Goal: Task Accomplishment & Management: Use online tool/utility

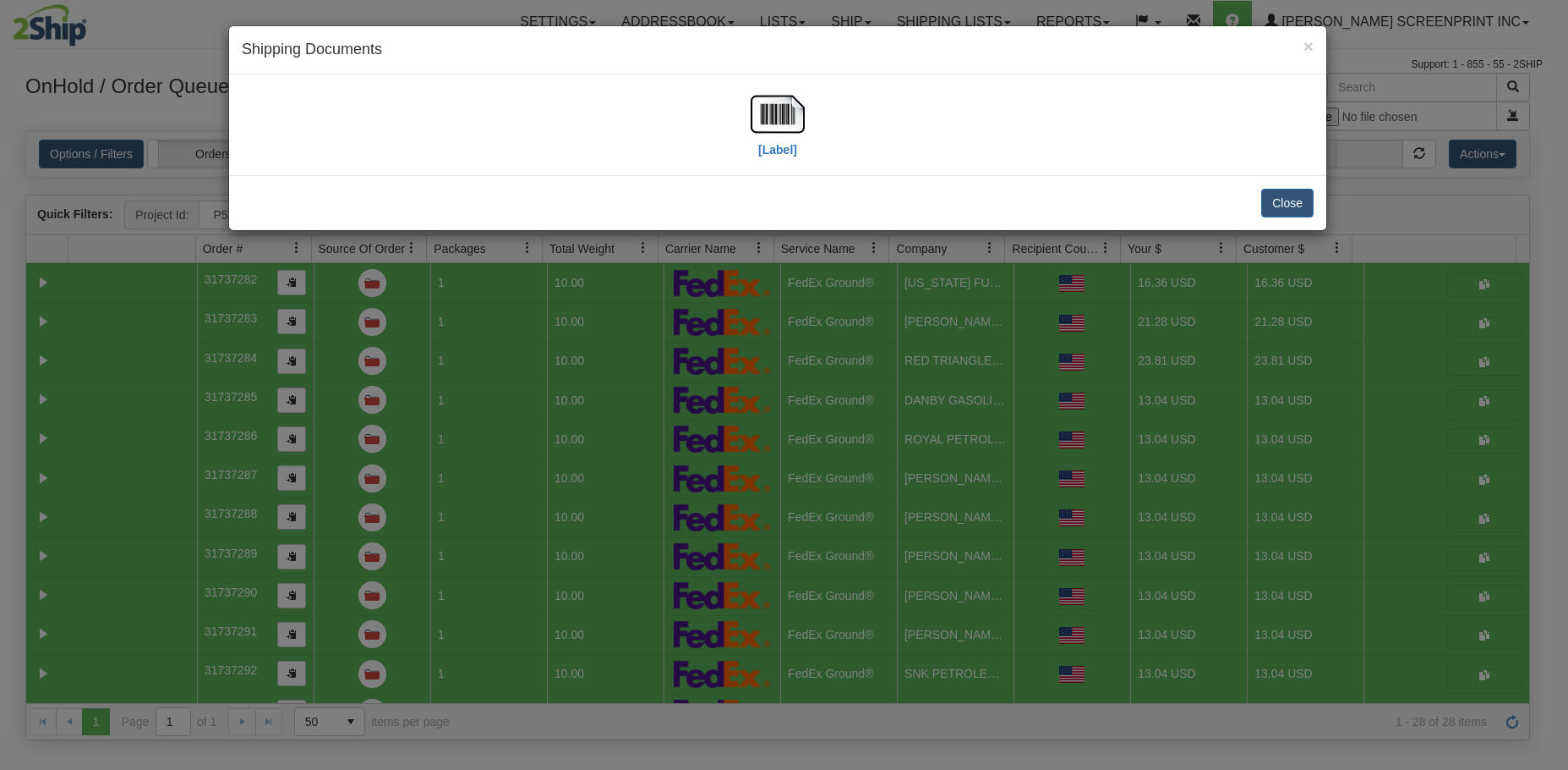
select select "P52"
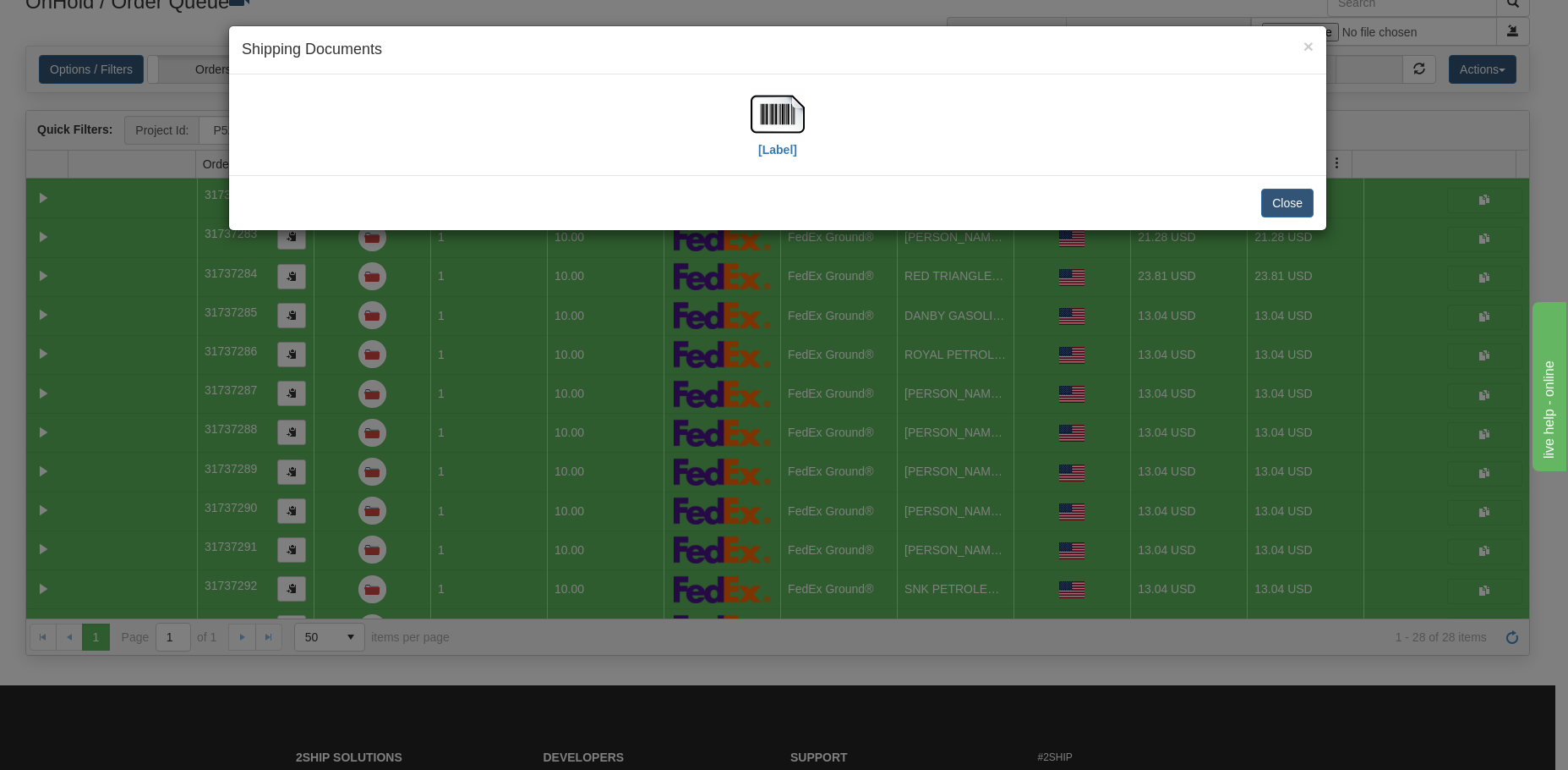
scroll to position [630, 0]
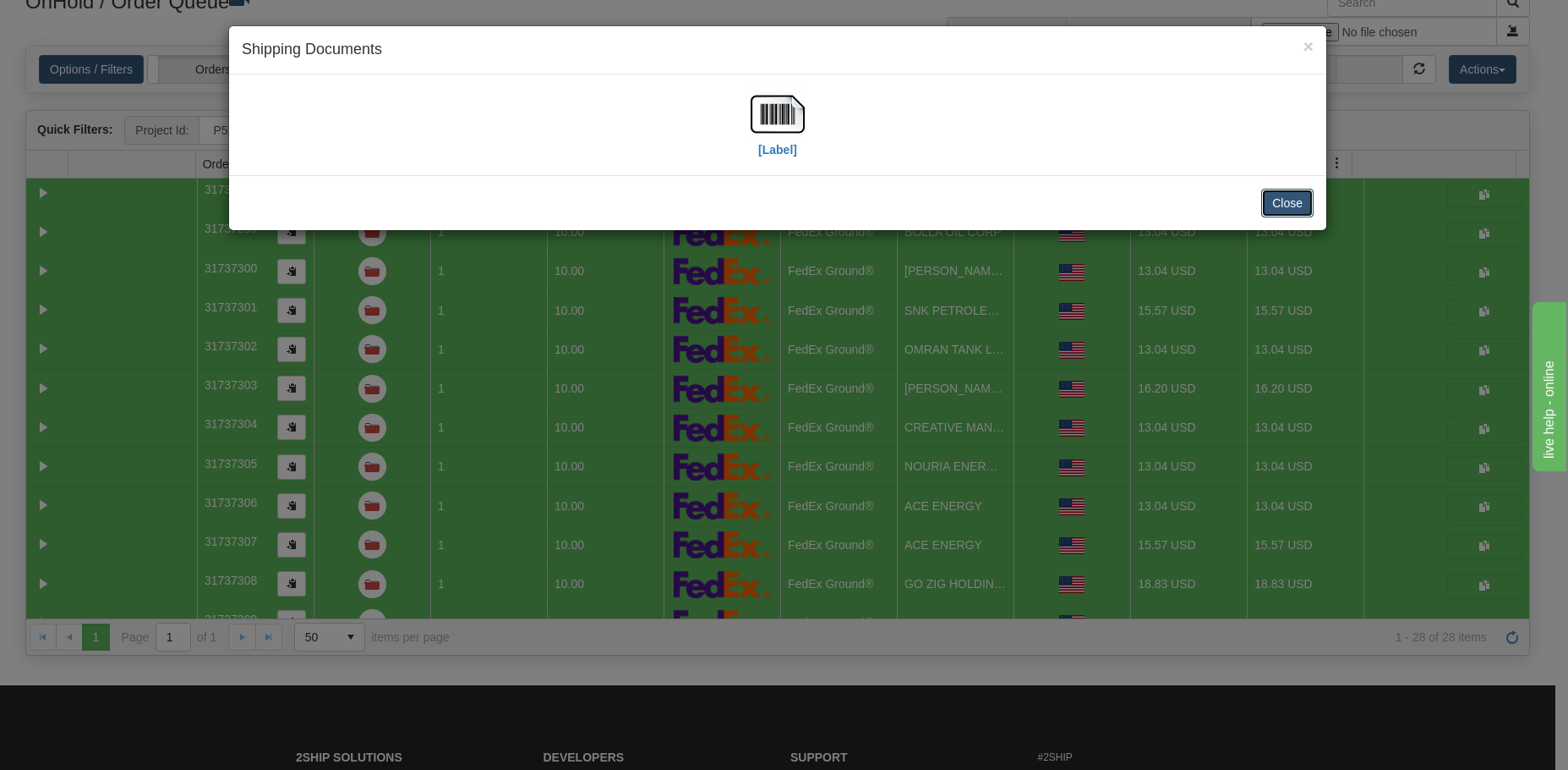
click at [1296, 199] on button "Close" at bounding box center [1288, 202] width 53 height 29
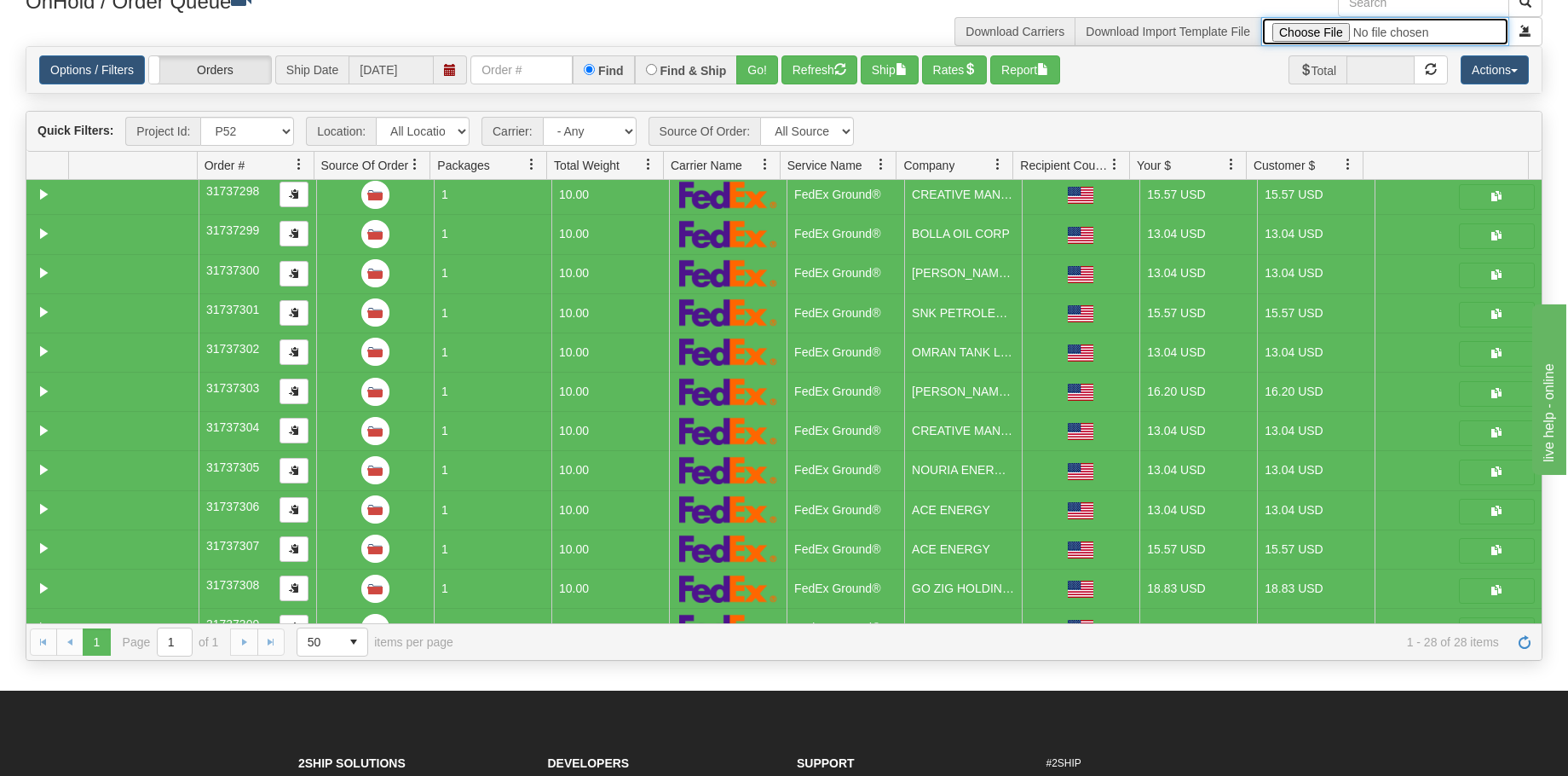
click at [1302, 37] on input "file" at bounding box center [1384, 31] width 248 height 29
type input "C:\fakepath\P142 GULF 2509-020 PAY FOR 2SHIP.xlsx"
click at [1524, 26] on span "submit" at bounding box center [1526, 31] width 12 height 12
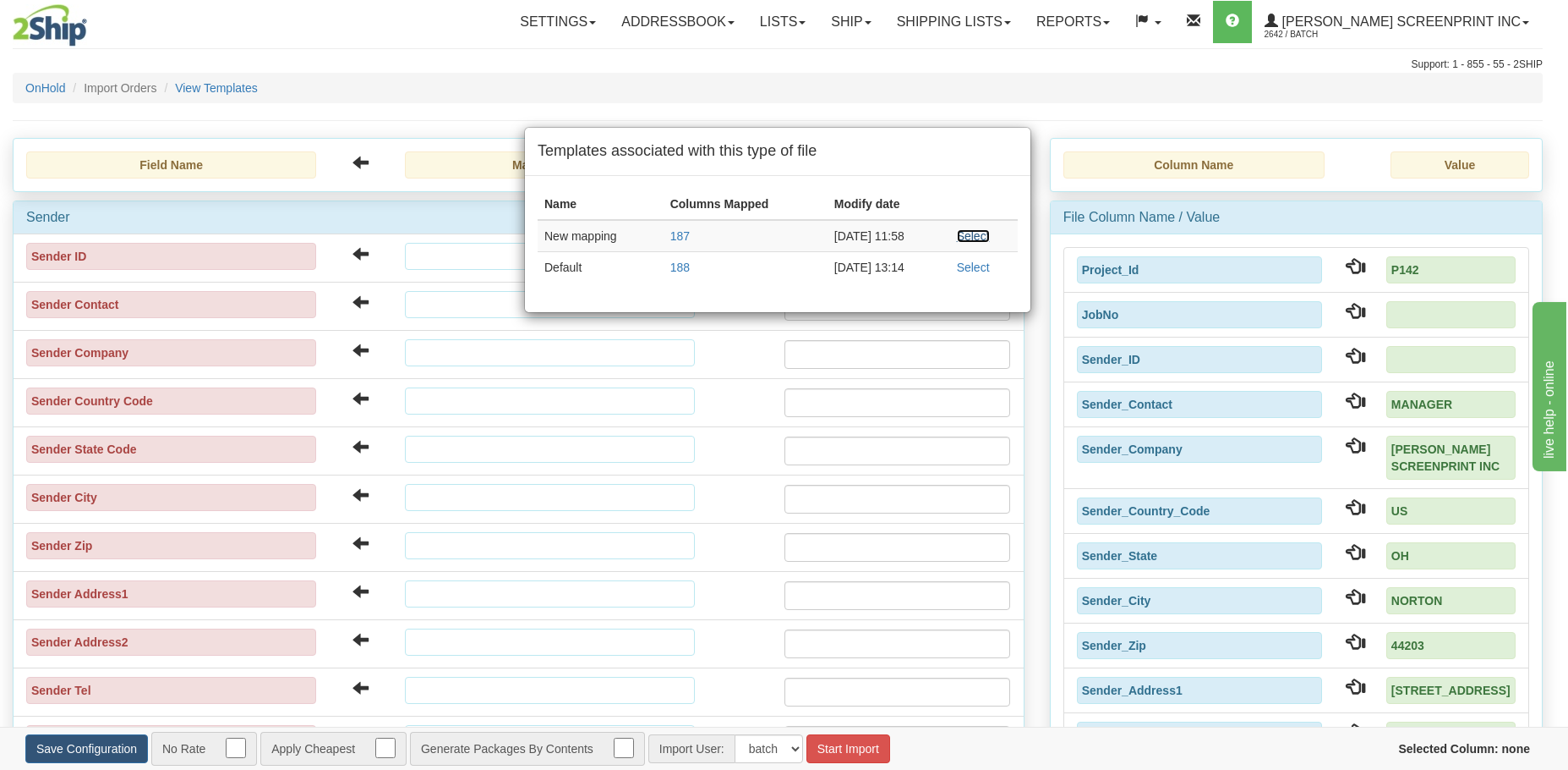
drag, startPoint x: 983, startPoint y: 237, endPoint x: 888, endPoint y: 766, distance: 537.5
click at [983, 237] on link "Select" at bounding box center [974, 236] width 33 height 13
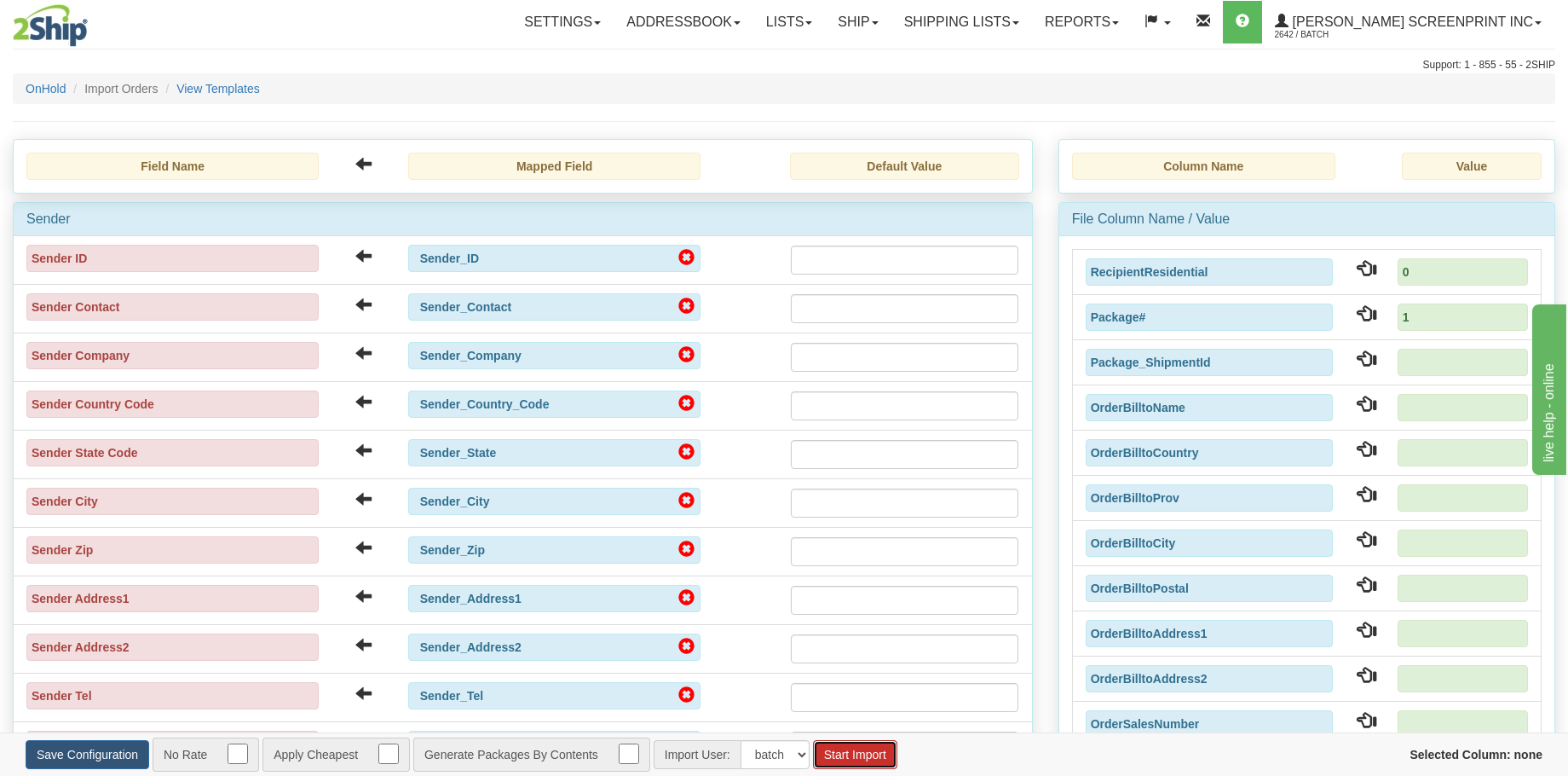
click at [848, 756] on button "Start Import" at bounding box center [855, 754] width 85 height 29
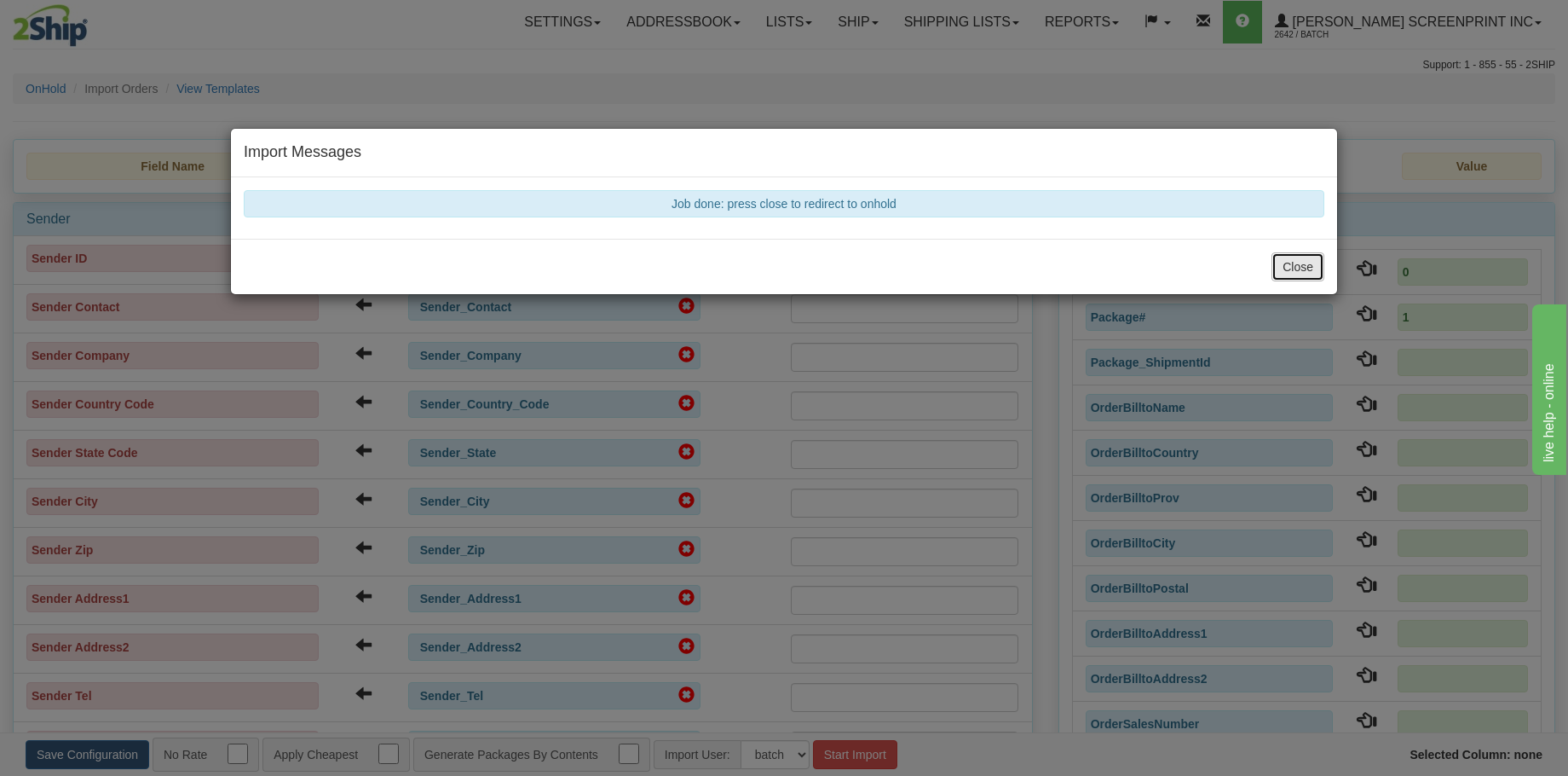
click at [1295, 261] on button "Close" at bounding box center [1298, 267] width 53 height 29
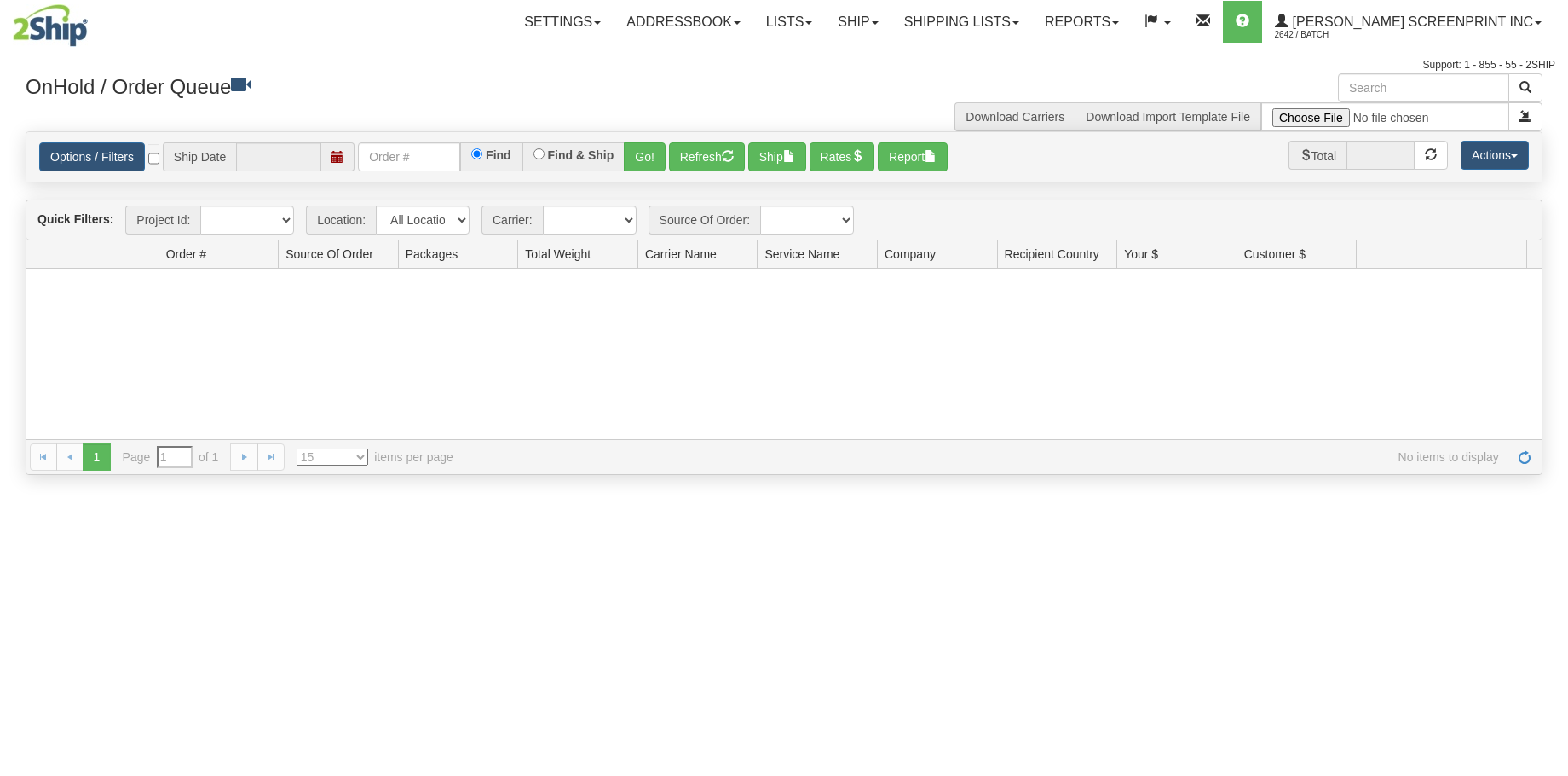
type input "[DATE]"
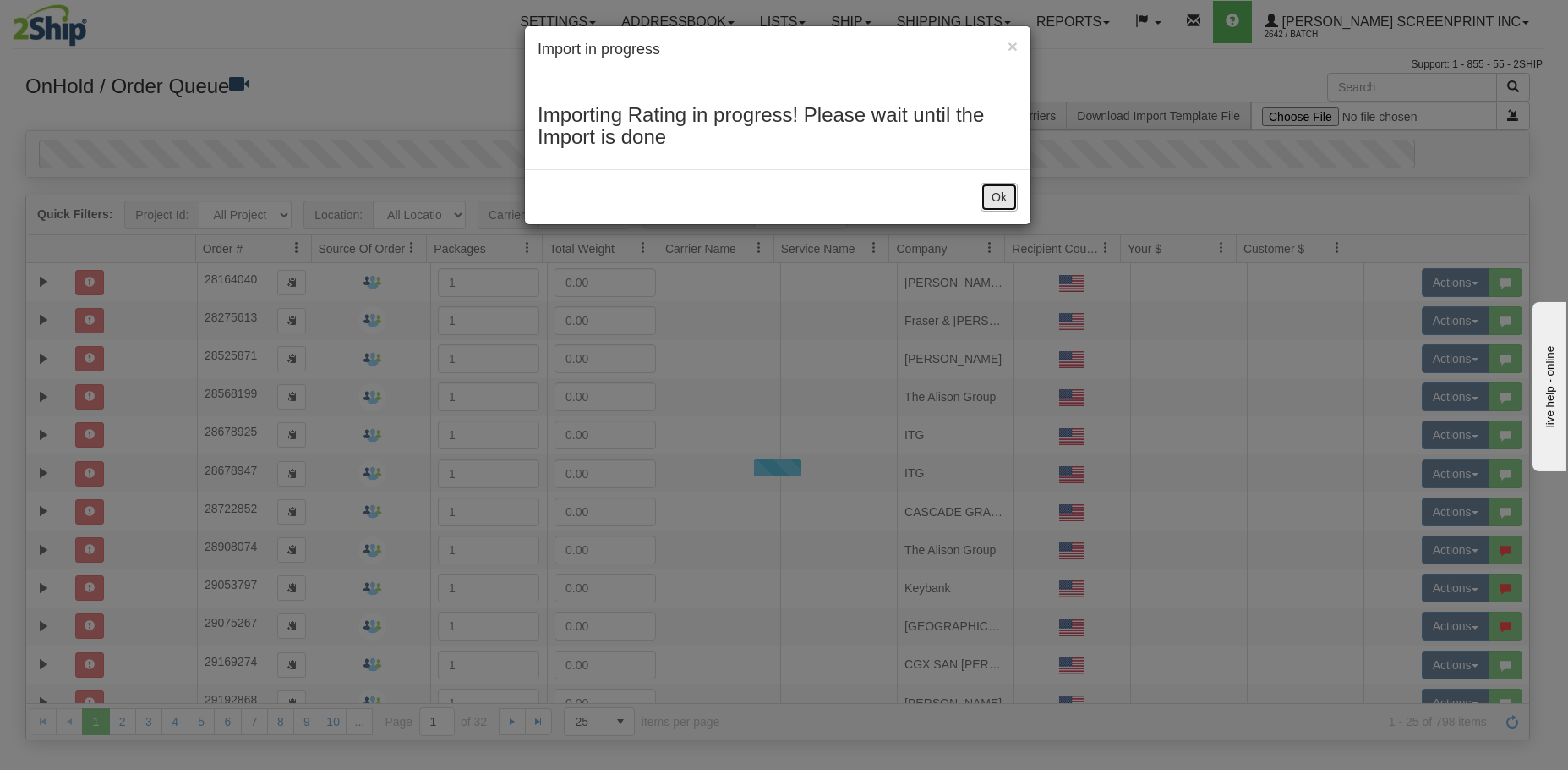
click at [992, 193] on button "Ok" at bounding box center [999, 197] width 37 height 29
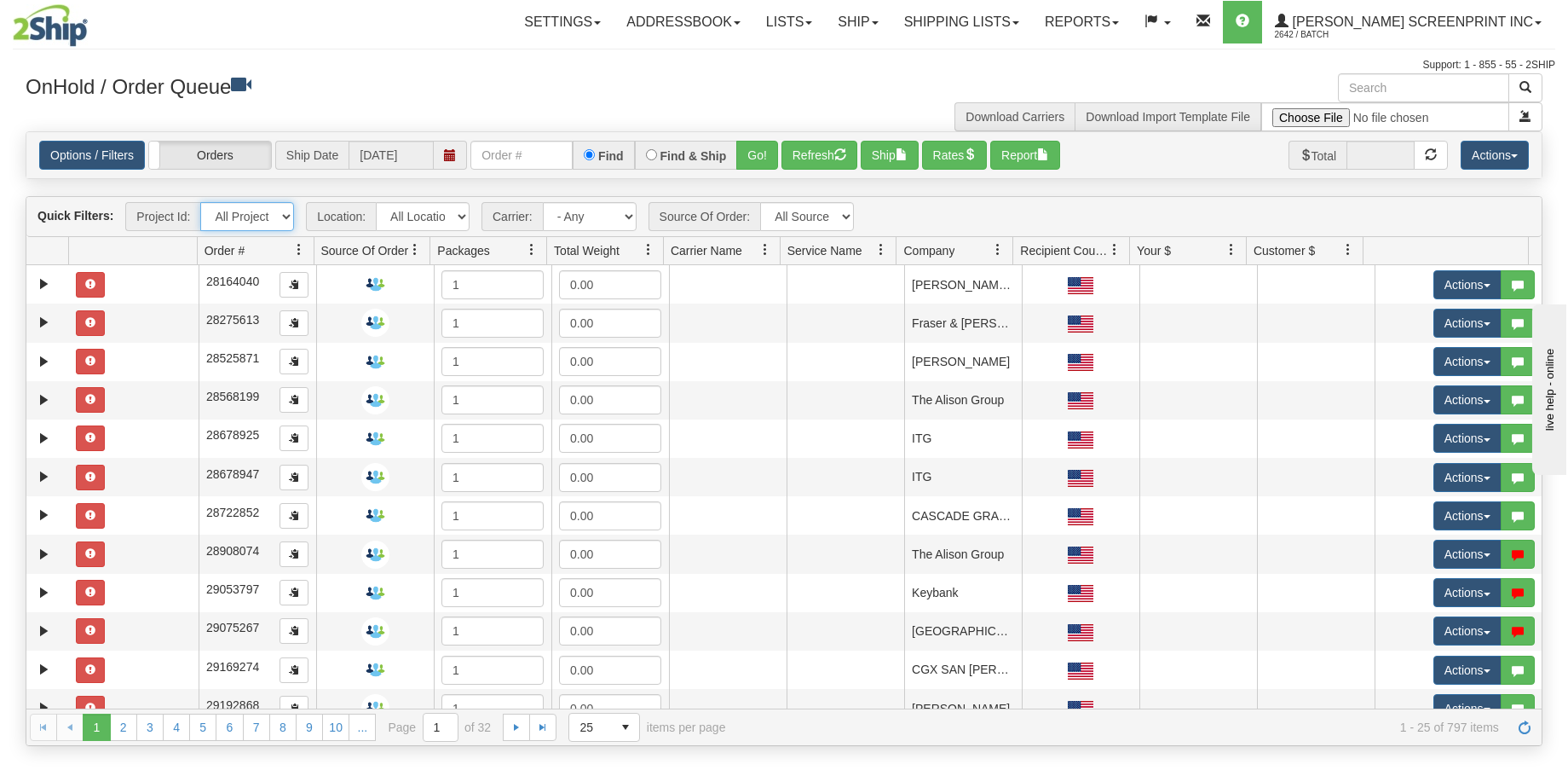
click at [274, 213] on select "All Projects Imagine MP1 MP2 MP3 MP4 MP5 MP6 MP7 MP8 MP9 P1 P10 P100 P101 P102 …" at bounding box center [247, 216] width 94 height 29
select select "P142"
click at [200, 202] on select "All Projects Imagine MP1 MP2 MP3 MP4 MP5 MP6 MP7 MP8 MP9 P1 P10 P100 P101 P102 …" at bounding box center [247, 216] width 94 height 29
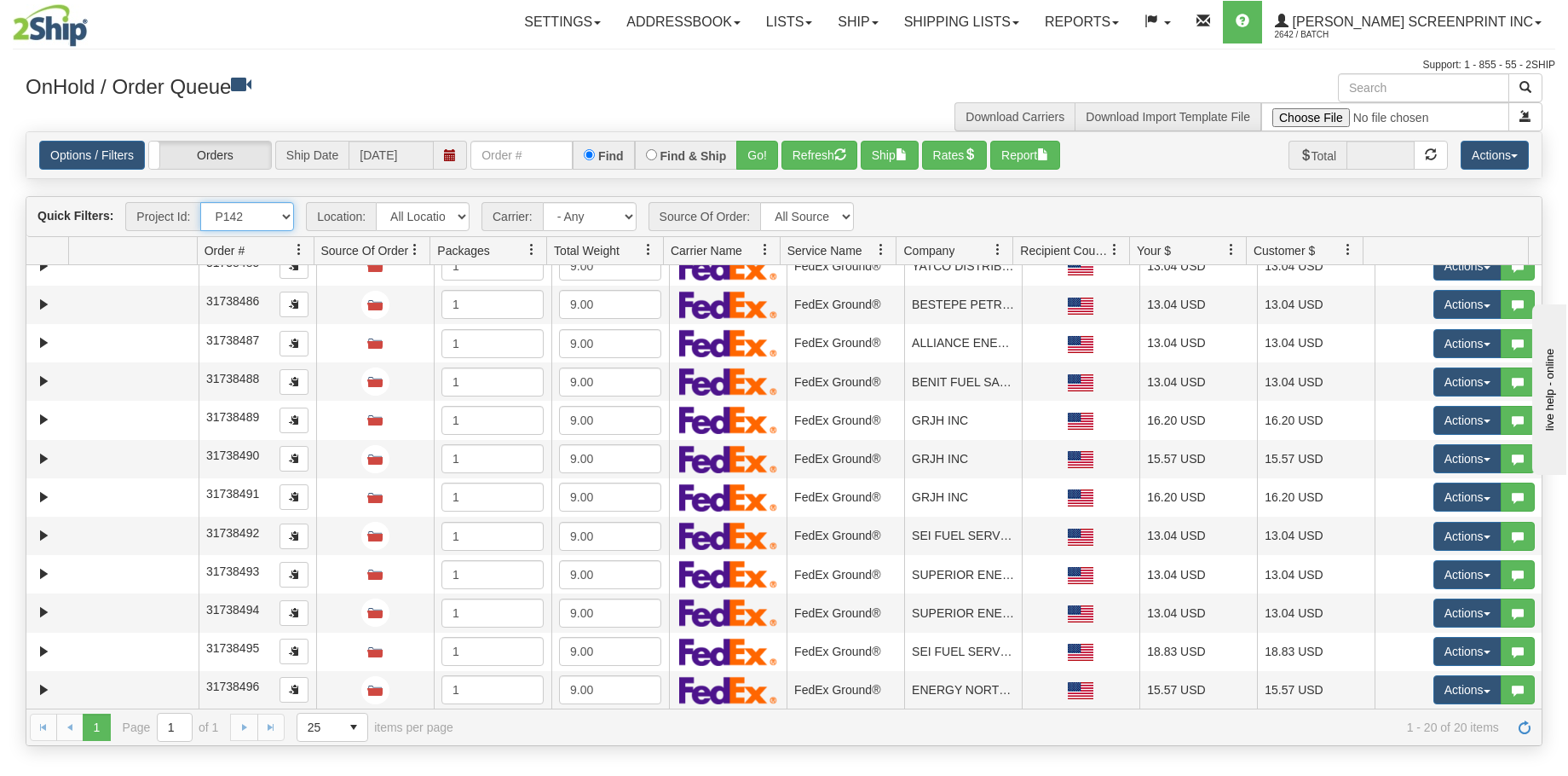
scroll to position [328, 0]
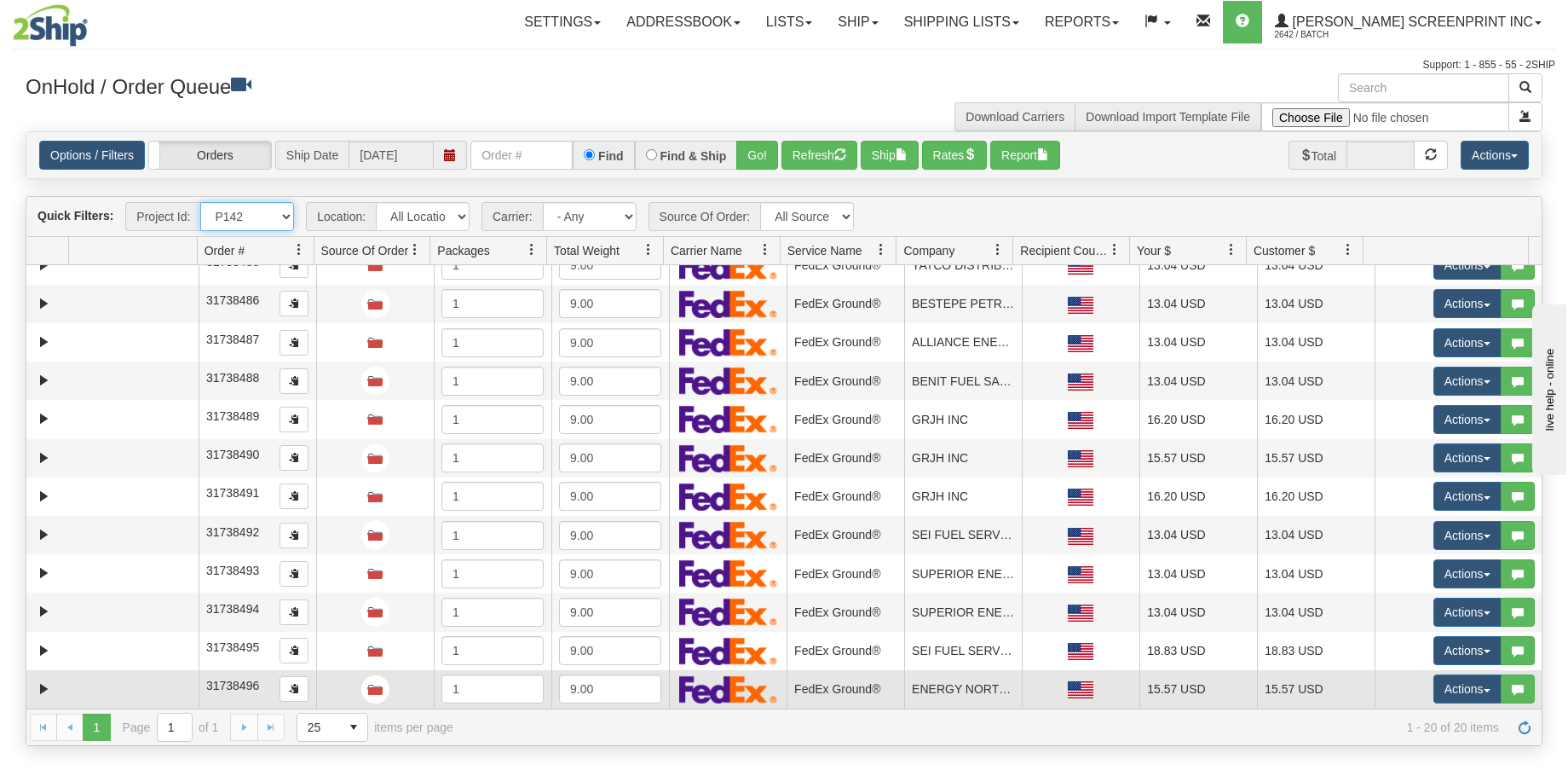
click at [131, 675] on td at bounding box center [133, 689] width 130 height 38
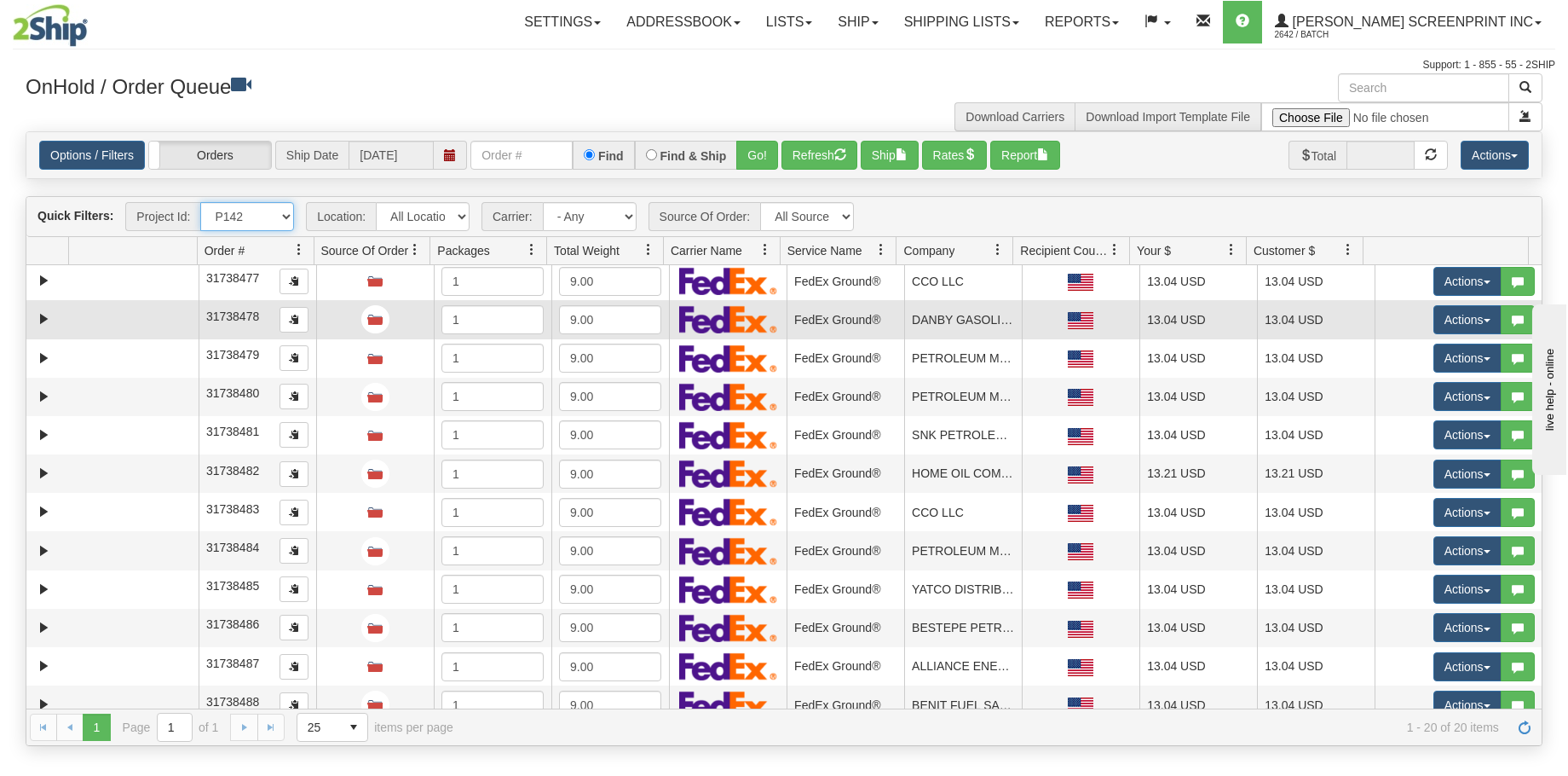
scroll to position [0, 0]
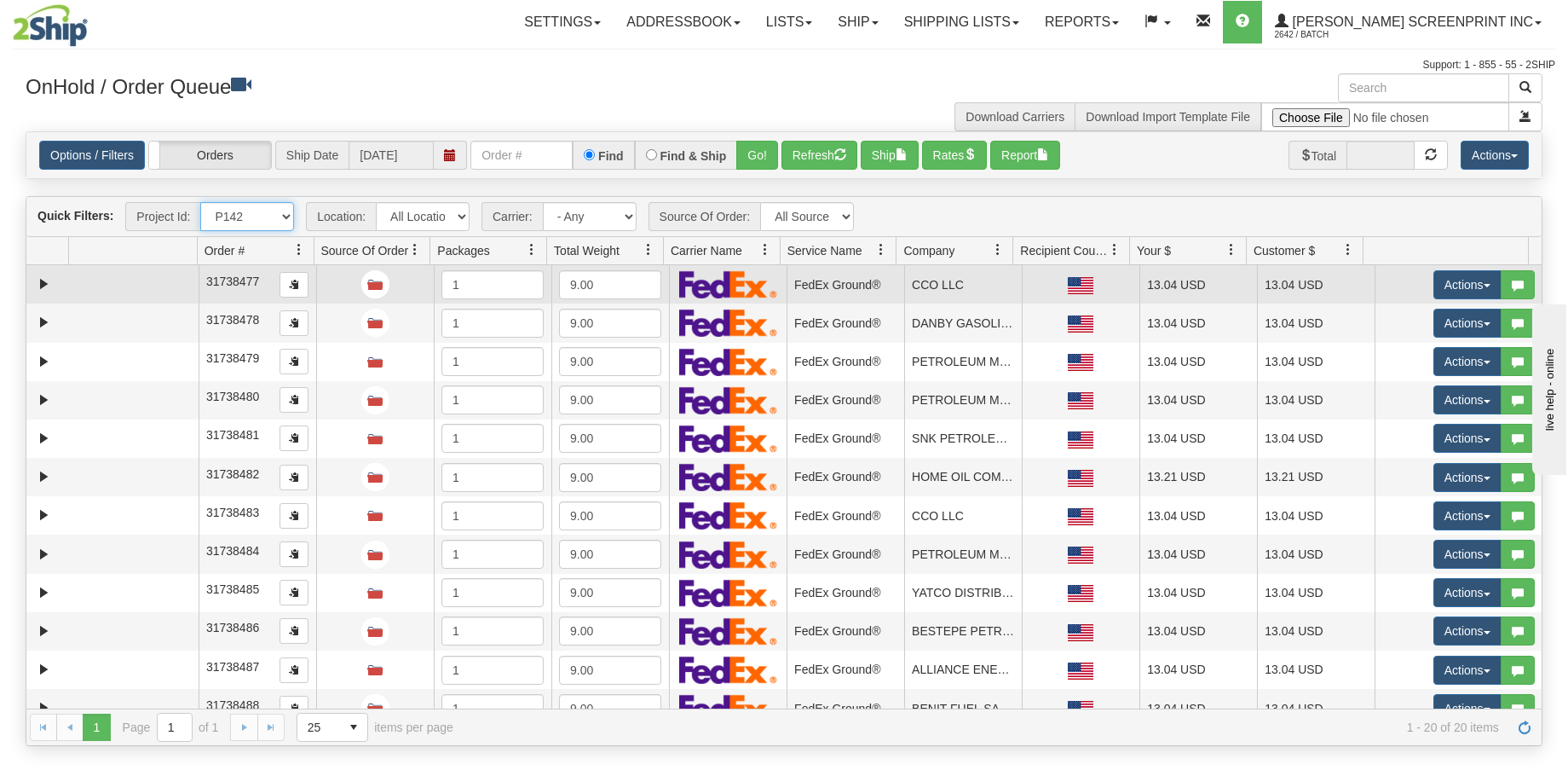
click at [168, 288] on td at bounding box center [133, 283] width 130 height 38
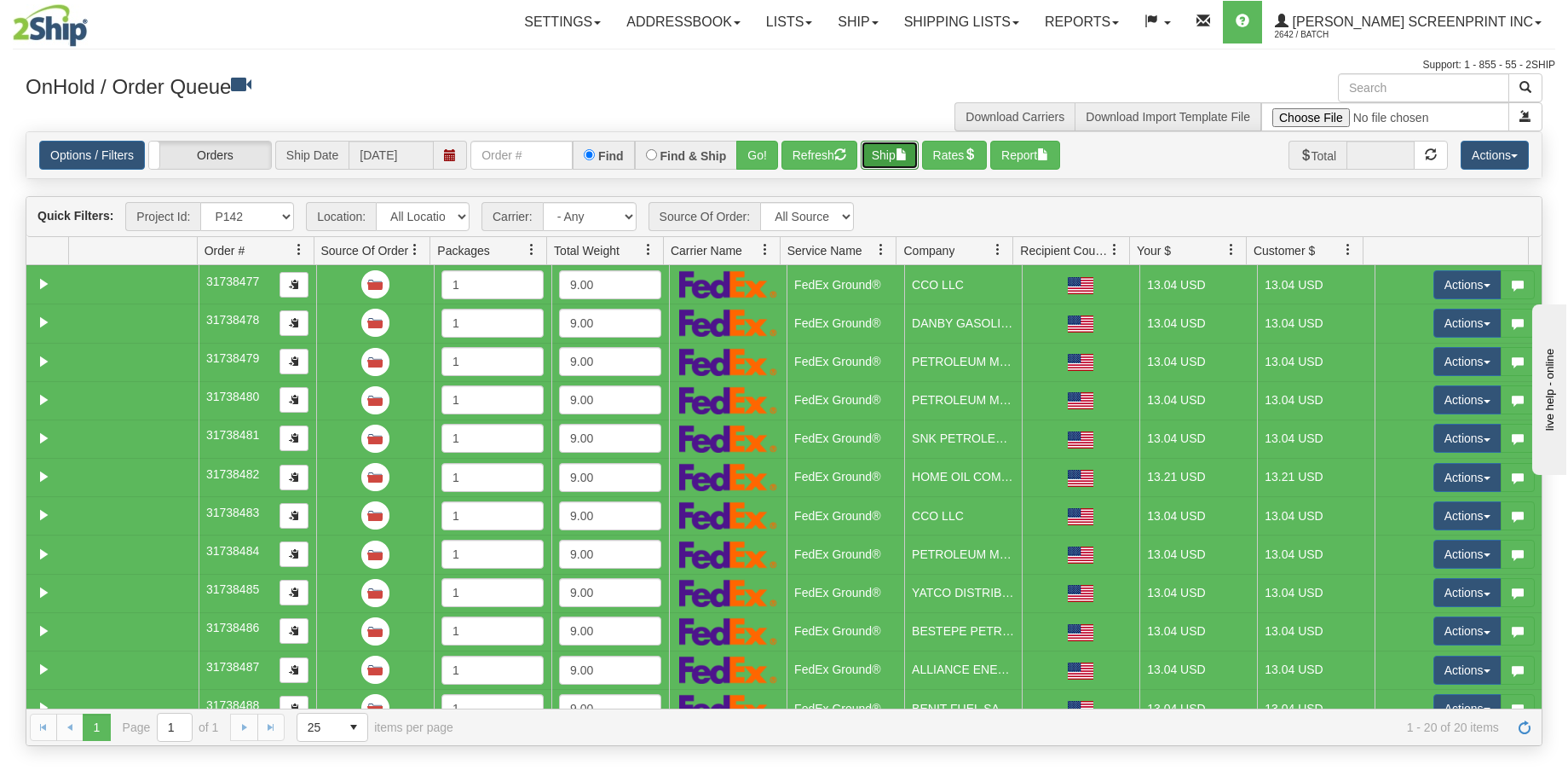
click at [874, 154] on button "Ship" at bounding box center [889, 154] width 58 height 29
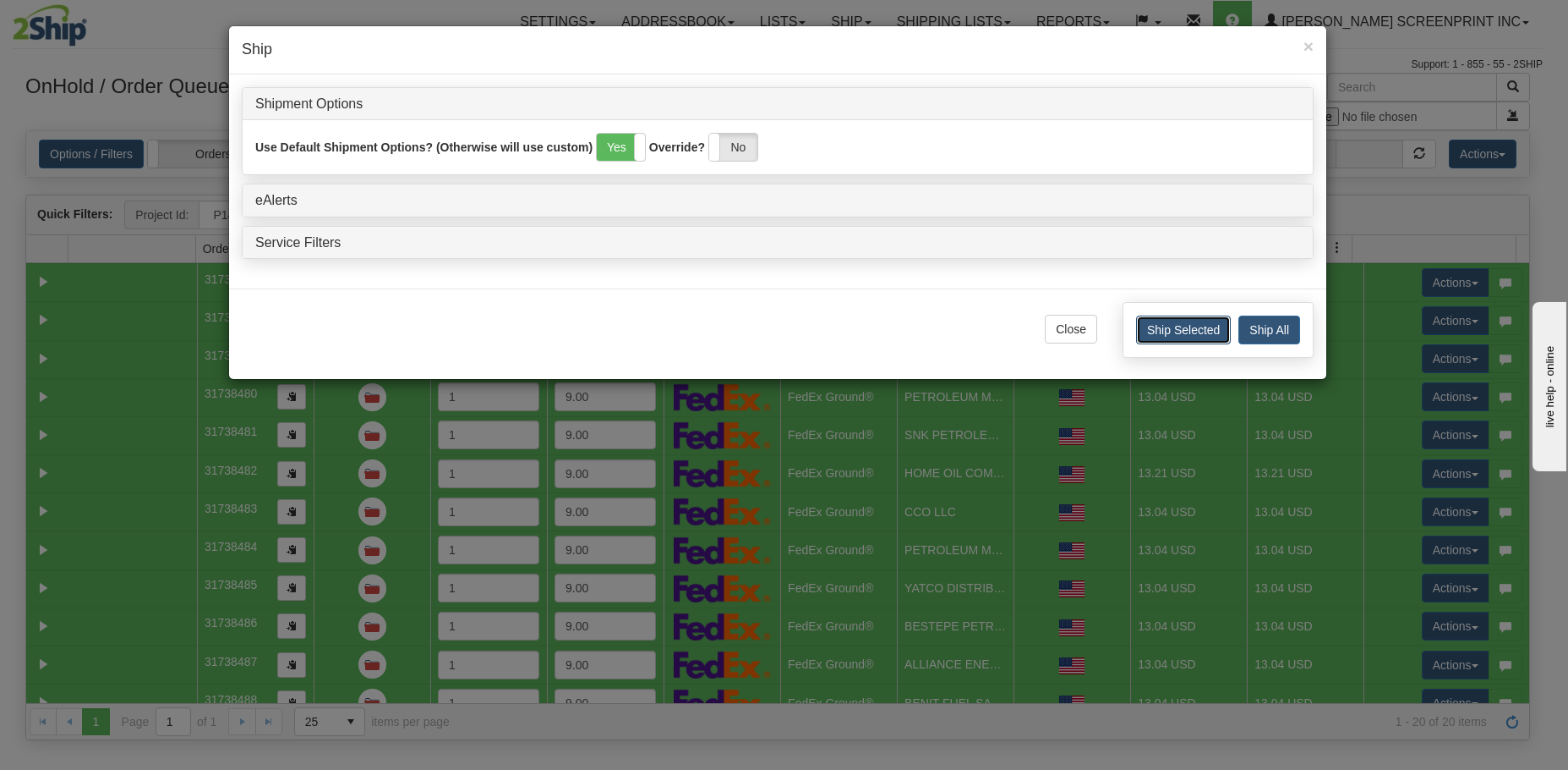
click at [1167, 341] on button "Ship Selected" at bounding box center [1184, 329] width 95 height 29
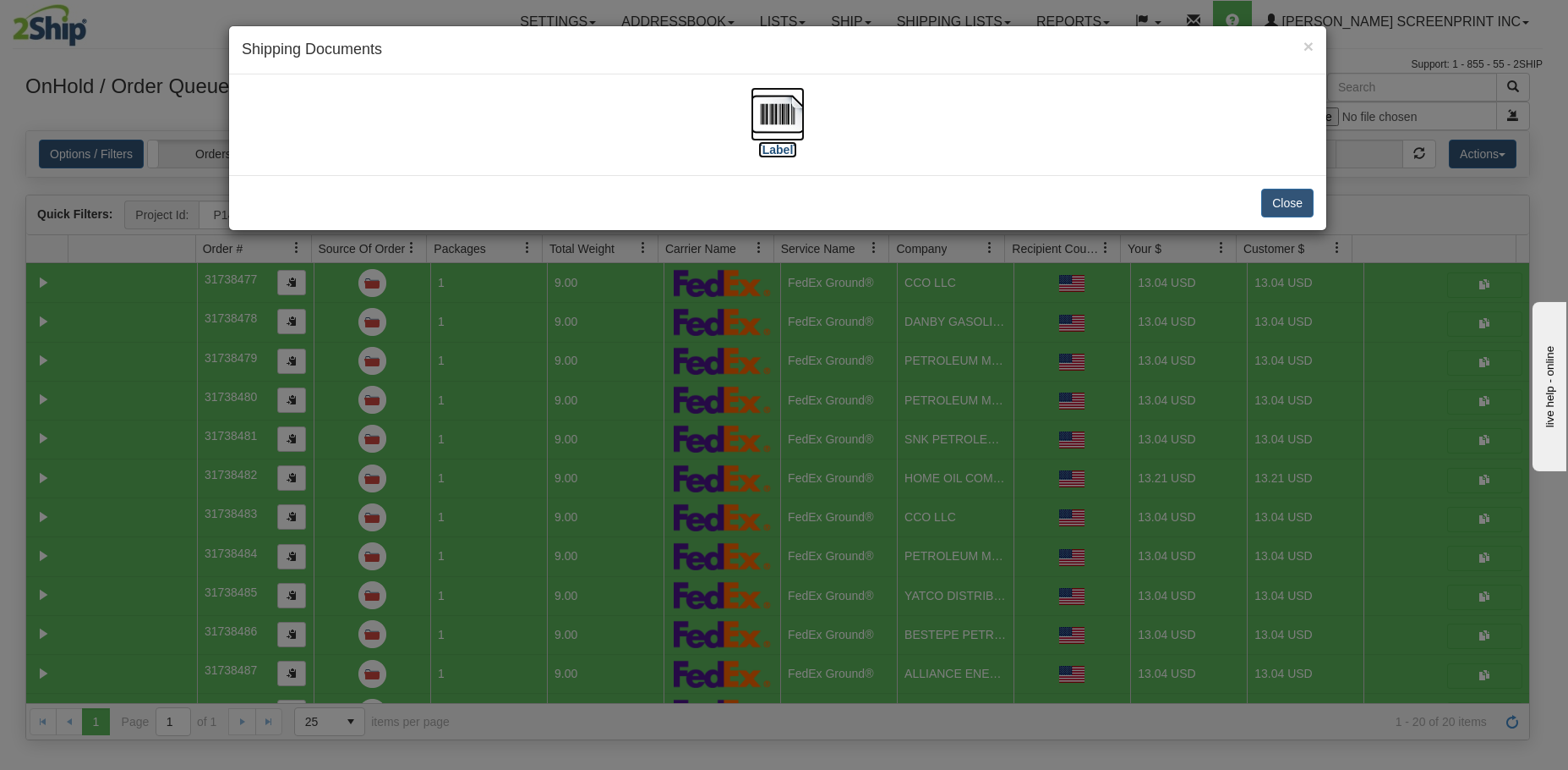
click at [779, 118] on img at bounding box center [777, 114] width 54 height 54
click at [1276, 205] on button "Close" at bounding box center [1288, 202] width 53 height 29
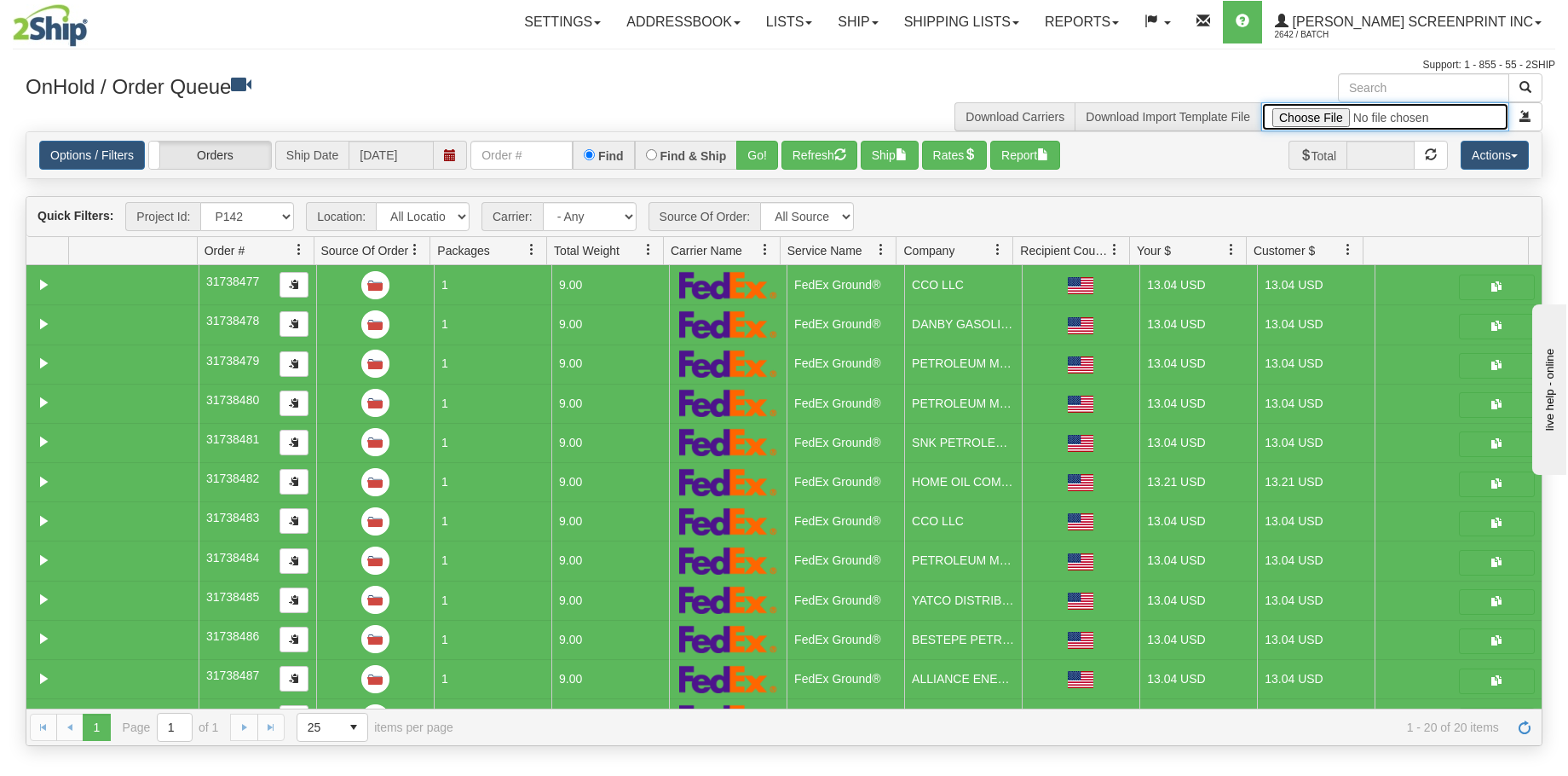
click at [1331, 115] on input "file" at bounding box center [1384, 117] width 248 height 29
type input "C:\fakepath\P159 GULF 2509-020 PAY FOR 2SHIP.xlsx"
click at [1512, 124] on button "submit" at bounding box center [1525, 117] width 34 height 29
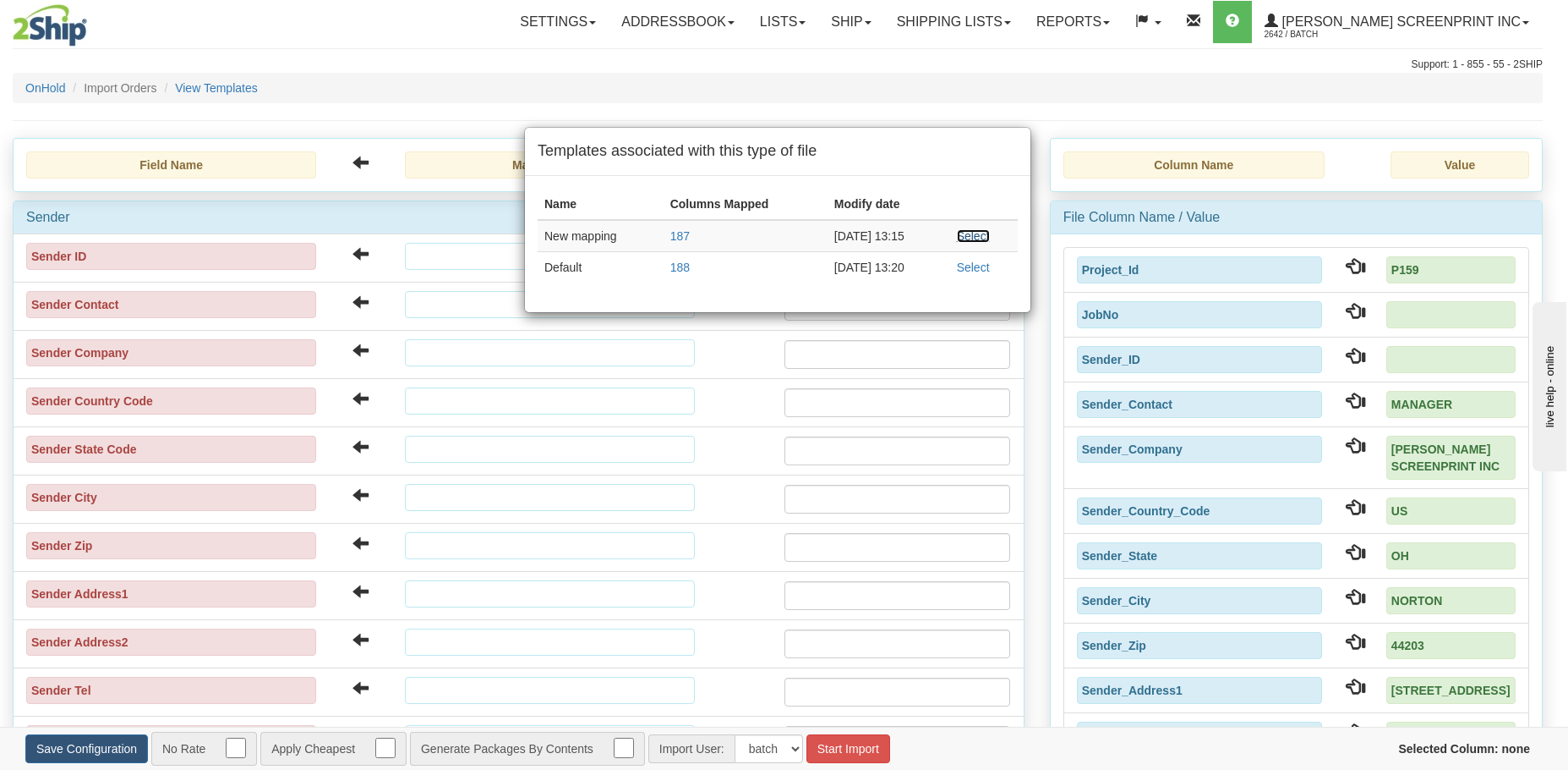
click at [964, 233] on link "Select" at bounding box center [974, 236] width 33 height 13
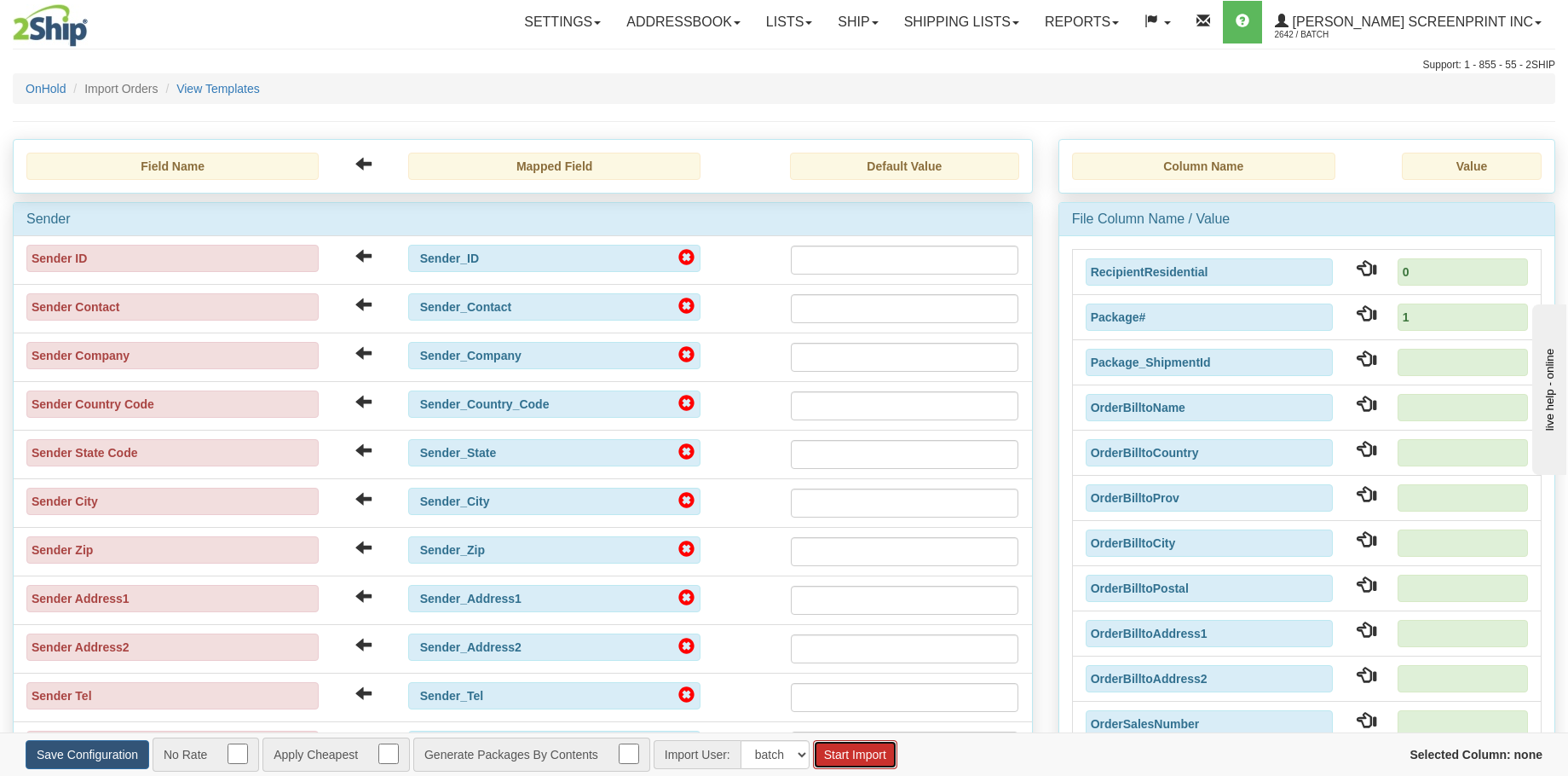
click at [843, 750] on button "Start Import" at bounding box center [855, 754] width 85 height 29
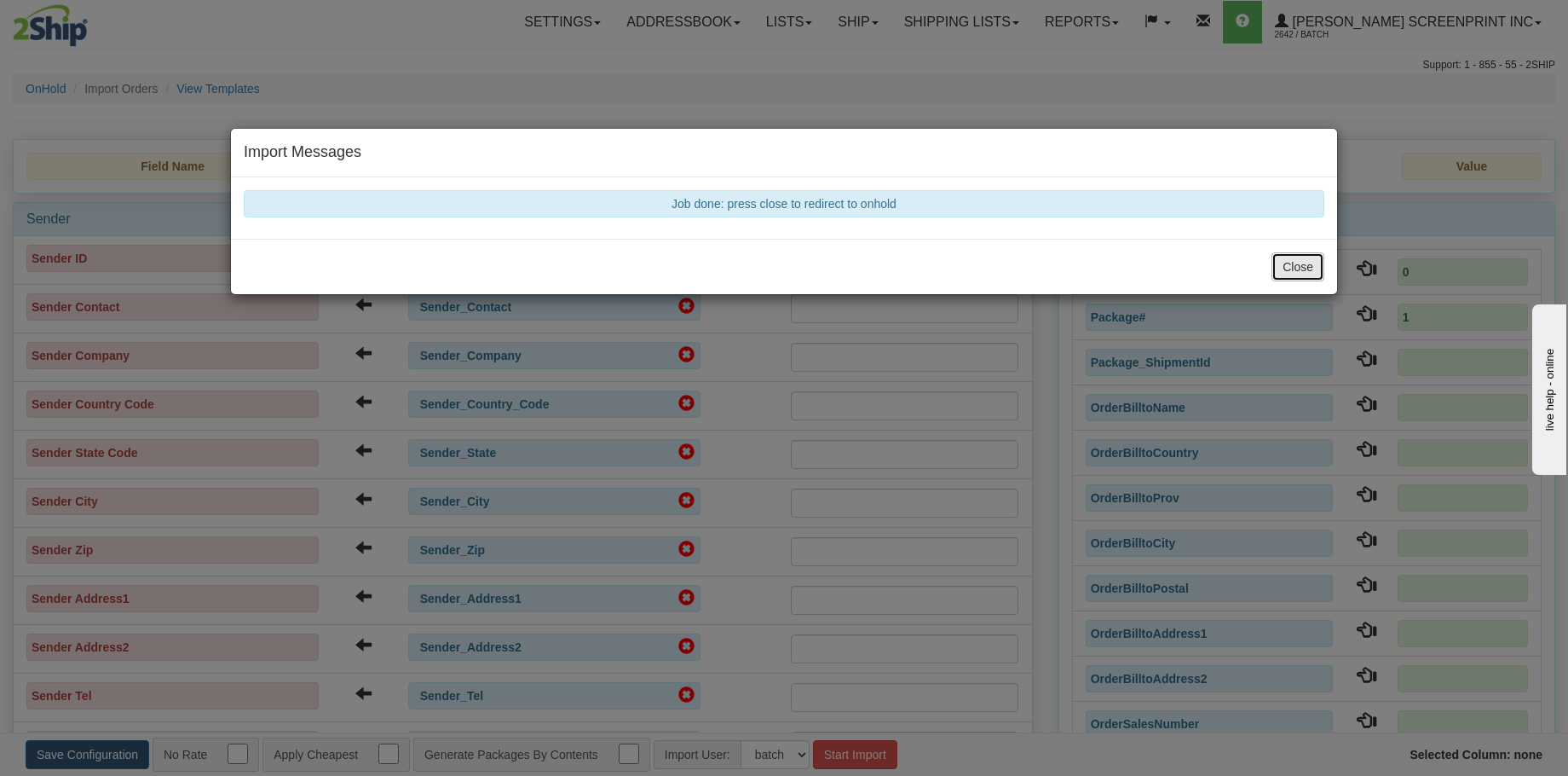
click at [1309, 267] on button "Close" at bounding box center [1298, 267] width 53 height 29
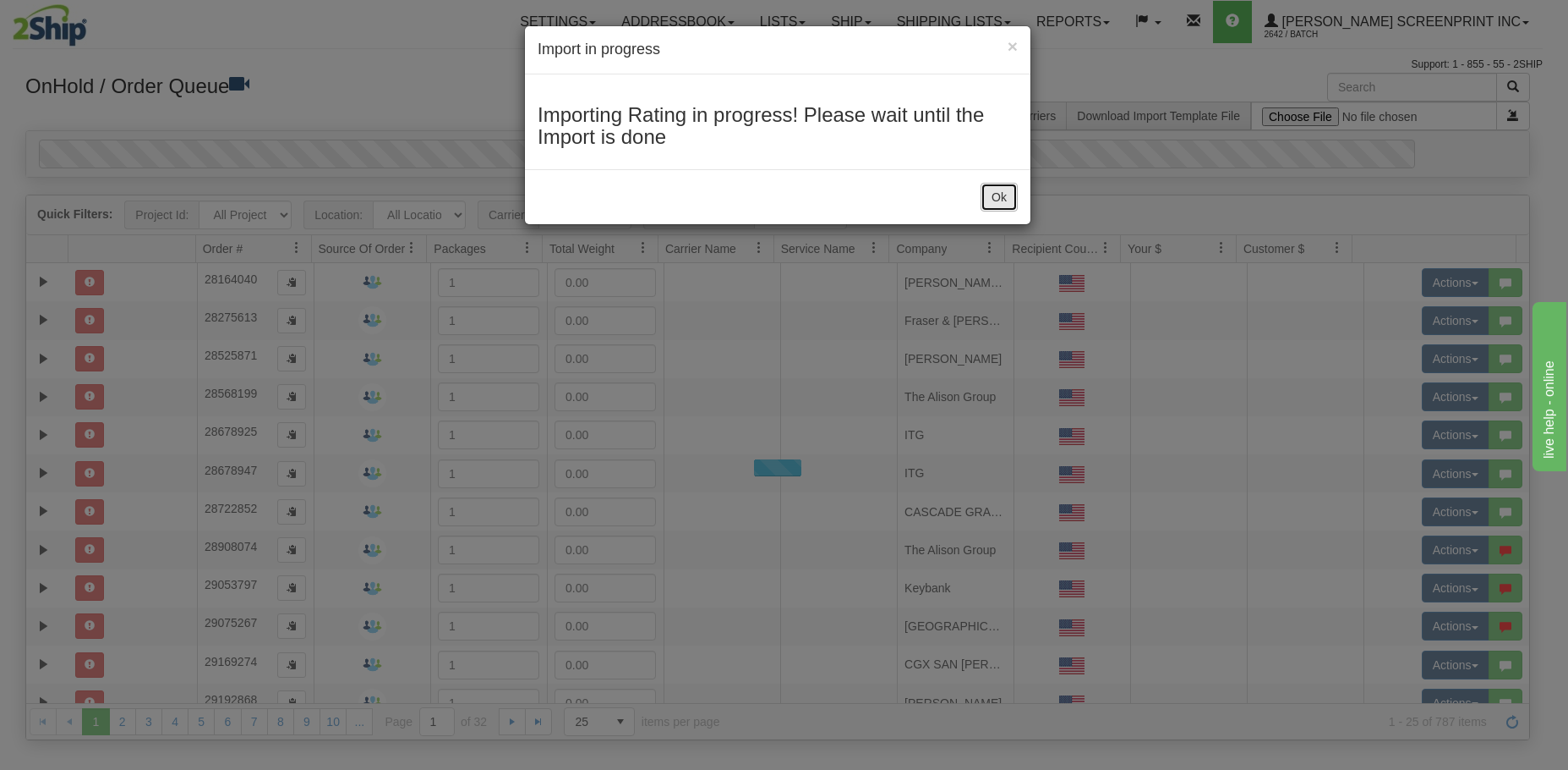
click at [996, 197] on button "Ok" at bounding box center [999, 197] width 37 height 29
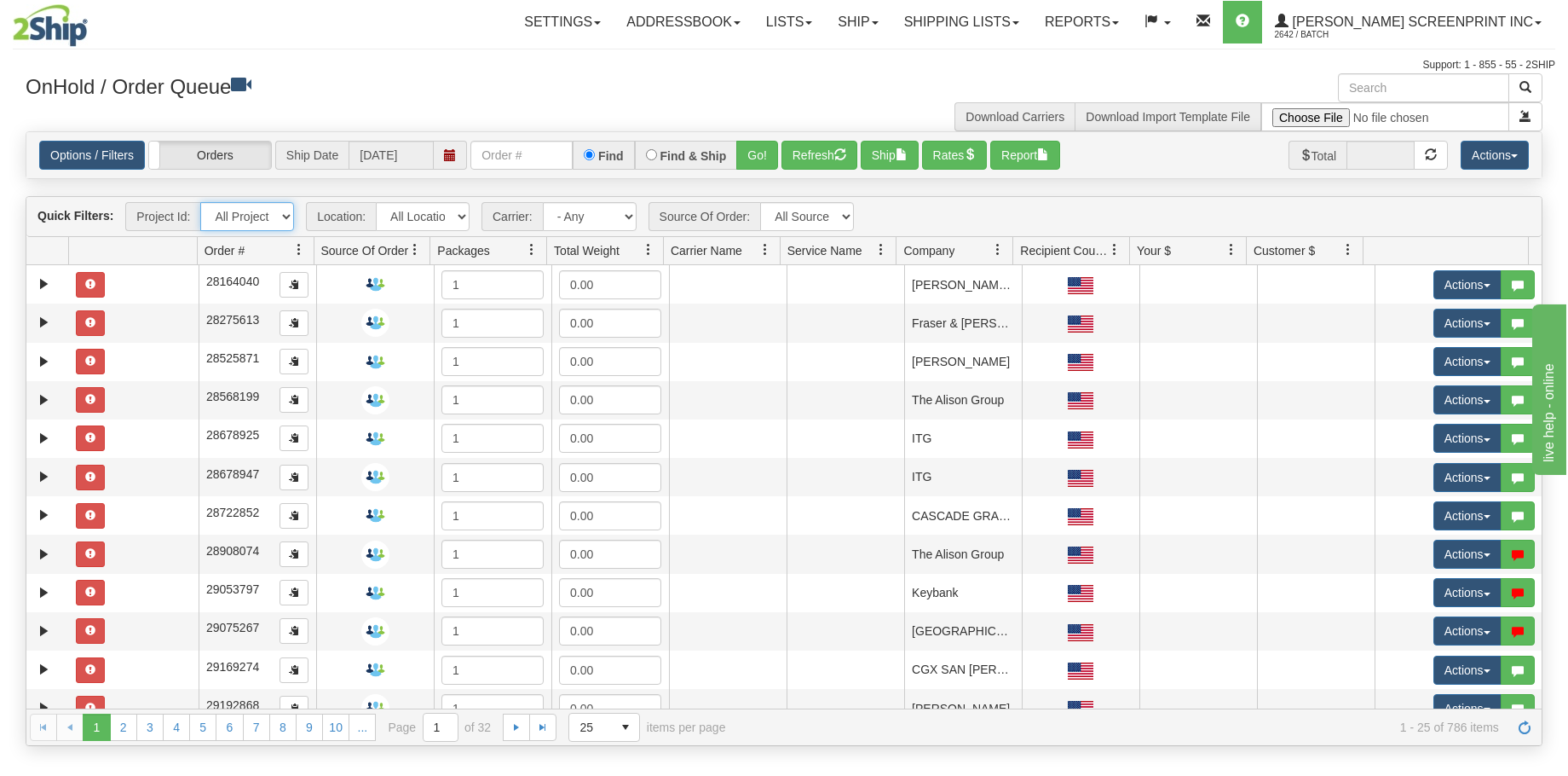
click at [284, 217] on select "All Projects Imagine MP1 MP2 MP3 MP4 MP5 MP6 MP7 MP8 MP9 P1 P10 P100 P101 P102 …" at bounding box center [247, 216] width 94 height 29
select select "P159"
click at [200, 202] on select "All Projects Imagine MP1 MP2 MP3 MP4 MP5 MP6 MP7 MP8 MP9 P1 P10 P100 P101 P102 …" at bounding box center [247, 216] width 94 height 29
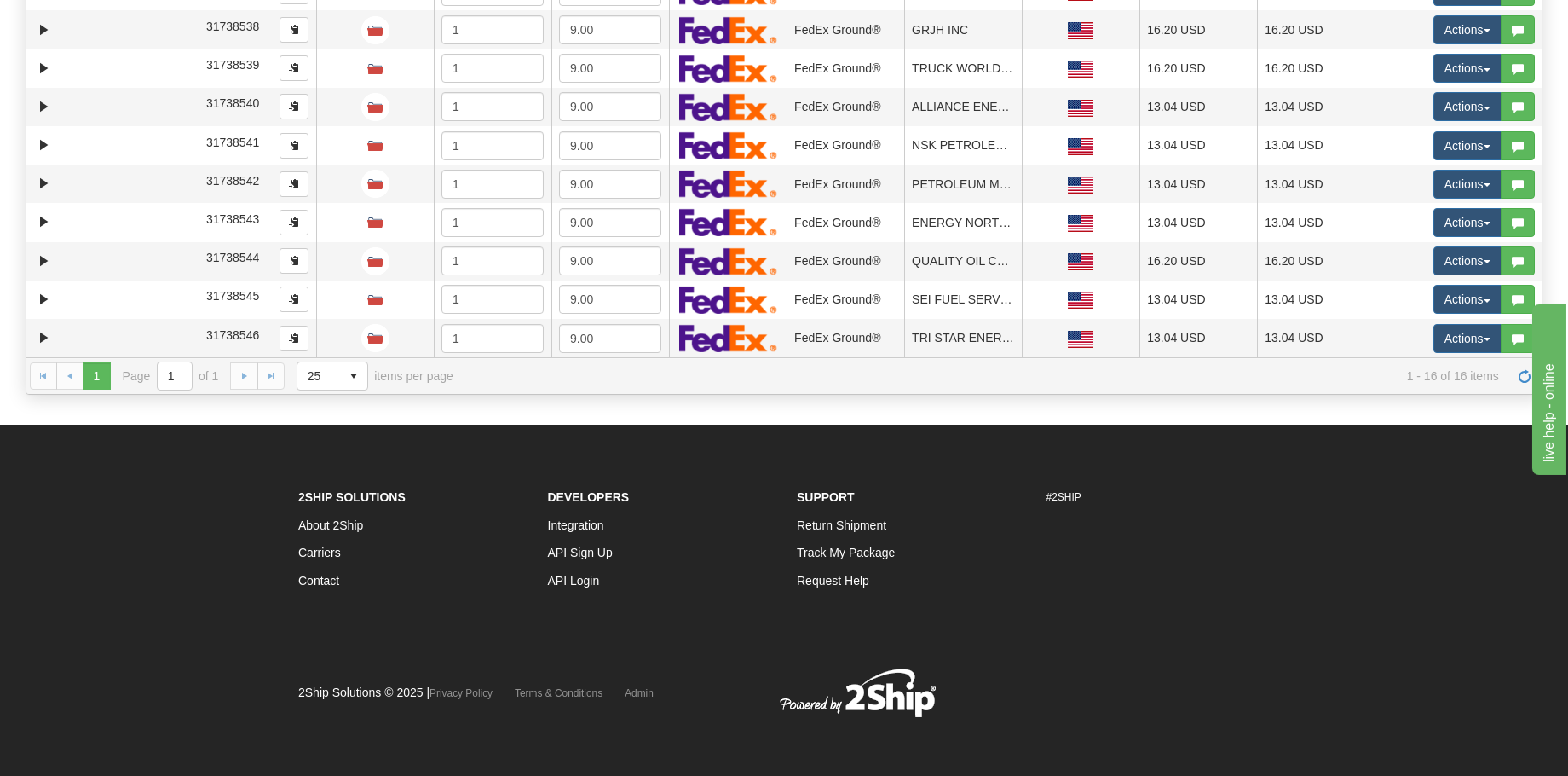
scroll to position [353, 0]
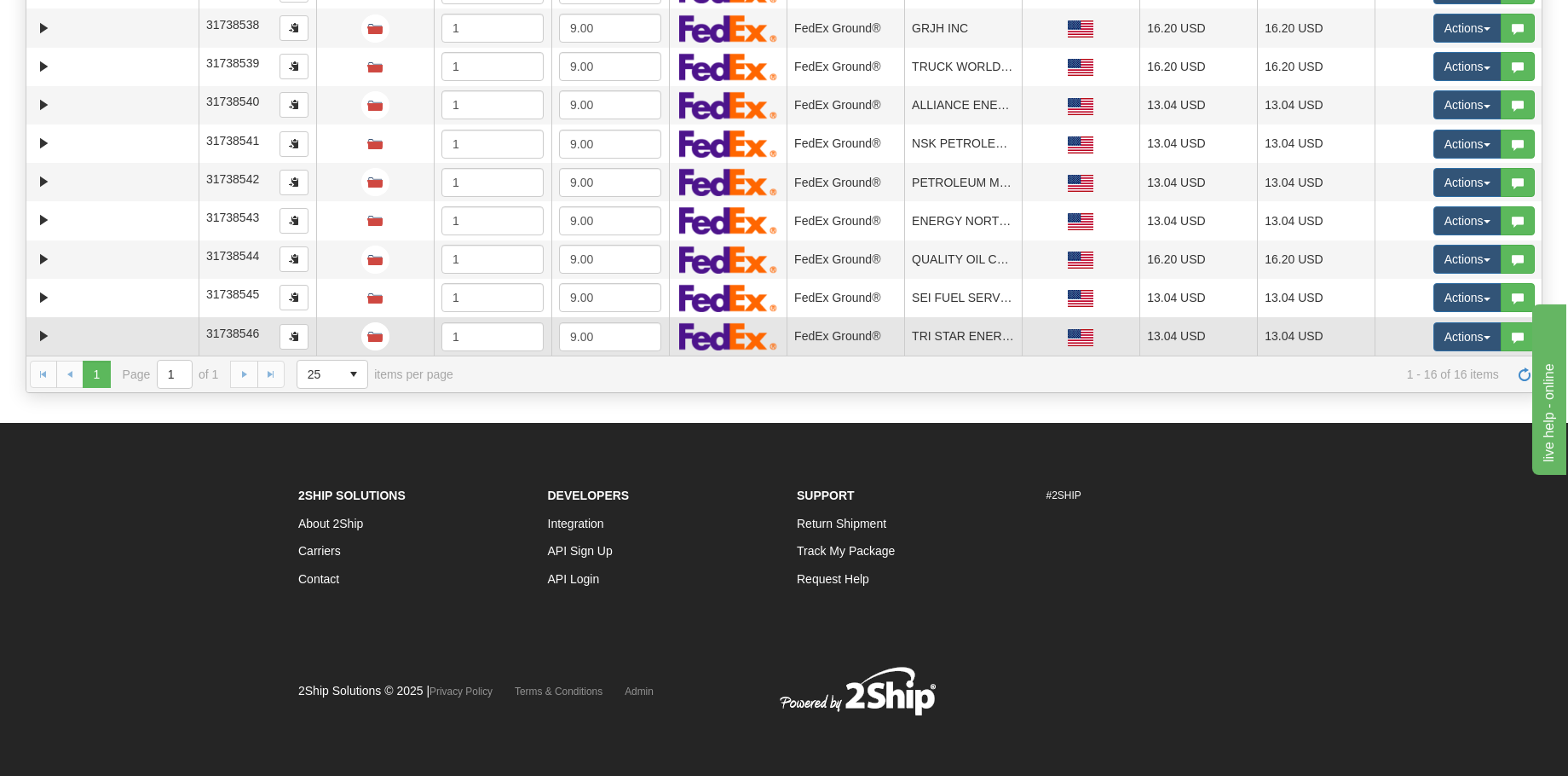
click at [137, 323] on td at bounding box center [133, 335] width 130 height 38
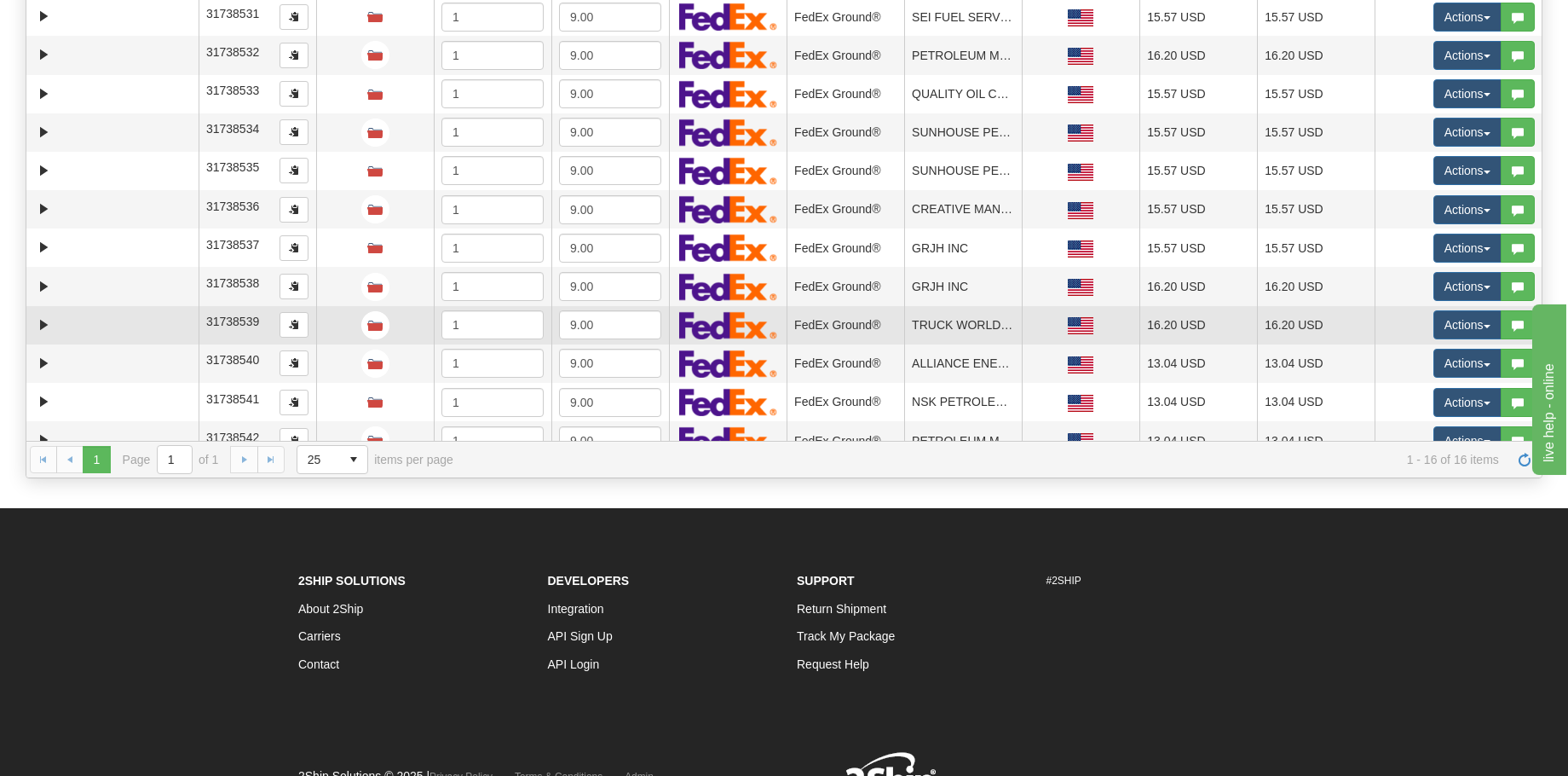
scroll to position [0, 0]
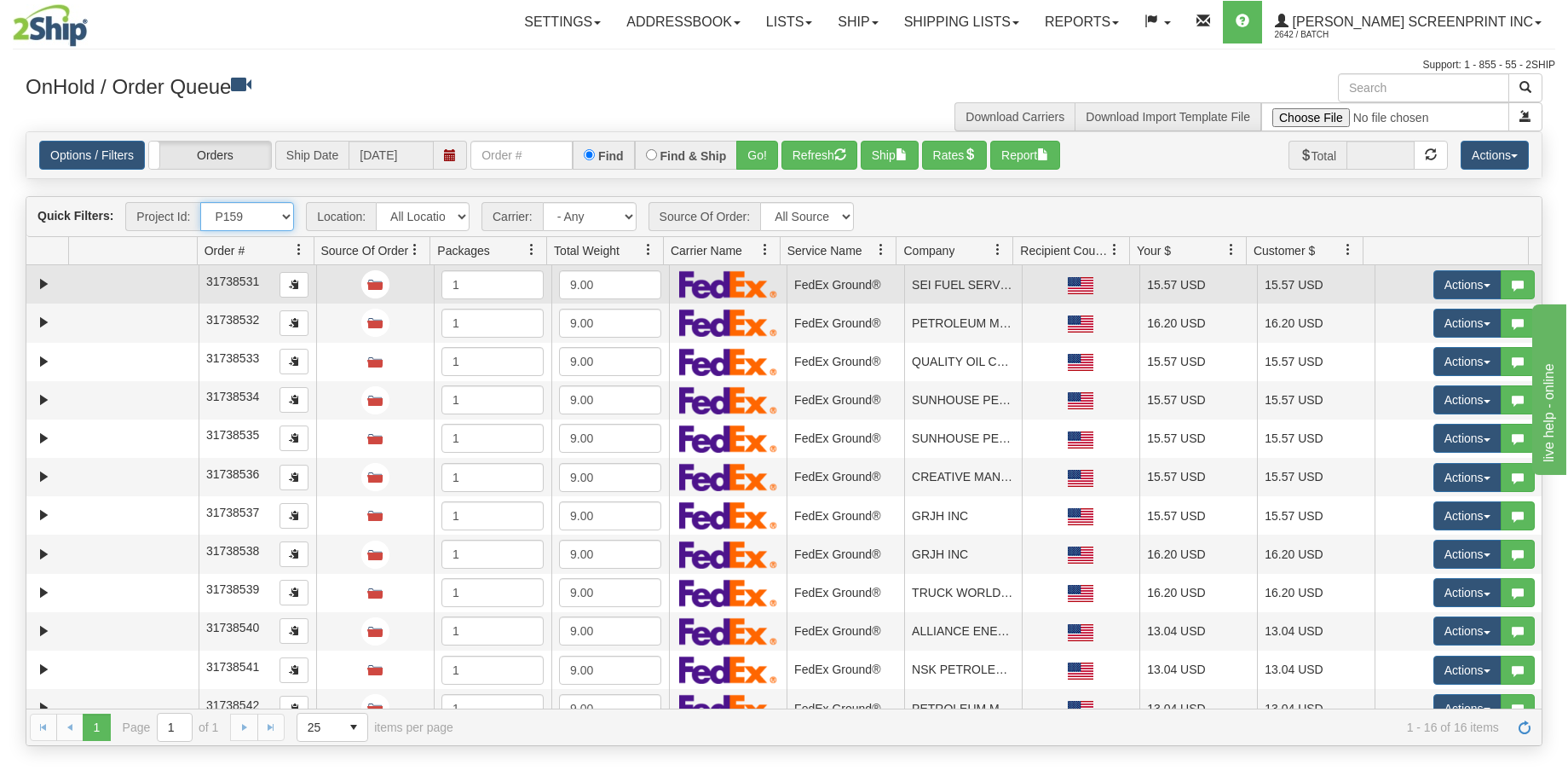
click at [154, 289] on td at bounding box center [133, 283] width 130 height 38
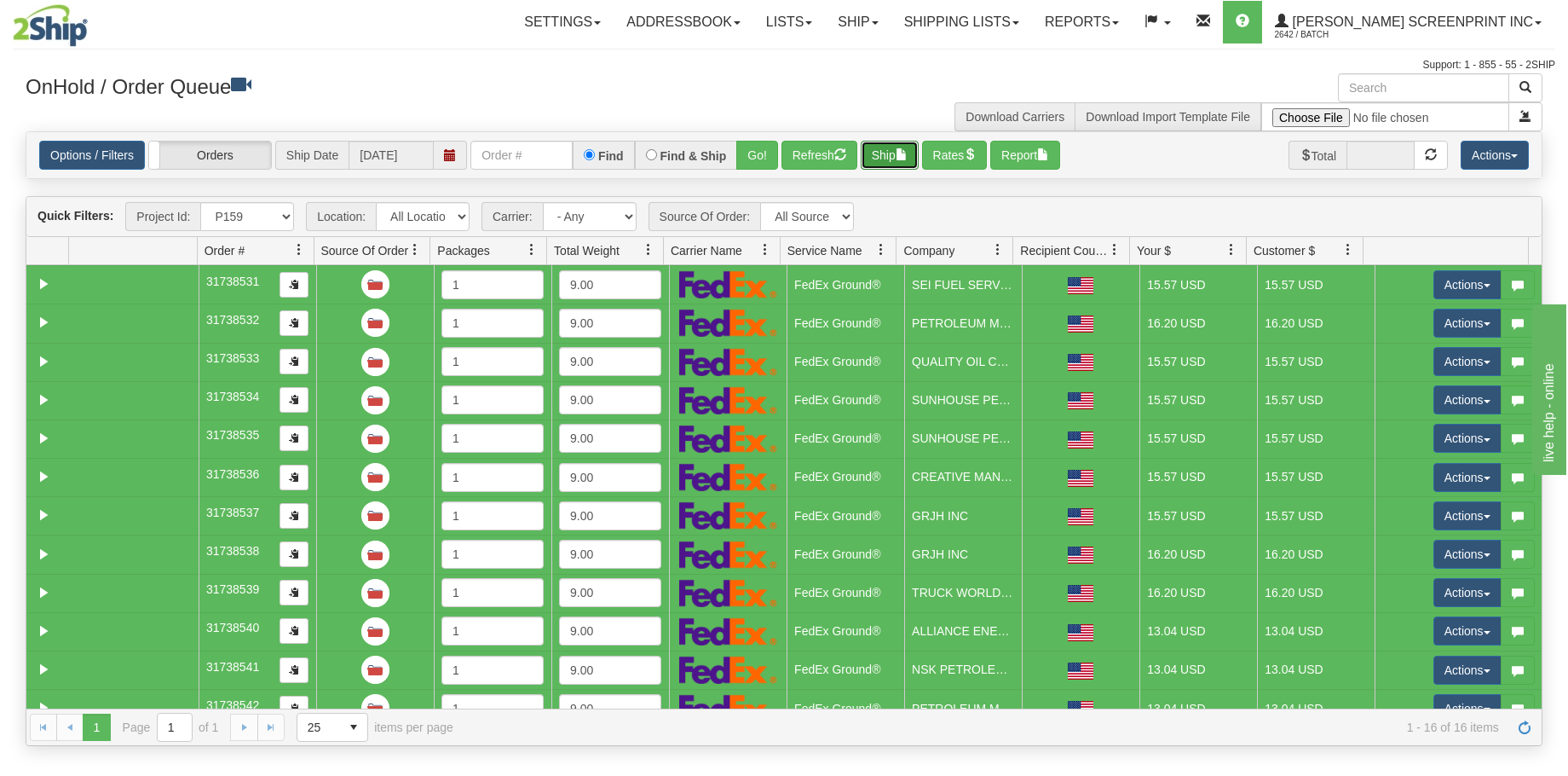
click at [897, 157] on button "Ship" at bounding box center [889, 154] width 58 height 29
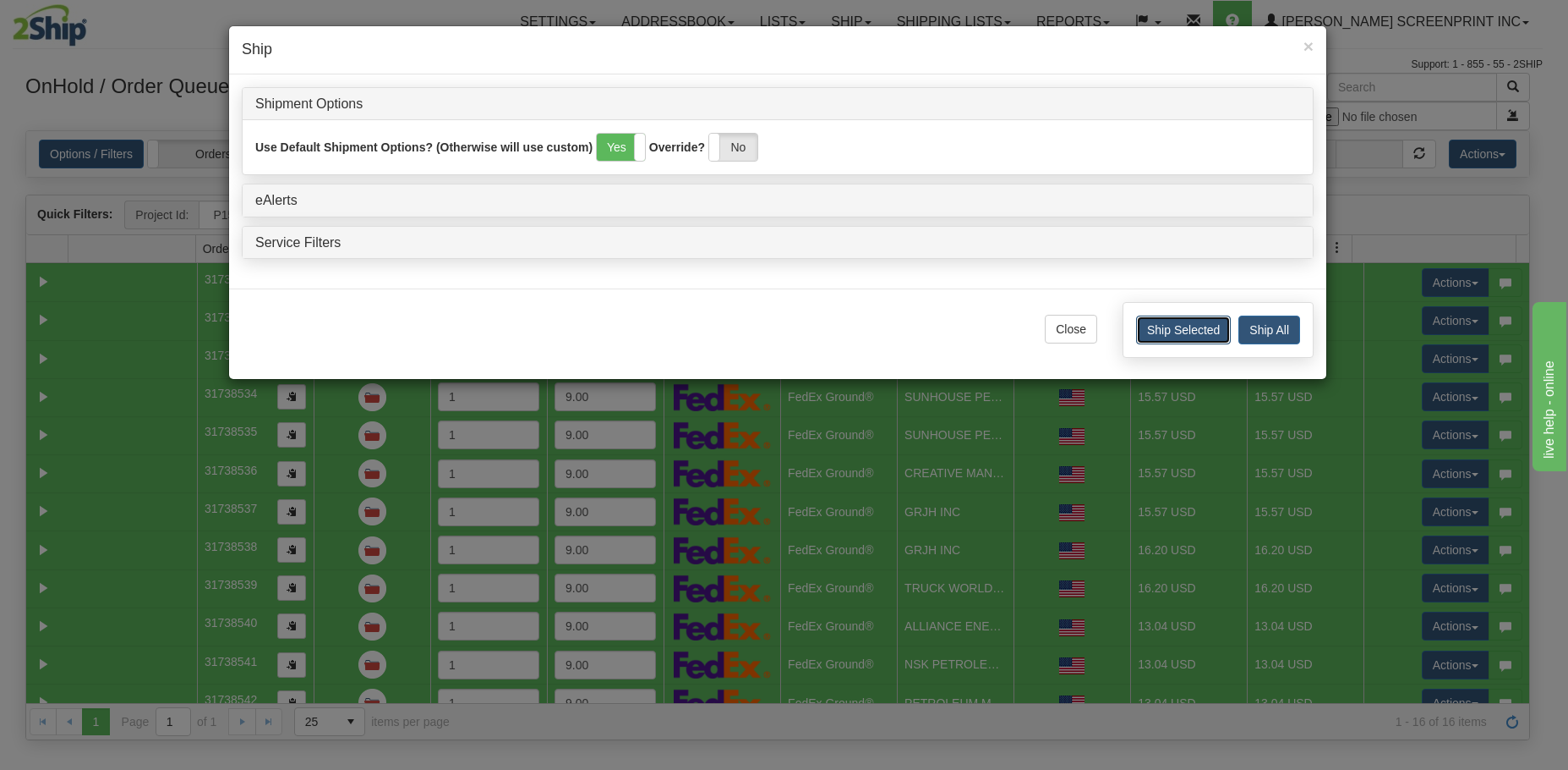
click at [1199, 330] on button "Ship Selected" at bounding box center [1184, 329] width 95 height 29
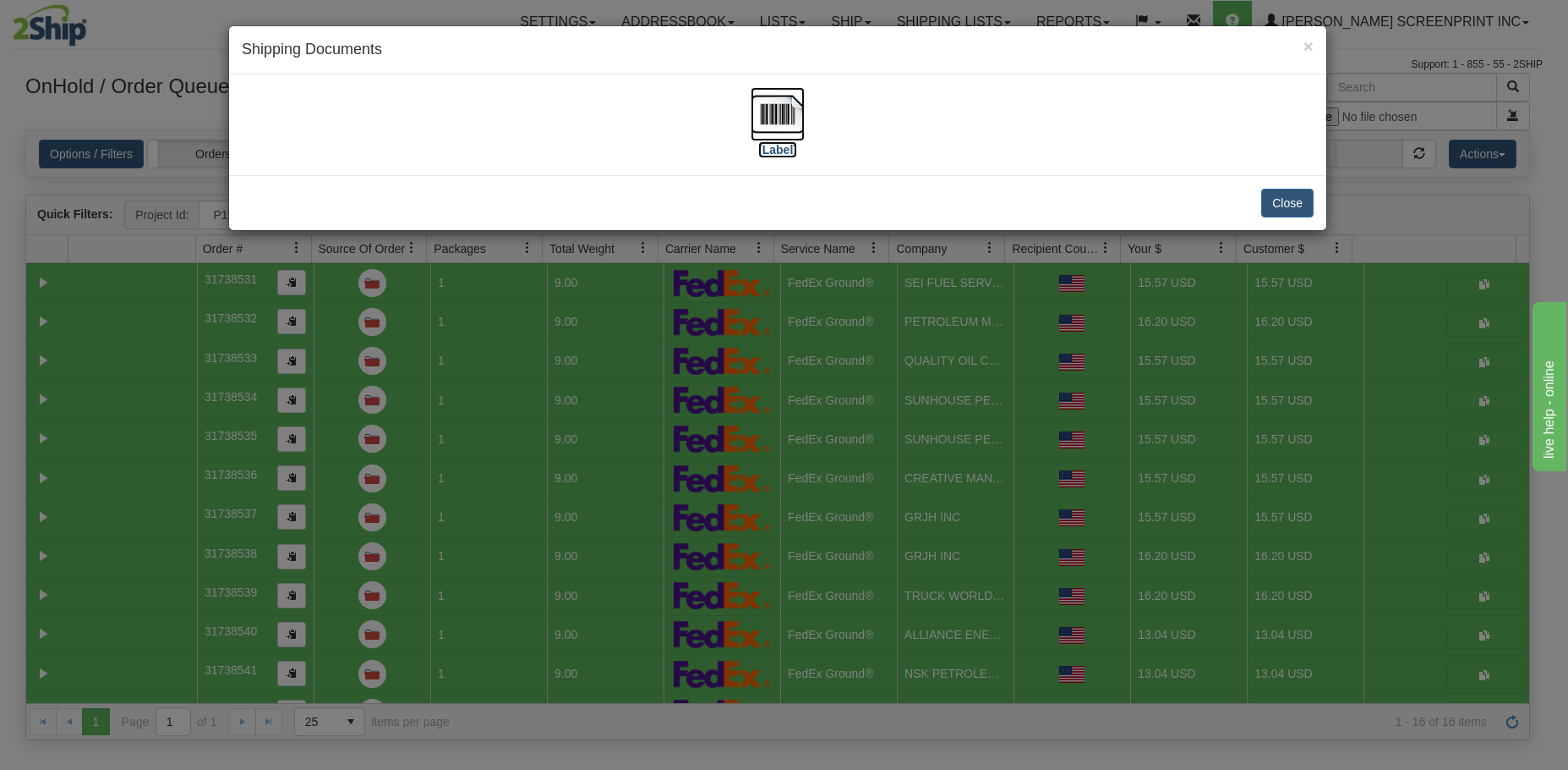
click at [785, 122] on img at bounding box center [777, 114] width 54 height 54
click at [1290, 208] on button "Close" at bounding box center [1288, 202] width 53 height 29
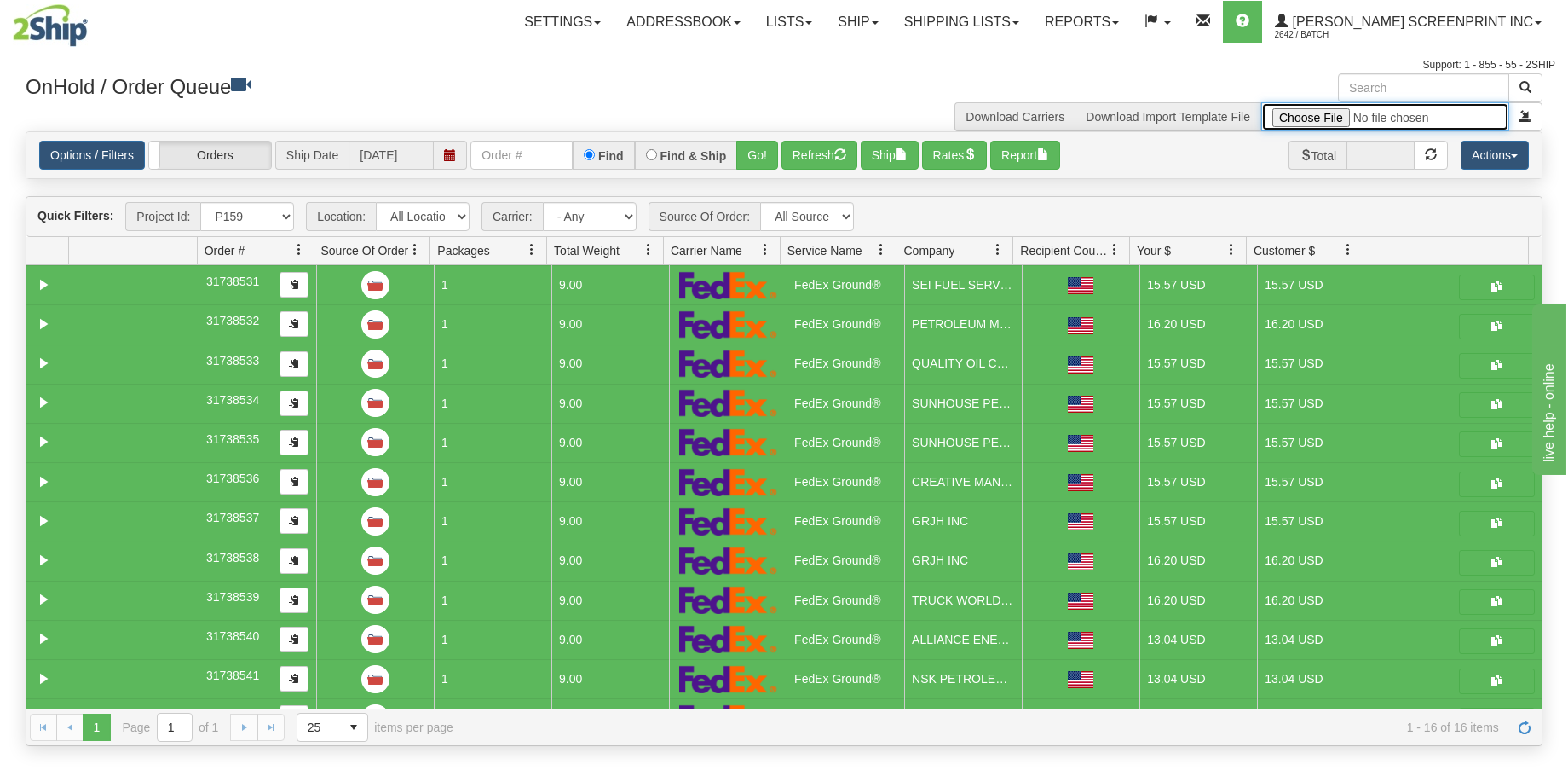
click at [1303, 117] on input "file" at bounding box center [1384, 117] width 248 height 29
type input "C:\fakepath\P73 GULF 2509-020 PAY FOR 2SHIP.xlsx"
click at [1524, 120] on span "submit" at bounding box center [1526, 117] width 12 height 12
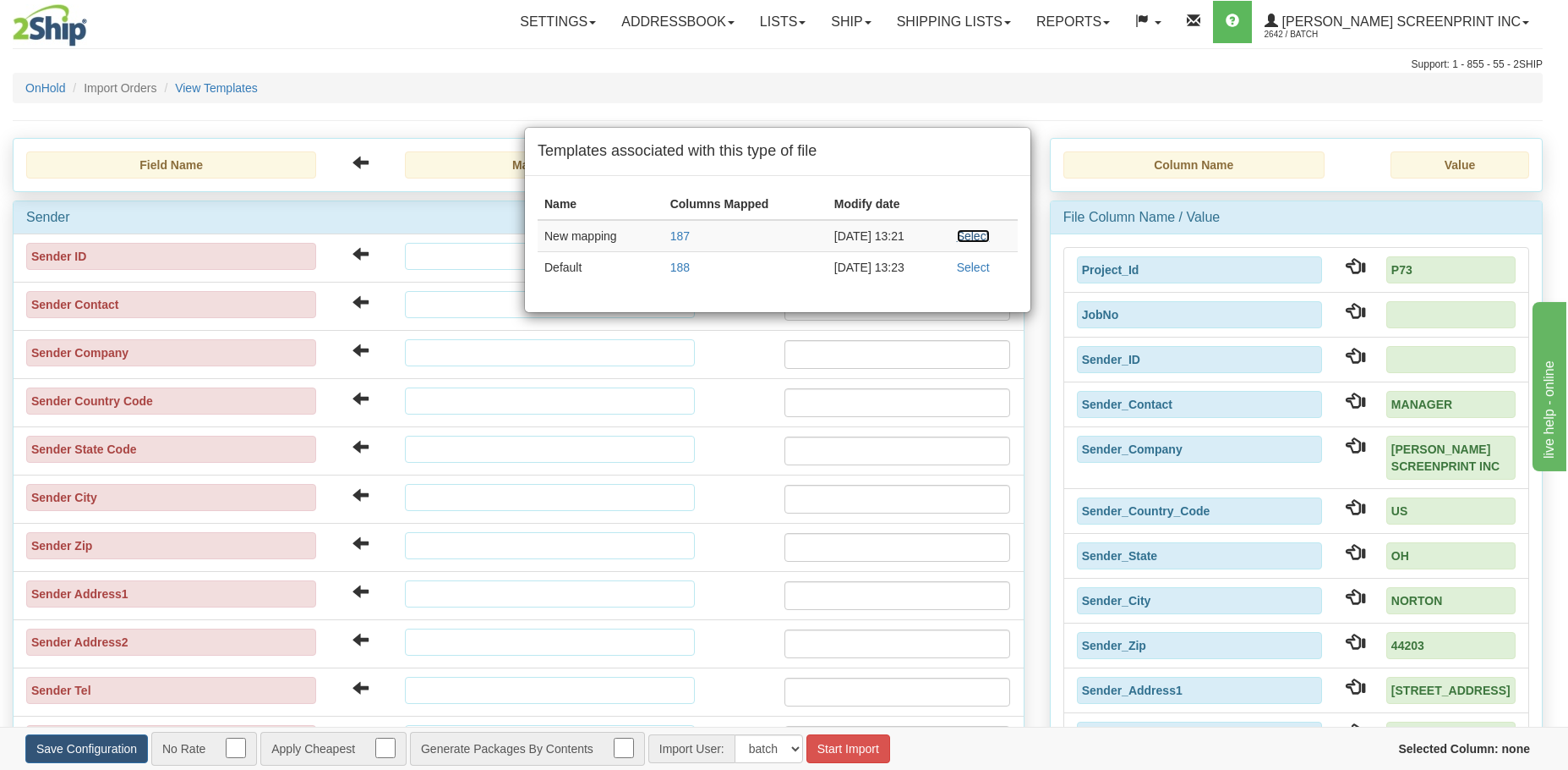
click at [973, 233] on link "Select" at bounding box center [974, 236] width 33 height 13
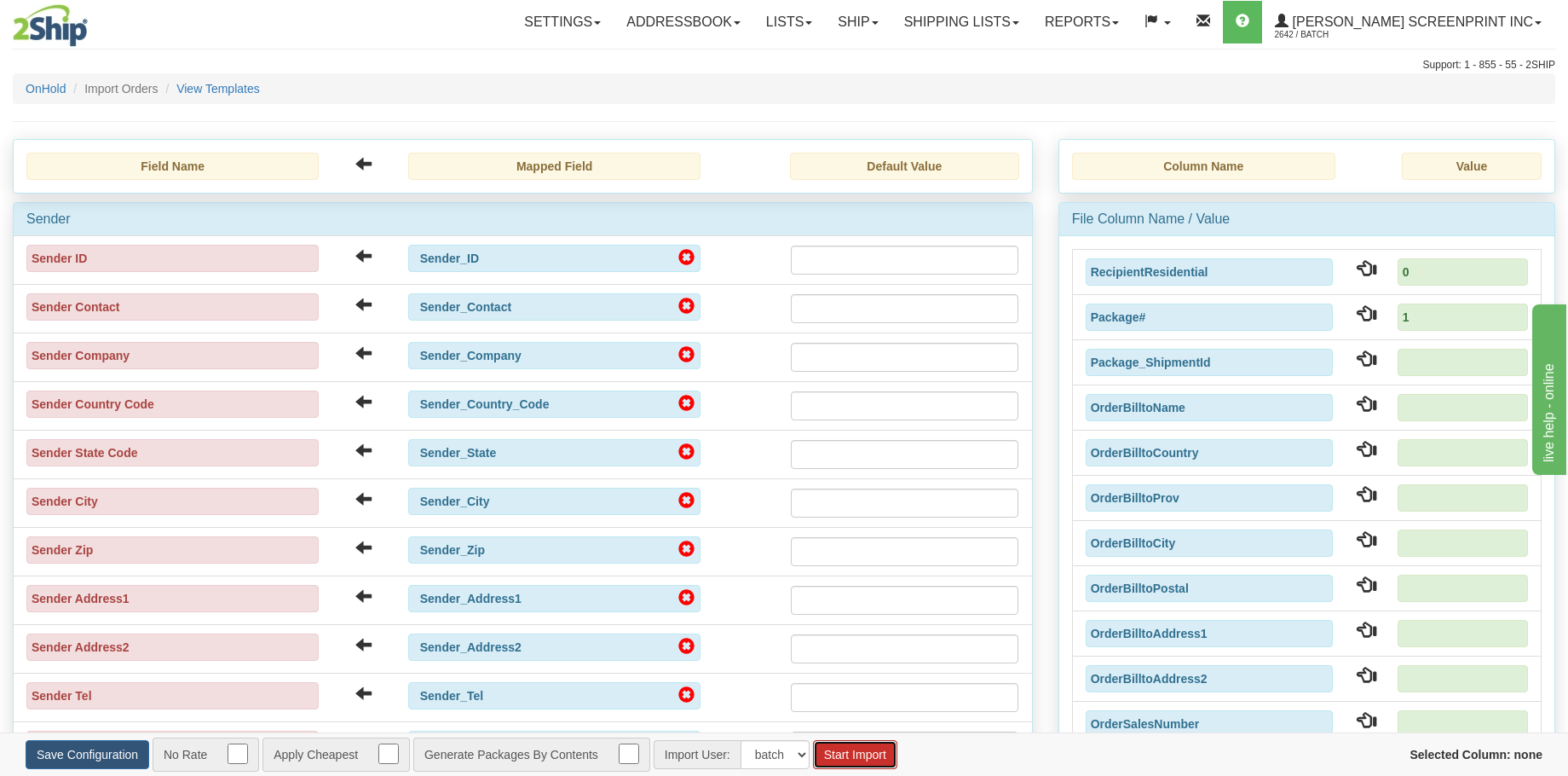
click at [877, 758] on button "Start Import" at bounding box center [855, 754] width 85 height 29
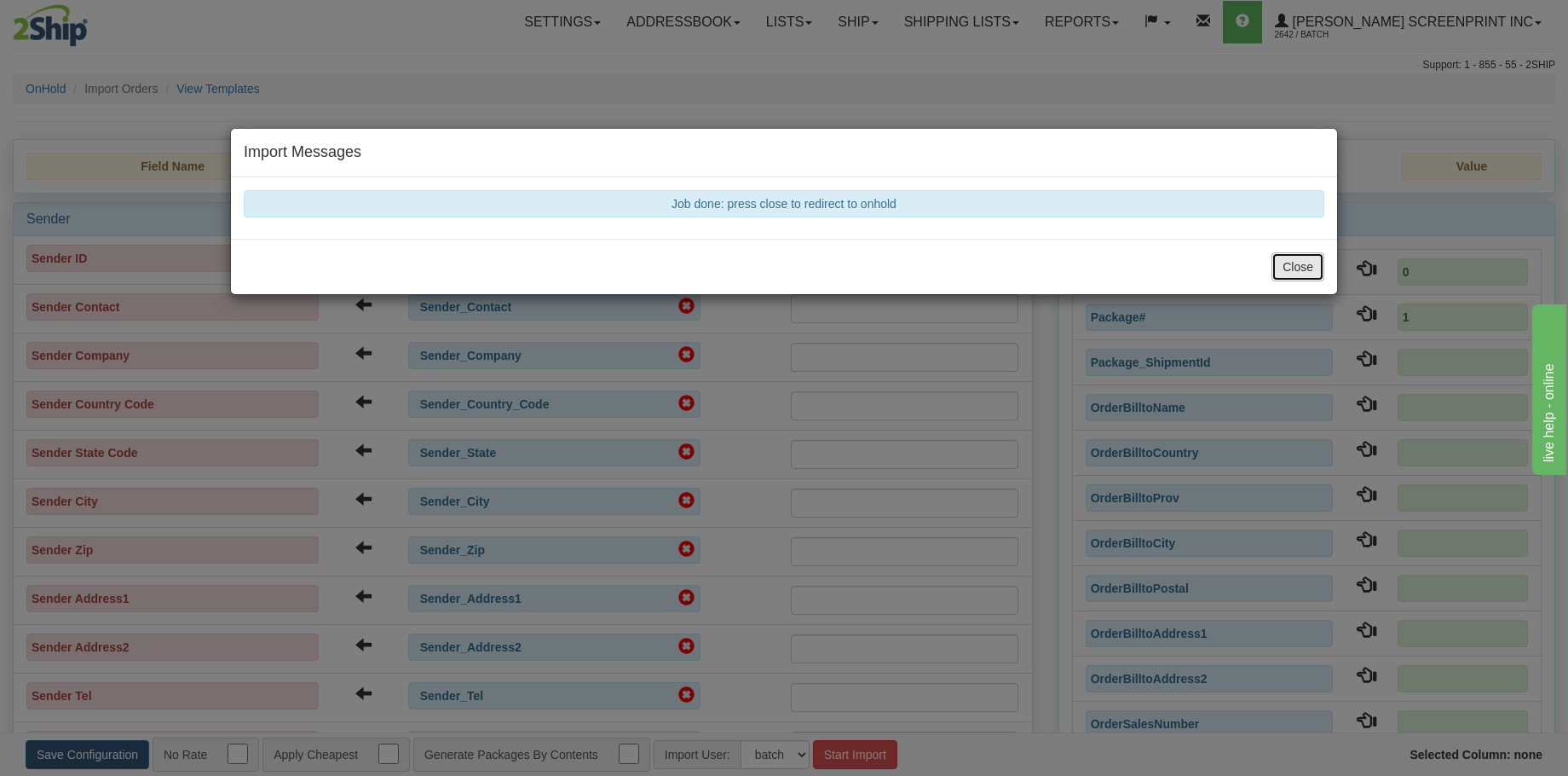
click at [1287, 260] on button "Close" at bounding box center [1298, 267] width 53 height 29
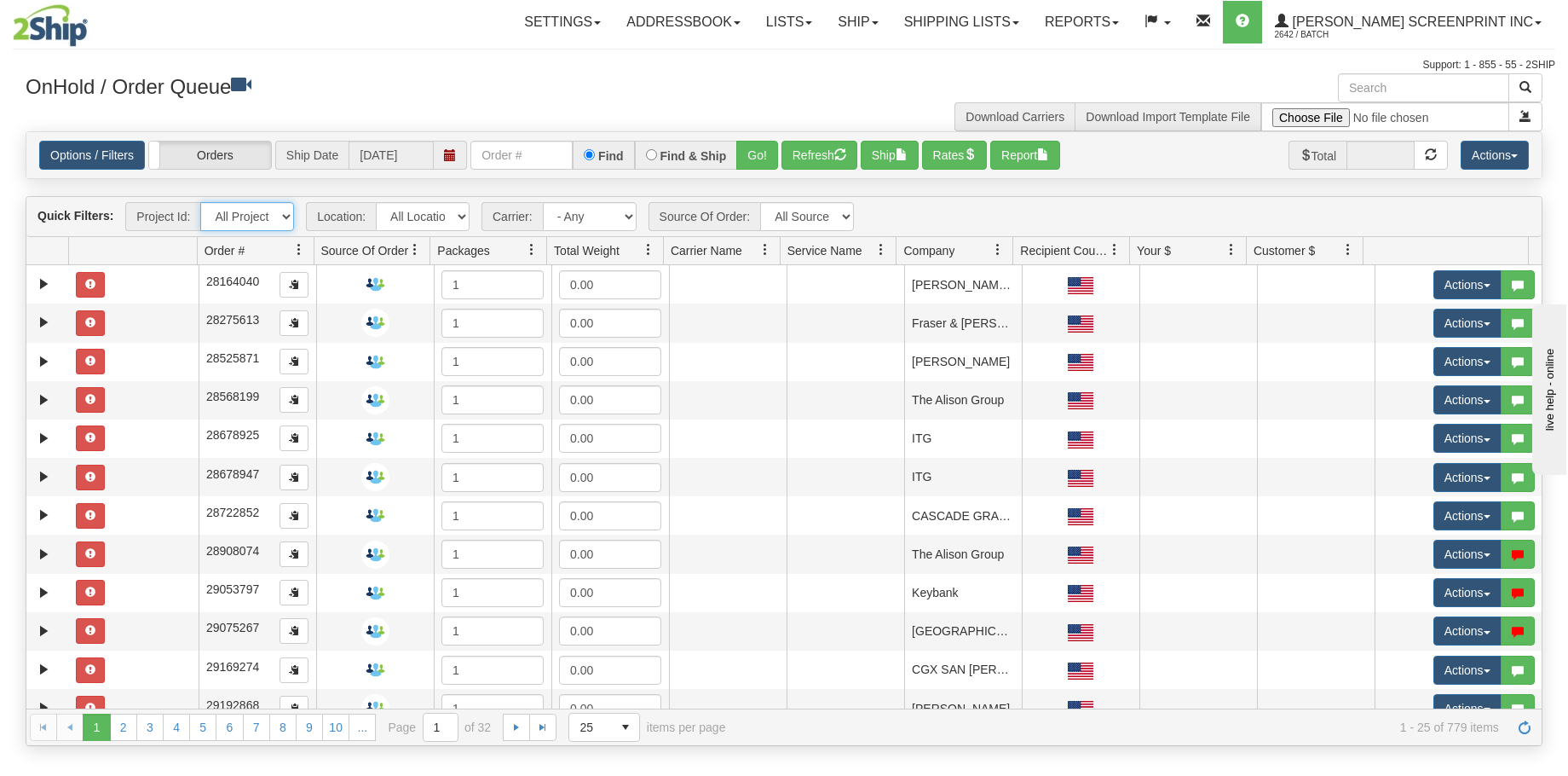
click at [279, 223] on select "All Projects Imagine MP1 MP2 MP3 MP4 MP5 MP6 MP7 MP8 MP9 P1 P10 P100 P101 P102 …" at bounding box center [247, 216] width 94 height 29
select select "P73"
click at [200, 202] on select "All Projects Imagine MP1 MP2 MP3 MP4 MP5 MP6 MP7 MP8 MP9 P1 P10 P100 P101 P102 …" at bounding box center [247, 216] width 94 height 29
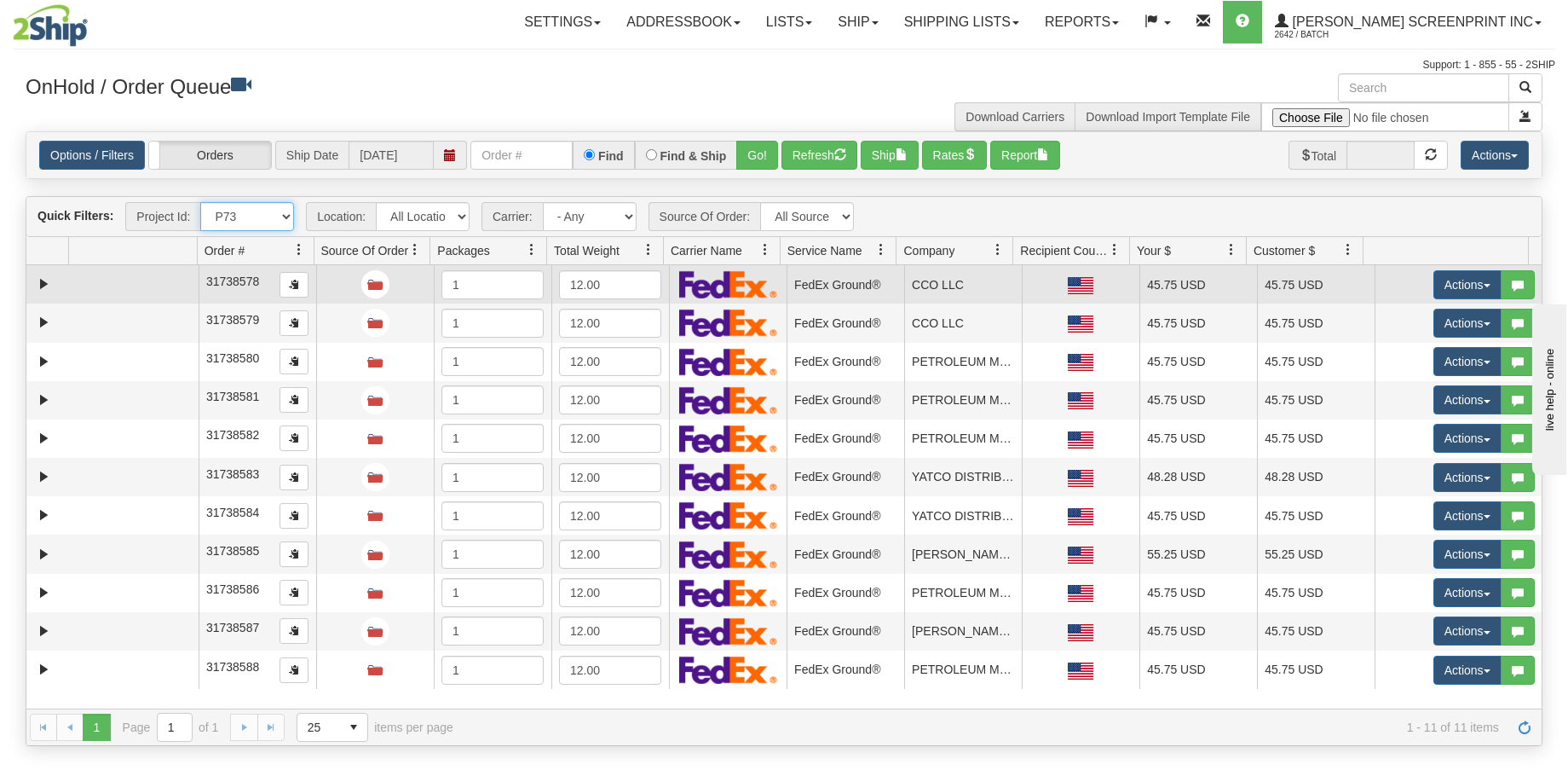
click at [128, 279] on td at bounding box center [133, 283] width 130 height 38
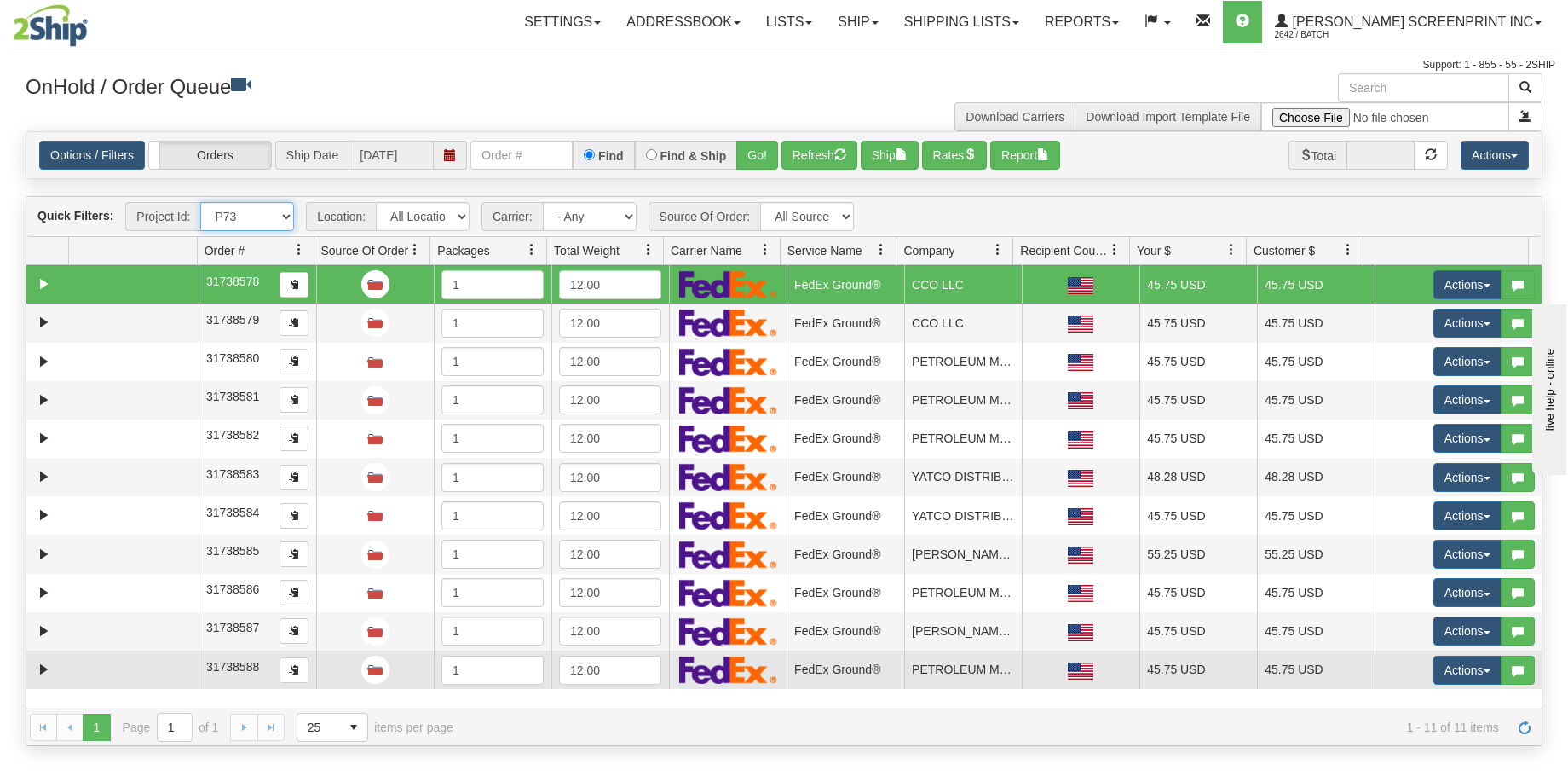
click at [118, 672] on td at bounding box center [133, 669] width 130 height 38
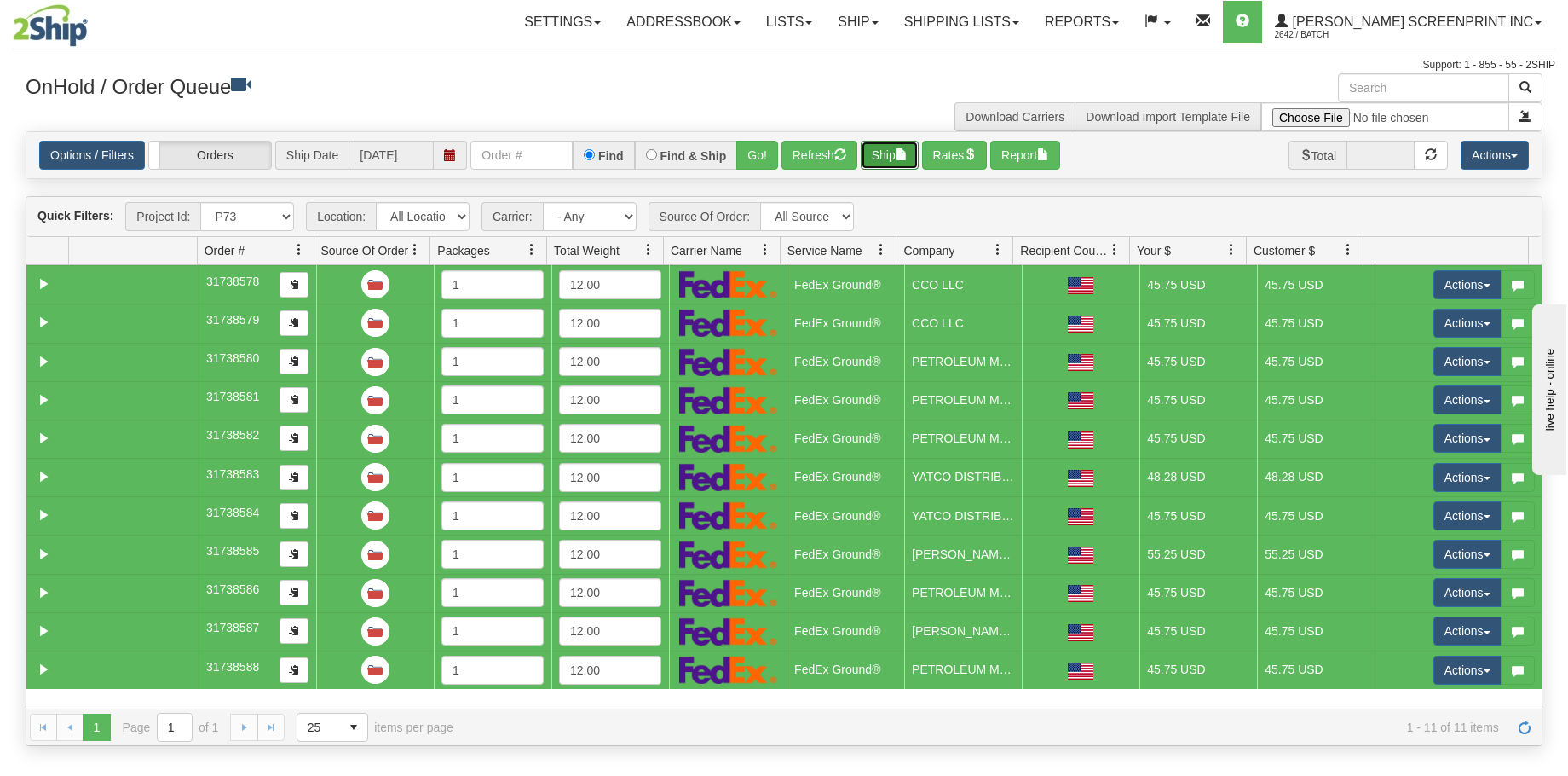
click at [895, 157] on button "Ship" at bounding box center [889, 154] width 58 height 29
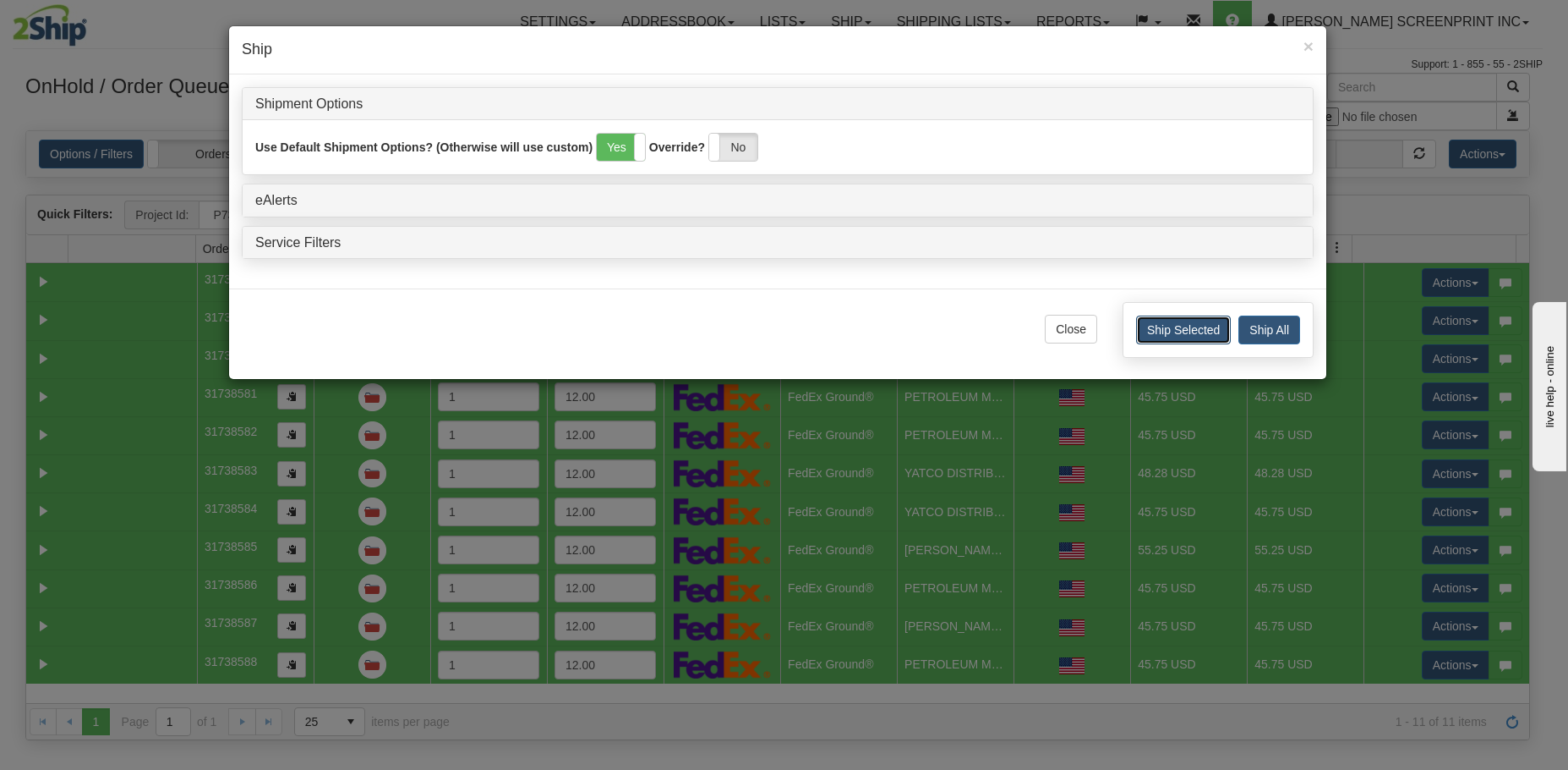
click at [1176, 336] on button "Ship Selected" at bounding box center [1184, 329] width 95 height 29
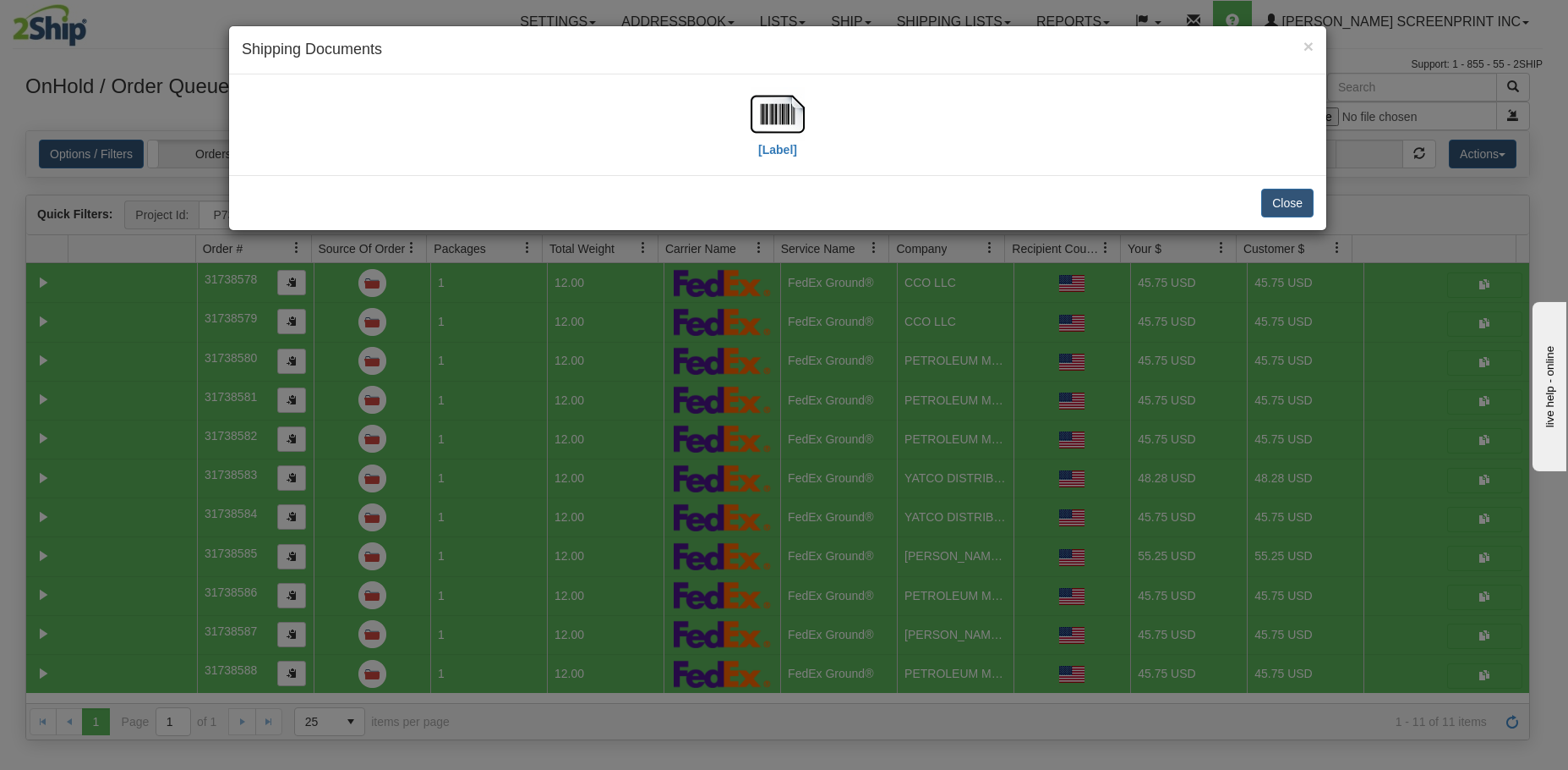
click at [805, 106] on div "[Label]" at bounding box center [777, 124] width 1072 height 75
click at [795, 110] on img at bounding box center [777, 114] width 54 height 54
click at [1292, 204] on button "Close" at bounding box center [1288, 202] width 53 height 29
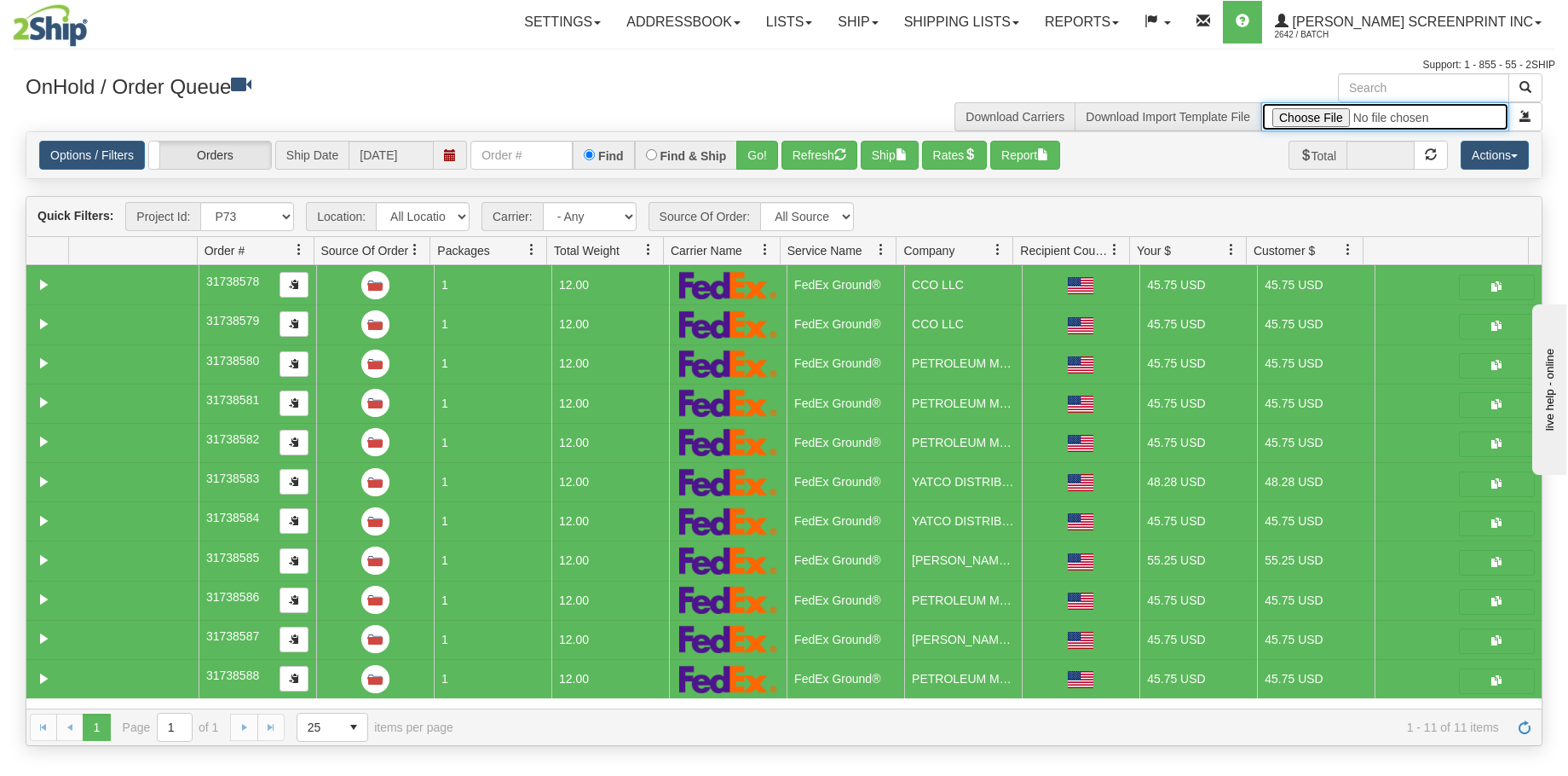
click at [1332, 116] on input "file" at bounding box center [1384, 117] width 248 height 29
type input "C:\fakepath\P80 GULF 2509-020 PAY FOR 2SHIP.xlsx"
click at [1516, 124] on button "submit" at bounding box center [1525, 117] width 34 height 29
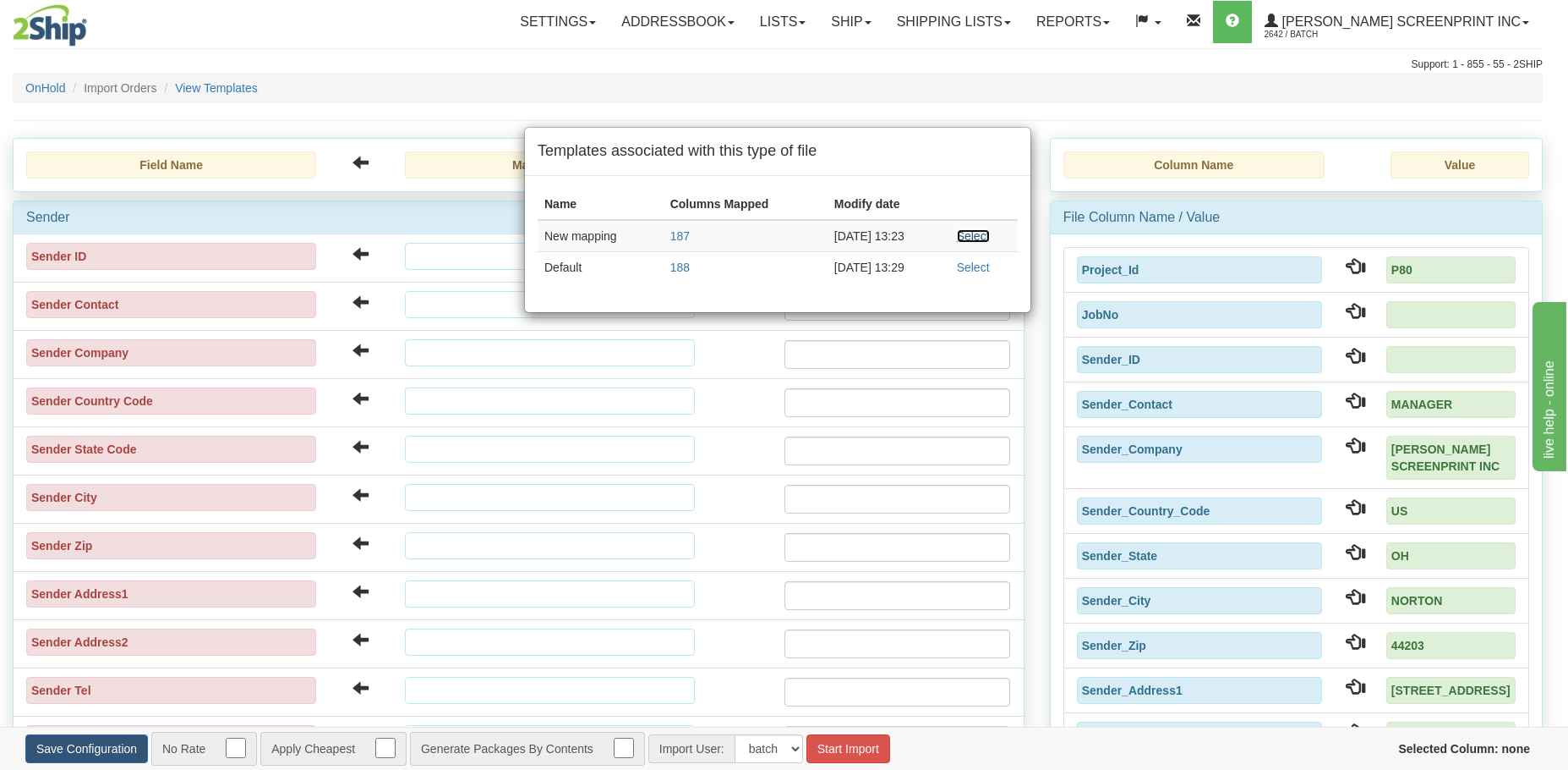
click at [985, 233] on link "Select" at bounding box center [974, 236] width 33 height 13
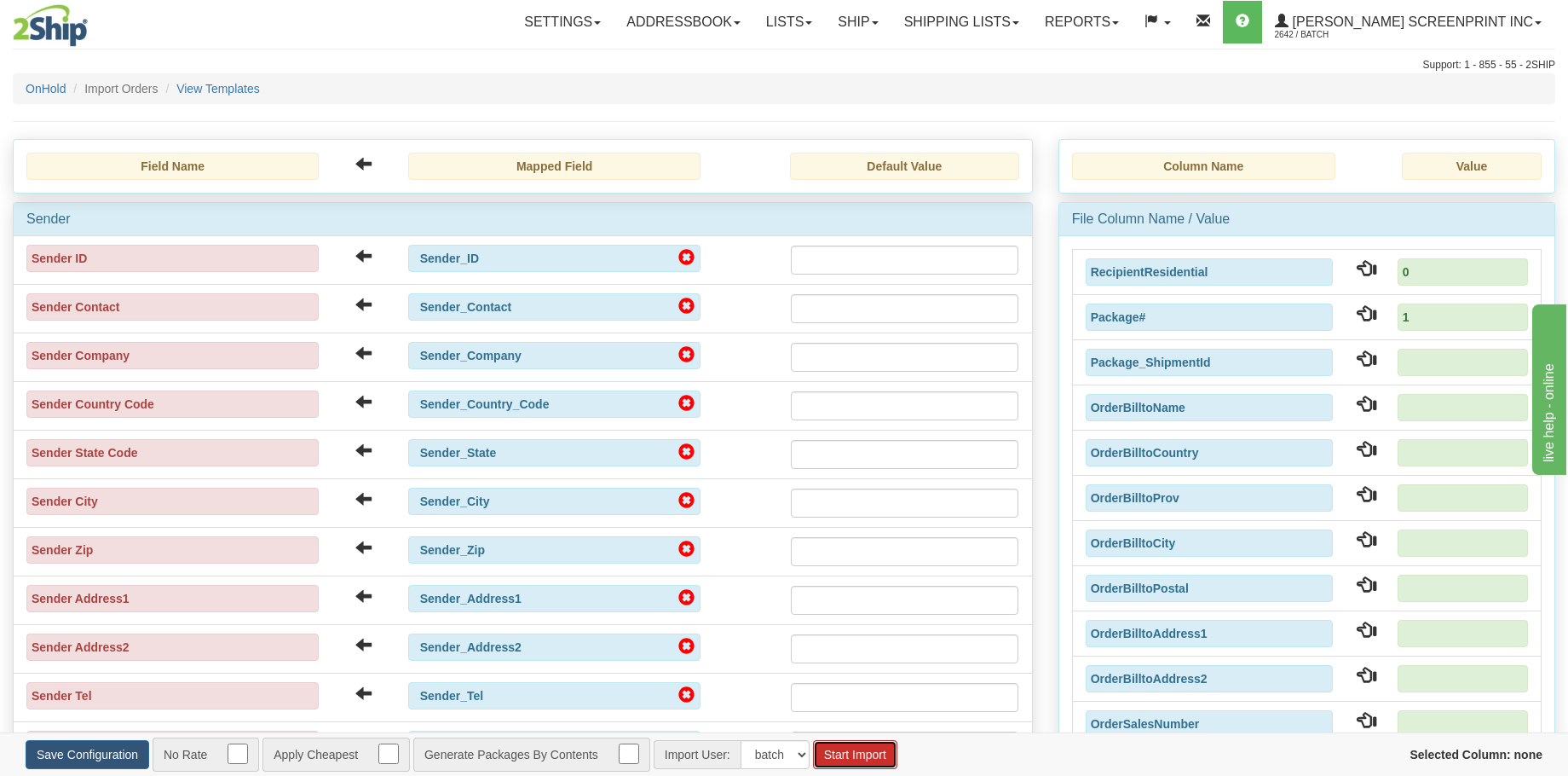
click at [865, 760] on button "Start Import" at bounding box center [855, 754] width 85 height 29
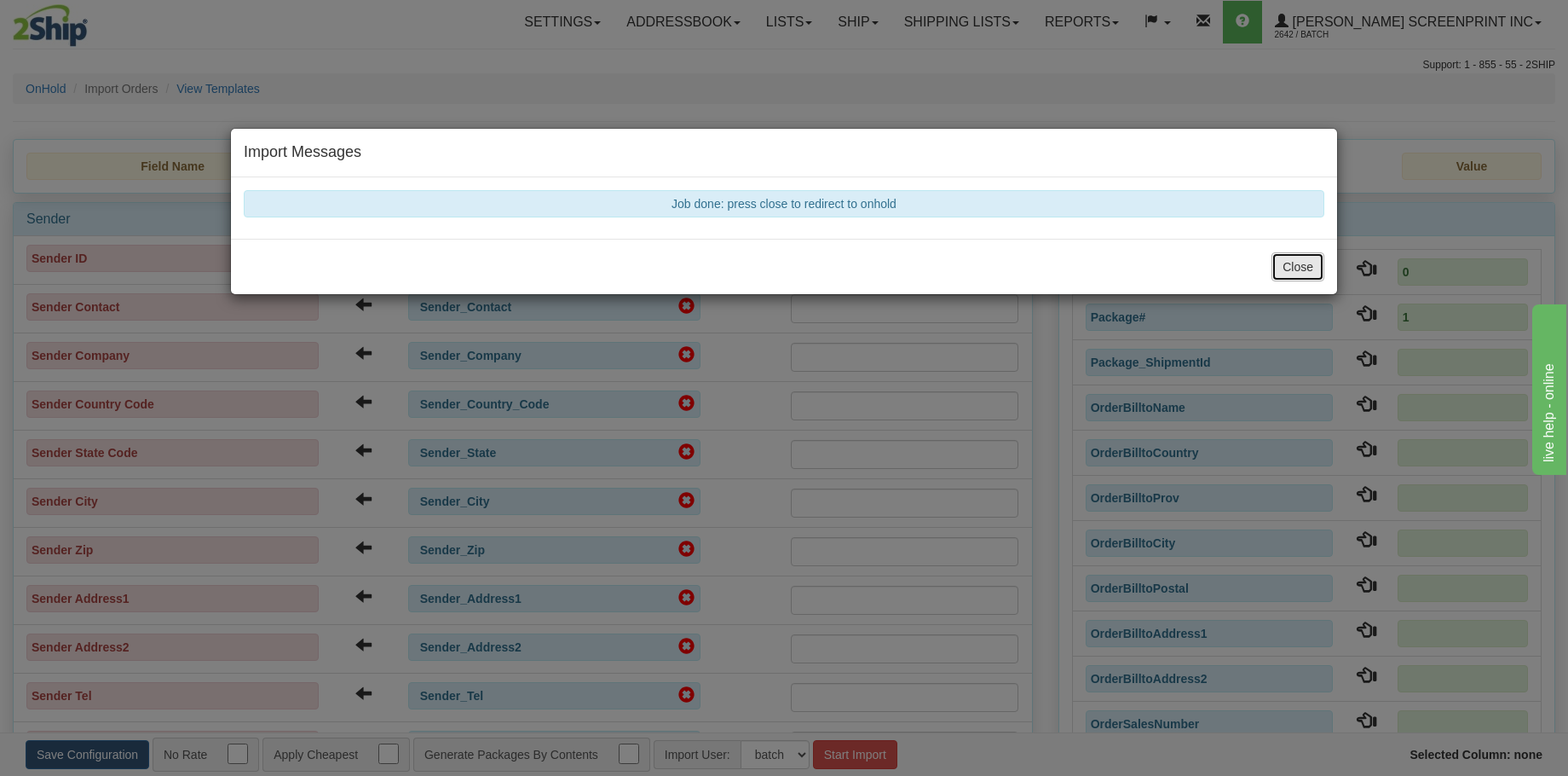
click at [1290, 258] on button "Close" at bounding box center [1298, 267] width 53 height 29
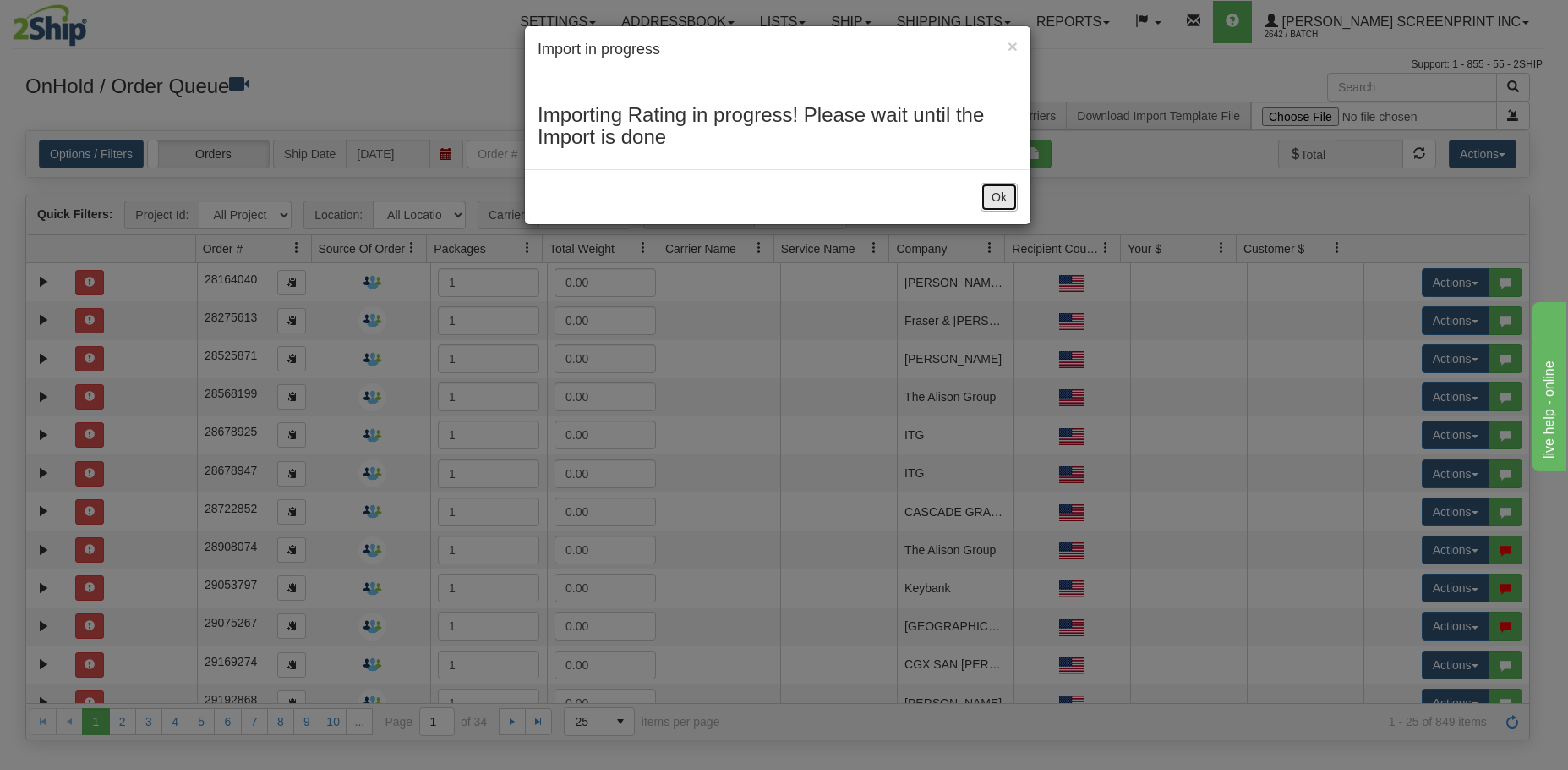
click at [986, 197] on button "Ok" at bounding box center [999, 197] width 37 height 29
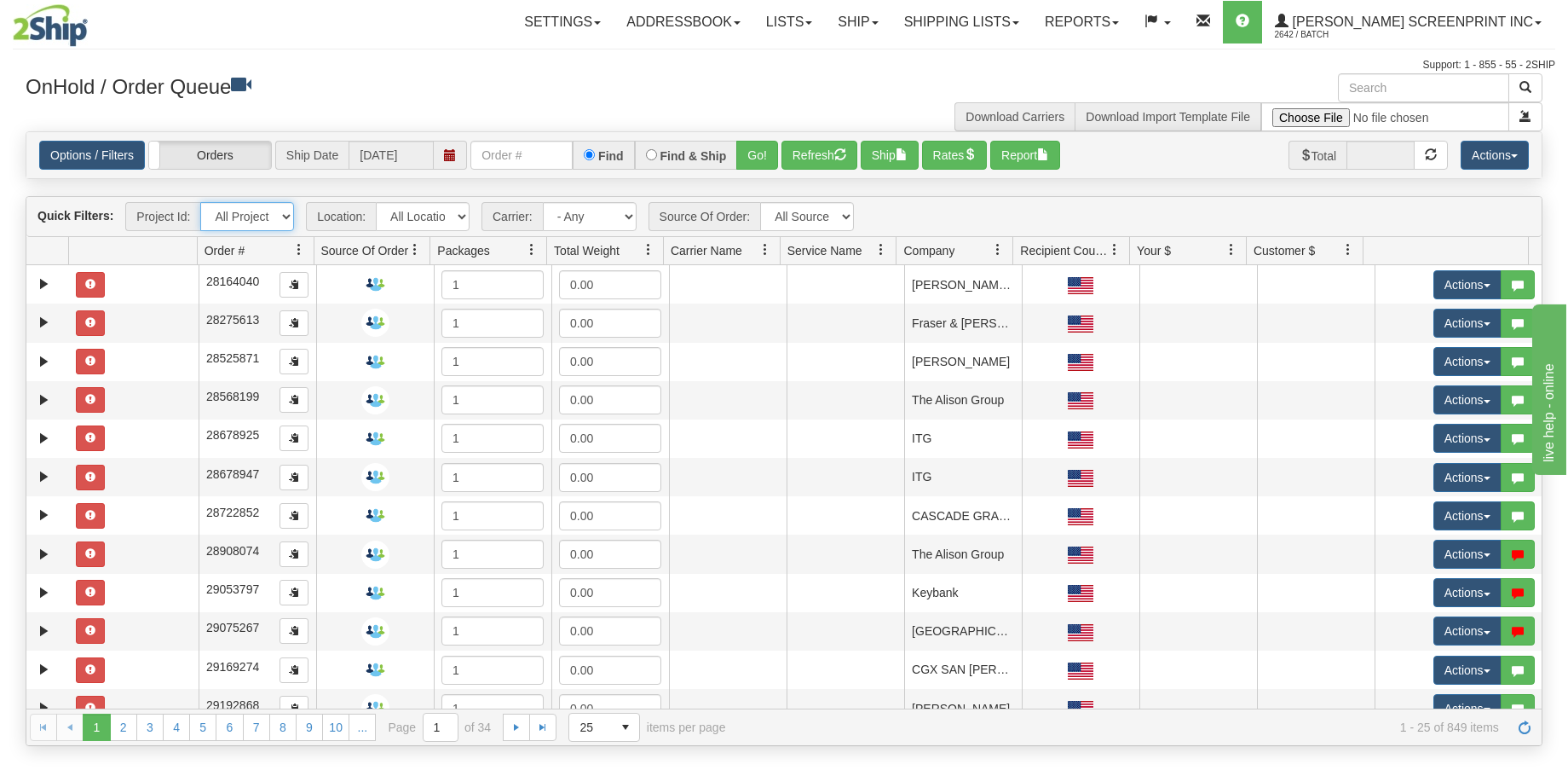
click at [280, 219] on select "All Projects Imagine MP1 MP2 MP3 MP4 MP5 MP6 MP7 MP8 MP9 P1 P10 P100 P101 P102 …" at bounding box center [247, 216] width 94 height 29
select select "P80"
click at [200, 202] on select "All Projects Imagine MP1 MP2 MP3 MP4 MP5 MP6 MP7 MP8 MP9 P1 P10 P100 P101 P102 …" at bounding box center [247, 216] width 94 height 29
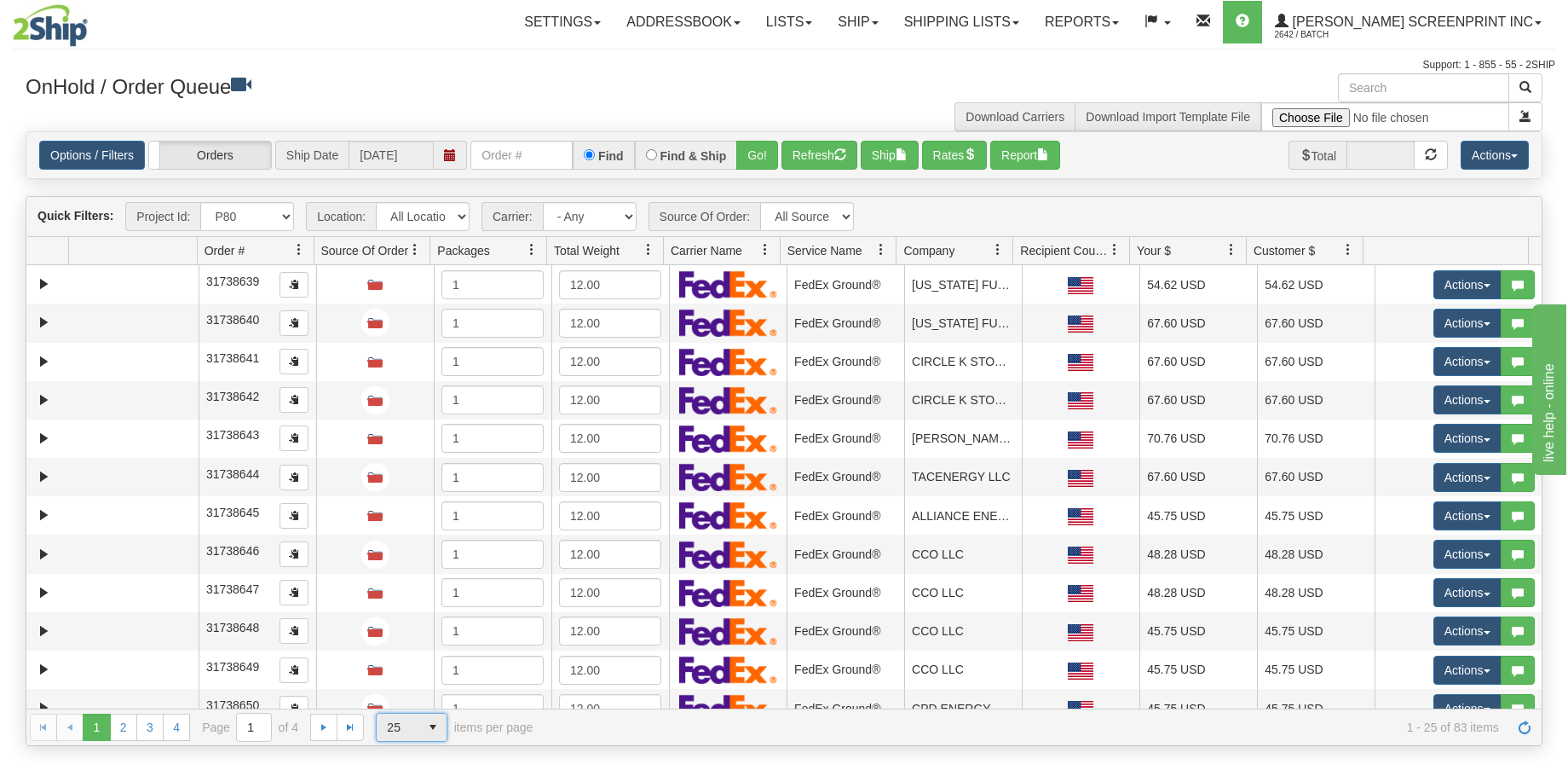
click at [437, 732] on span "select" at bounding box center [432, 727] width 27 height 27
click at [431, 707] on li "100" at bounding box center [411, 699] width 70 height 24
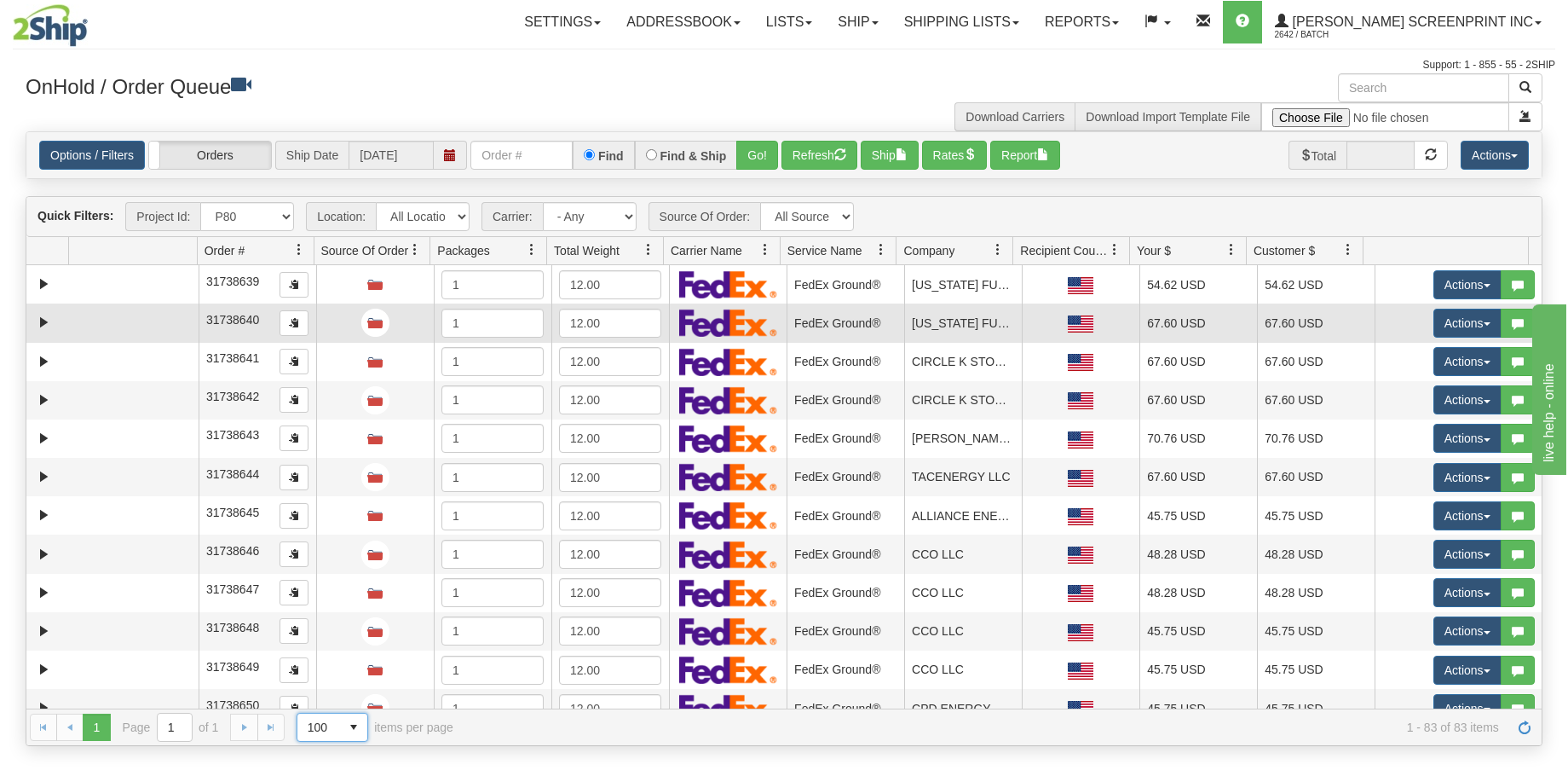
drag, startPoint x: 96, startPoint y: 279, endPoint x: 102, endPoint y: 332, distance: 53.3
click at [96, 279] on td at bounding box center [133, 283] width 130 height 38
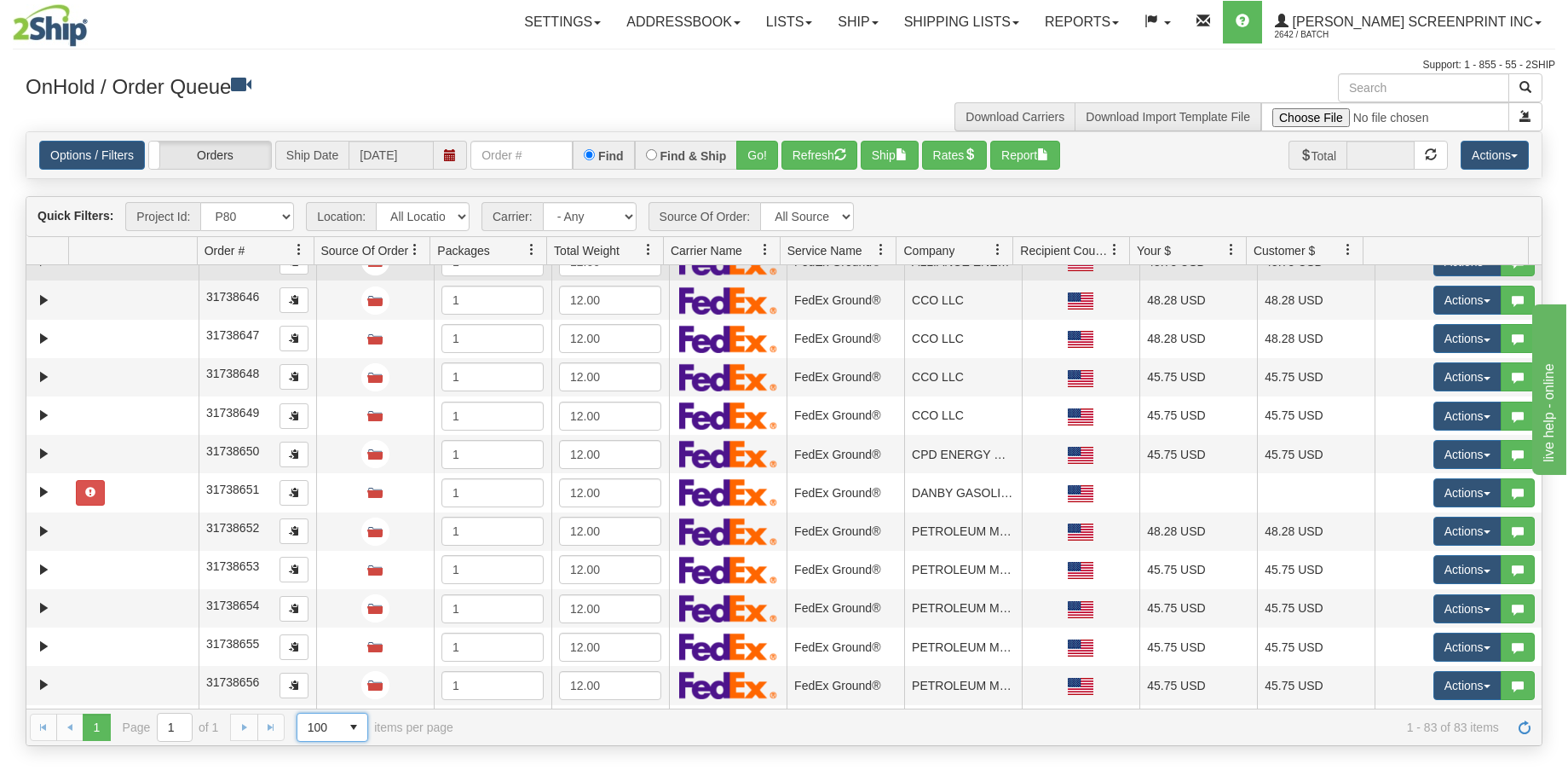
scroll to position [256, 0]
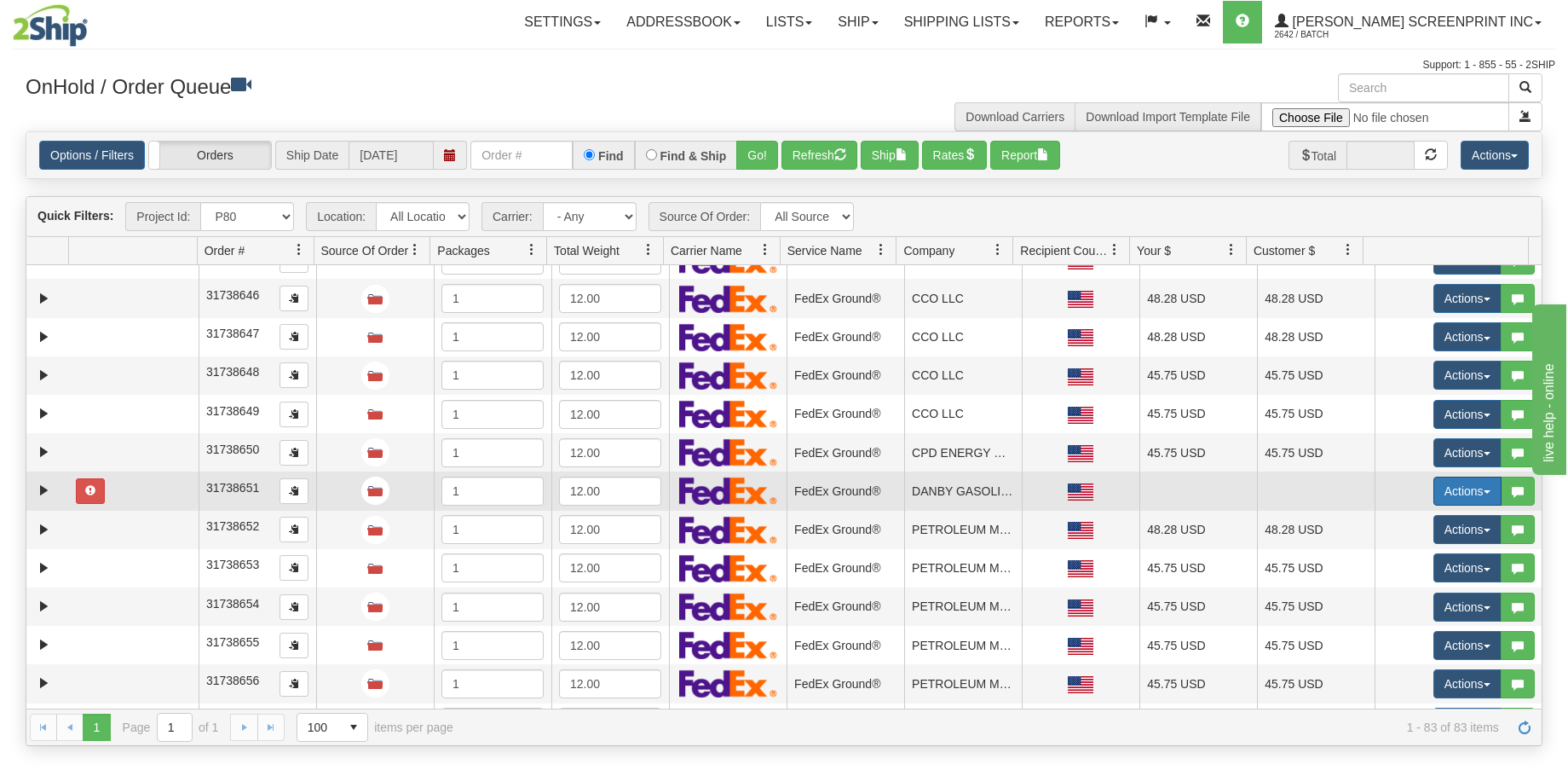
click at [1451, 494] on button "Actions" at bounding box center [1467, 491] width 68 height 29
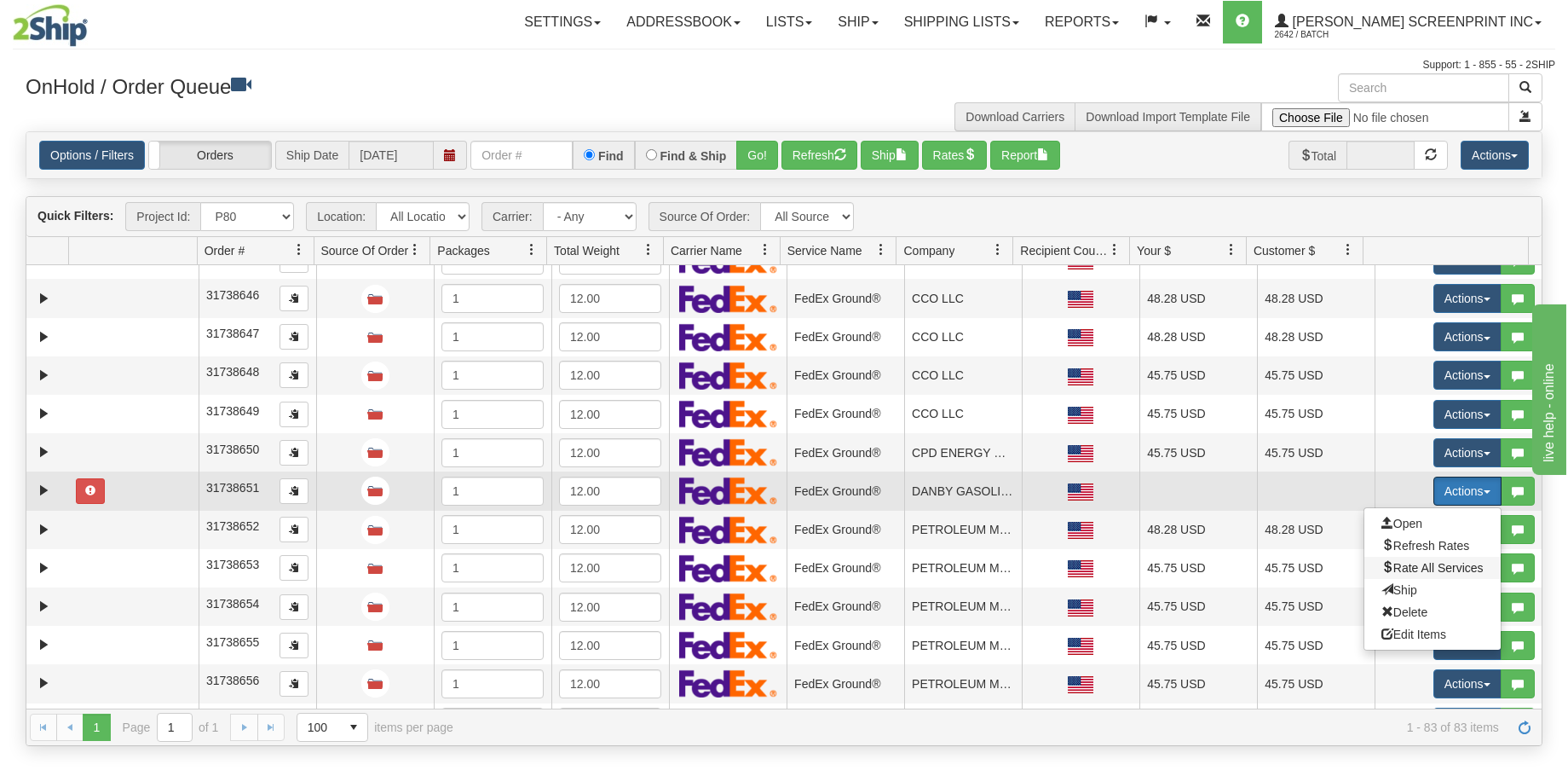
click at [1429, 565] on span "Rate All Services" at bounding box center [1432, 567] width 102 height 13
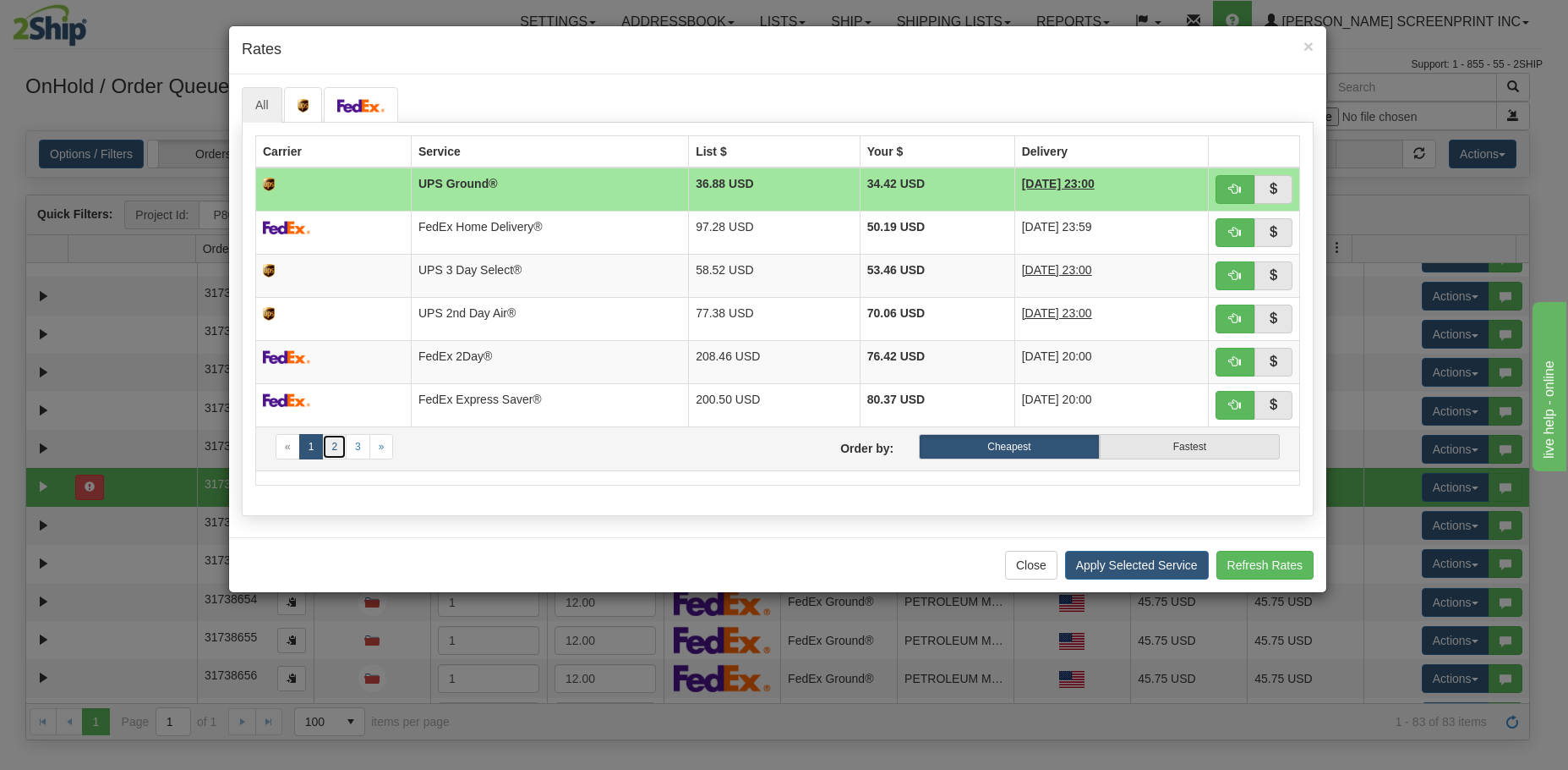
click at [334, 455] on link "2" at bounding box center [334, 446] width 25 height 25
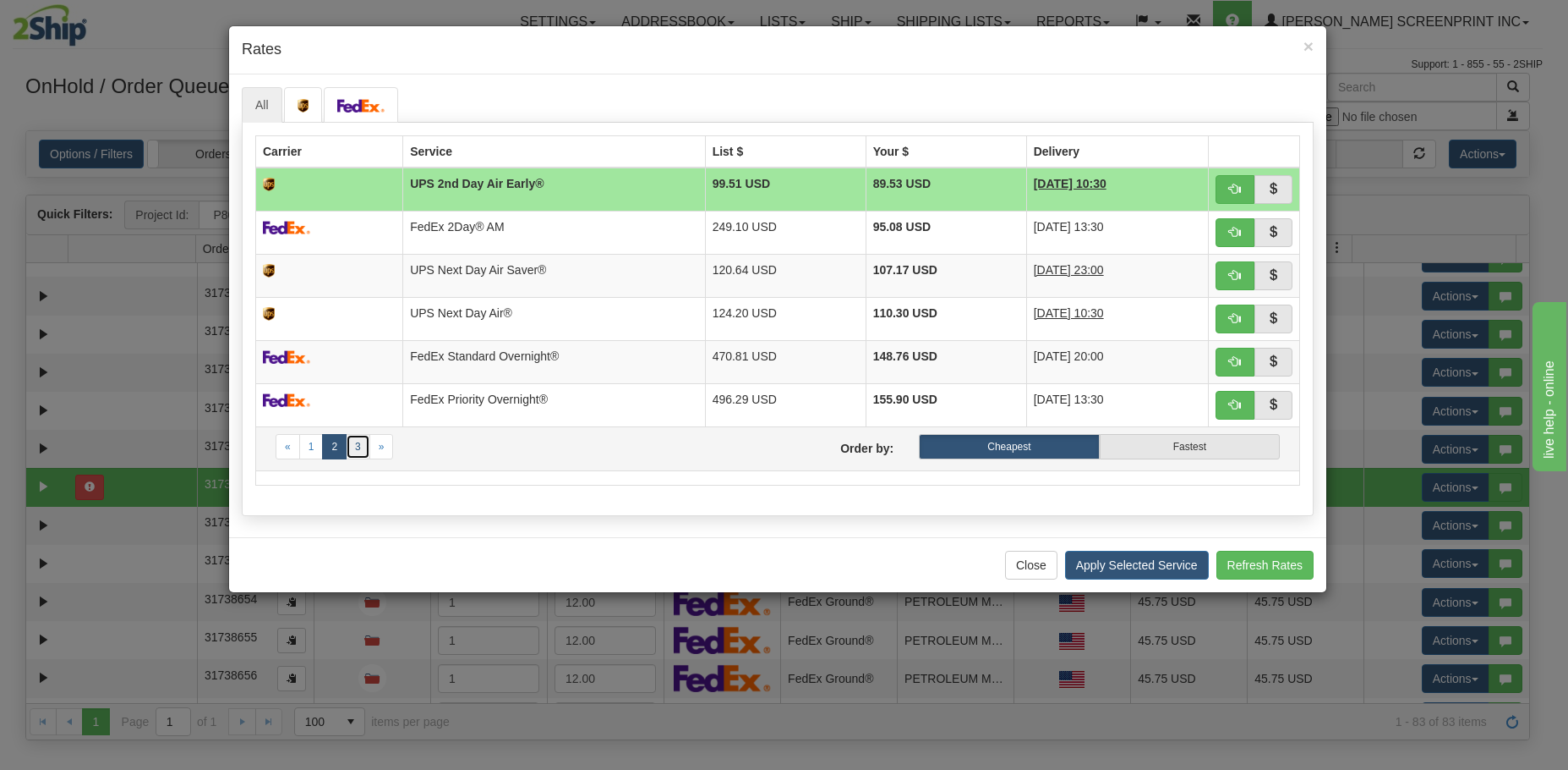
click at [354, 453] on link "3" at bounding box center [358, 446] width 25 height 25
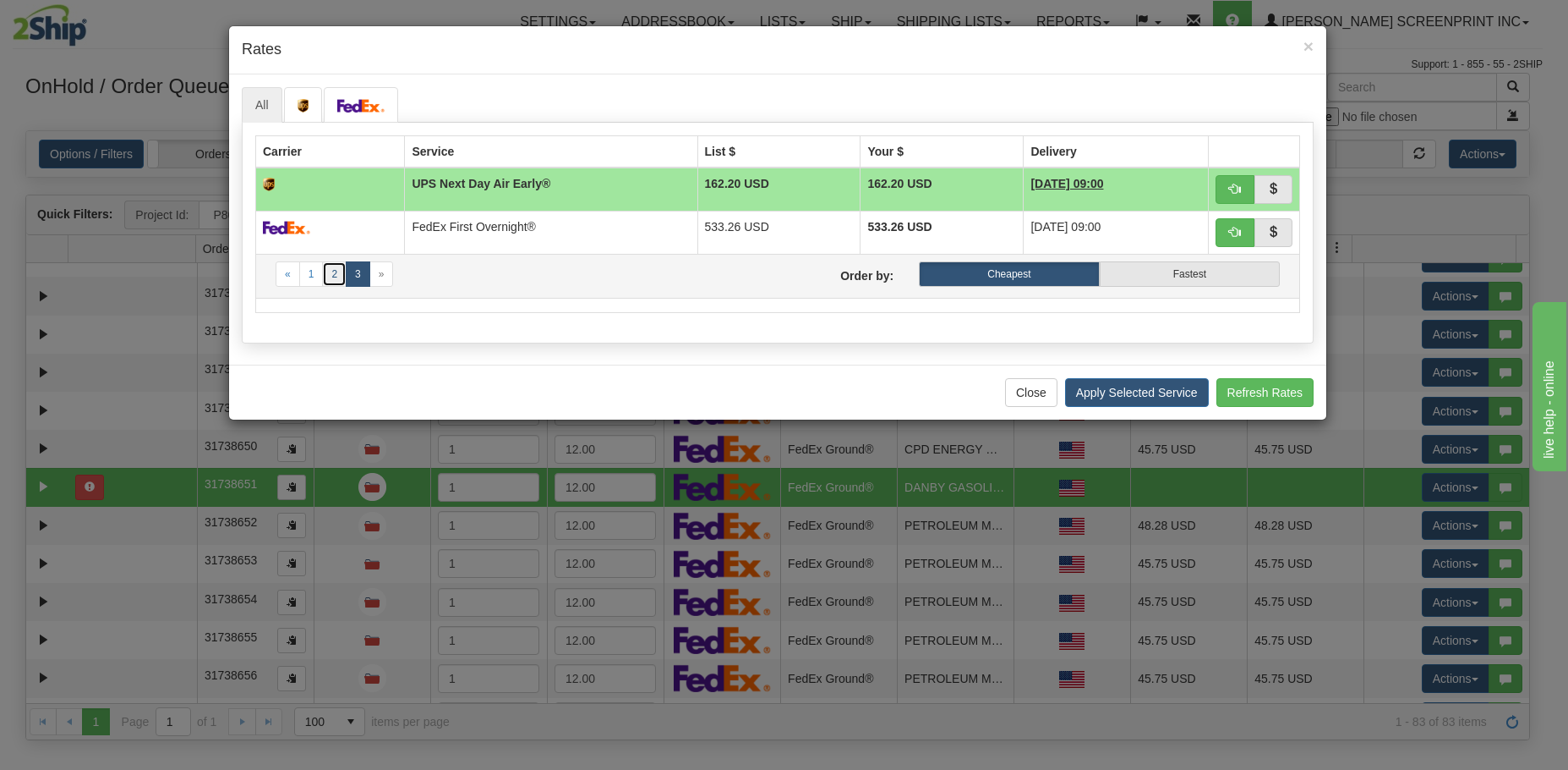
click at [333, 277] on link "2" at bounding box center [334, 273] width 25 height 25
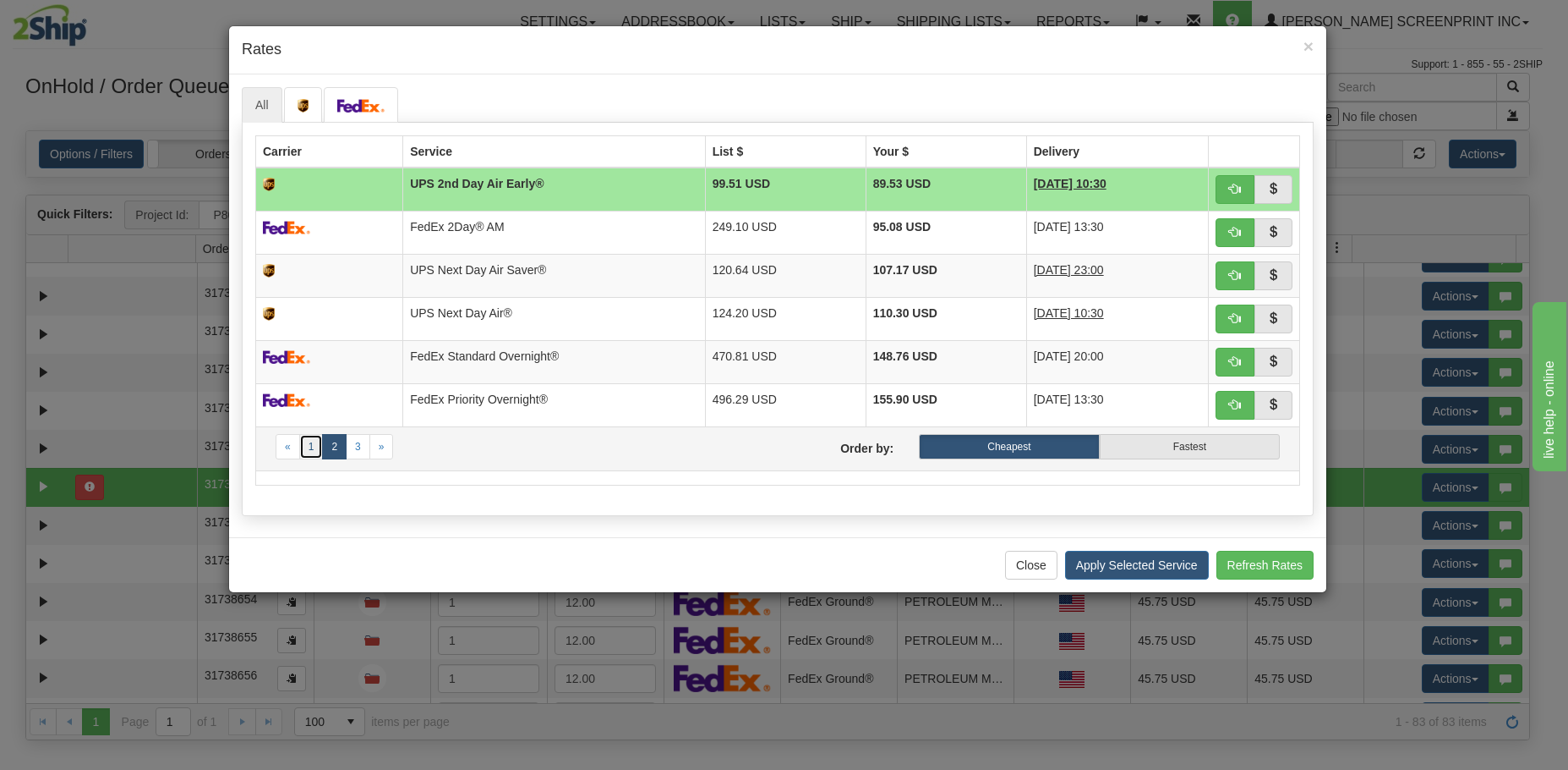
click at [308, 454] on link "1" at bounding box center [312, 446] width 25 height 25
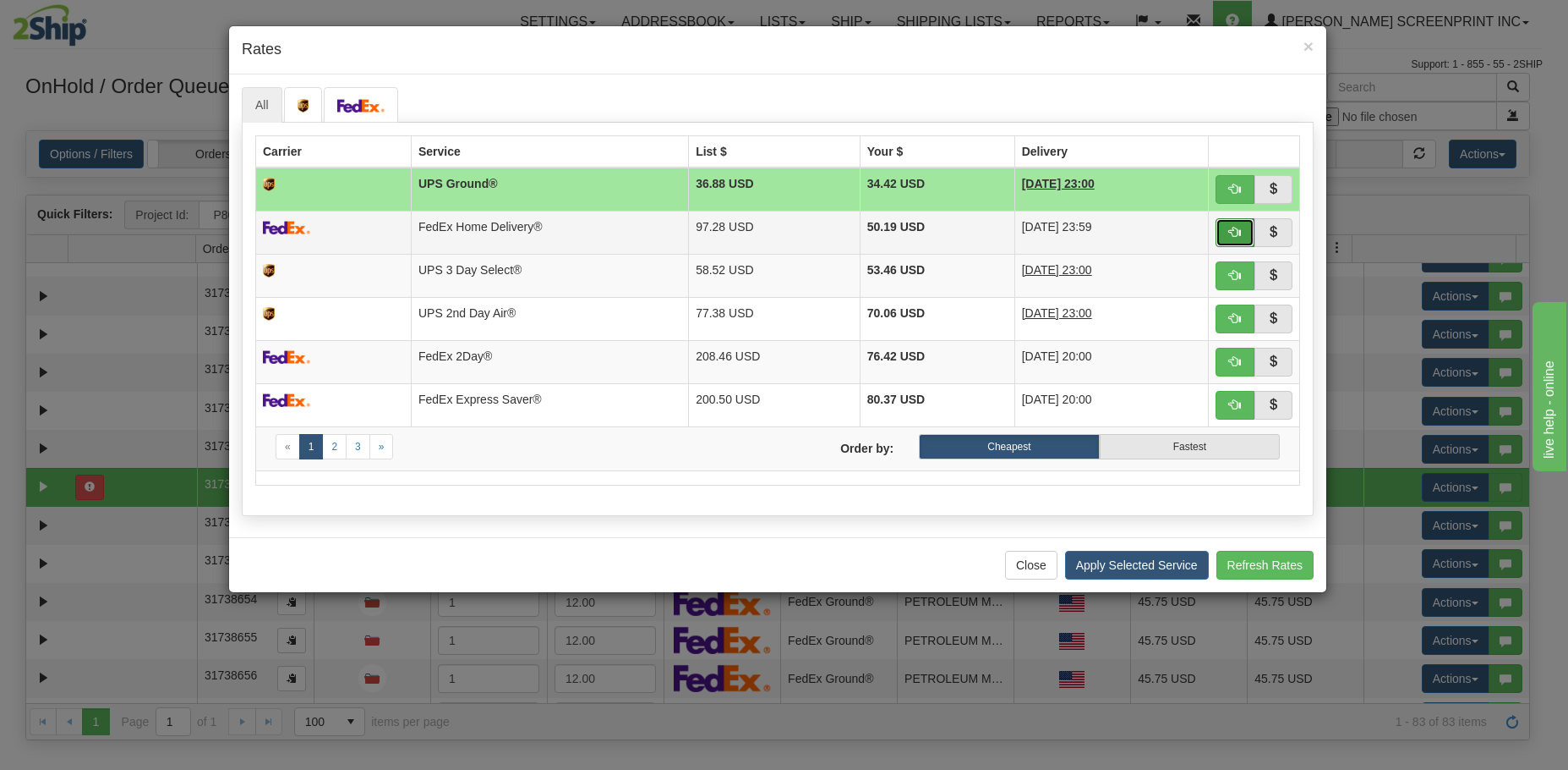
click at [1229, 233] on span "button" at bounding box center [1235, 232] width 12 height 12
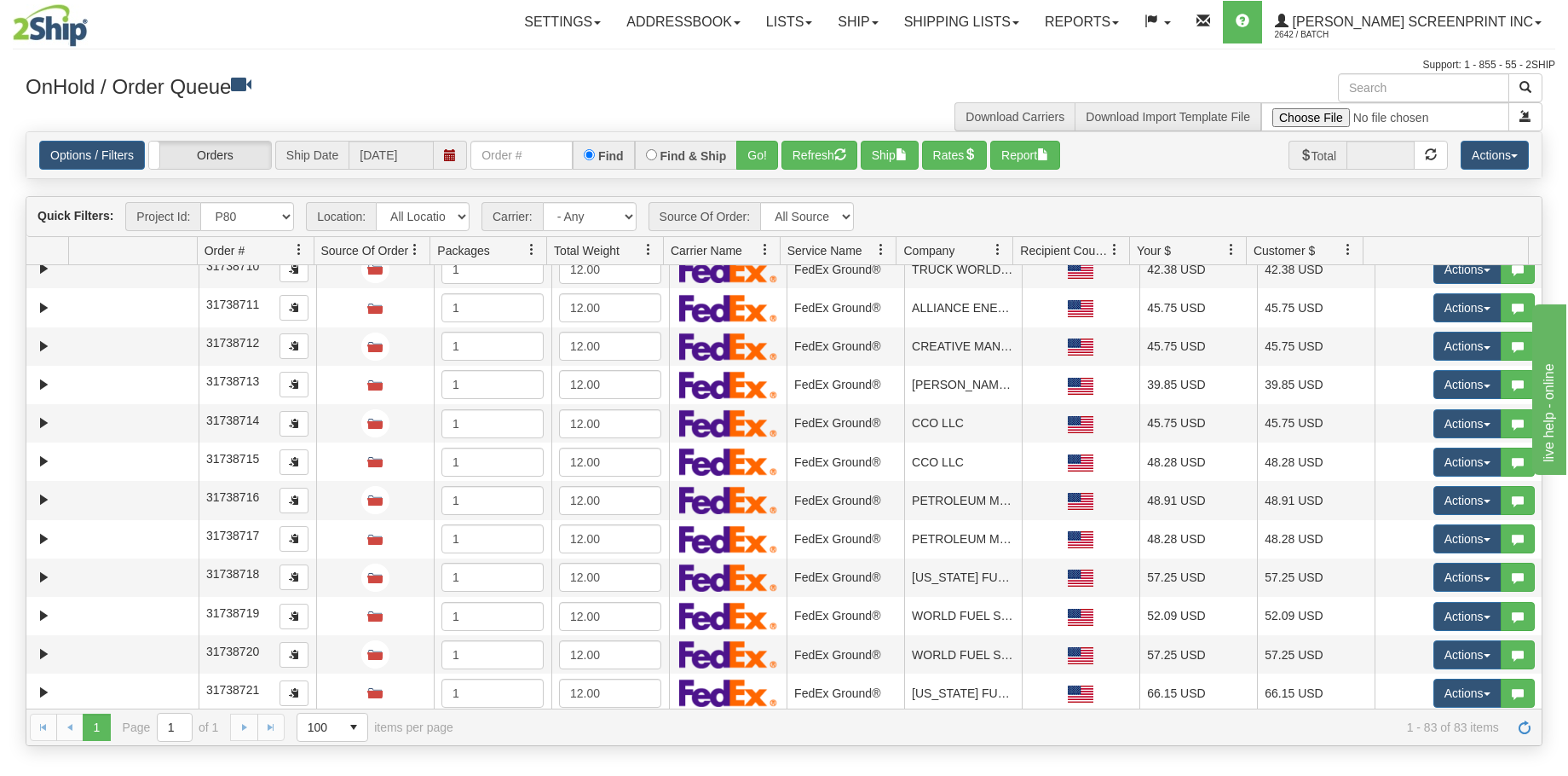
scroll to position [2763, 0]
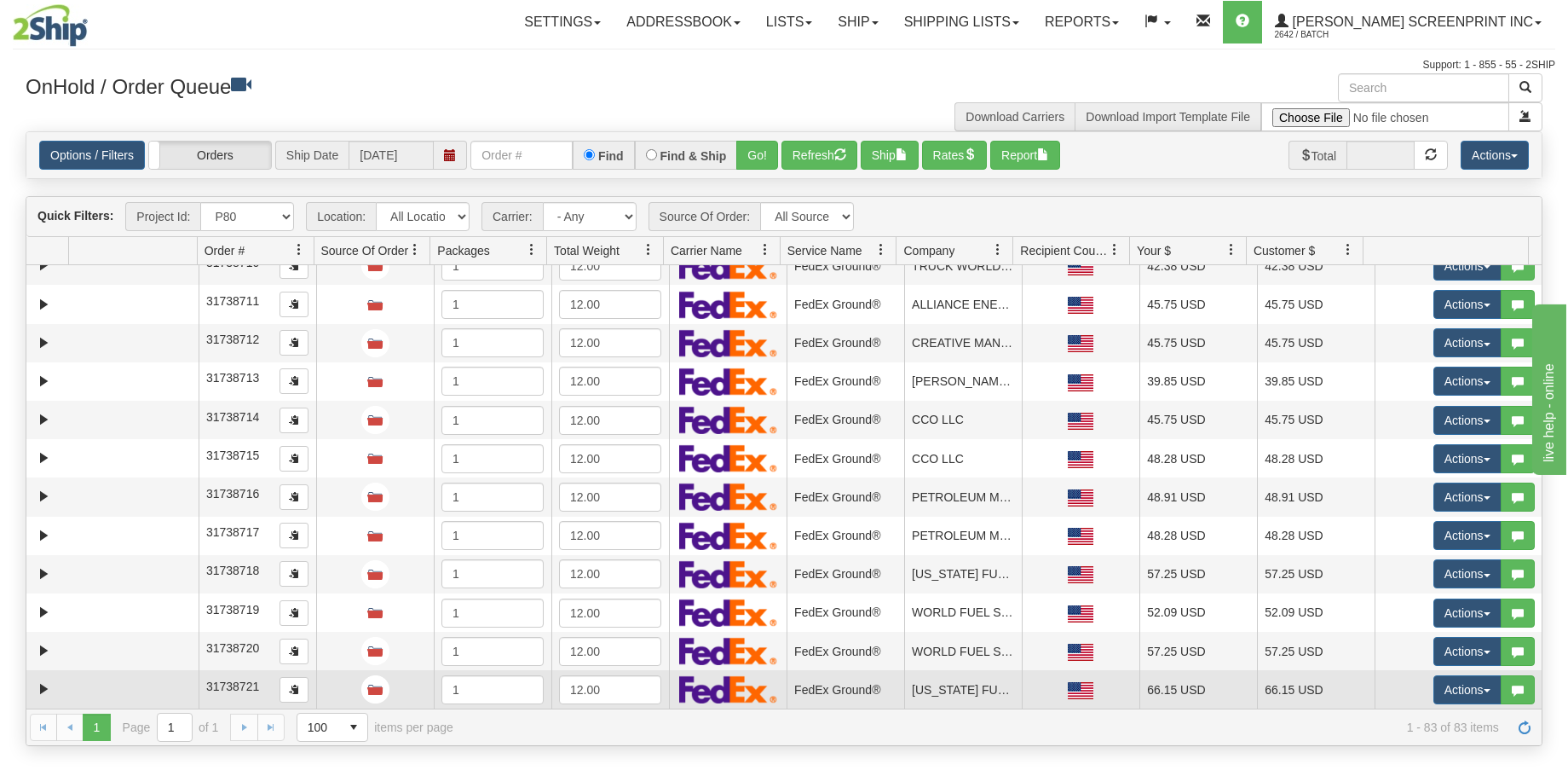
click at [115, 681] on td at bounding box center [133, 689] width 130 height 38
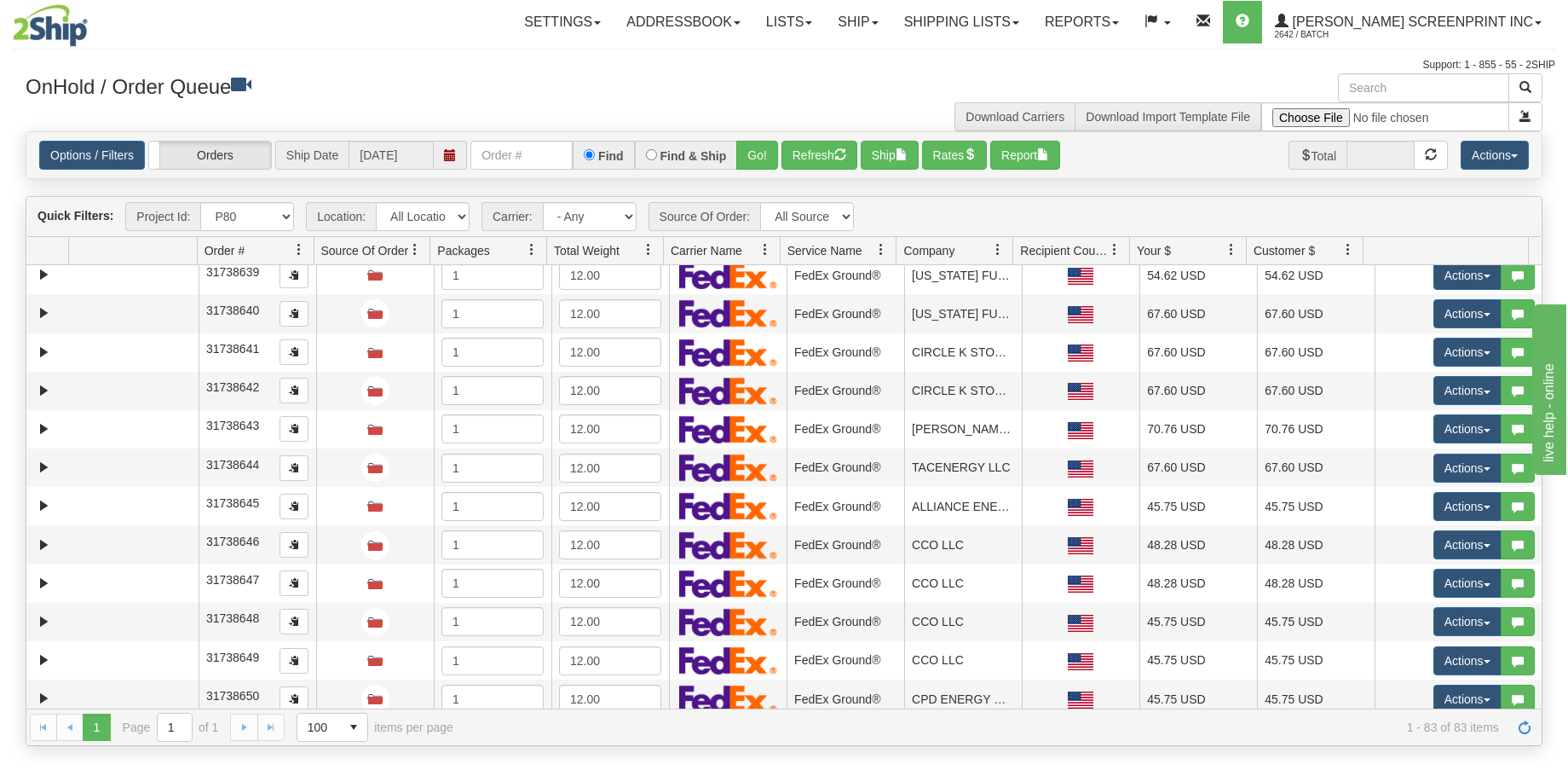
scroll to position [0, 0]
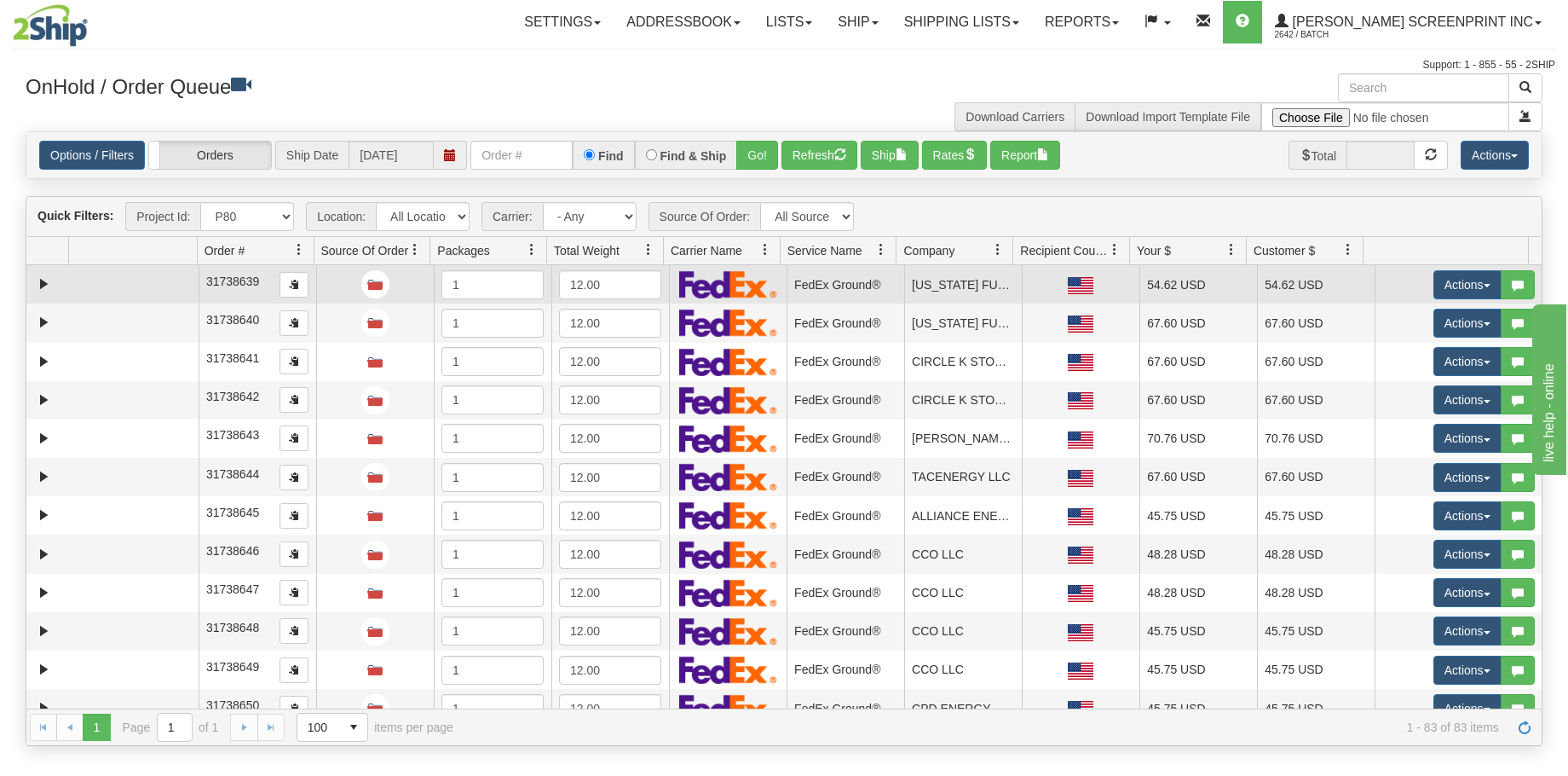
click at [150, 290] on td at bounding box center [133, 283] width 130 height 38
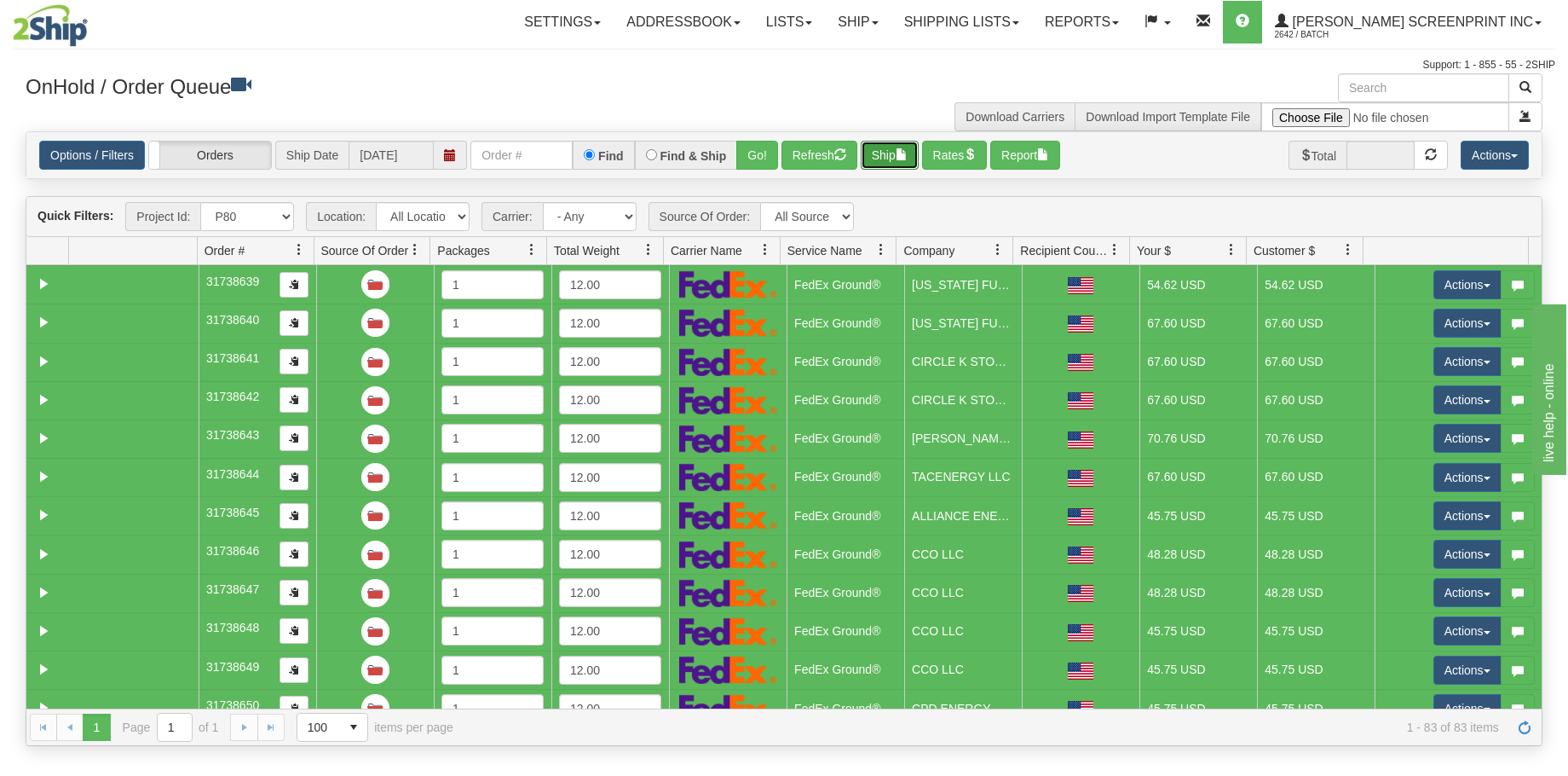
click at [907, 160] on span "button" at bounding box center [902, 154] width 12 height 12
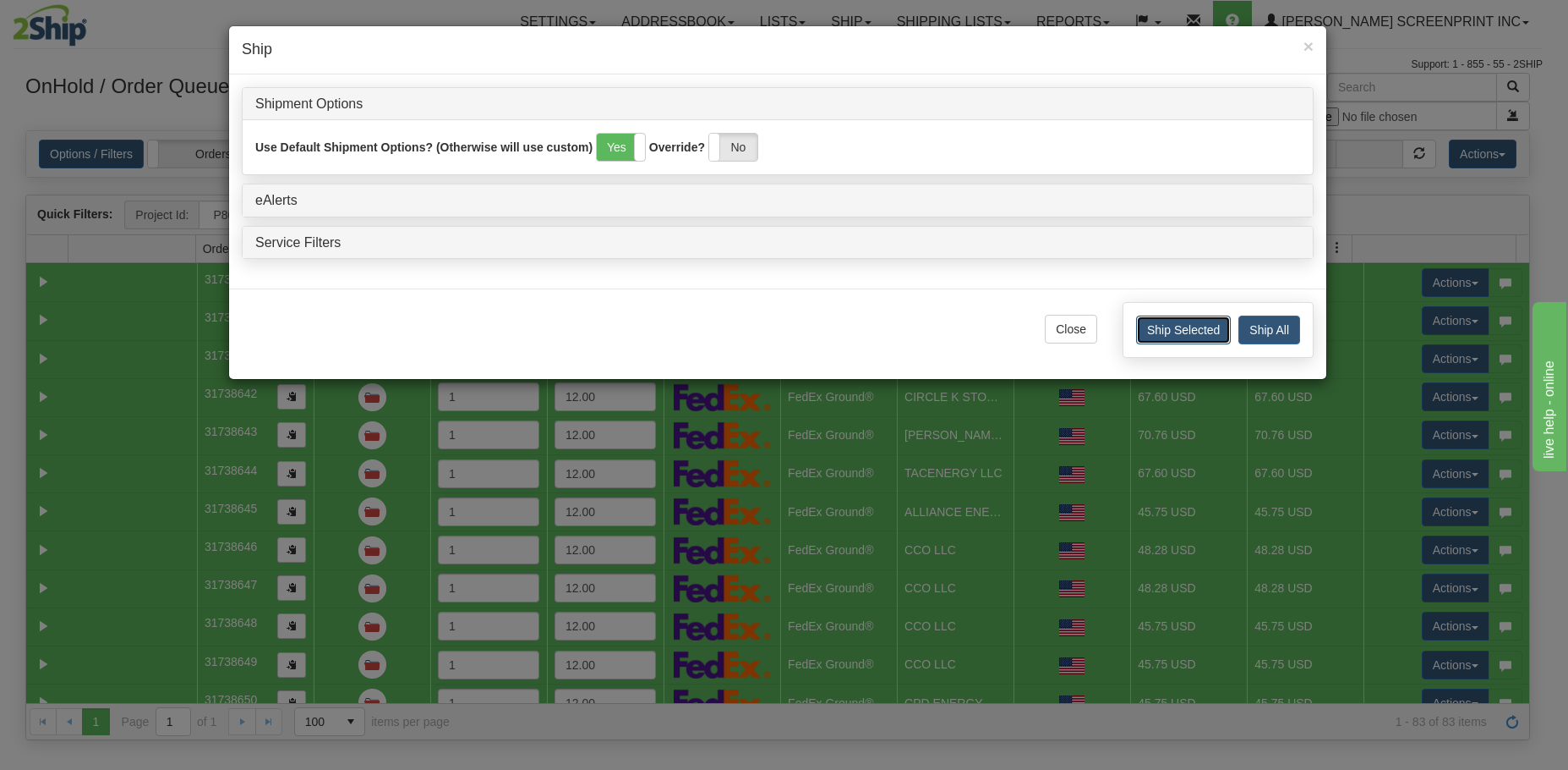
click at [1178, 332] on button "Ship Selected" at bounding box center [1184, 329] width 95 height 29
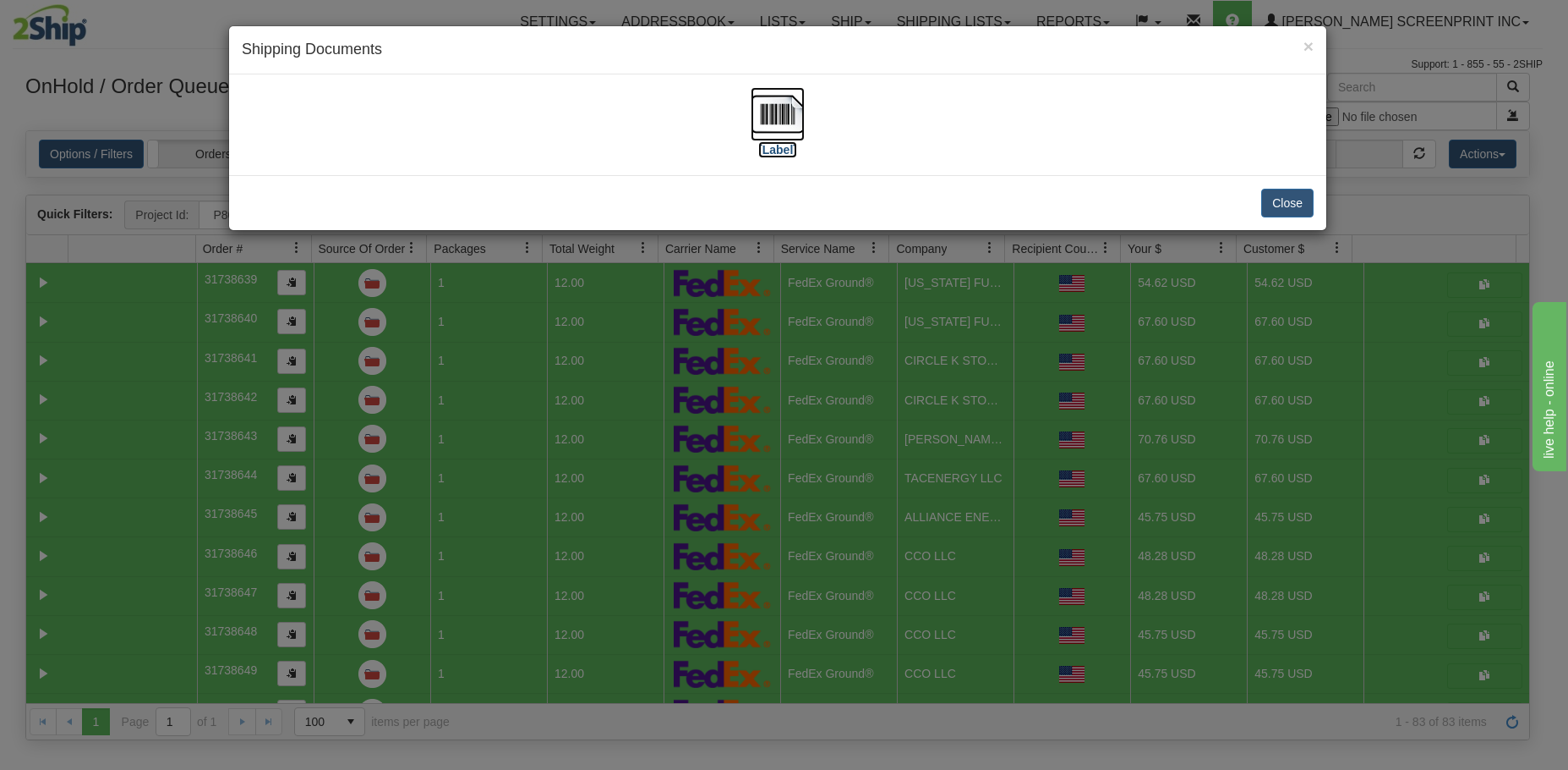
click at [770, 121] on img at bounding box center [777, 114] width 54 height 54
click at [1282, 213] on button "Close" at bounding box center [1288, 202] width 53 height 29
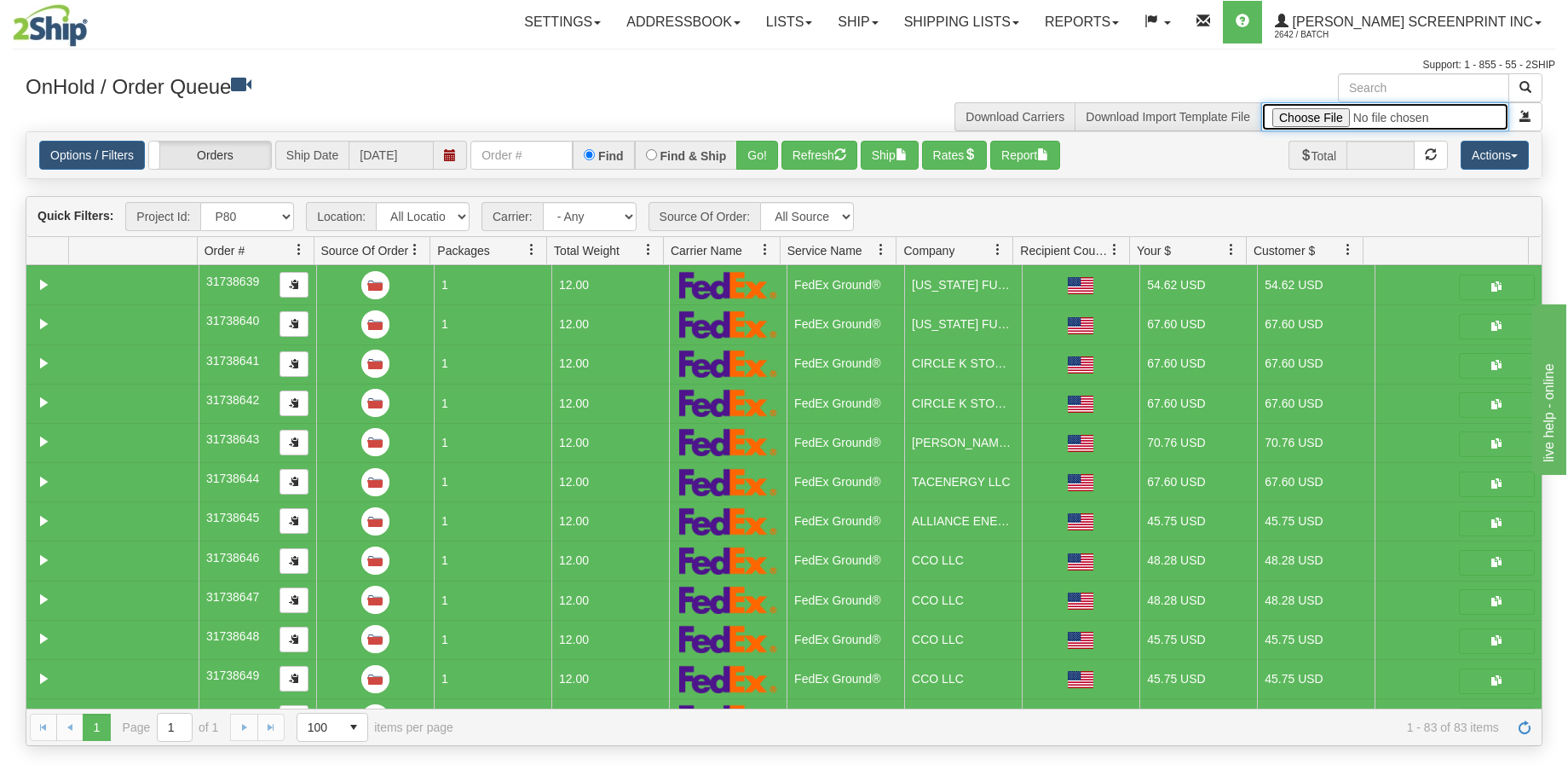
click at [1290, 120] on input "file" at bounding box center [1384, 117] width 248 height 29
type input "C:\fakepath\P85 GULF 2509-020 PAY FOR 2SHIP.xlsx"
click at [1526, 114] on span "submit" at bounding box center [1526, 117] width 12 height 12
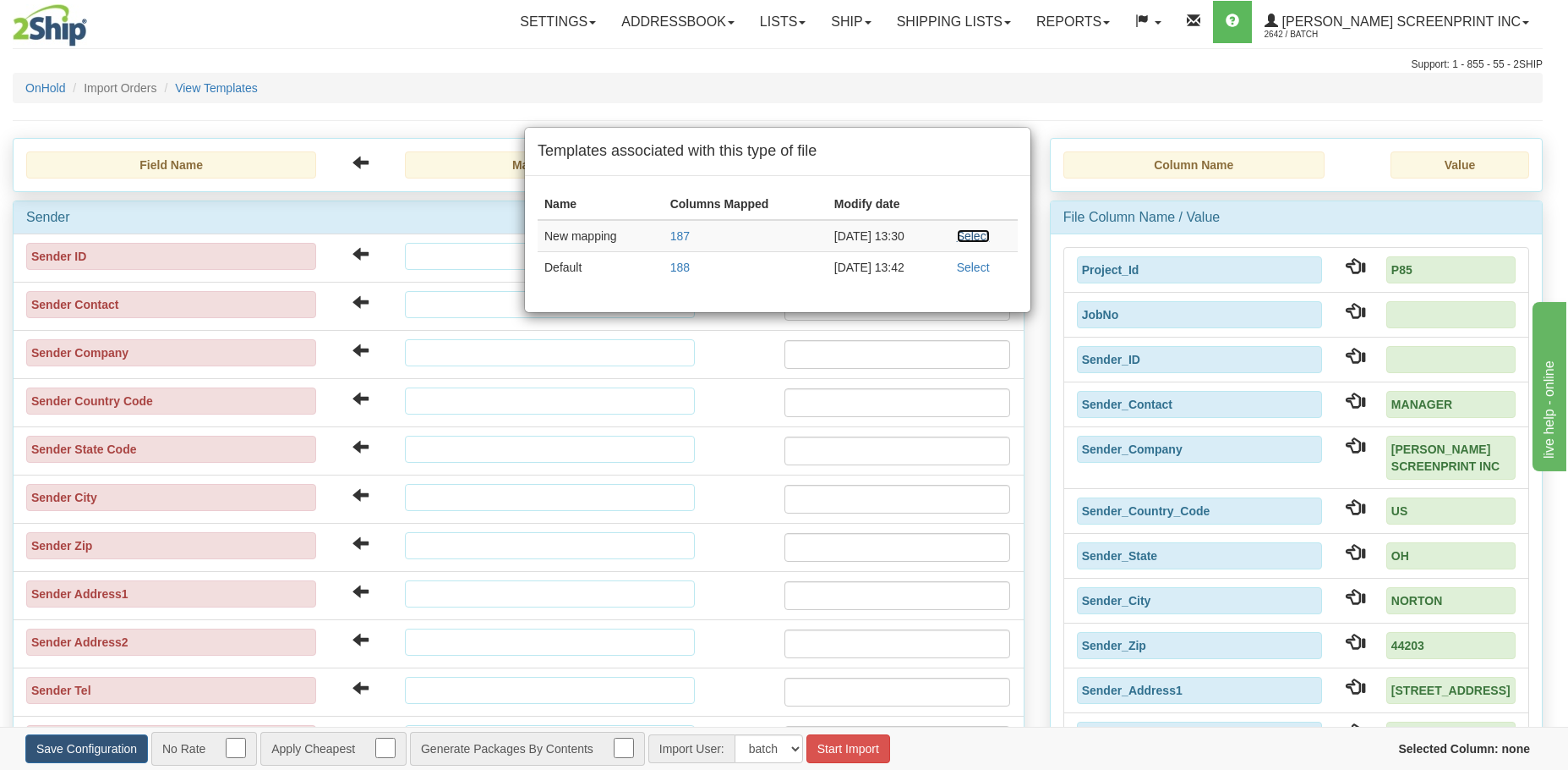
click at [973, 236] on link "Select" at bounding box center [974, 236] width 33 height 13
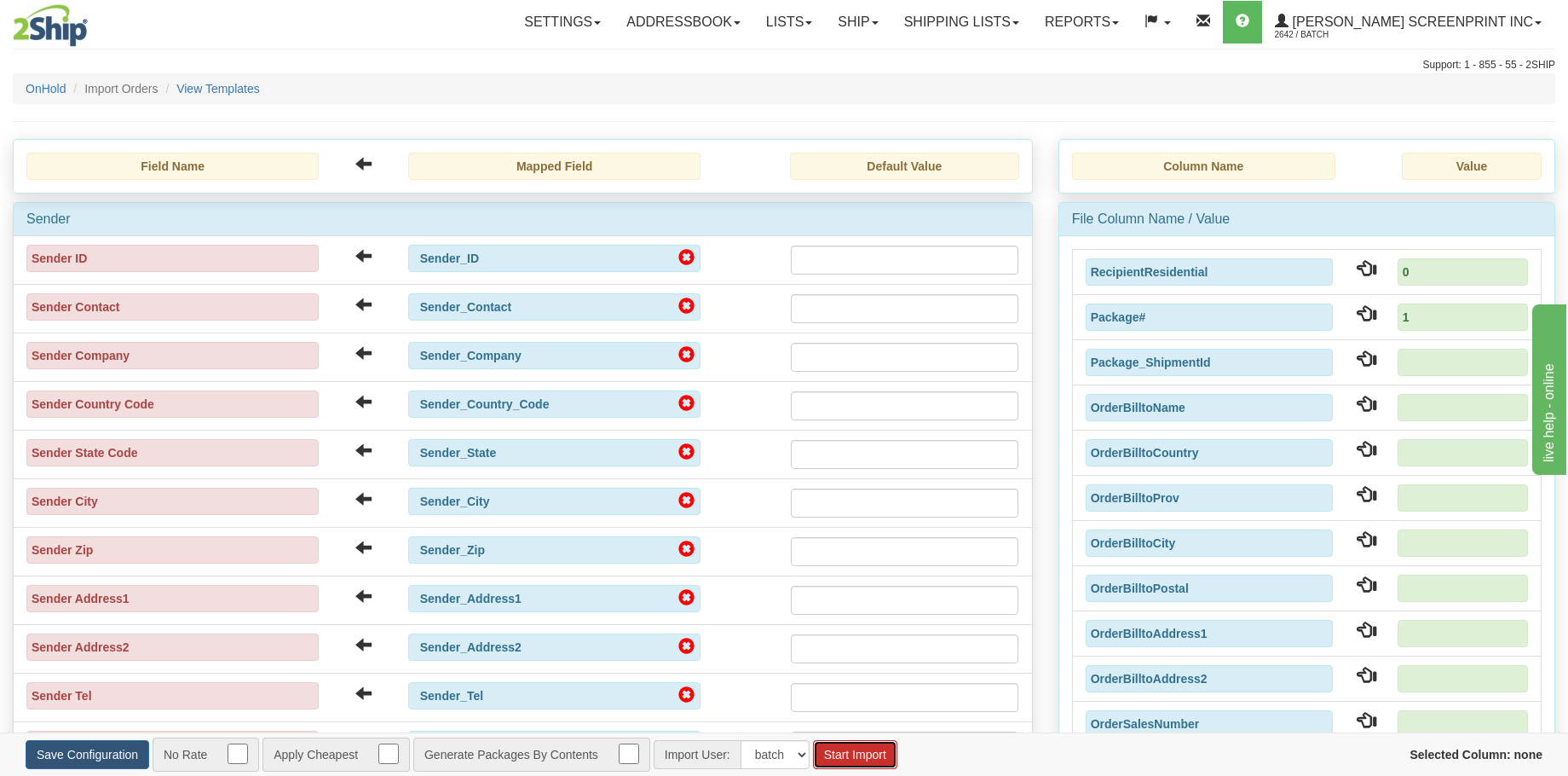
click at [868, 755] on button "Start Import" at bounding box center [855, 754] width 85 height 29
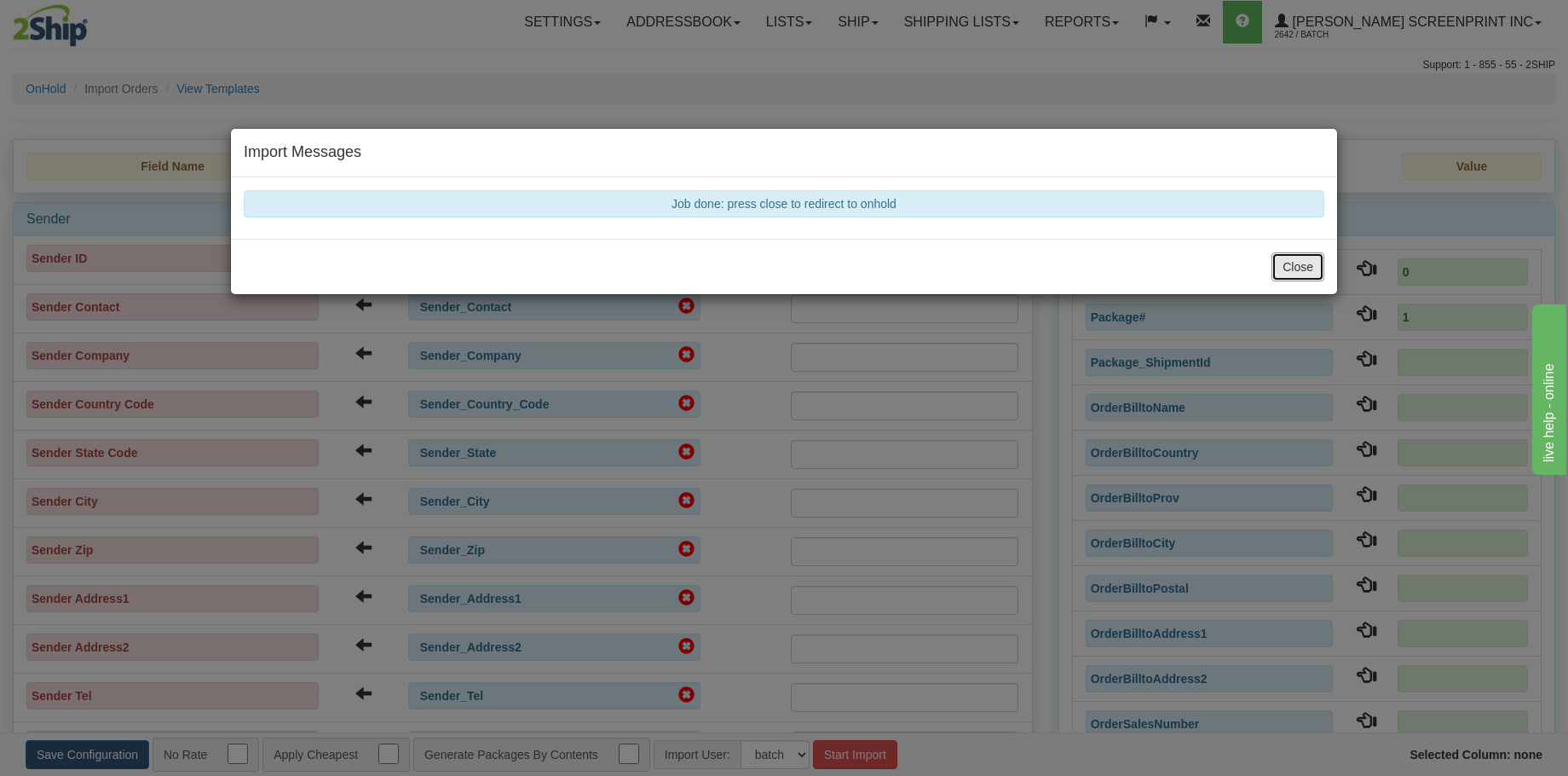
click at [1302, 273] on button "Close" at bounding box center [1298, 267] width 53 height 29
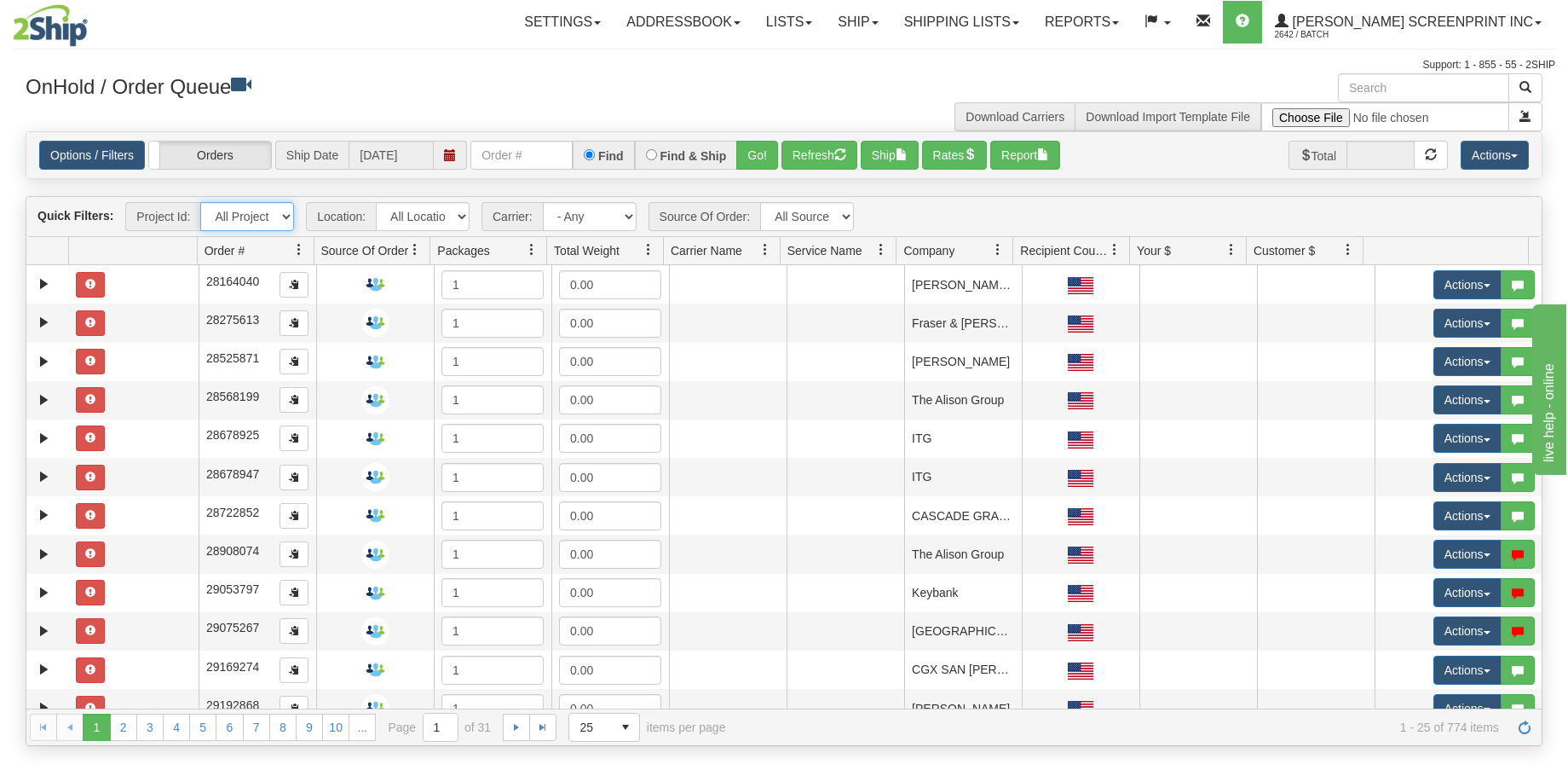
click at [289, 214] on select "All Projects Imagine MP1 MP2 MP3 MP4 MP5 MP6 MP7 MP8 MP9 P1 P10 P100 P101 P102 …" at bounding box center [247, 216] width 94 height 29
select select "P85"
click at [200, 202] on select "All Projects Imagine MP1 MP2 MP3 MP4 MP5 MP6 MP7 MP8 MP9 P1 P10 P100 P101 P102 …" at bounding box center [247, 216] width 94 height 29
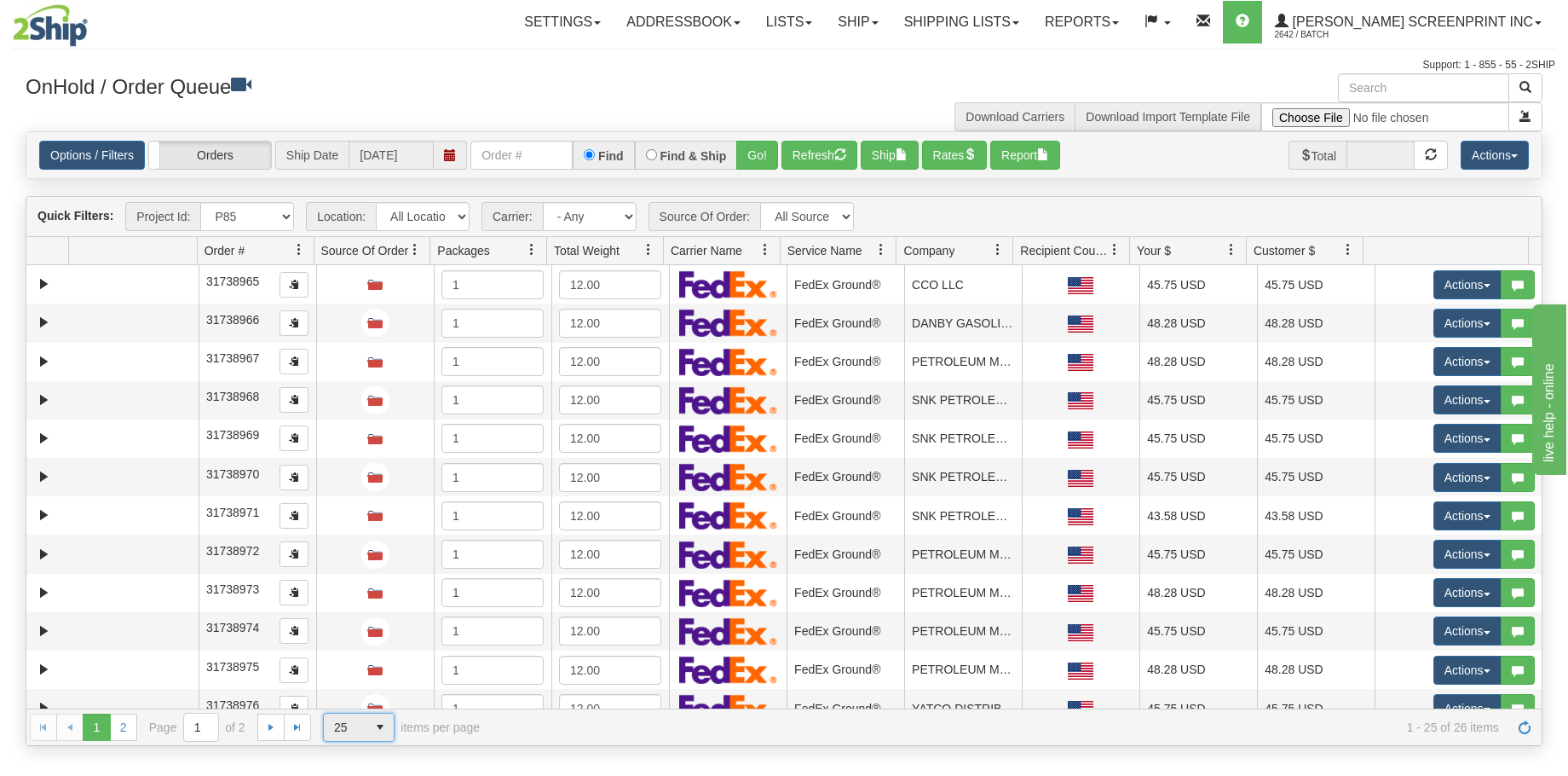
click at [377, 735] on span "select" at bounding box center [379, 727] width 27 height 27
click at [373, 671] on li "50" at bounding box center [358, 675] width 70 height 24
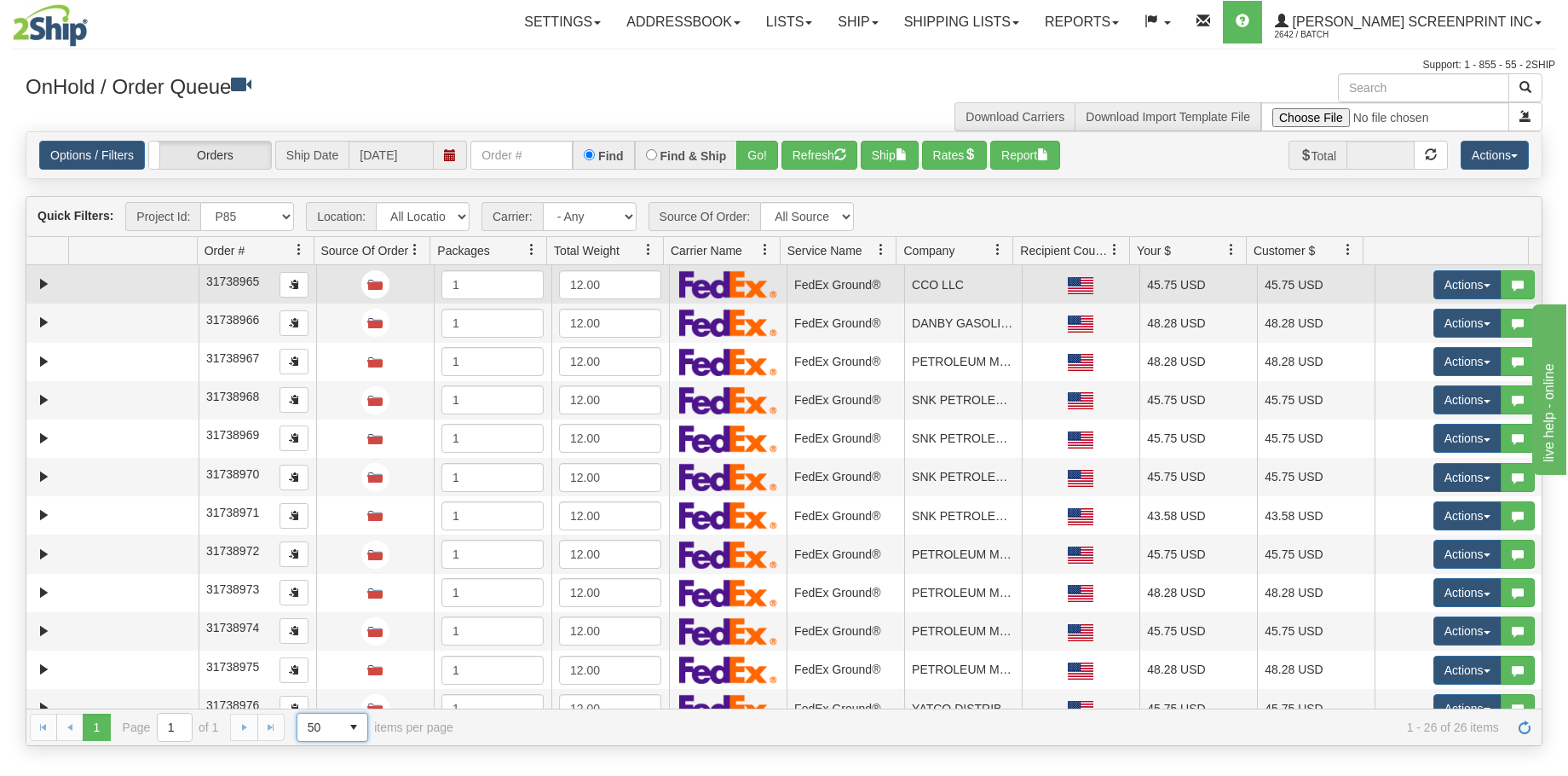
click at [171, 286] on td at bounding box center [133, 283] width 130 height 38
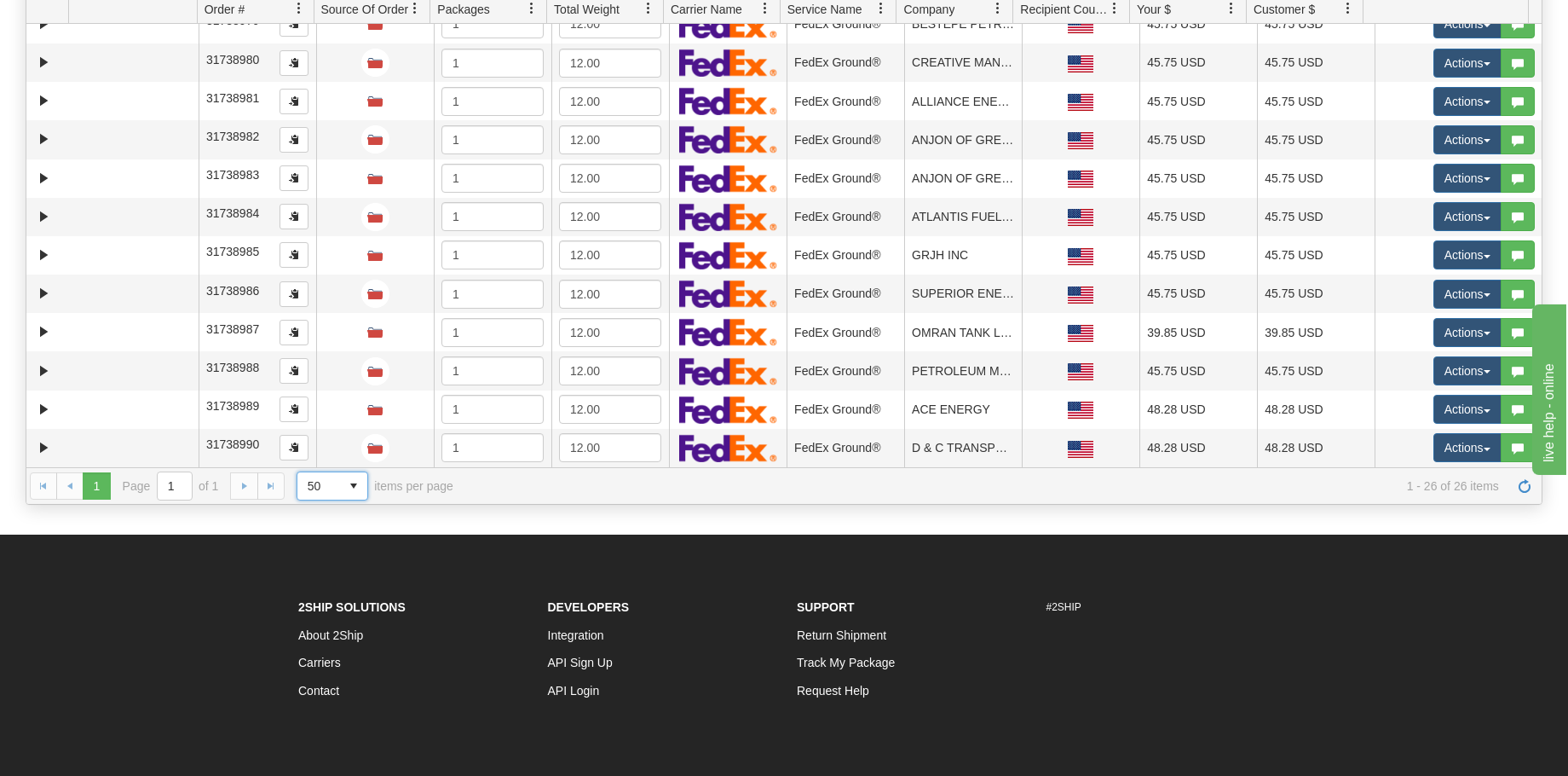
scroll to position [256, 0]
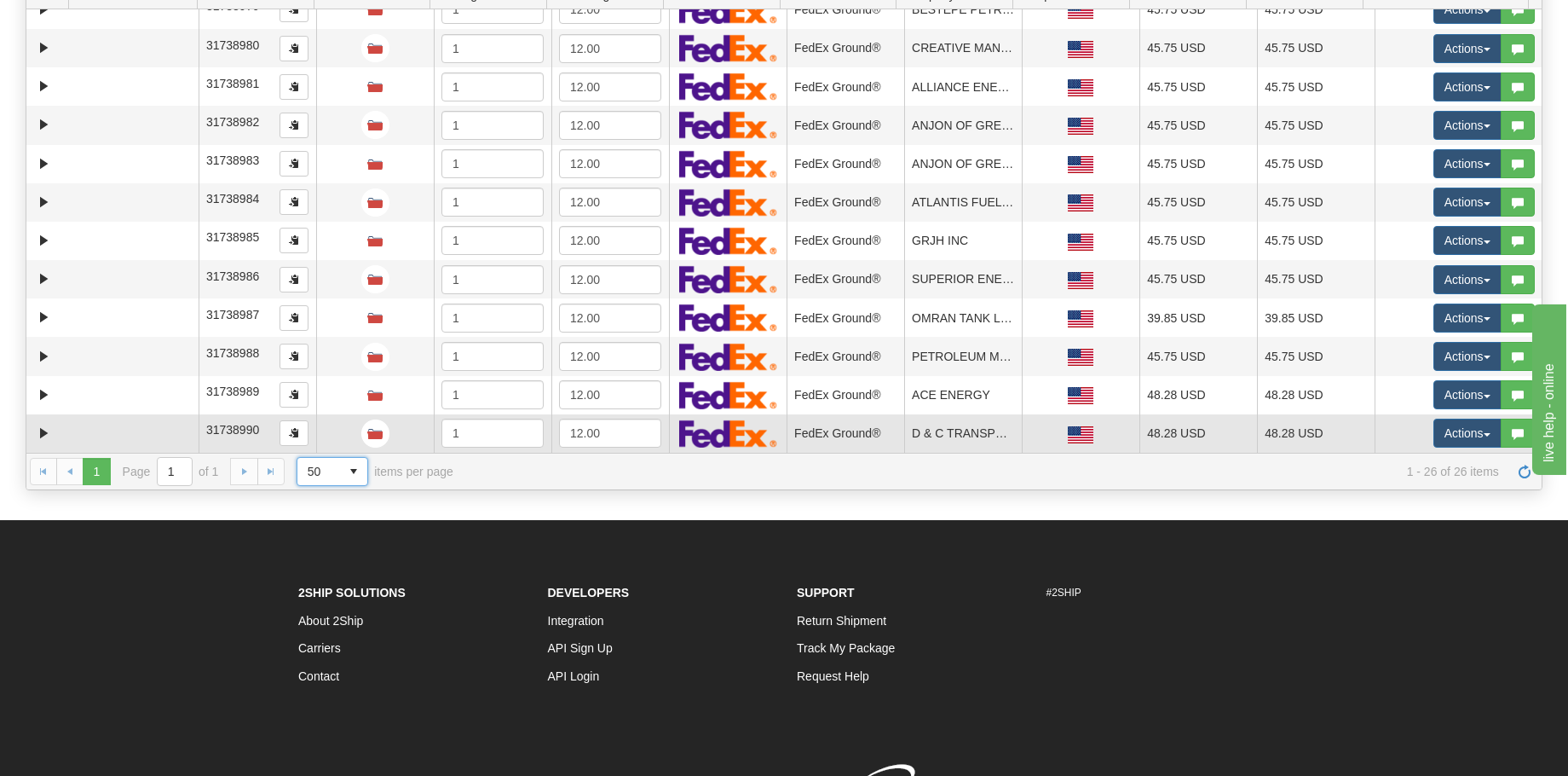
click at [83, 434] on td at bounding box center [133, 433] width 130 height 38
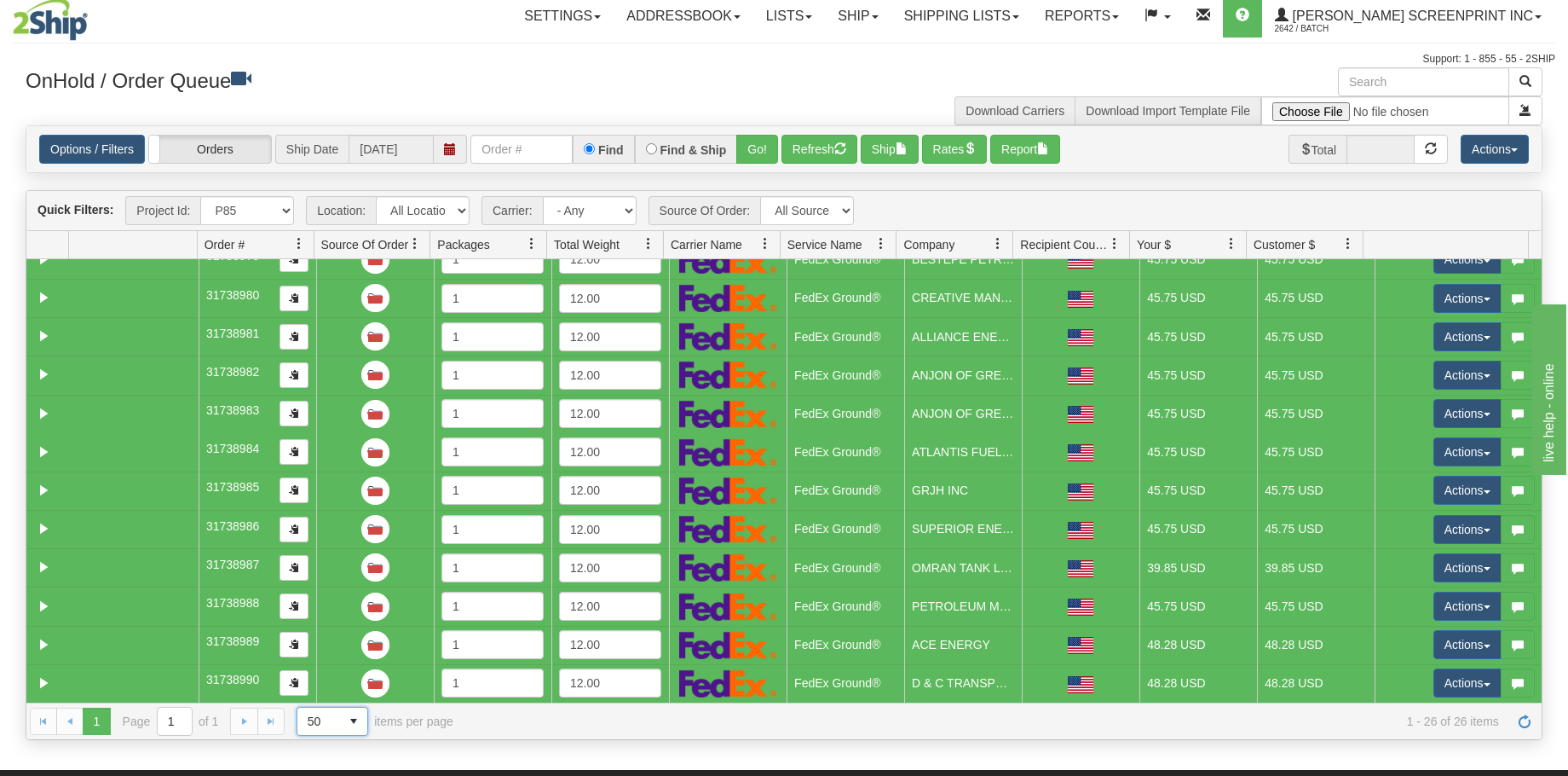
scroll to position [0, 0]
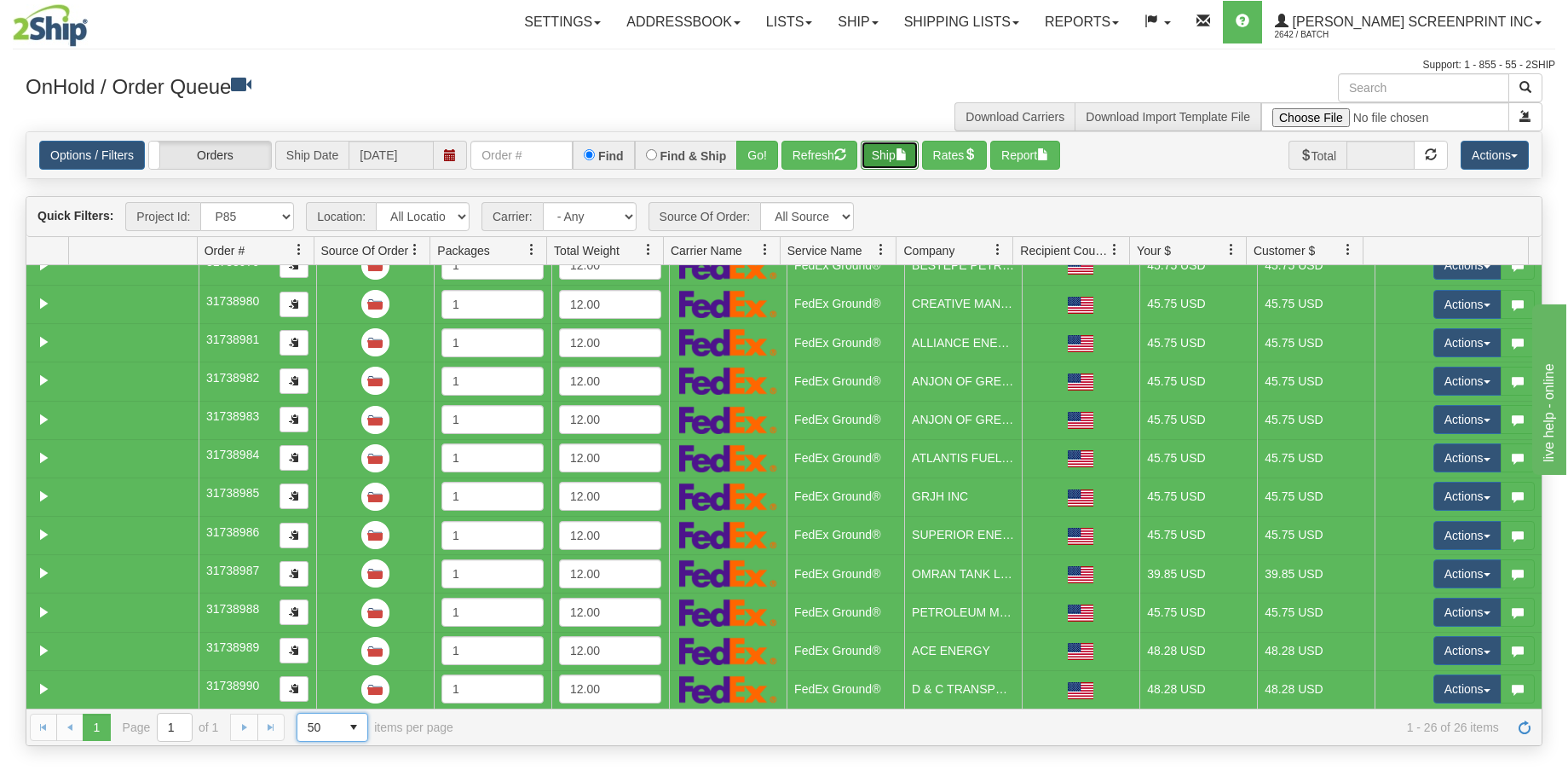
click at [906, 154] on span "button" at bounding box center [902, 154] width 12 height 12
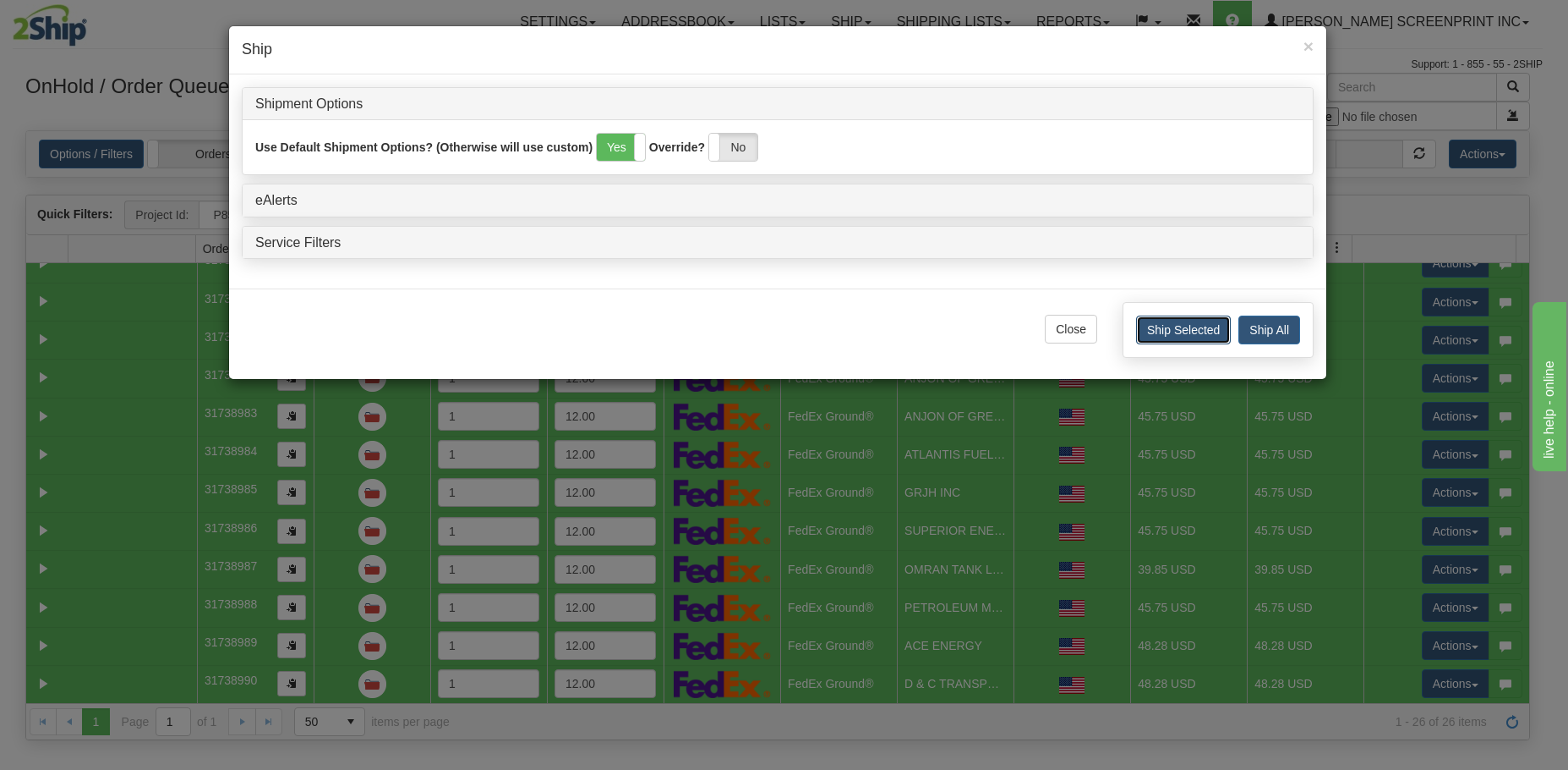
click at [1193, 328] on button "Ship Selected" at bounding box center [1184, 329] width 95 height 29
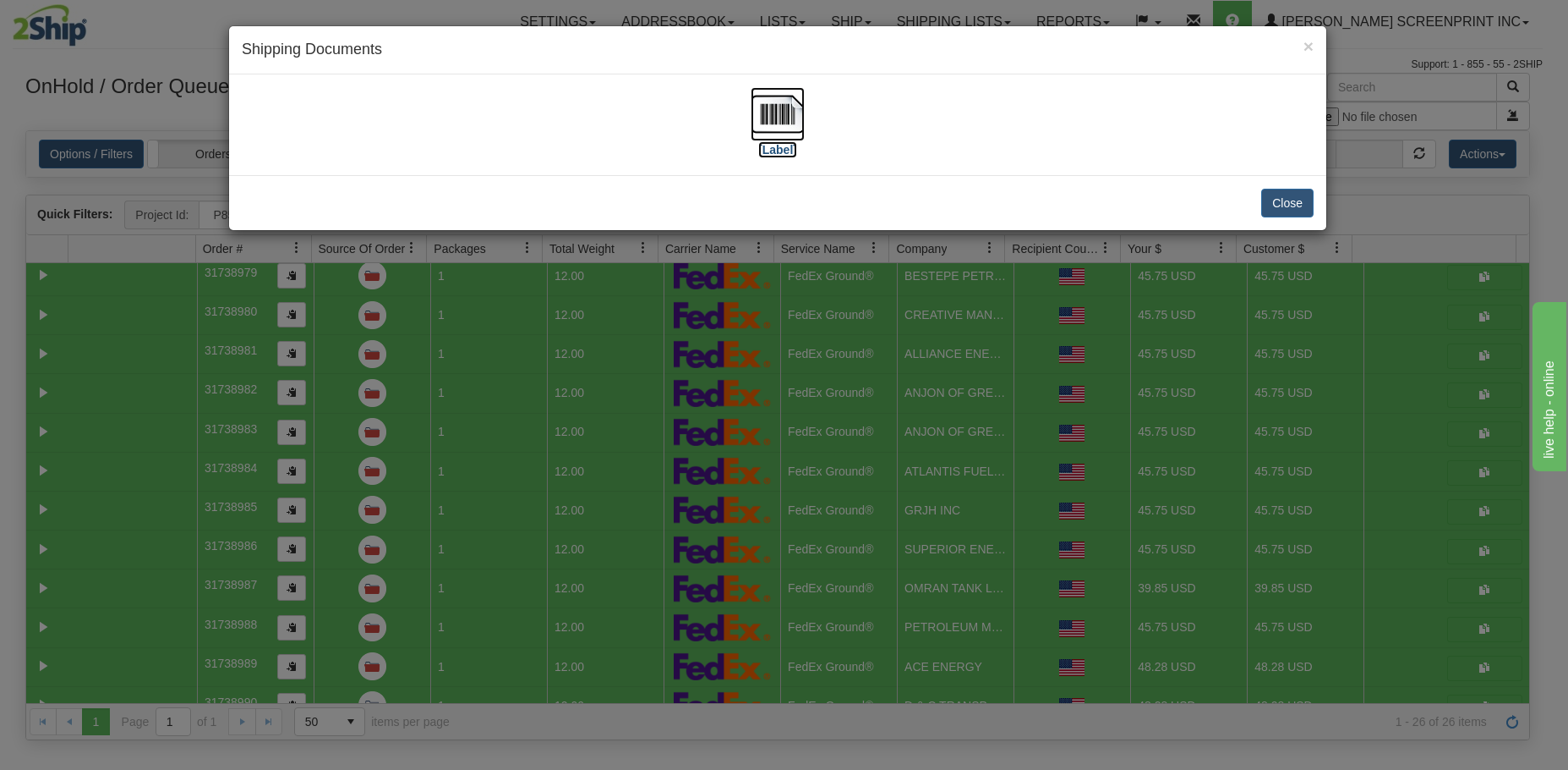
click at [789, 120] on img at bounding box center [777, 114] width 54 height 54
click at [1294, 205] on button "Close" at bounding box center [1288, 202] width 53 height 29
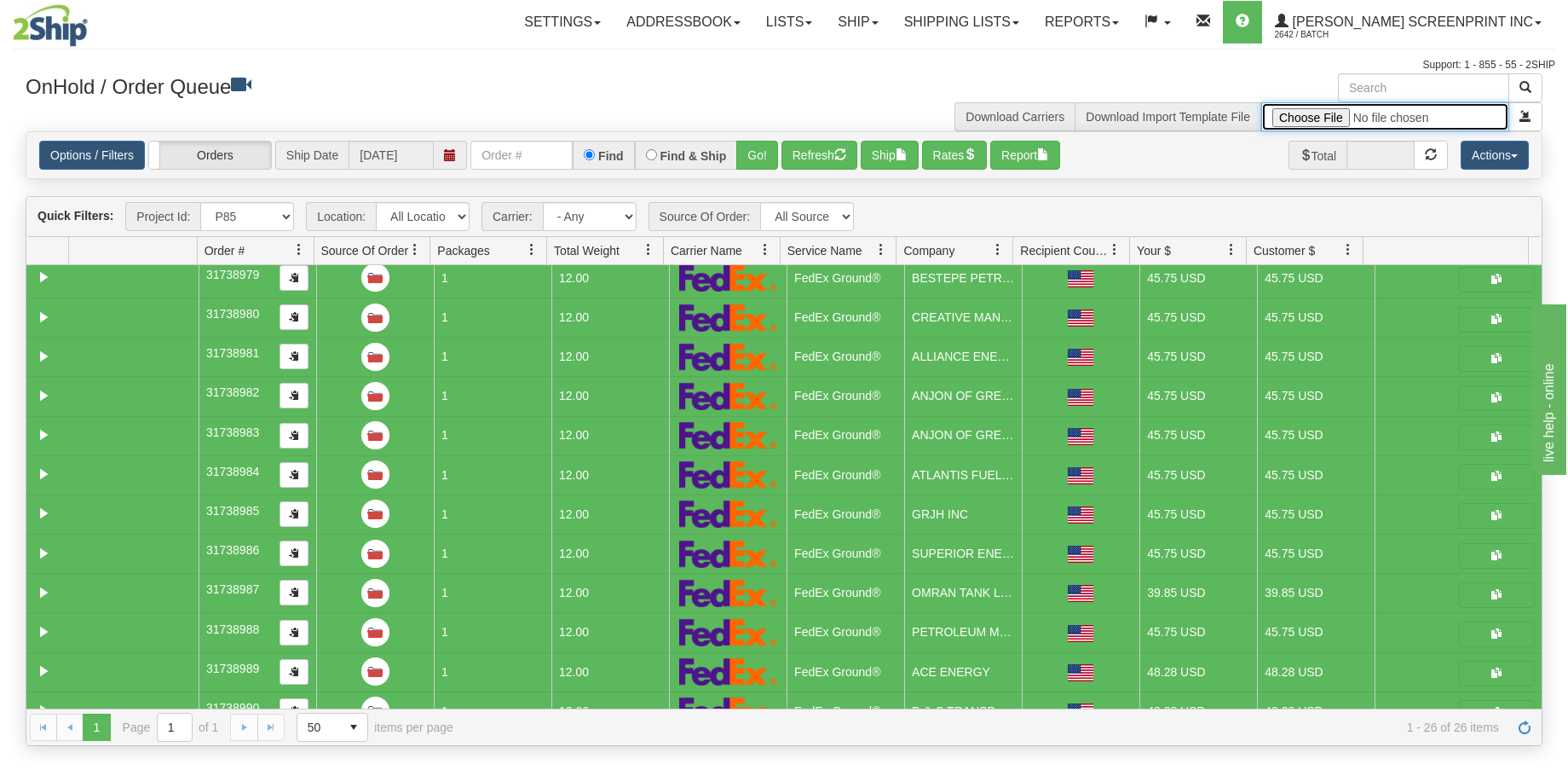
click at [1298, 118] on input "file" at bounding box center [1384, 117] width 248 height 29
type input "C:\fakepath\P89 GULF 2509-020 PAY FOR 2SHIP.xlsx"
click at [1525, 128] on button "submit" at bounding box center [1525, 117] width 34 height 29
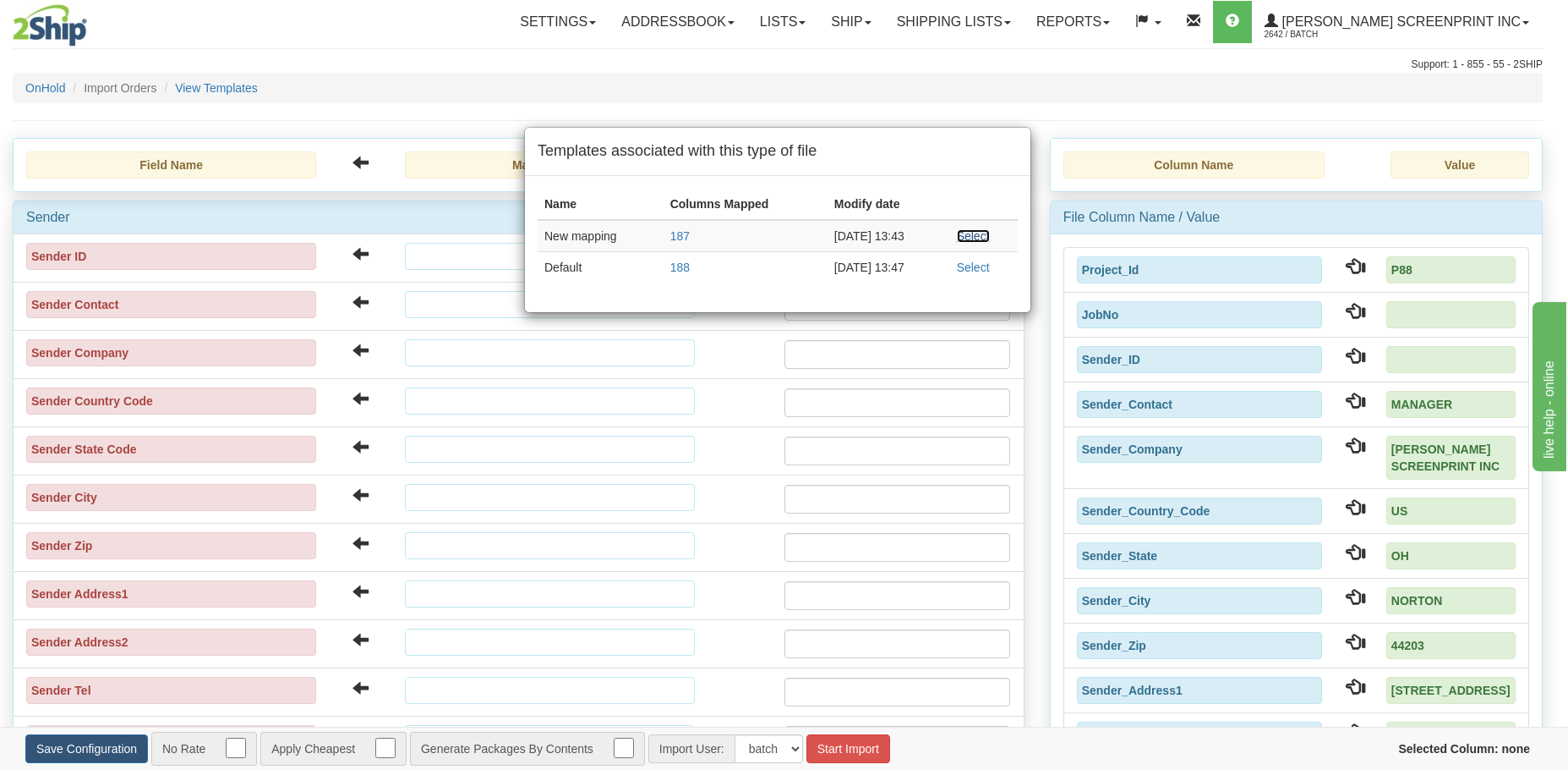
click at [972, 237] on link "Select" at bounding box center [974, 236] width 33 height 13
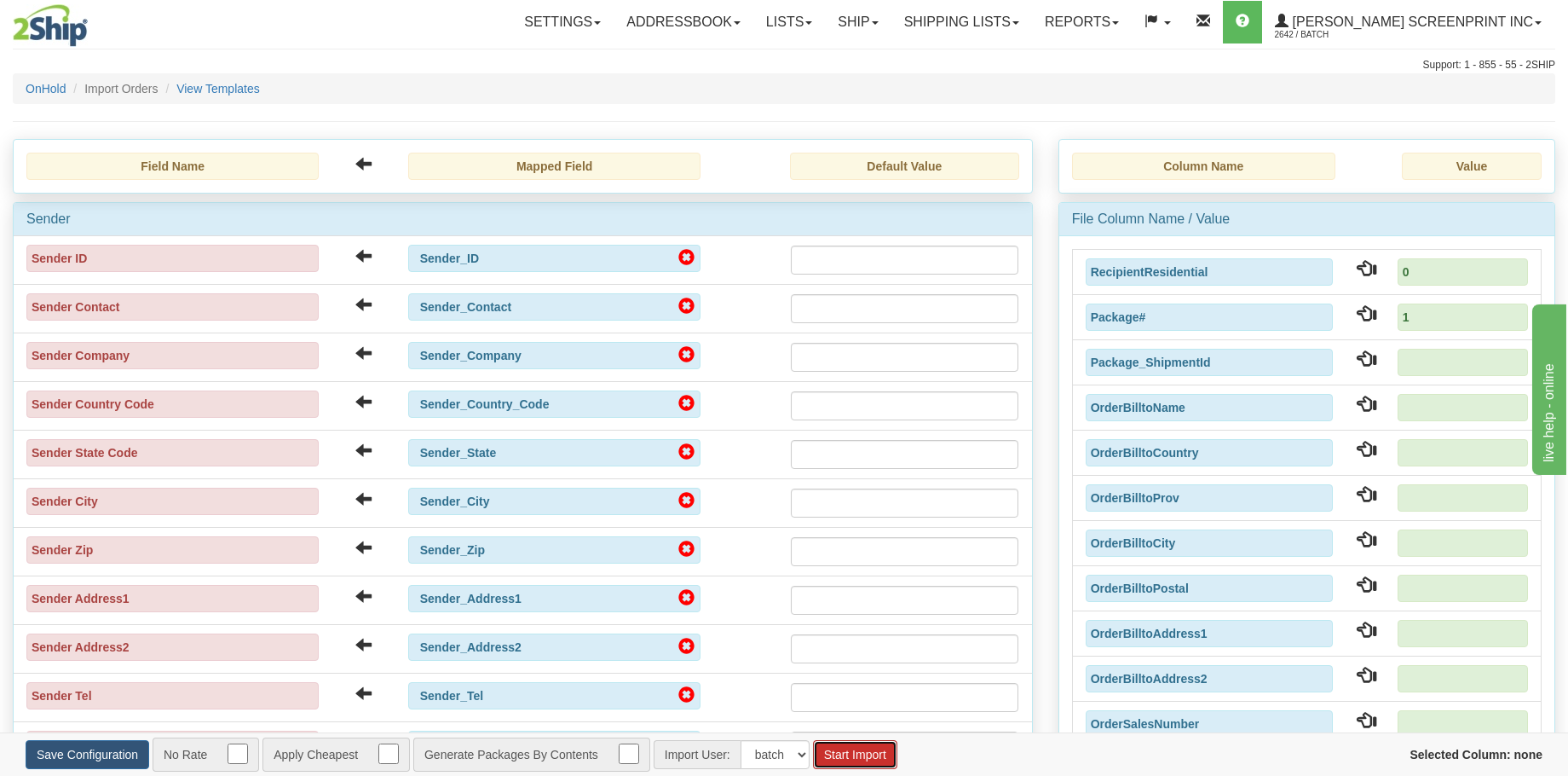
click at [863, 749] on button "Start Import" at bounding box center [855, 754] width 85 height 29
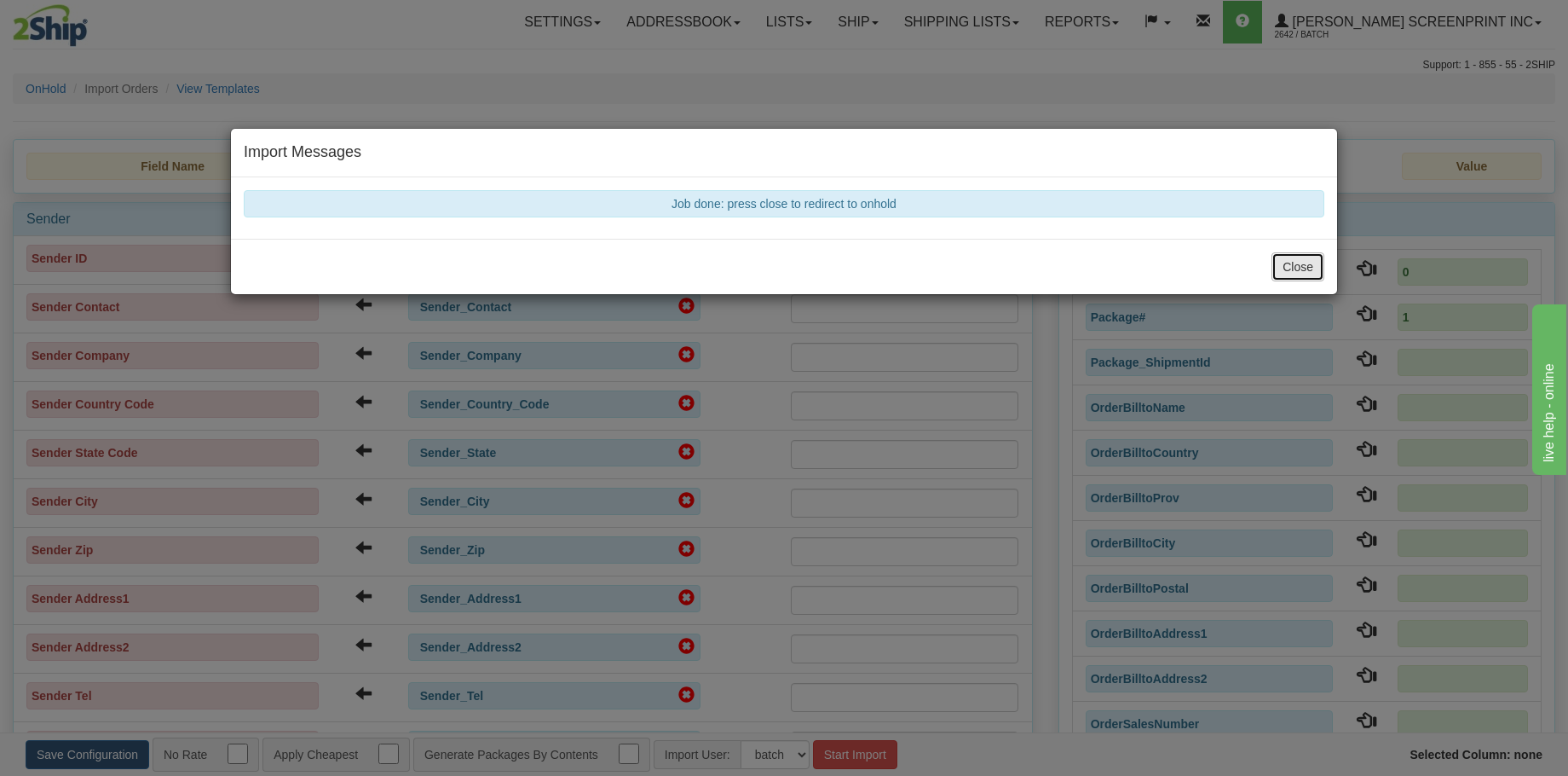
click at [1296, 258] on button "Close" at bounding box center [1298, 267] width 53 height 29
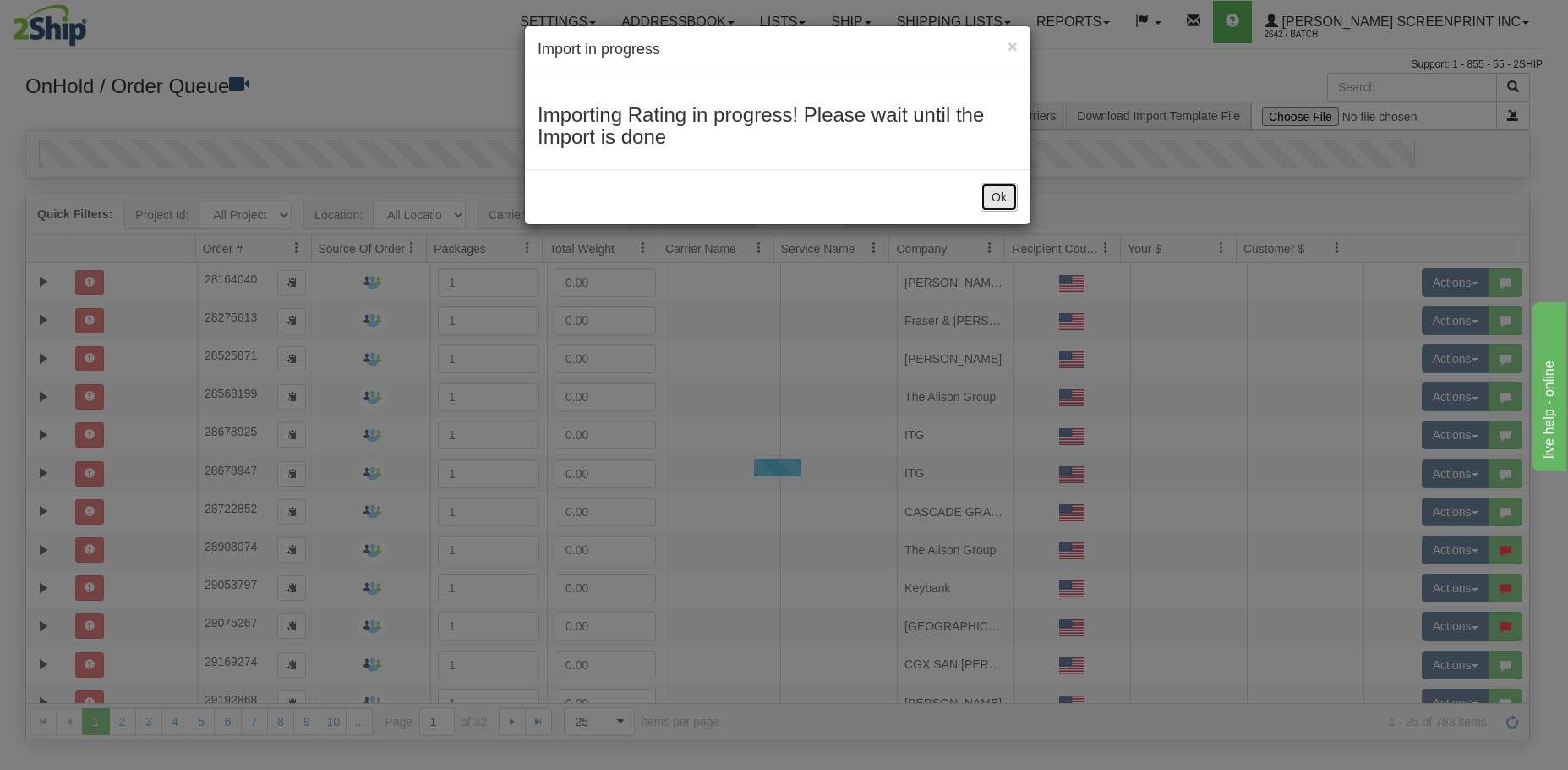
click at [996, 194] on button "Ok" at bounding box center [999, 197] width 37 height 29
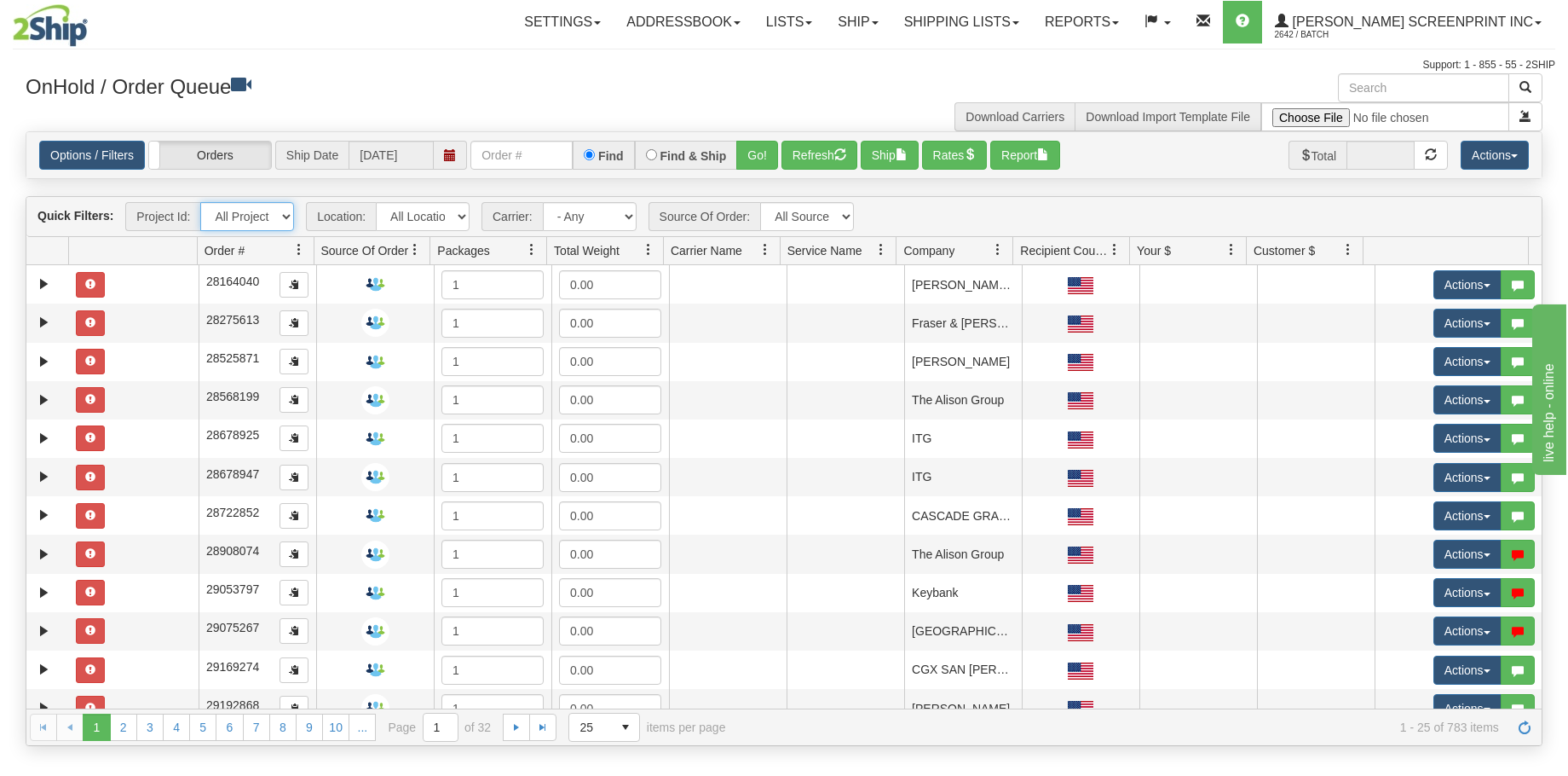
click at [283, 213] on select "All Projects Imagine MP1 MP2 MP3 MP4 MP5 MP6 MP7 MP8 MP9 P1 P10 P100 P101 P102 …" at bounding box center [247, 216] width 94 height 29
select select "P88"
click at [200, 202] on select "All Projects Imagine MP1 MP2 MP3 MP4 MP5 MP6 MP7 MP8 MP9 P1 P10 P100 P101 P102 …" at bounding box center [247, 216] width 94 height 29
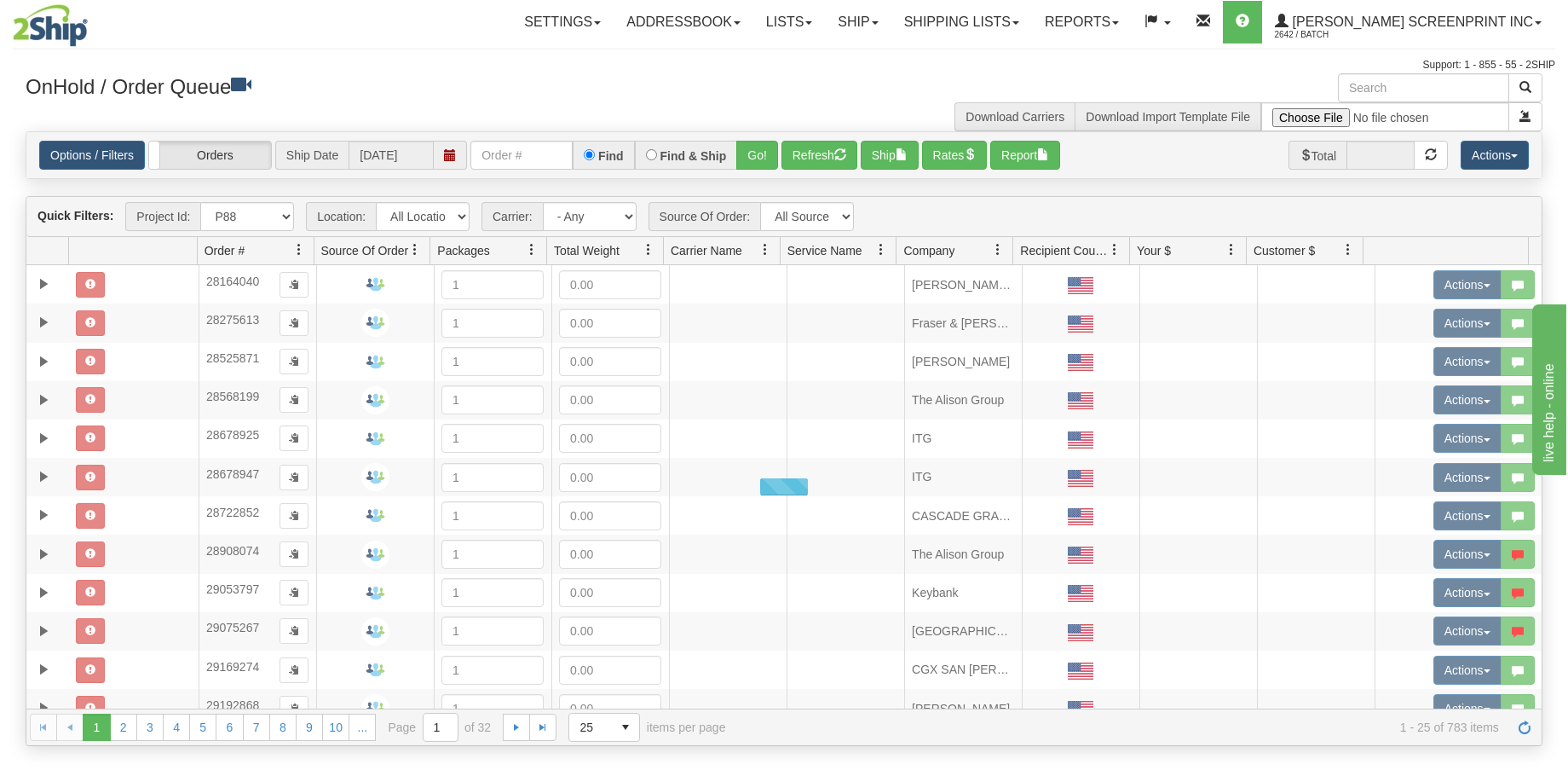
click at [266, 394] on div at bounding box center [784, 486] width 1515 height 443
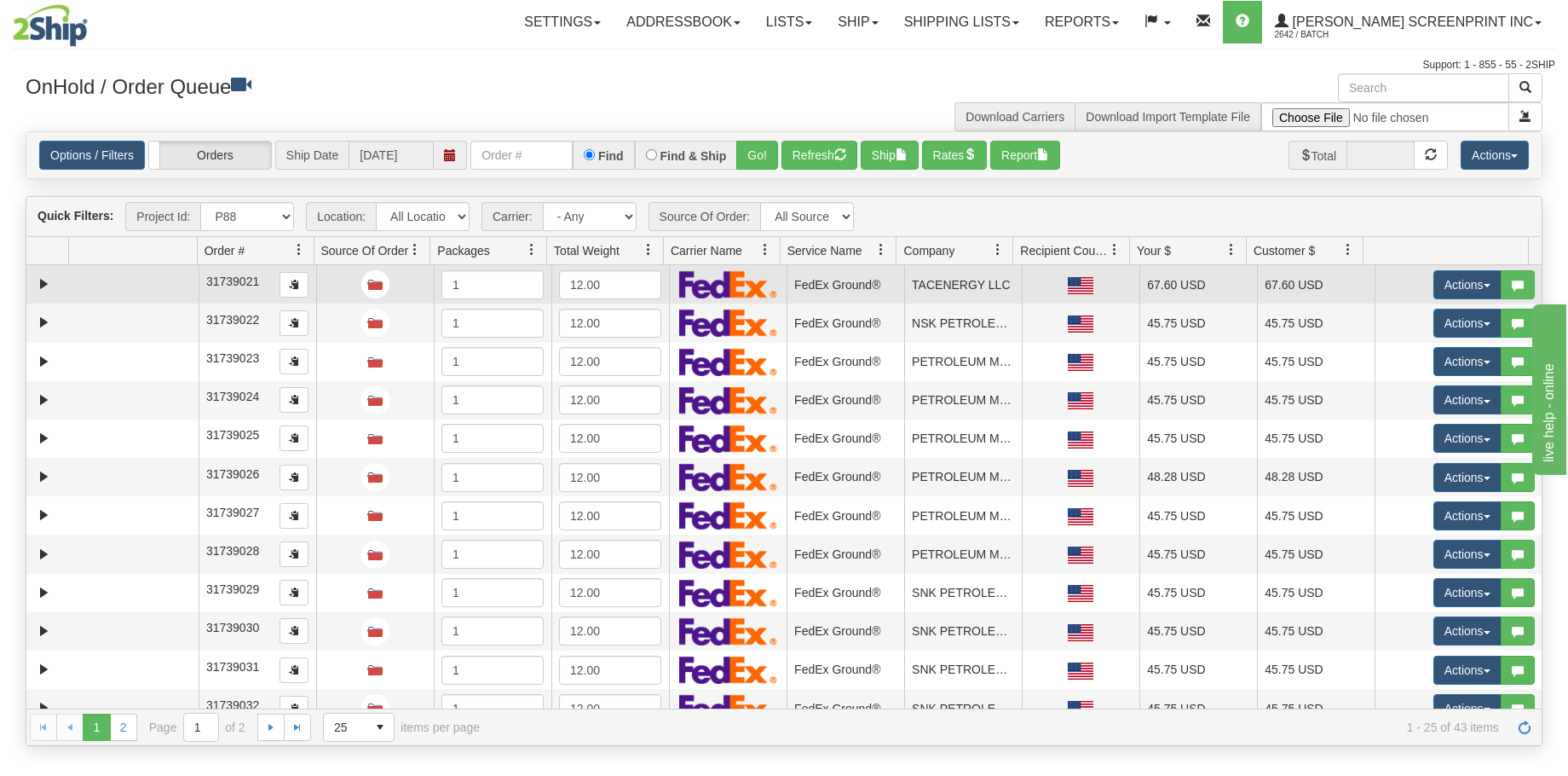
click at [78, 293] on td at bounding box center [133, 283] width 130 height 38
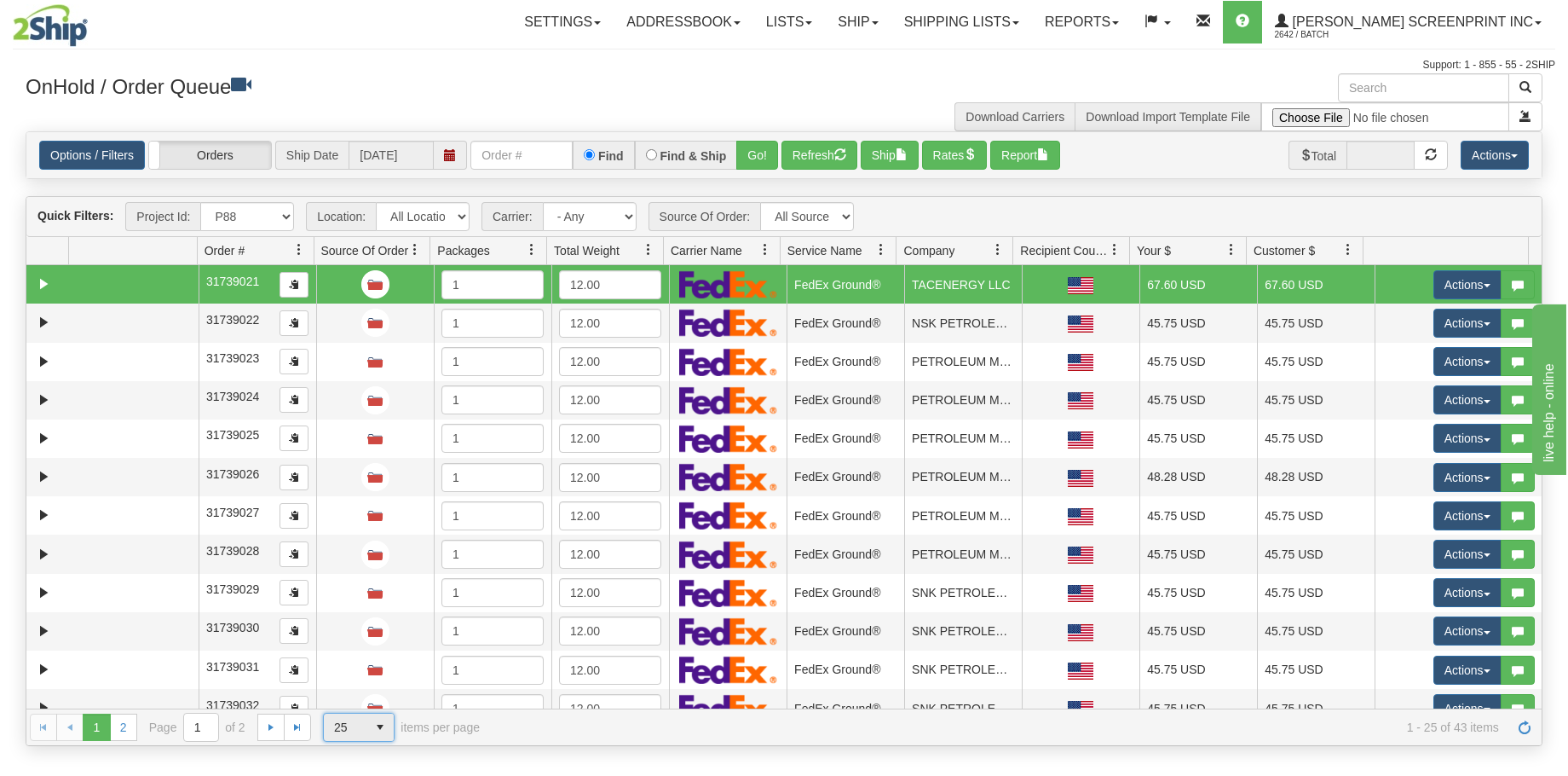
click at [379, 725] on span "select" at bounding box center [379, 727] width 27 height 27
click at [392, 694] on li "100" at bounding box center [358, 699] width 70 height 24
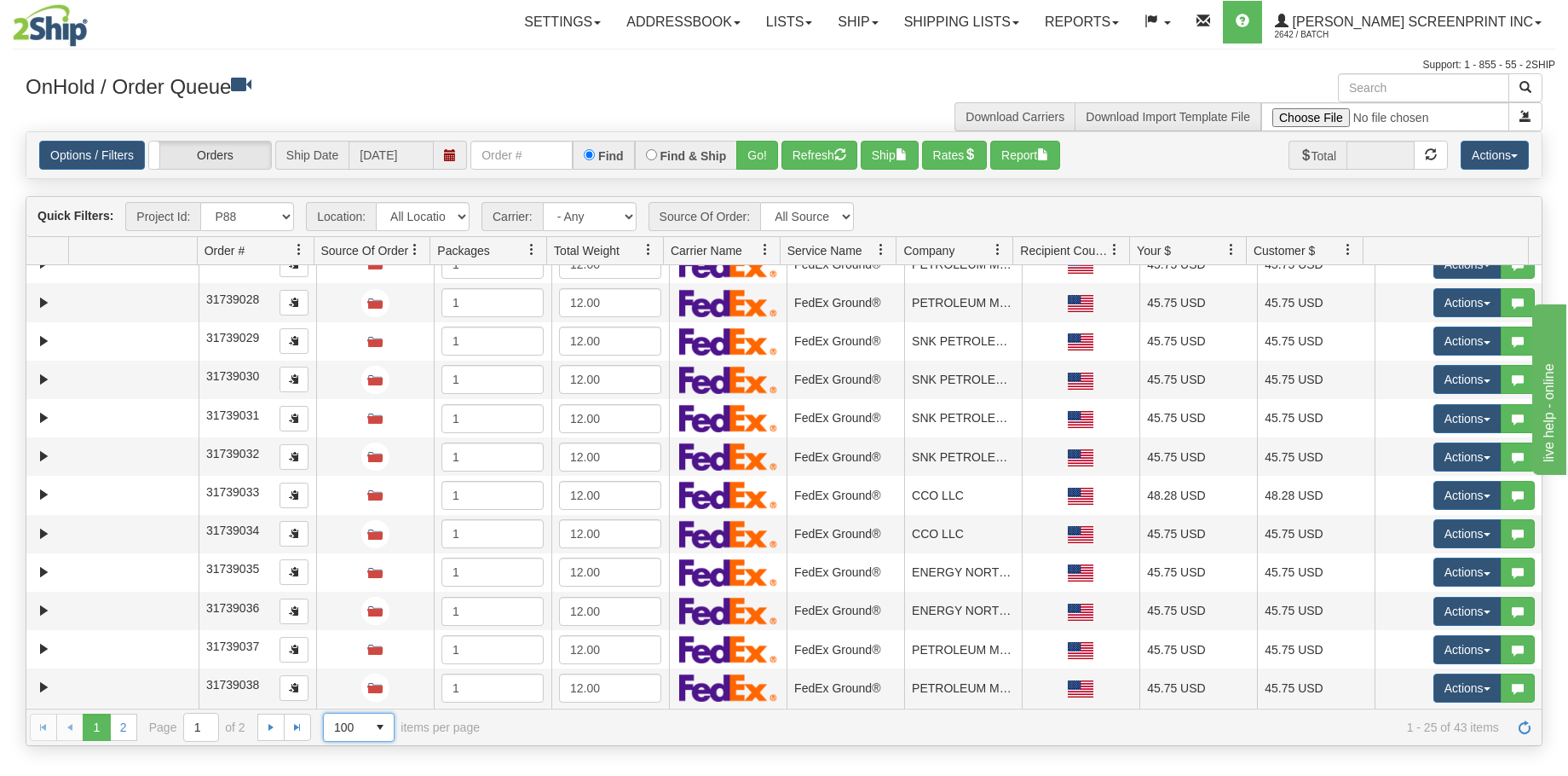
scroll to position [256, 0]
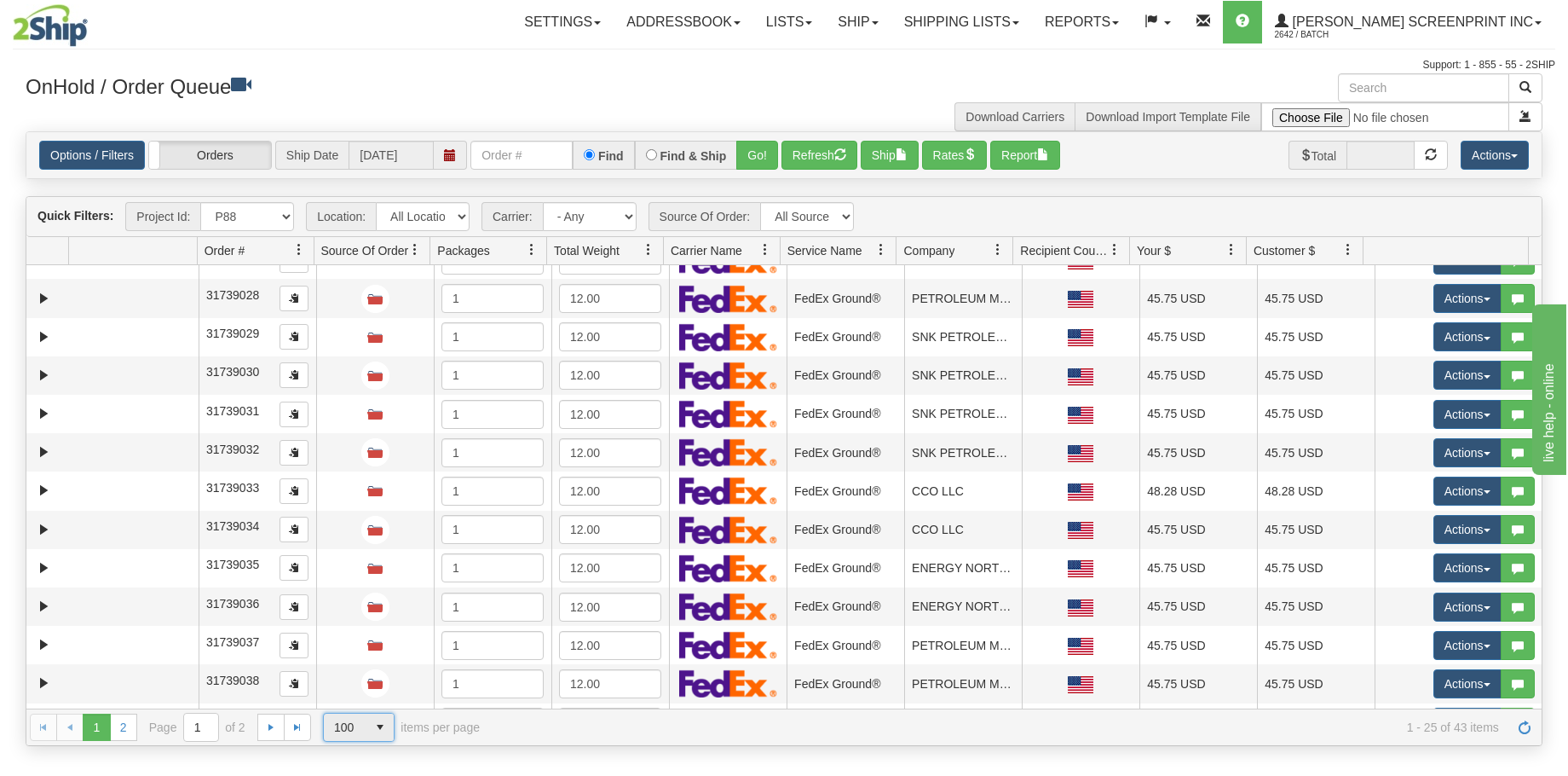
click at [377, 727] on span "select" at bounding box center [379, 727] width 27 height 27
click at [366, 674] on li "50" at bounding box center [358, 675] width 70 height 24
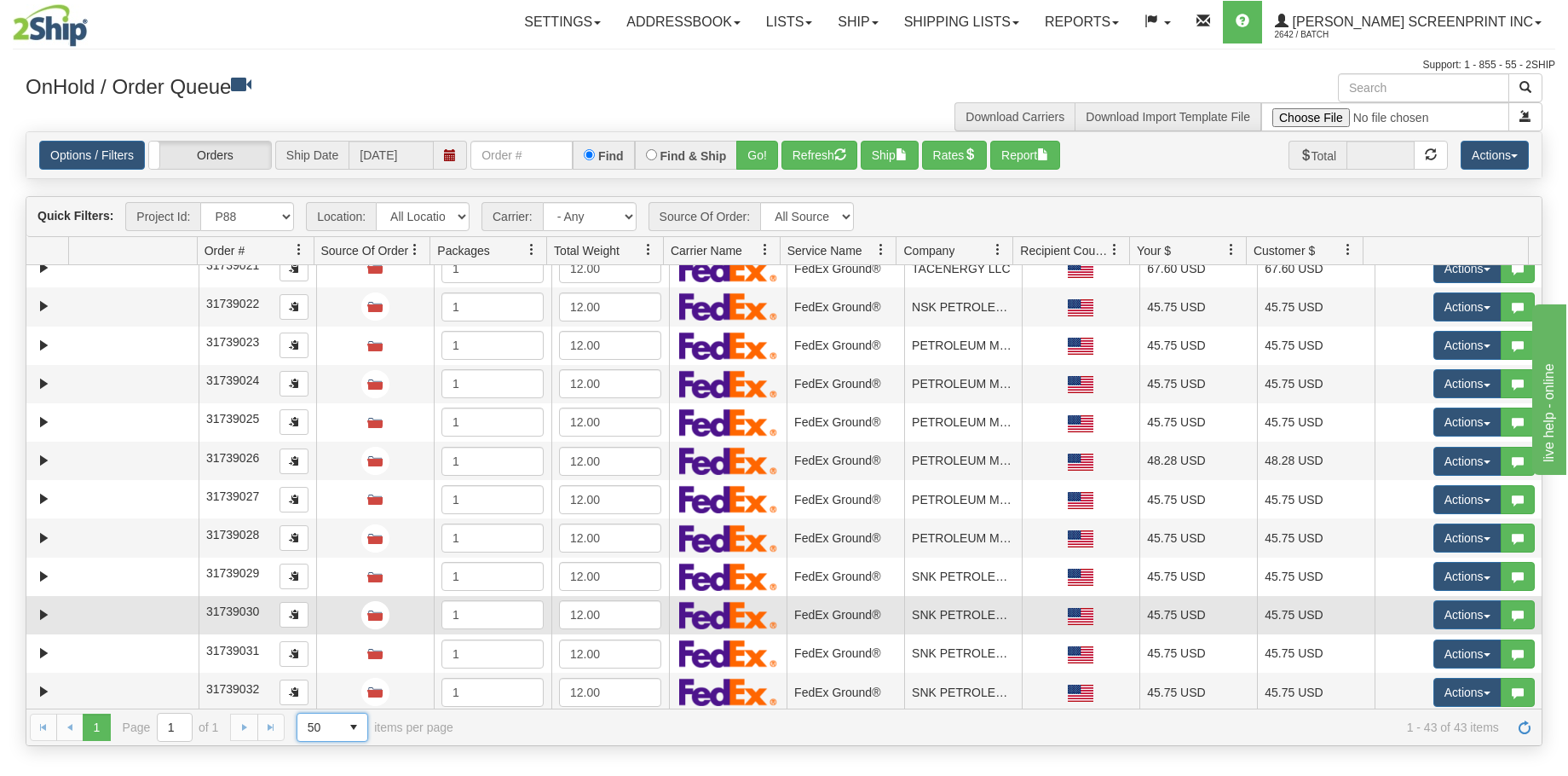
scroll to position [0, 0]
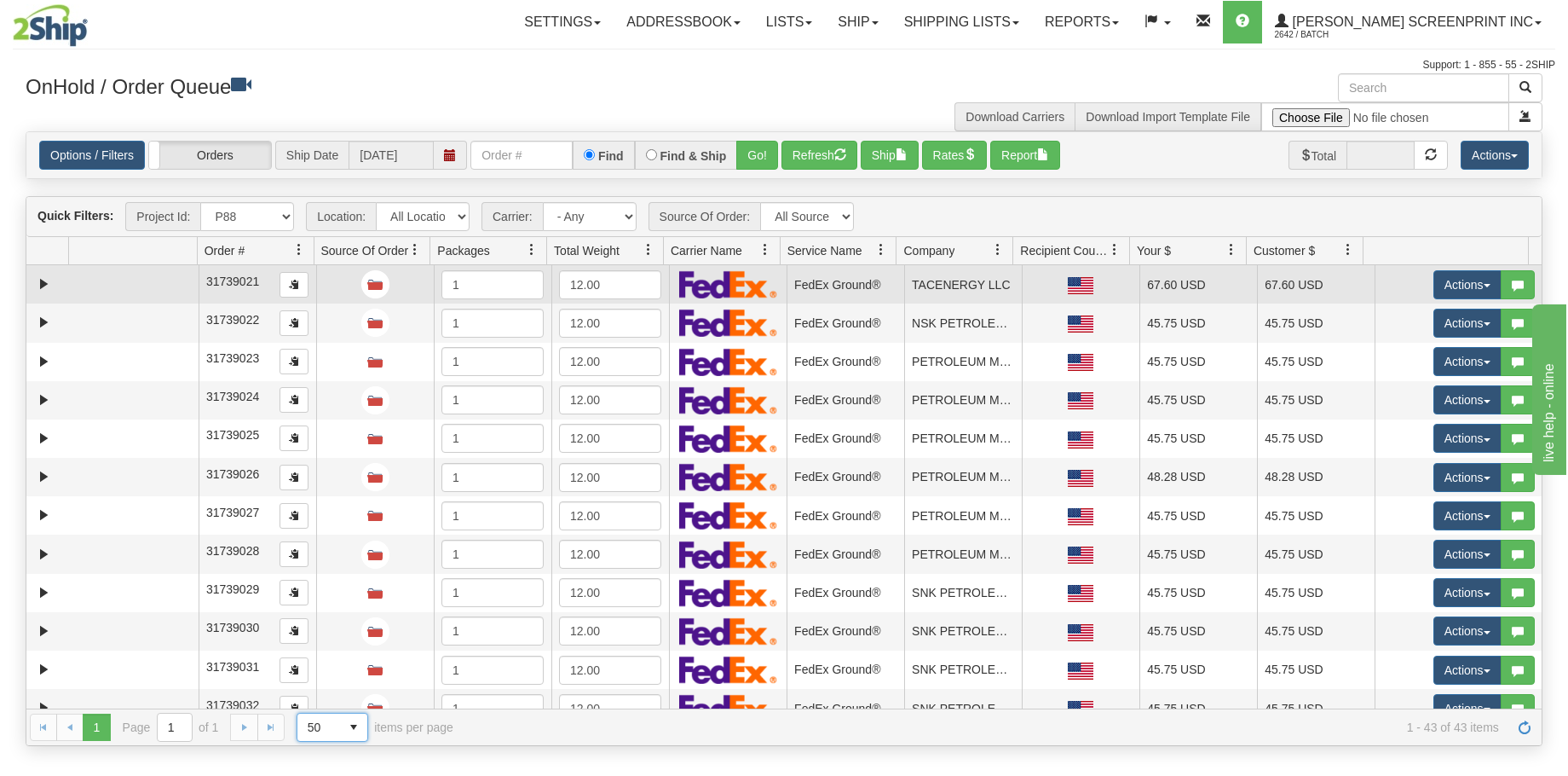
click at [96, 281] on td at bounding box center [133, 283] width 130 height 38
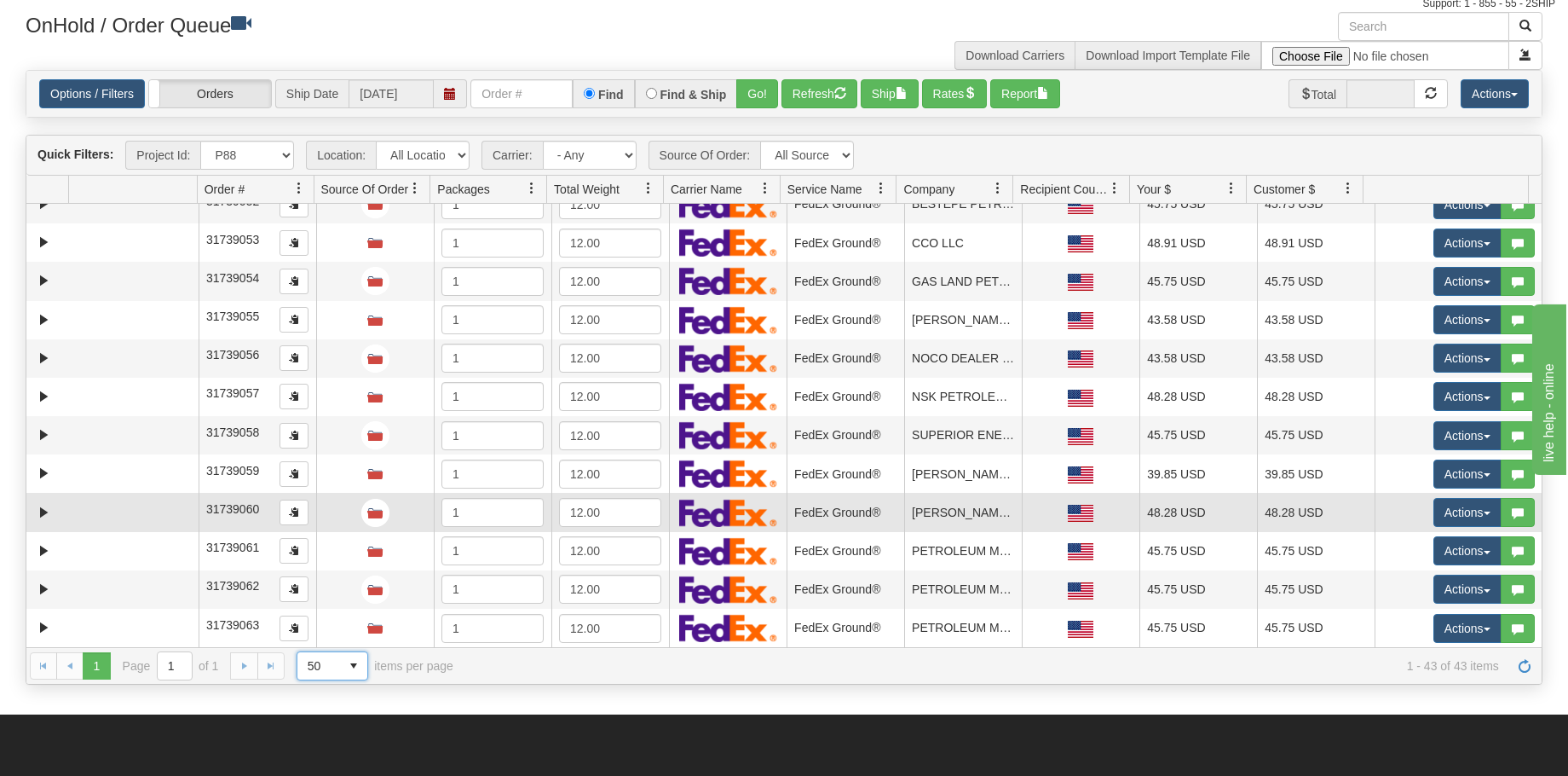
scroll to position [170, 0]
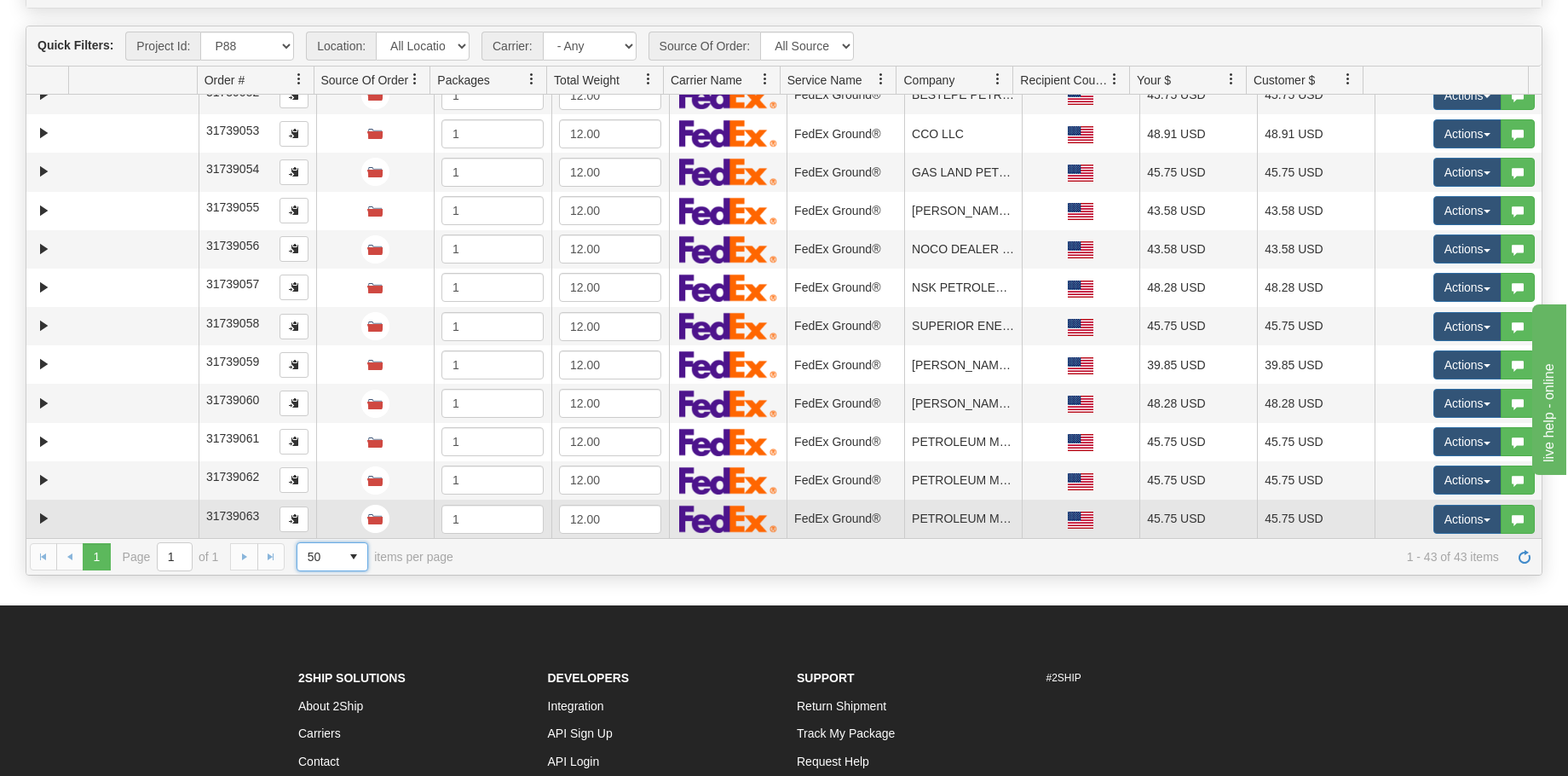
click at [145, 523] on td at bounding box center [133, 518] width 130 height 38
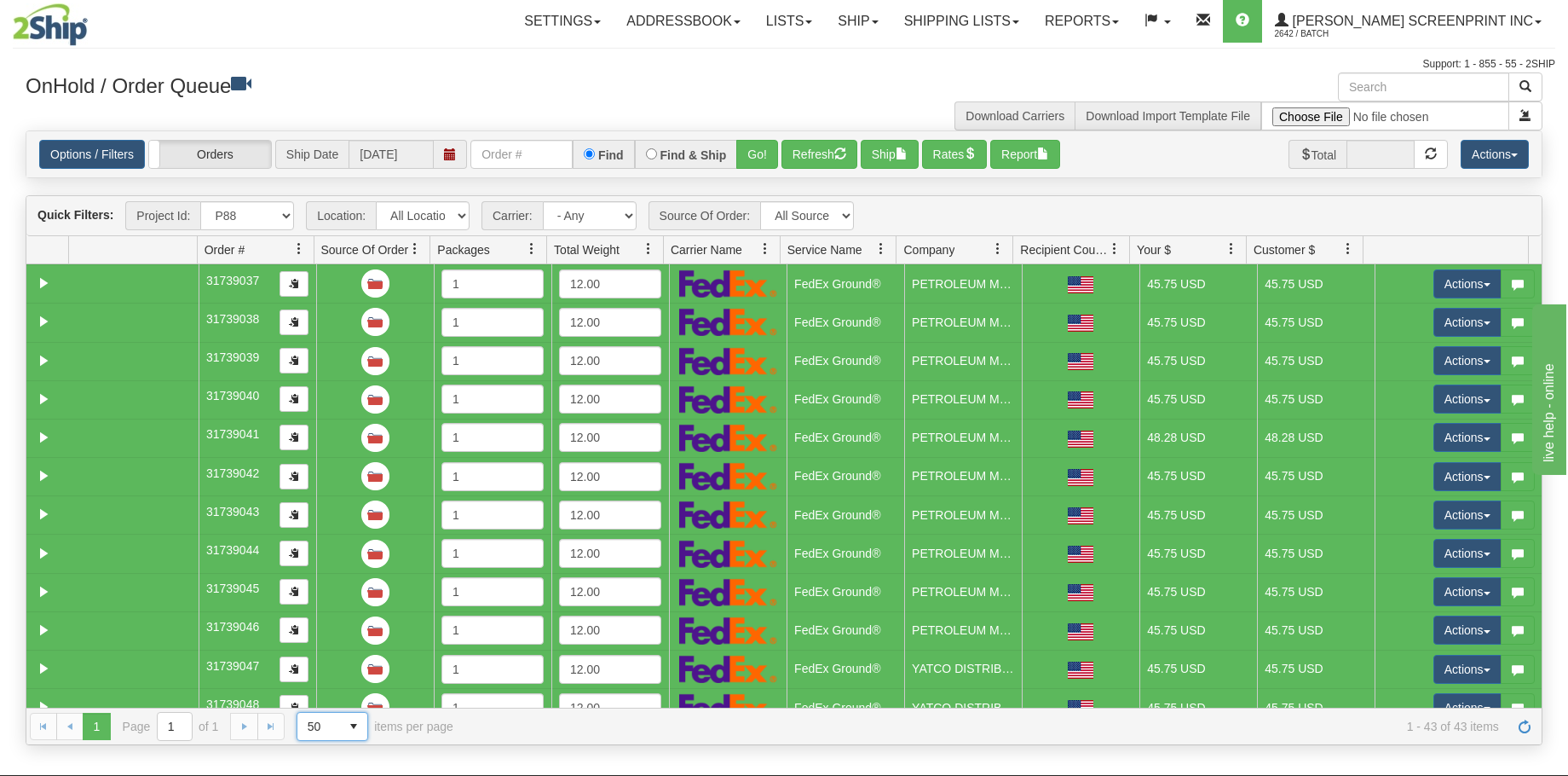
scroll to position [0, 0]
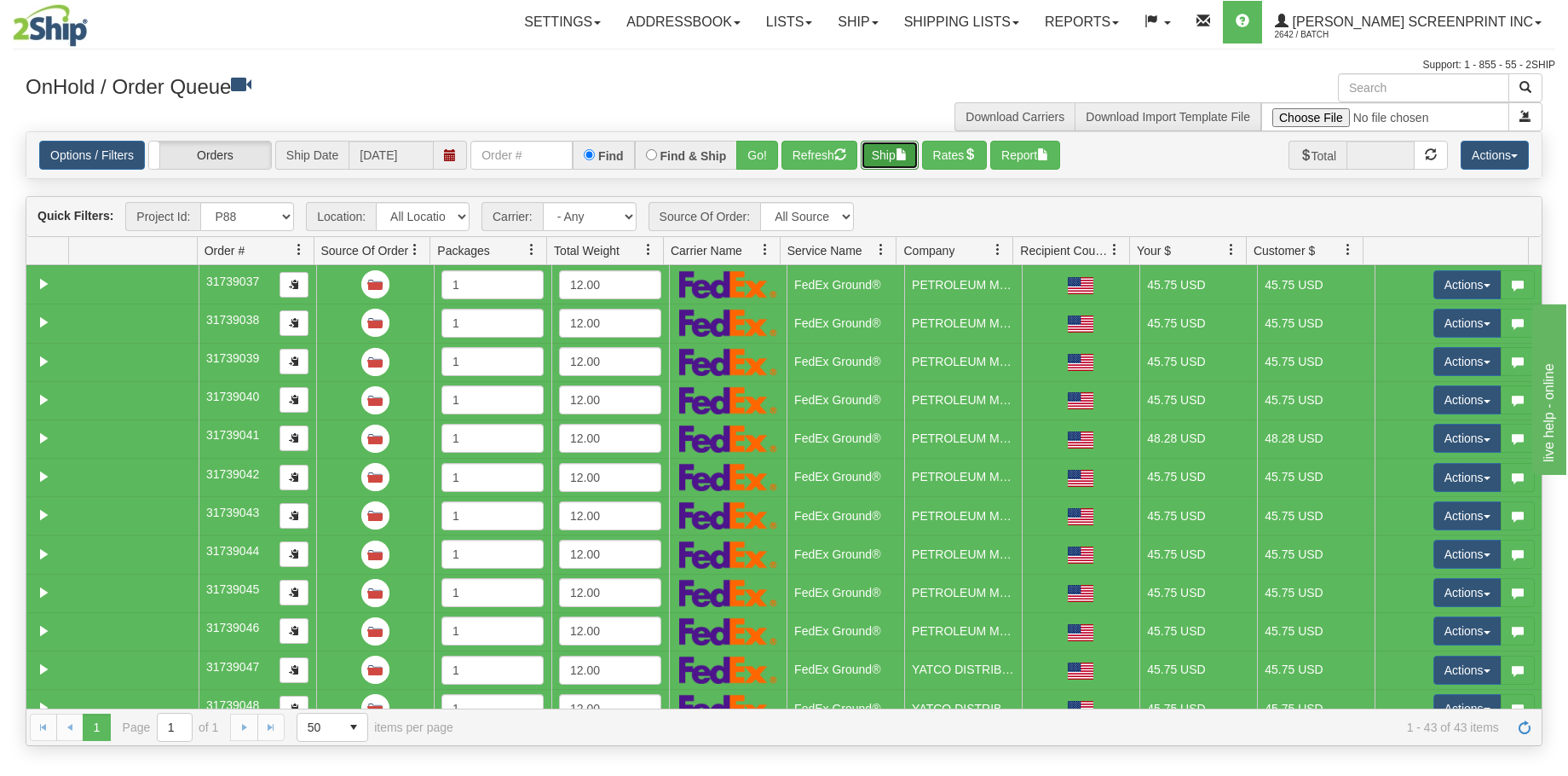
click at [907, 156] on span "button" at bounding box center [902, 154] width 12 height 12
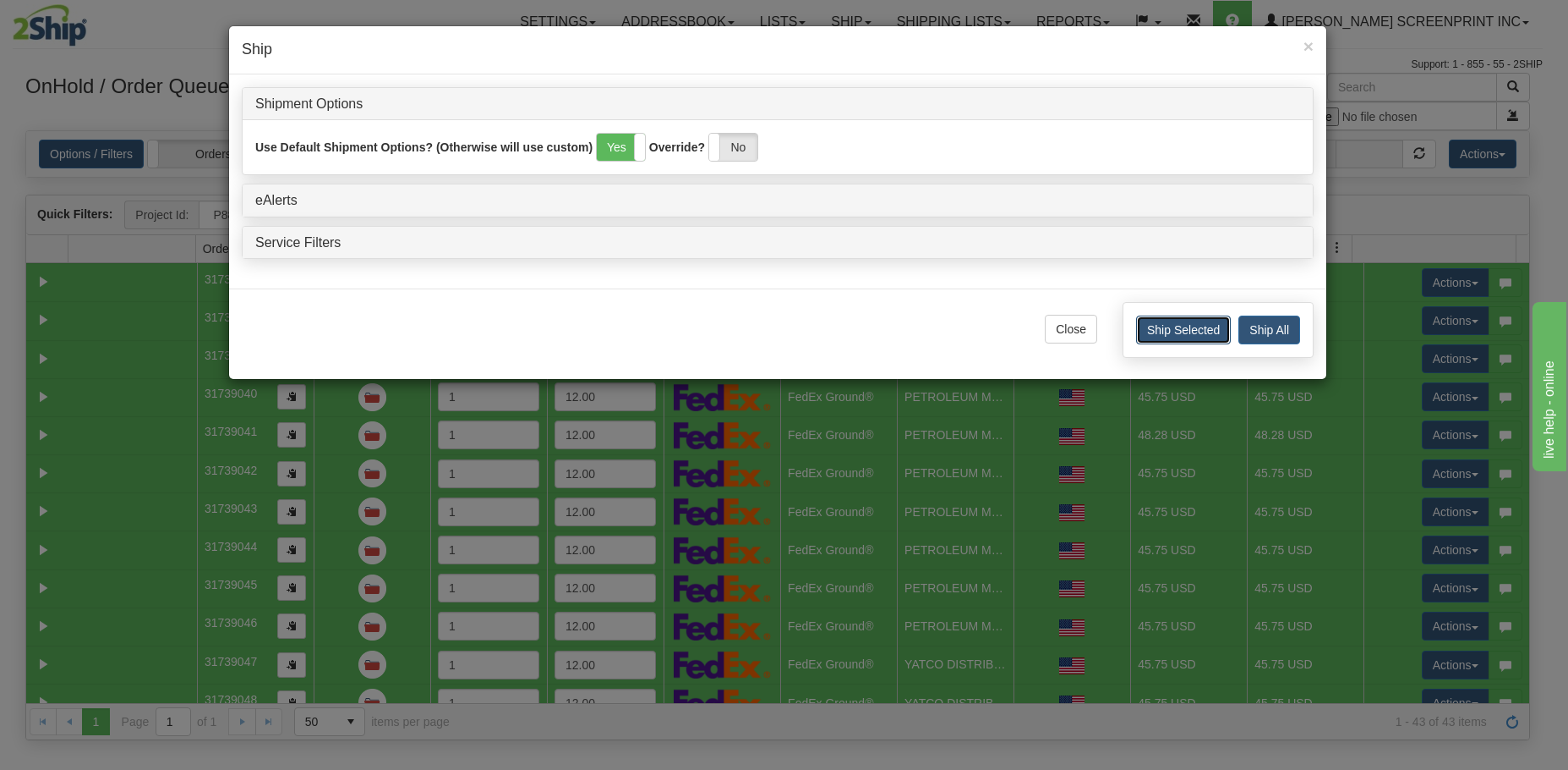
click at [1174, 327] on button "Ship Selected" at bounding box center [1184, 329] width 95 height 29
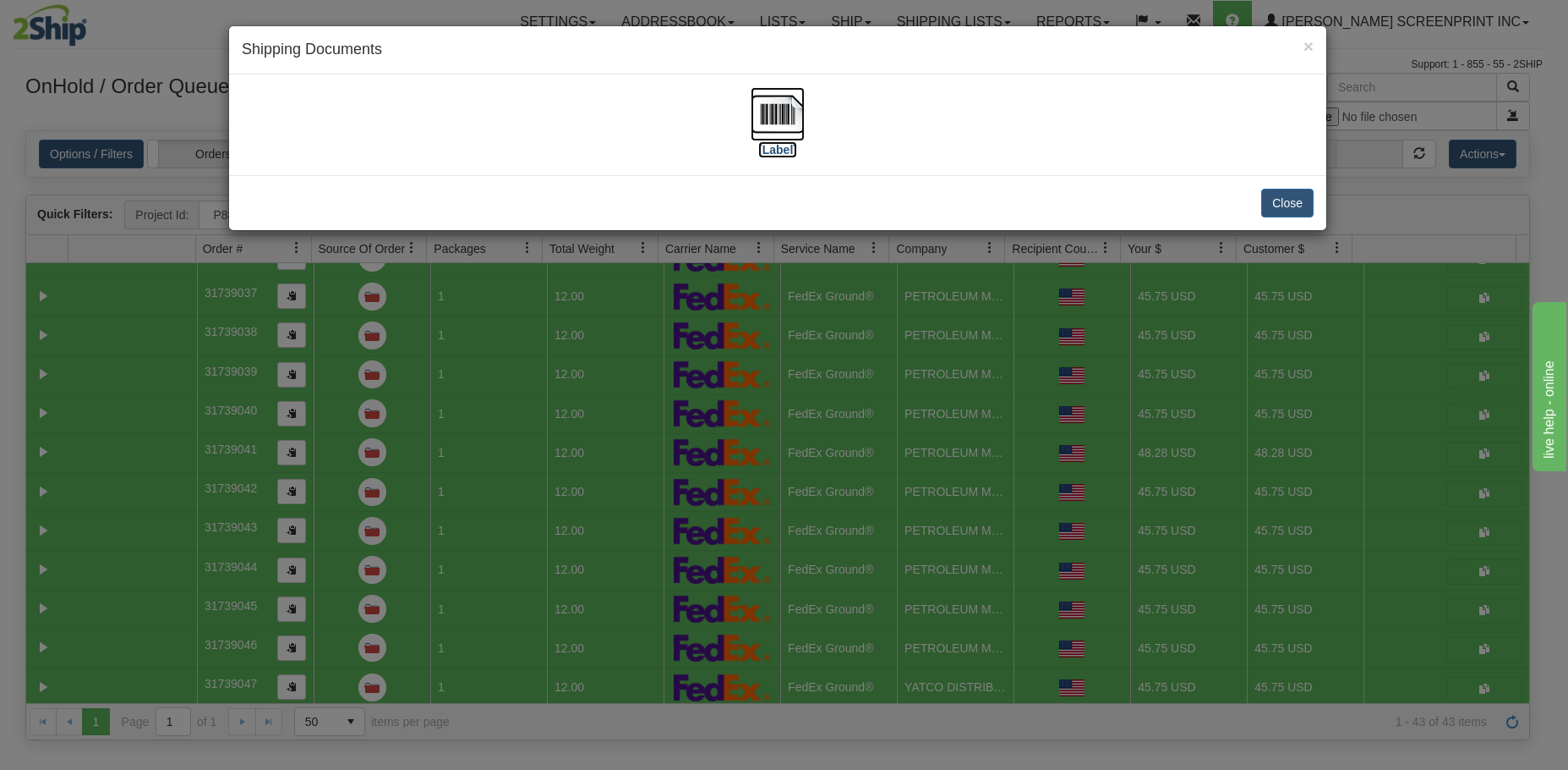
click at [789, 144] on label "[Label]" at bounding box center [777, 149] width 39 height 17
click at [18, 376] on div "× Shipping Documents [Label] Close" at bounding box center [784, 385] width 1568 height 770
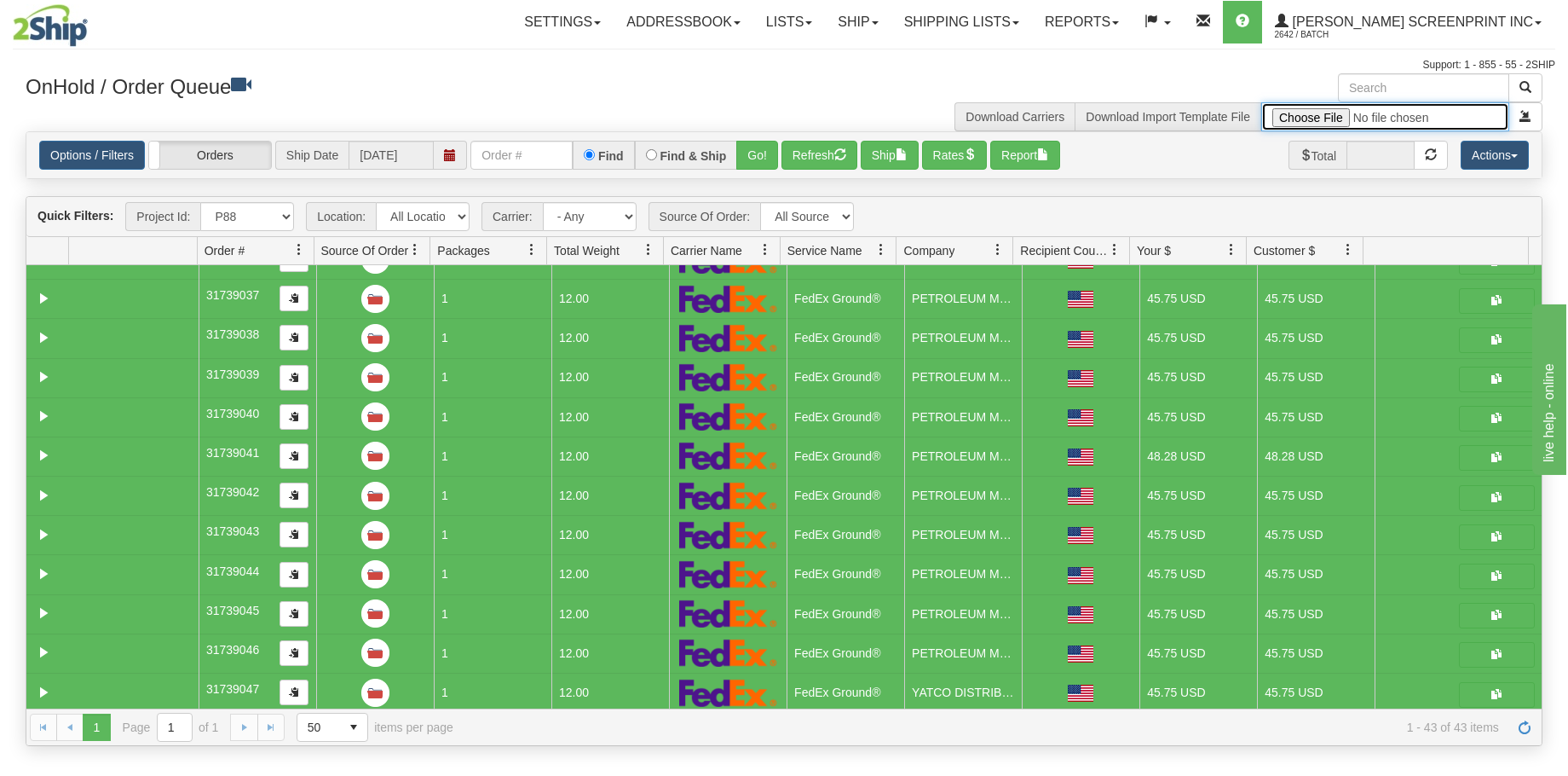
click at [1338, 115] on input "file" at bounding box center [1384, 117] width 248 height 29
type input "C:\fakepath\P99 GULF 2509-020 PAY FOR 2SHIP.xlsx"
click at [1518, 117] on button "submit" at bounding box center [1525, 117] width 34 height 29
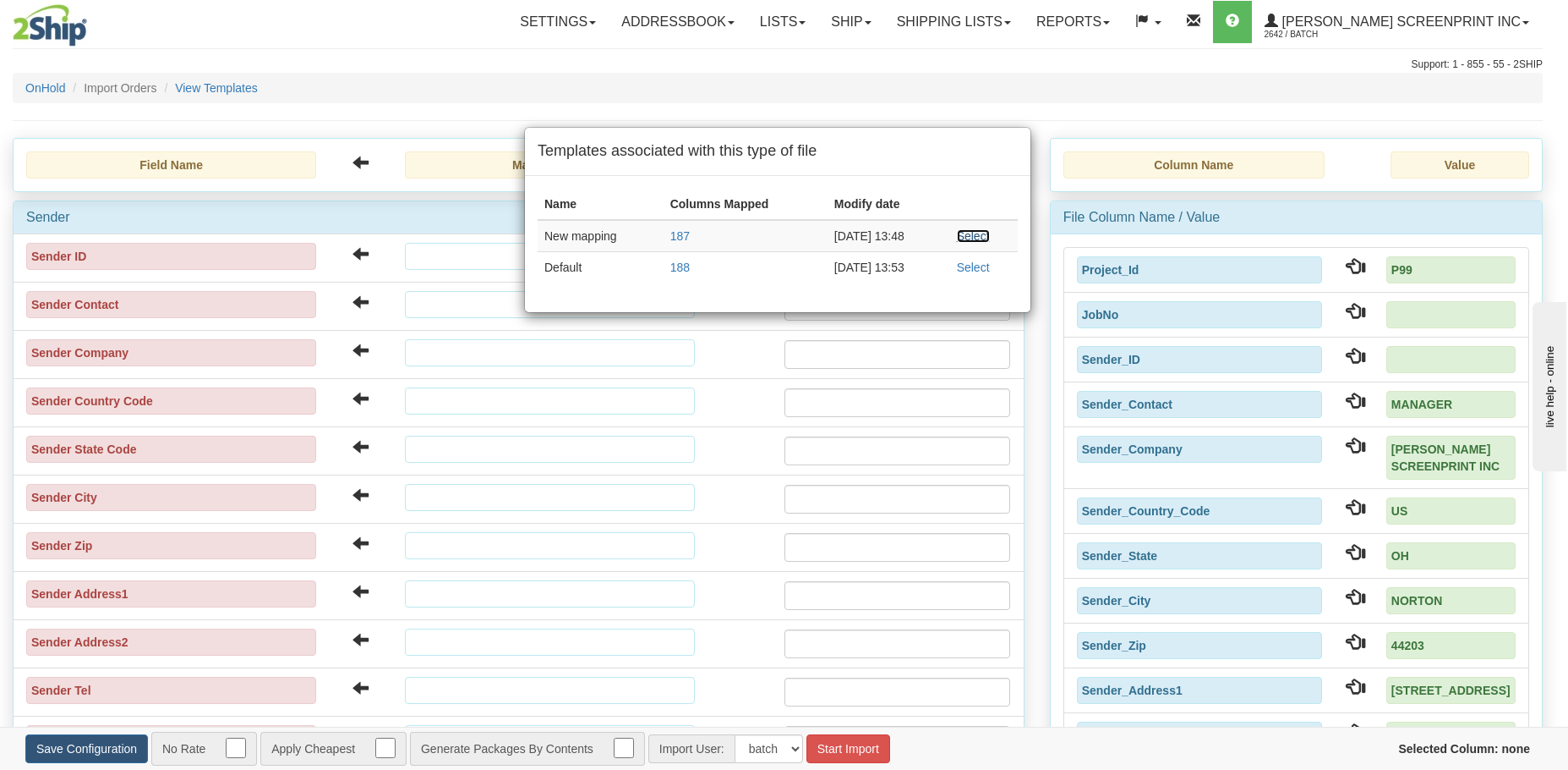
click at [972, 237] on link "Select" at bounding box center [974, 236] width 33 height 13
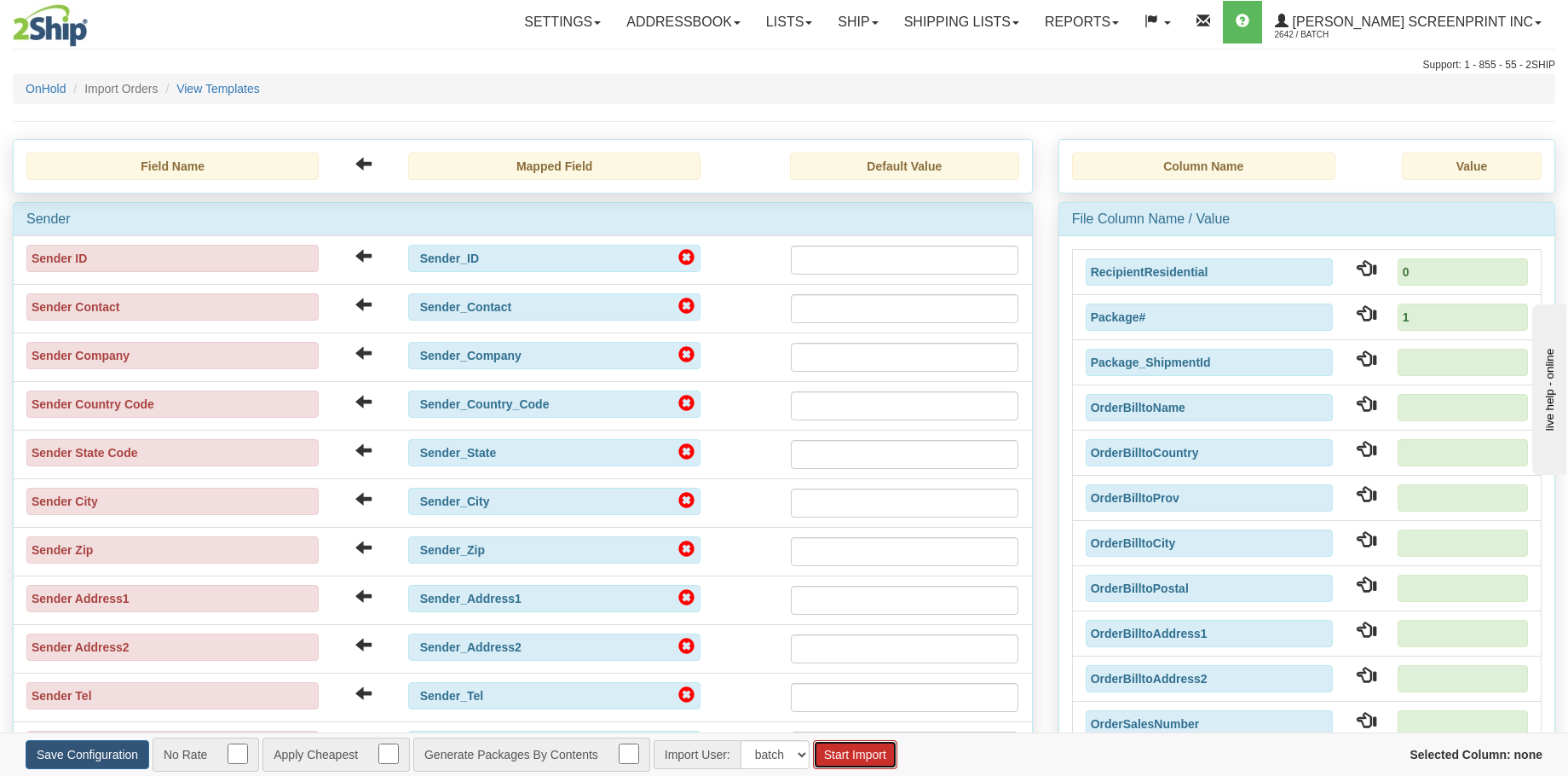
click at [853, 757] on button "Start Import" at bounding box center [855, 754] width 85 height 29
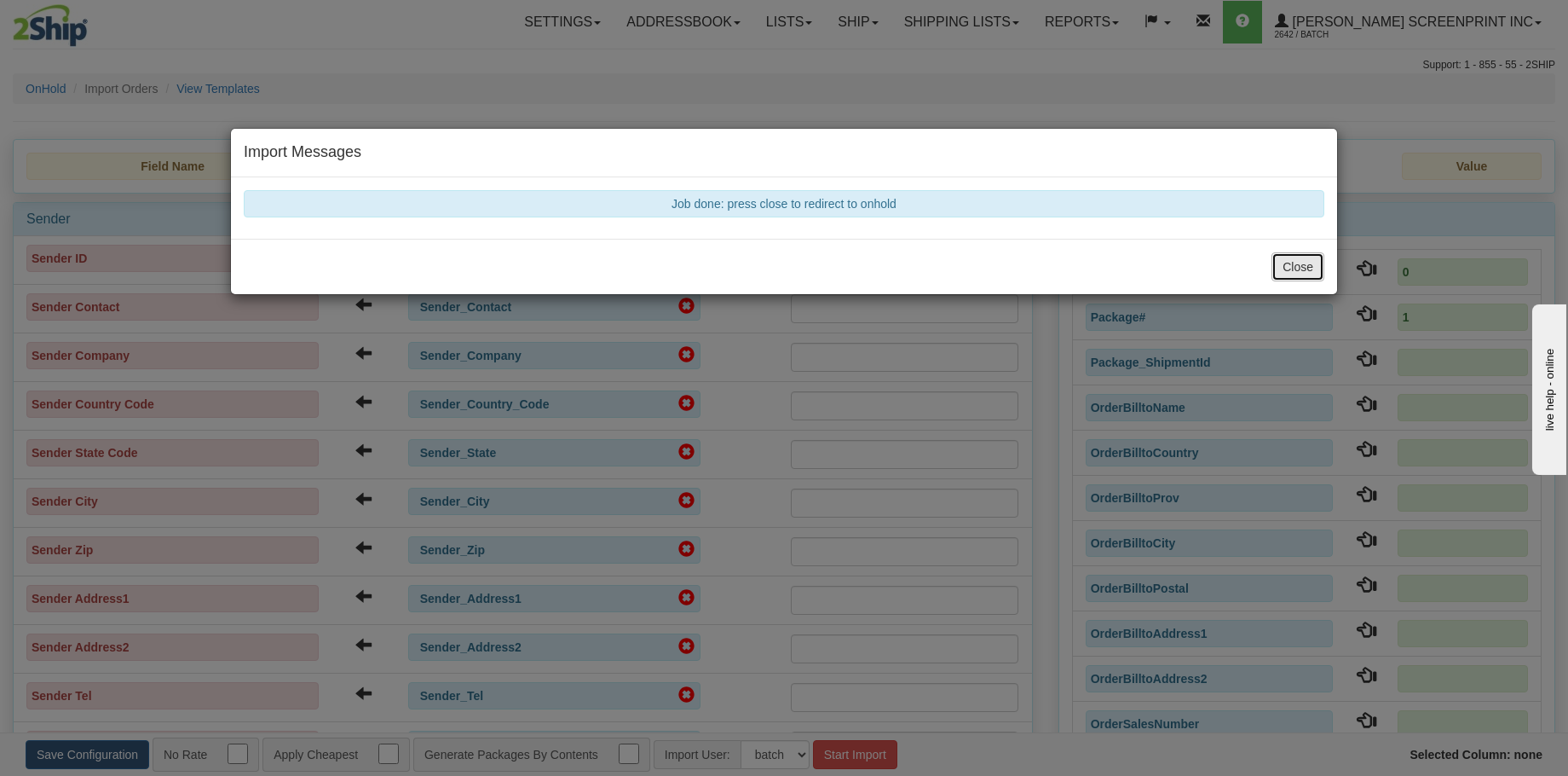
click at [1287, 272] on button "Close" at bounding box center [1298, 267] width 53 height 29
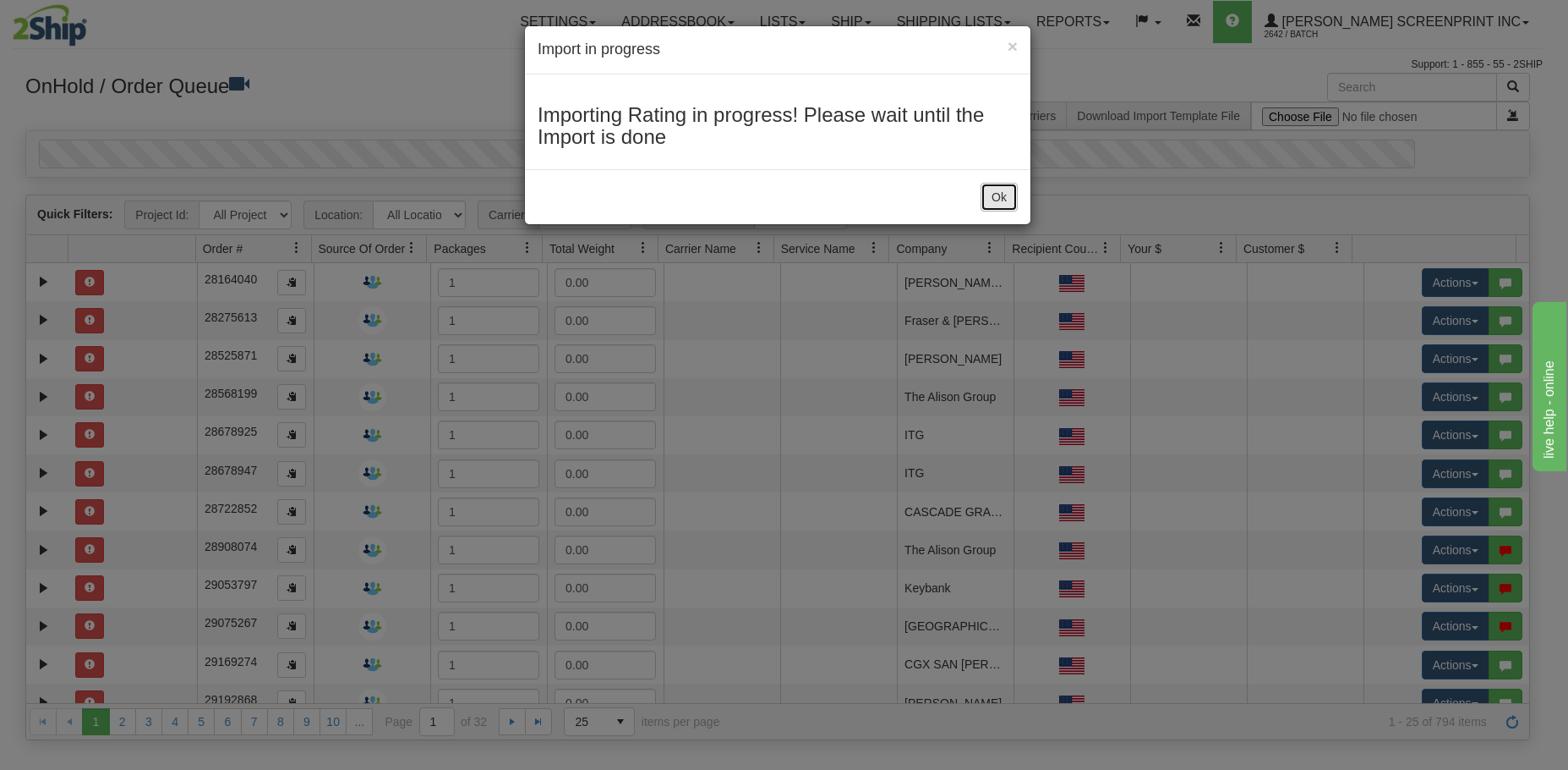
click at [1004, 198] on button "Ok" at bounding box center [999, 197] width 37 height 29
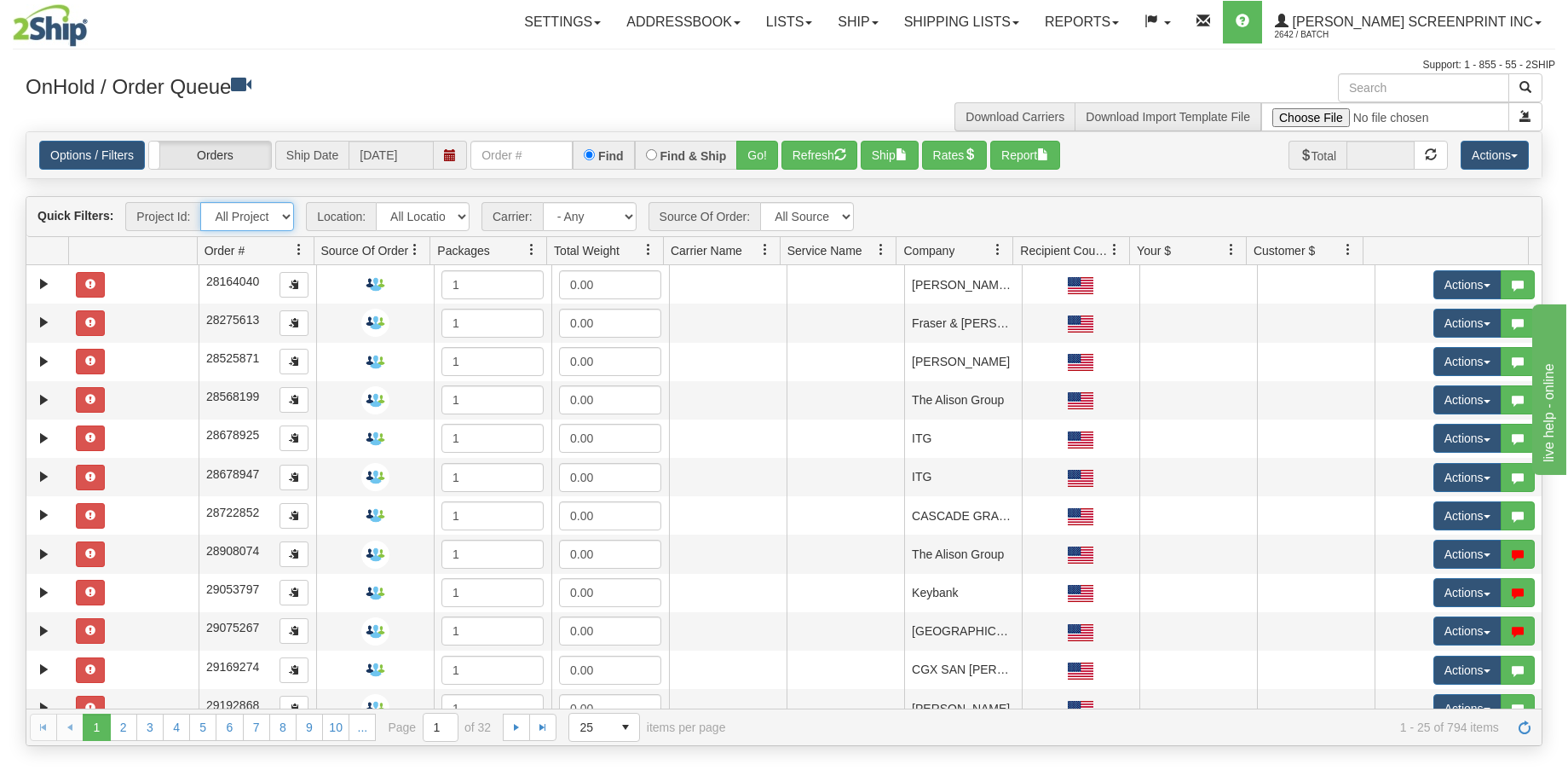
click at [283, 220] on select "All Projects Imagine MP1 MP2 MP3 MP4 MP5 MP6 MP7 MP8 MP9 P1 P10 P100 P101 P102 …" at bounding box center [247, 216] width 94 height 29
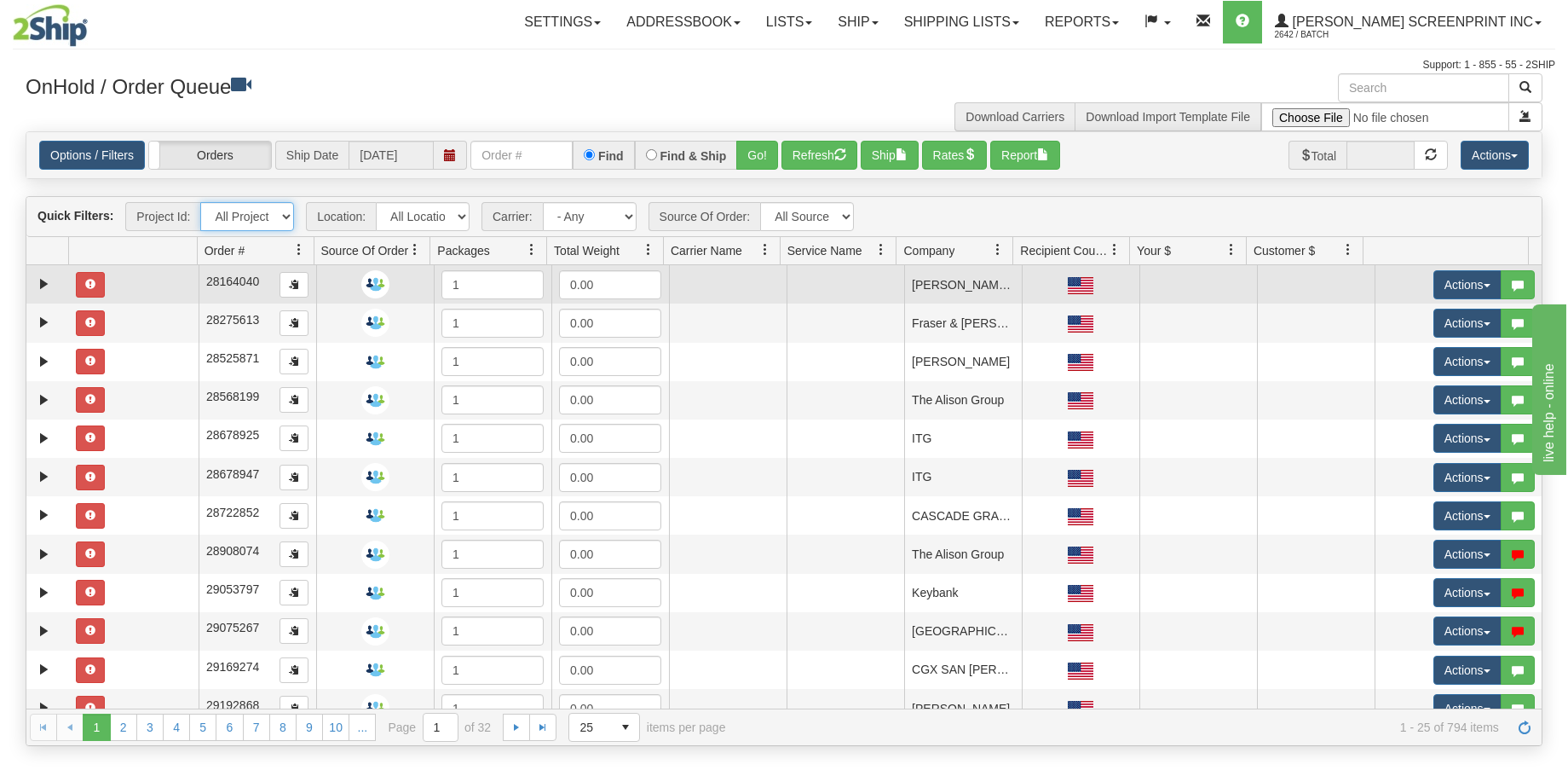
select select "P99"
click at [200, 202] on select "All Projects Imagine MP1 MP2 MP3 MP4 MP5 MP6 MP7 MP8 MP9 P1 P10 P100 P101 P102 …" at bounding box center [247, 216] width 94 height 29
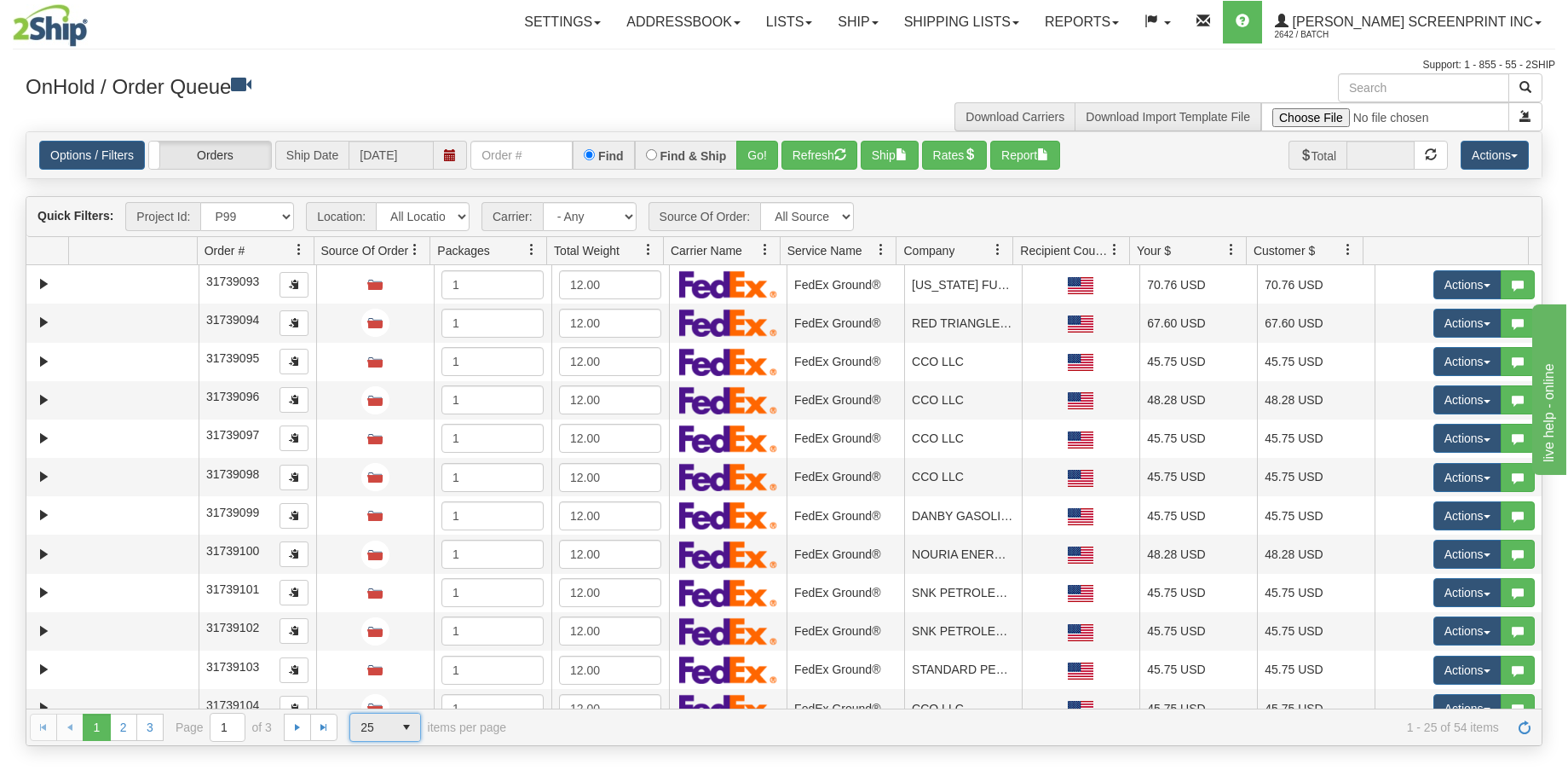
click at [408, 727] on span "select" at bounding box center [406, 727] width 27 height 27
click at [401, 703] on li "100" at bounding box center [385, 699] width 70 height 24
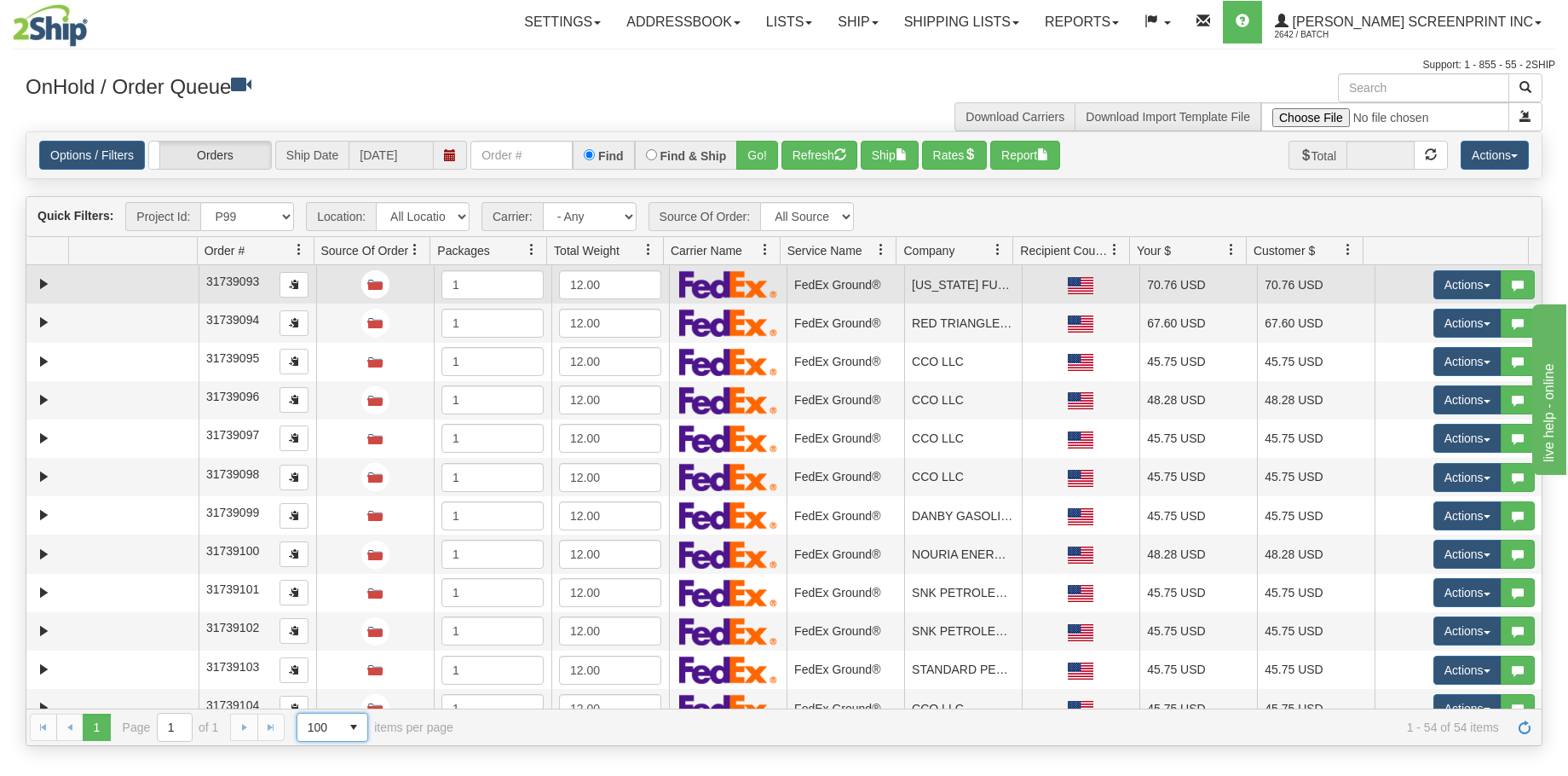
click at [119, 291] on td at bounding box center [133, 283] width 130 height 38
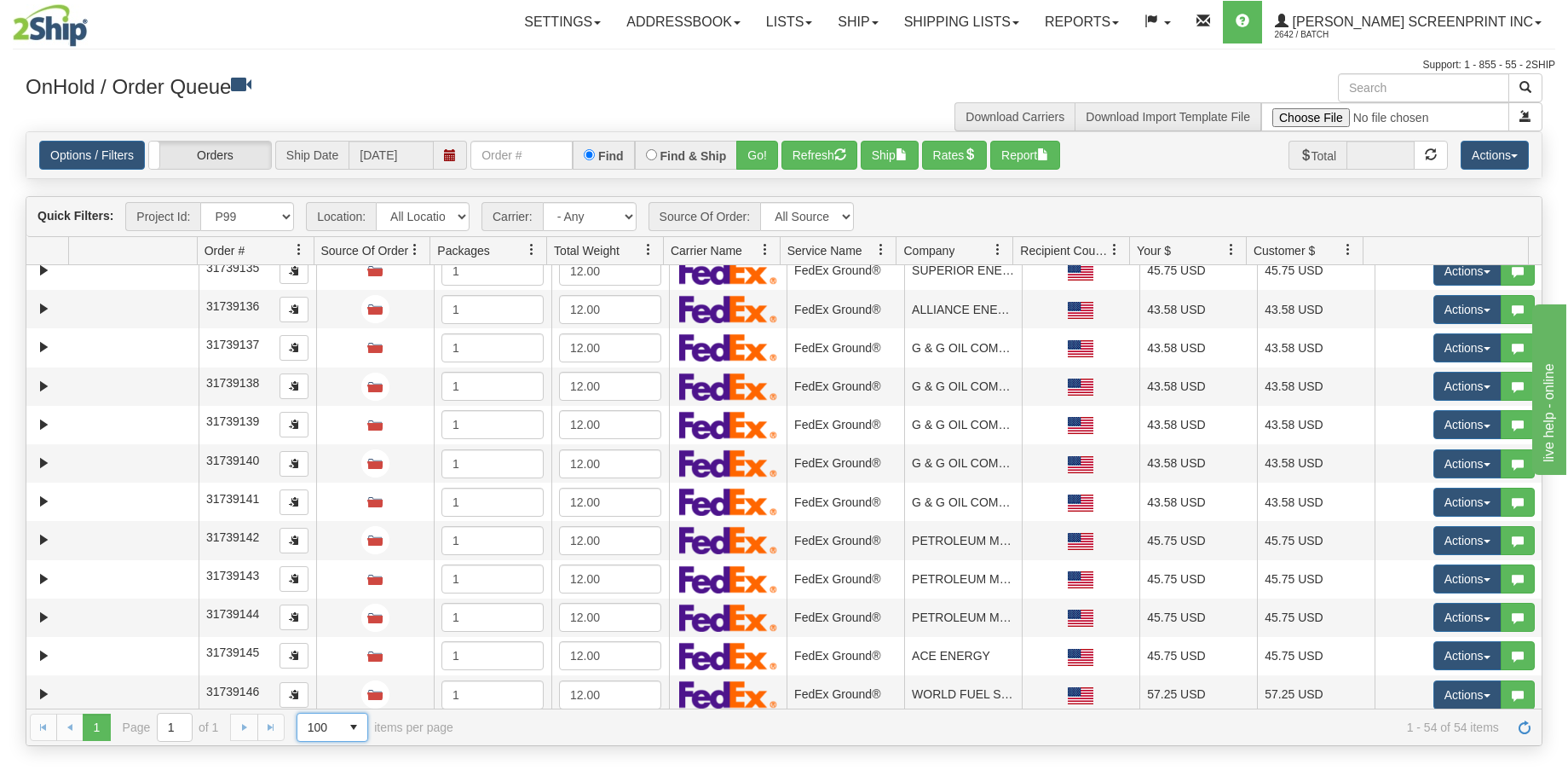
scroll to position [1637, 0]
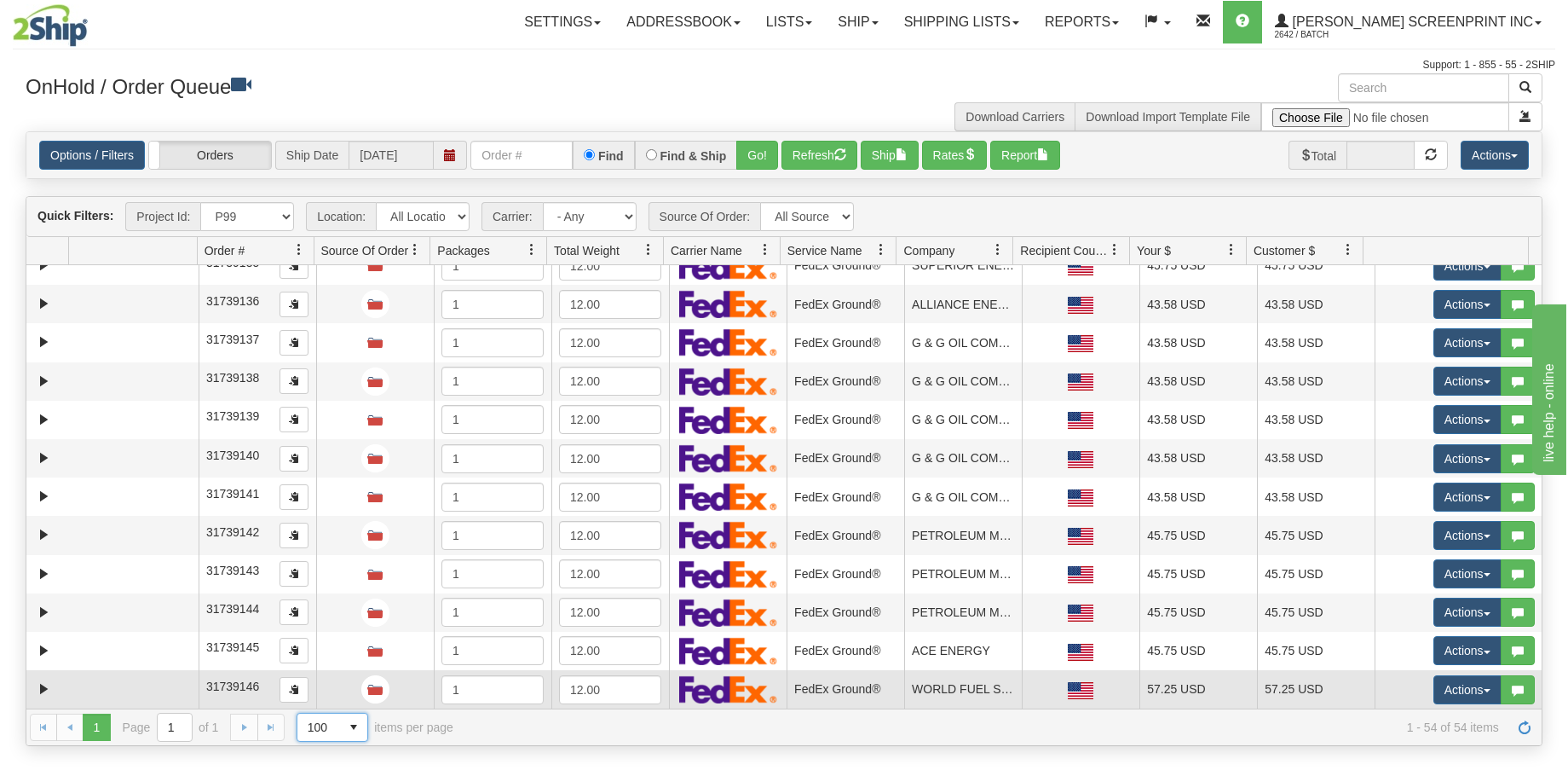
click at [154, 690] on td at bounding box center [133, 689] width 130 height 38
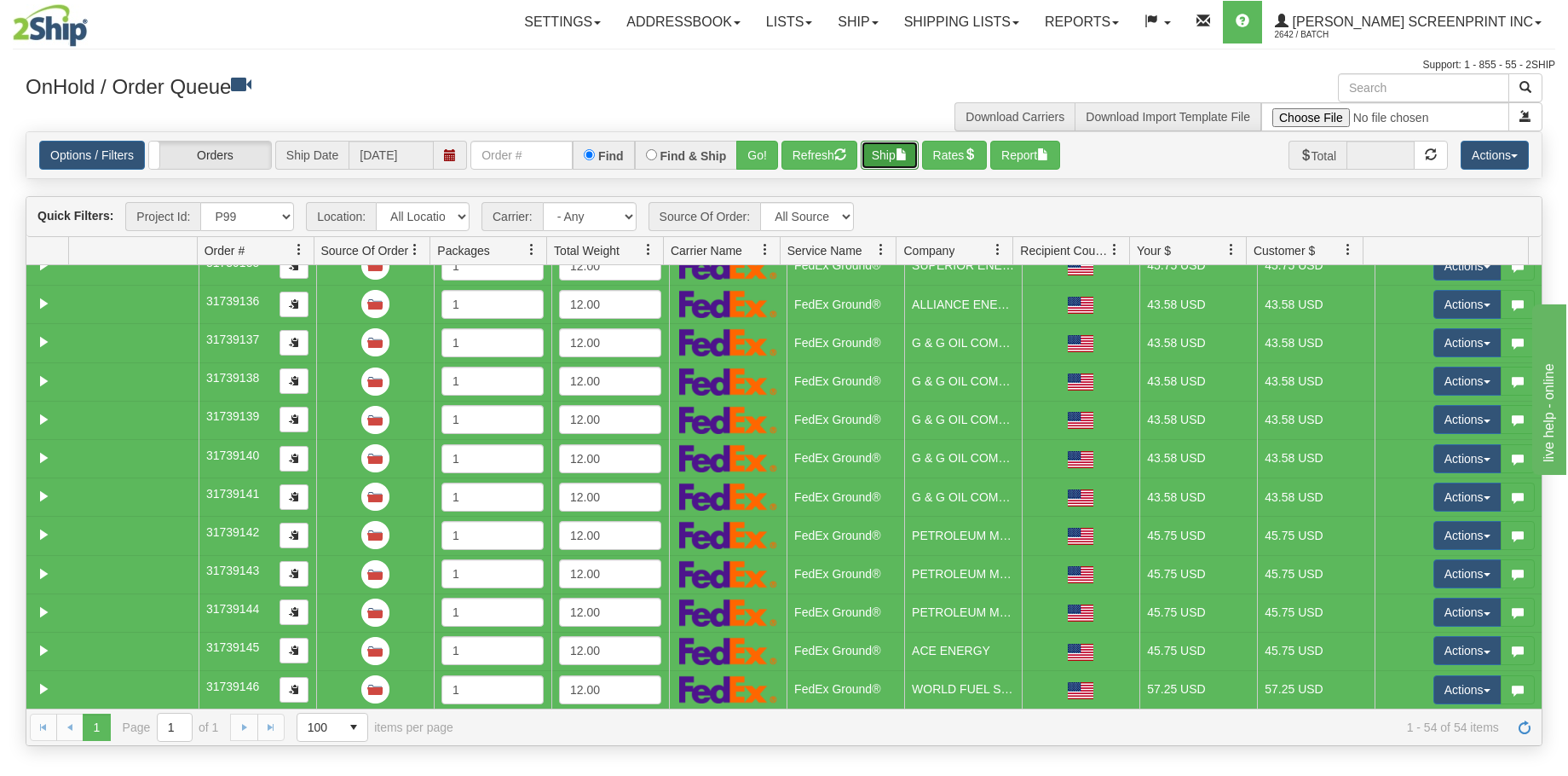
click at [898, 167] on button "Ship" at bounding box center [889, 154] width 58 height 29
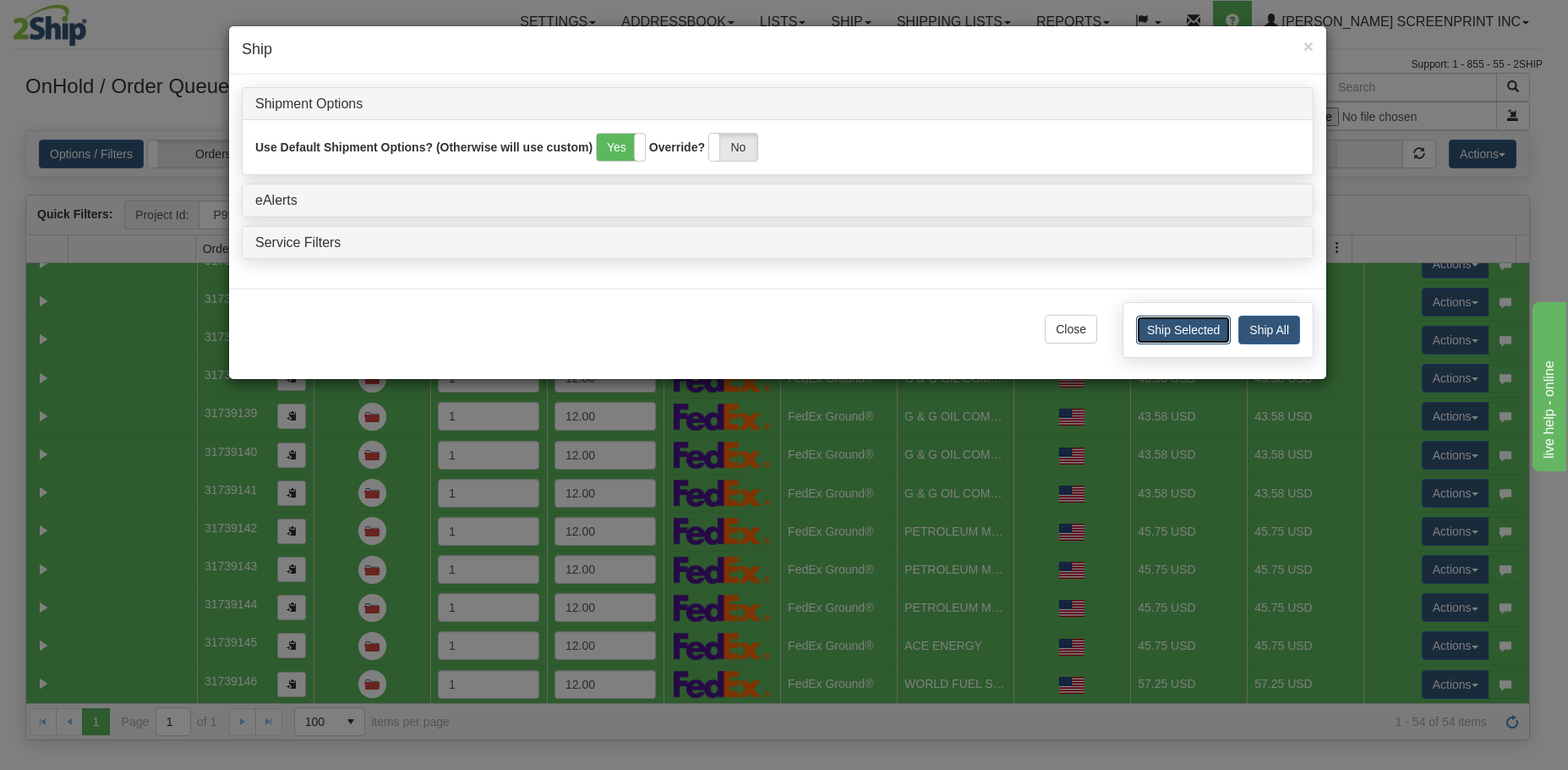
click at [1212, 331] on button "Ship Selected" at bounding box center [1184, 329] width 95 height 29
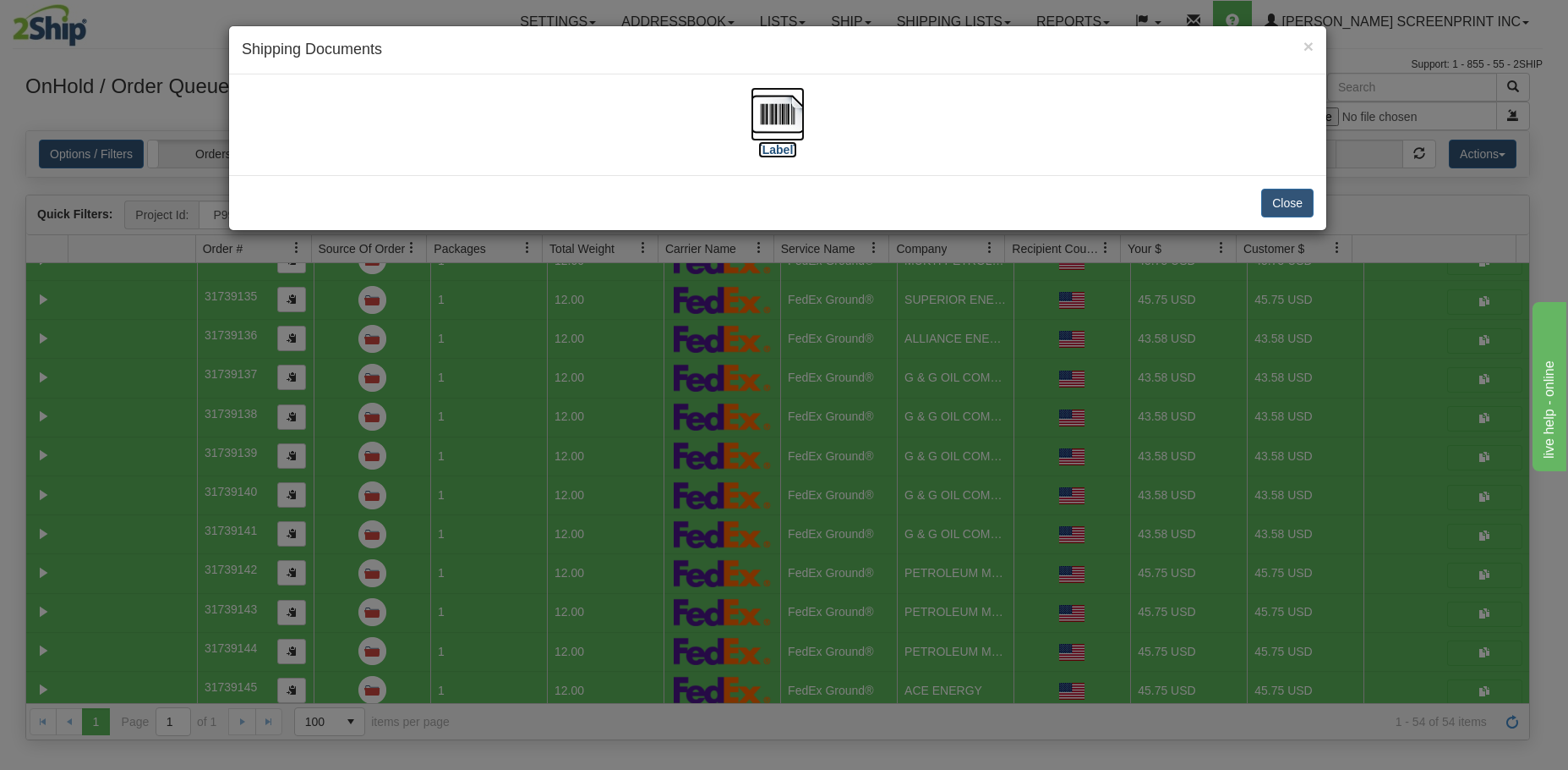
click at [773, 120] on img at bounding box center [777, 114] width 54 height 54
click at [1305, 202] on button "Close" at bounding box center [1288, 202] width 53 height 29
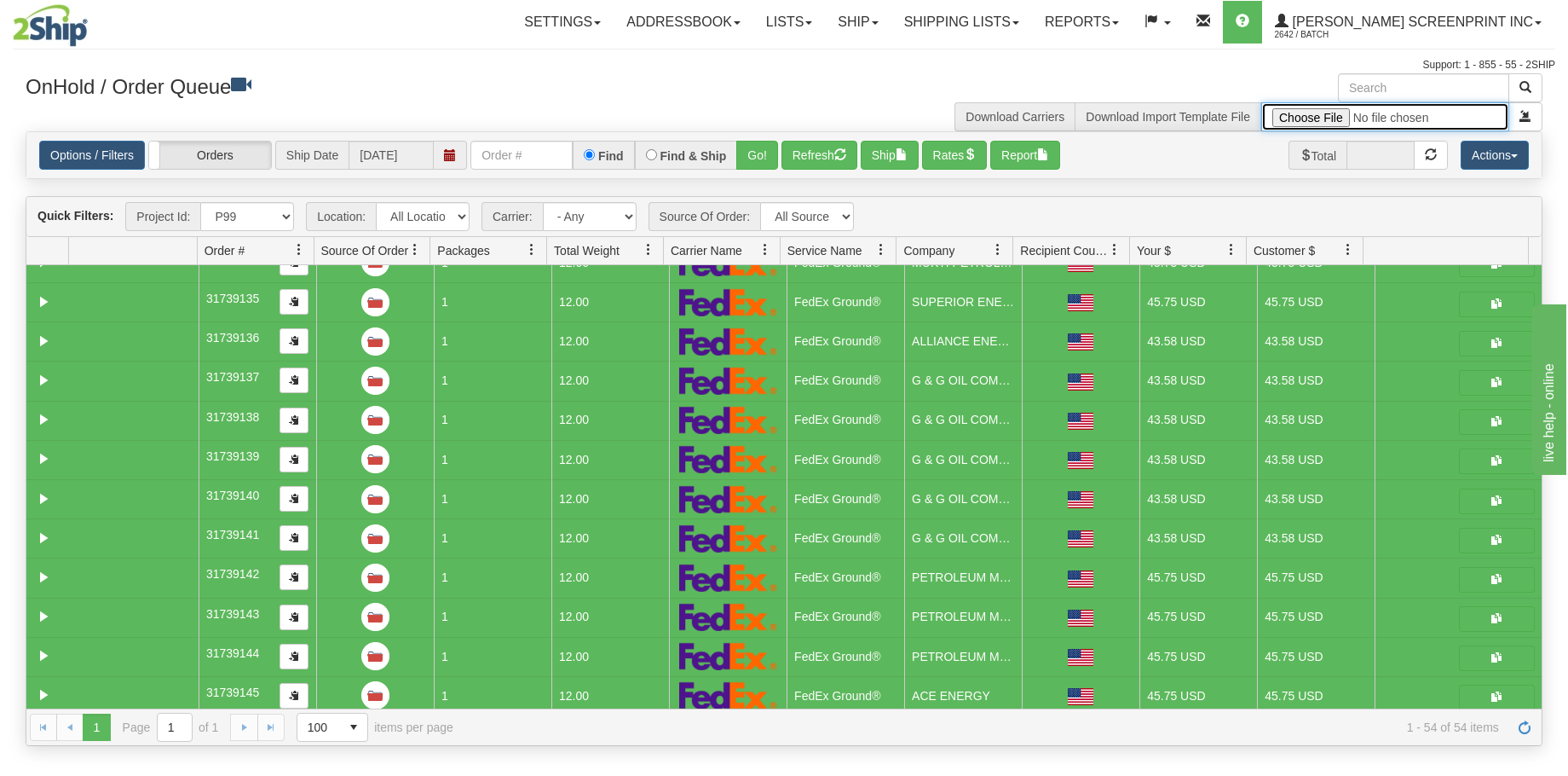
click at [1291, 119] on input "file" at bounding box center [1384, 117] width 248 height 29
type input "C:\fakepath\P106 GULF 2509-020 PAY FOR 2SHIP.xlsx"
click at [1521, 123] on button "submit" at bounding box center [1525, 117] width 34 height 29
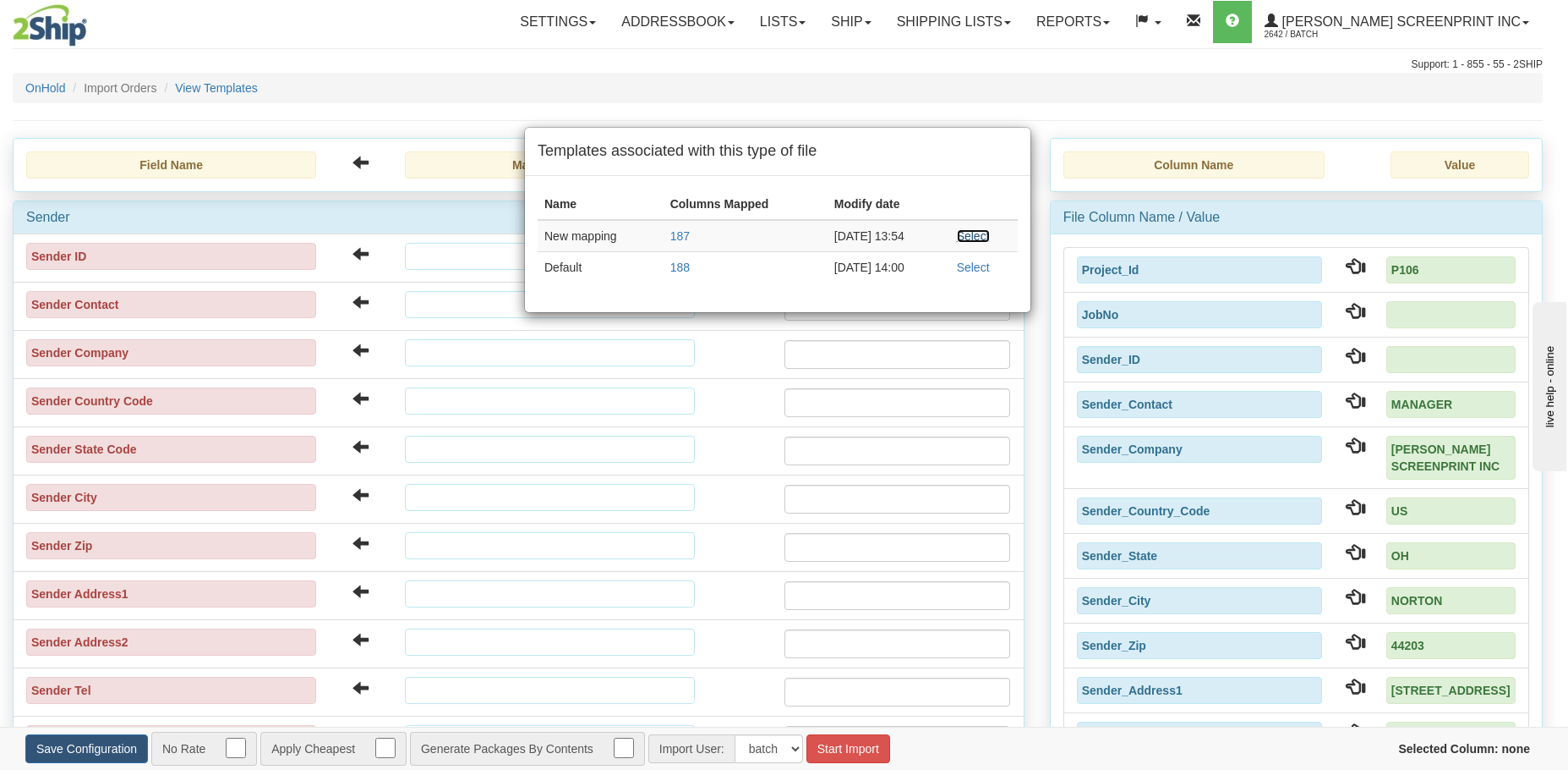
click at [990, 238] on link "Select" at bounding box center [974, 236] width 33 height 13
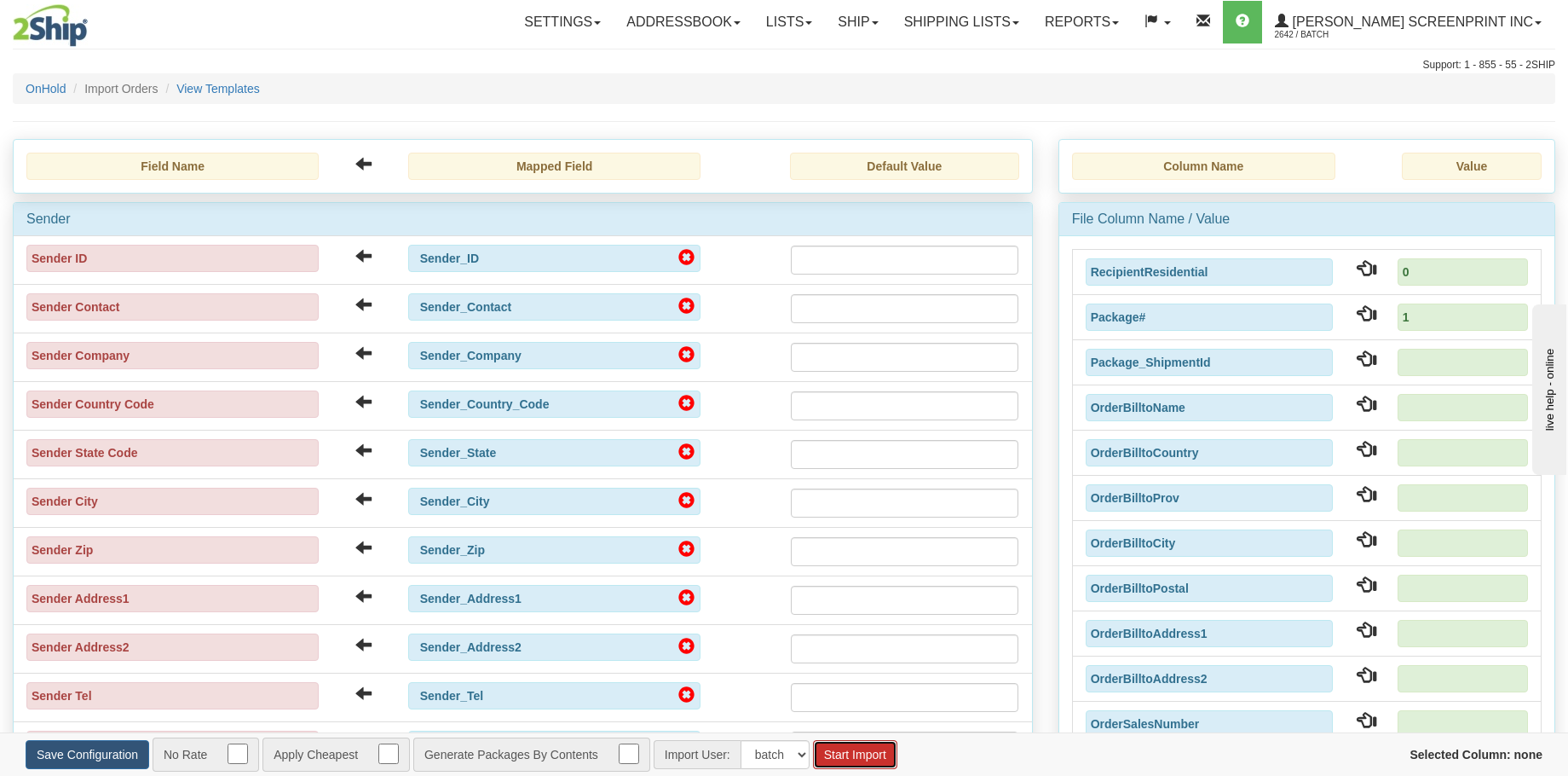
click at [857, 757] on button "Start Import" at bounding box center [855, 754] width 85 height 29
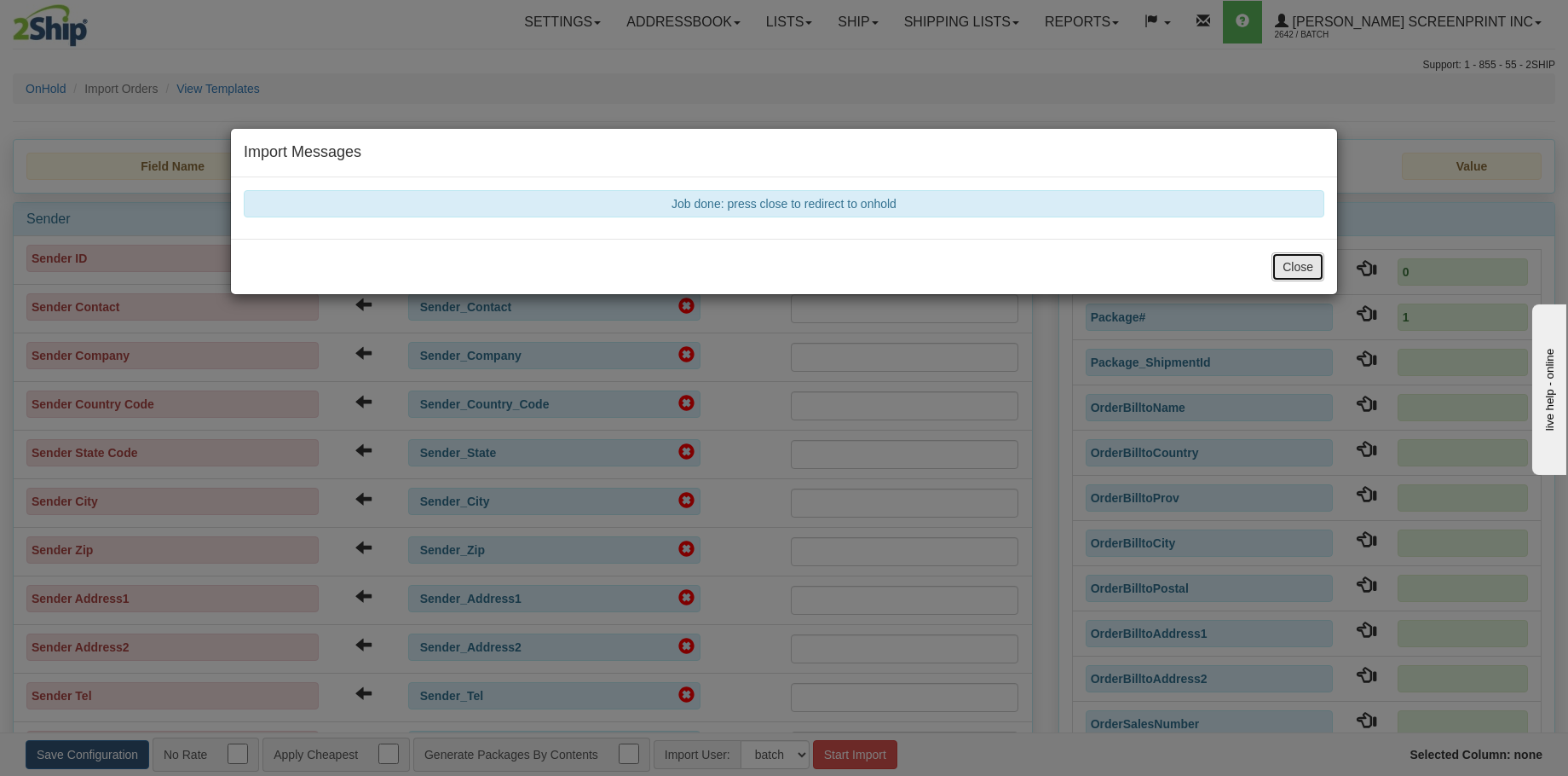
click at [1307, 264] on button "Close" at bounding box center [1298, 267] width 53 height 29
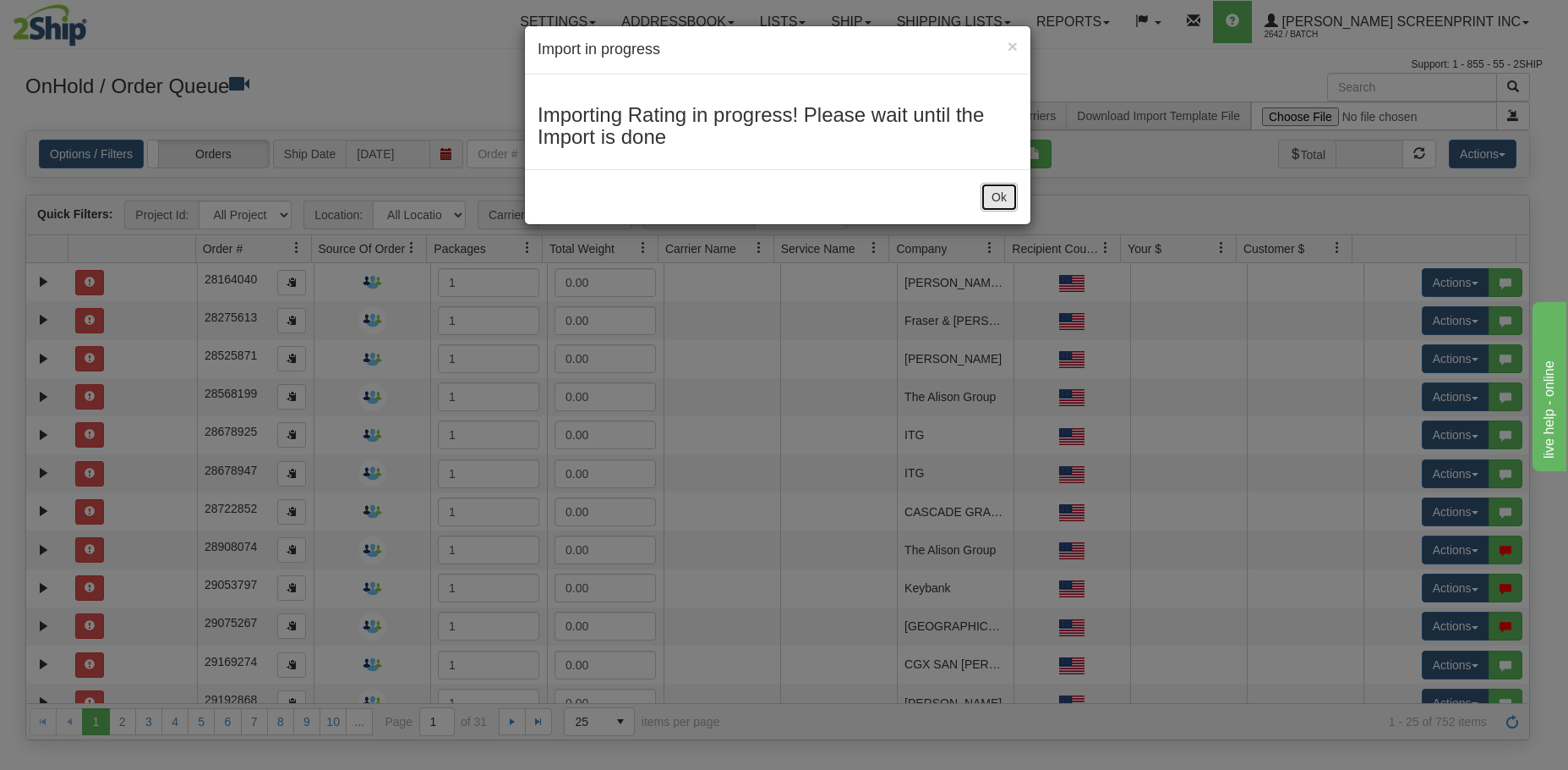
click at [991, 204] on button "Ok" at bounding box center [999, 197] width 37 height 29
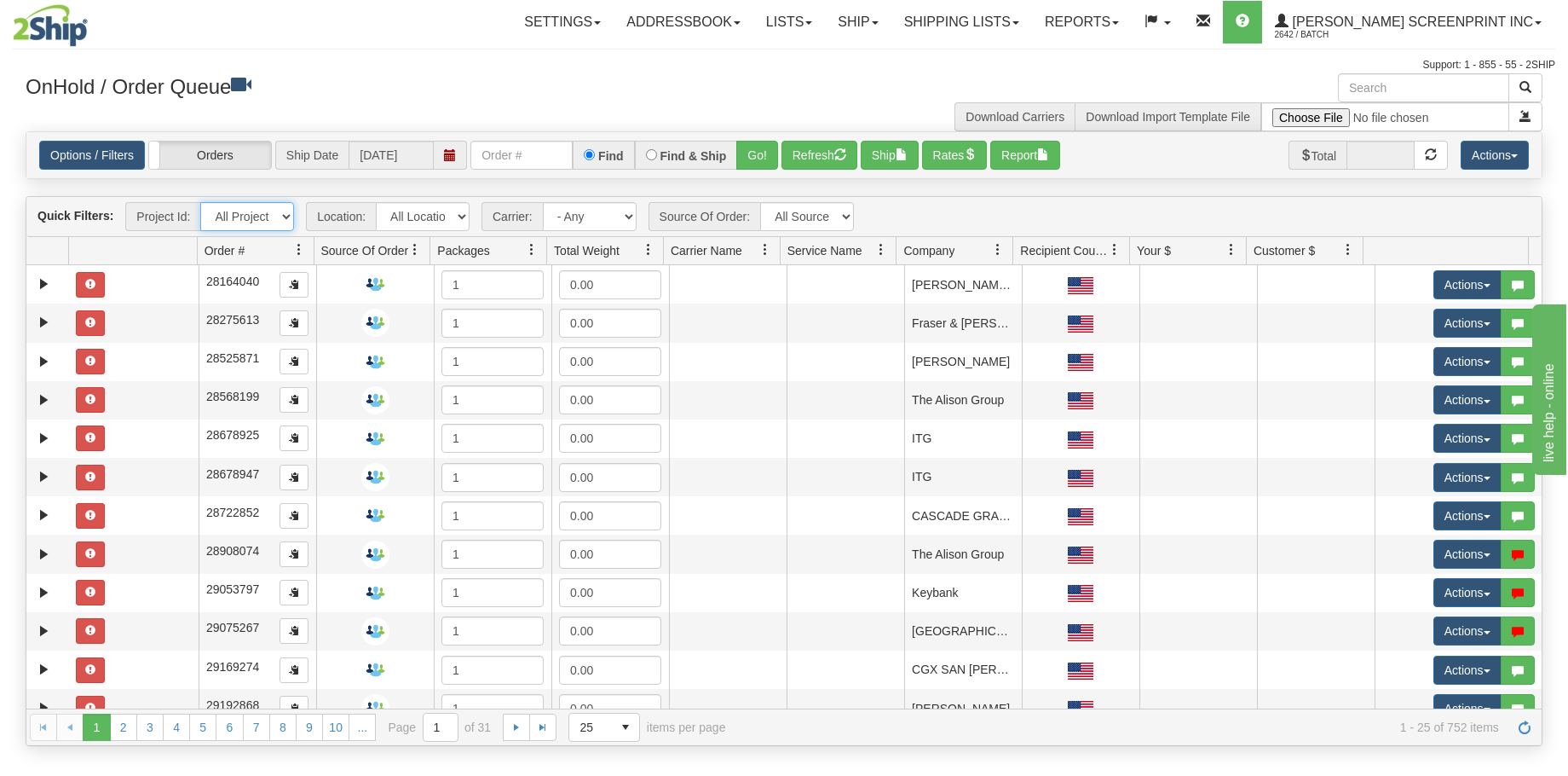
click at [292, 210] on select "All Projects Imagine MP1 MP2 MP3 MP4 MP5 MP6 MP7 MP8 MP9 P1 P10 P100 P101 P102 …" at bounding box center [247, 216] width 94 height 29
select select "P106"
click at [200, 202] on select "All Projects Imagine MP1 MP2 MP3 MP4 MP5 MP6 MP7 MP8 MP9 P1 P10 P100 P101 P102 …" at bounding box center [247, 216] width 94 height 29
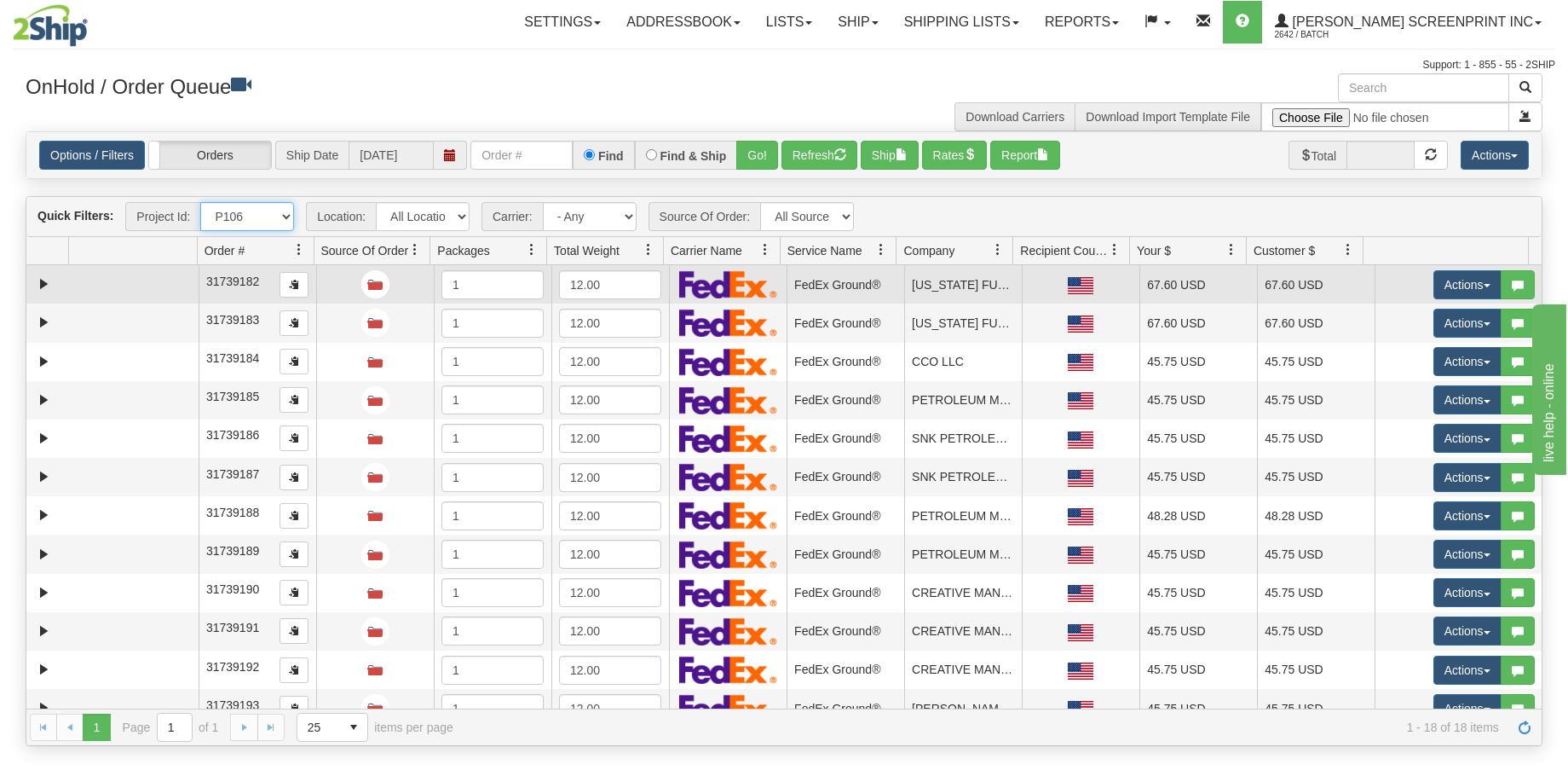
click at [82, 283] on td at bounding box center [133, 283] width 130 height 38
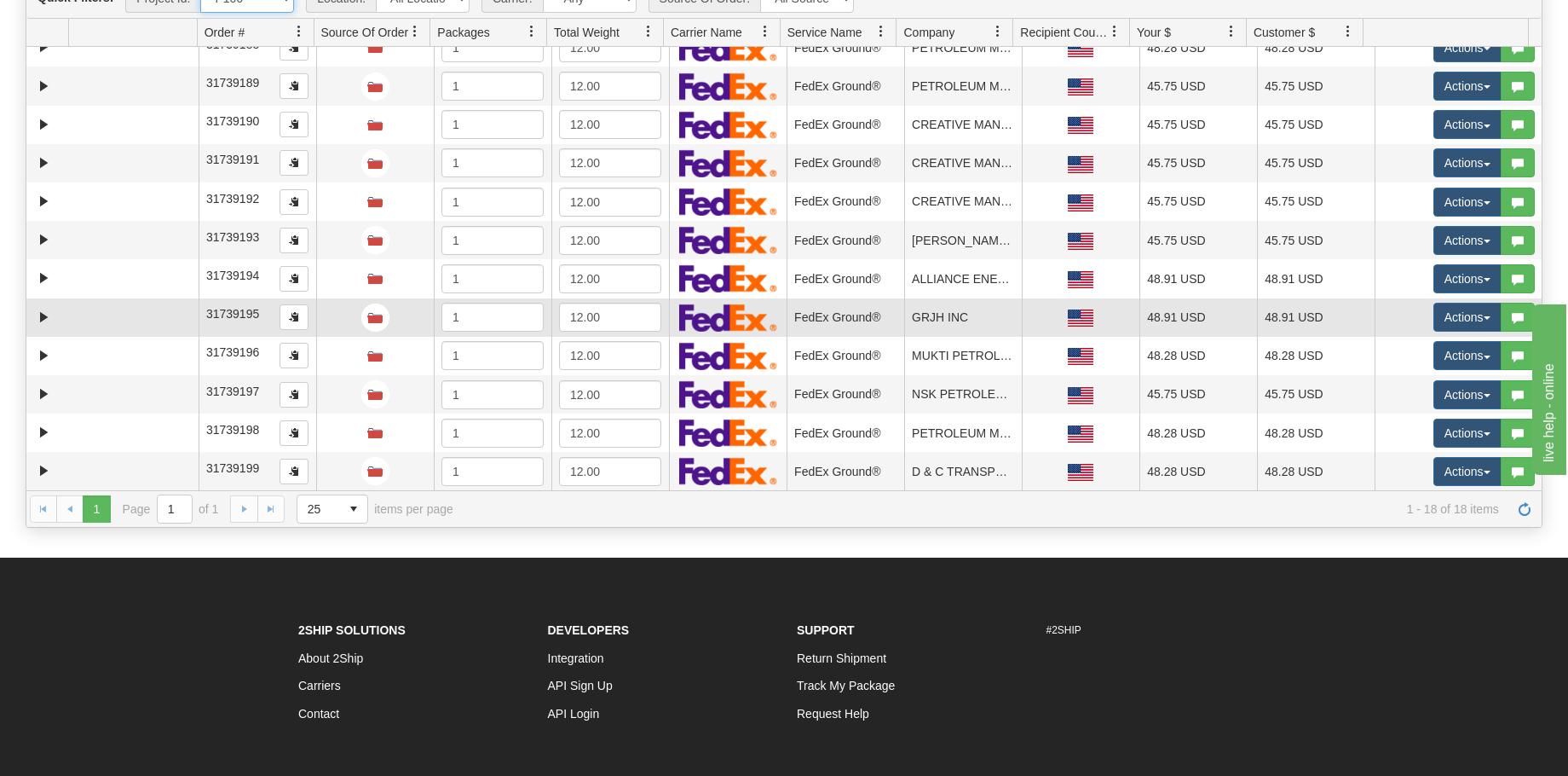
scroll to position [353, 0]
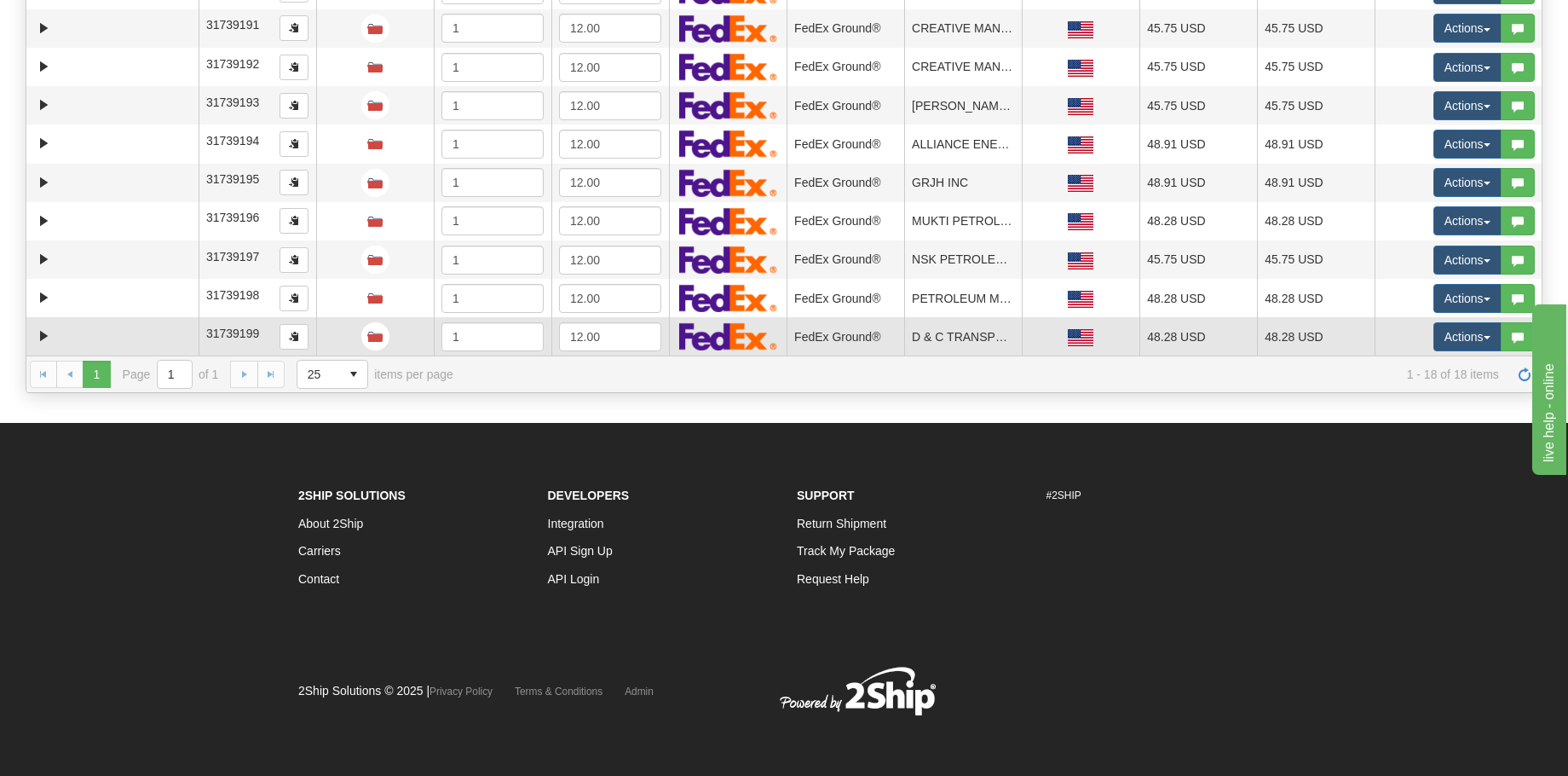
click at [138, 342] on td at bounding box center [133, 335] width 130 height 38
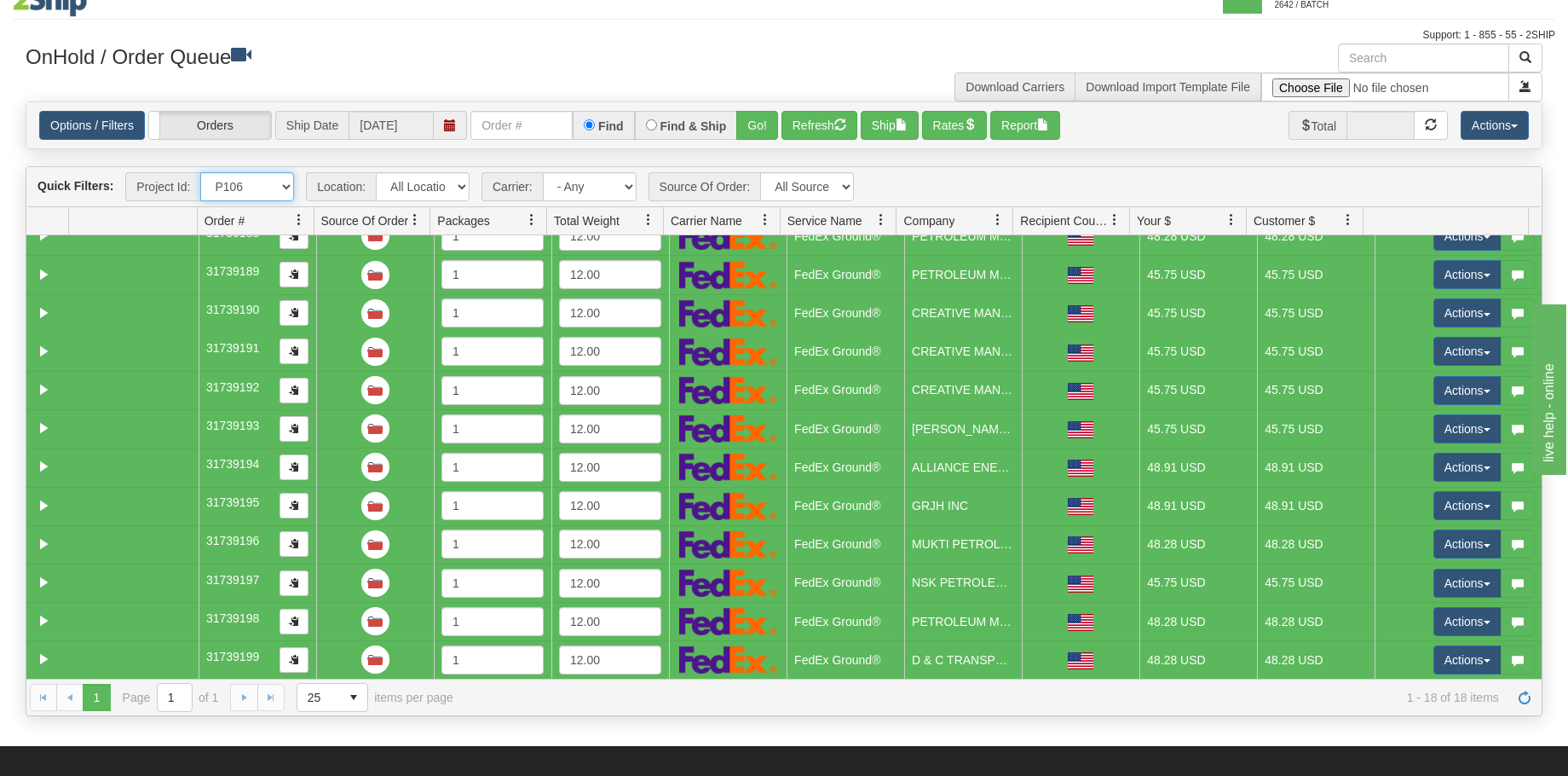
scroll to position [0, 0]
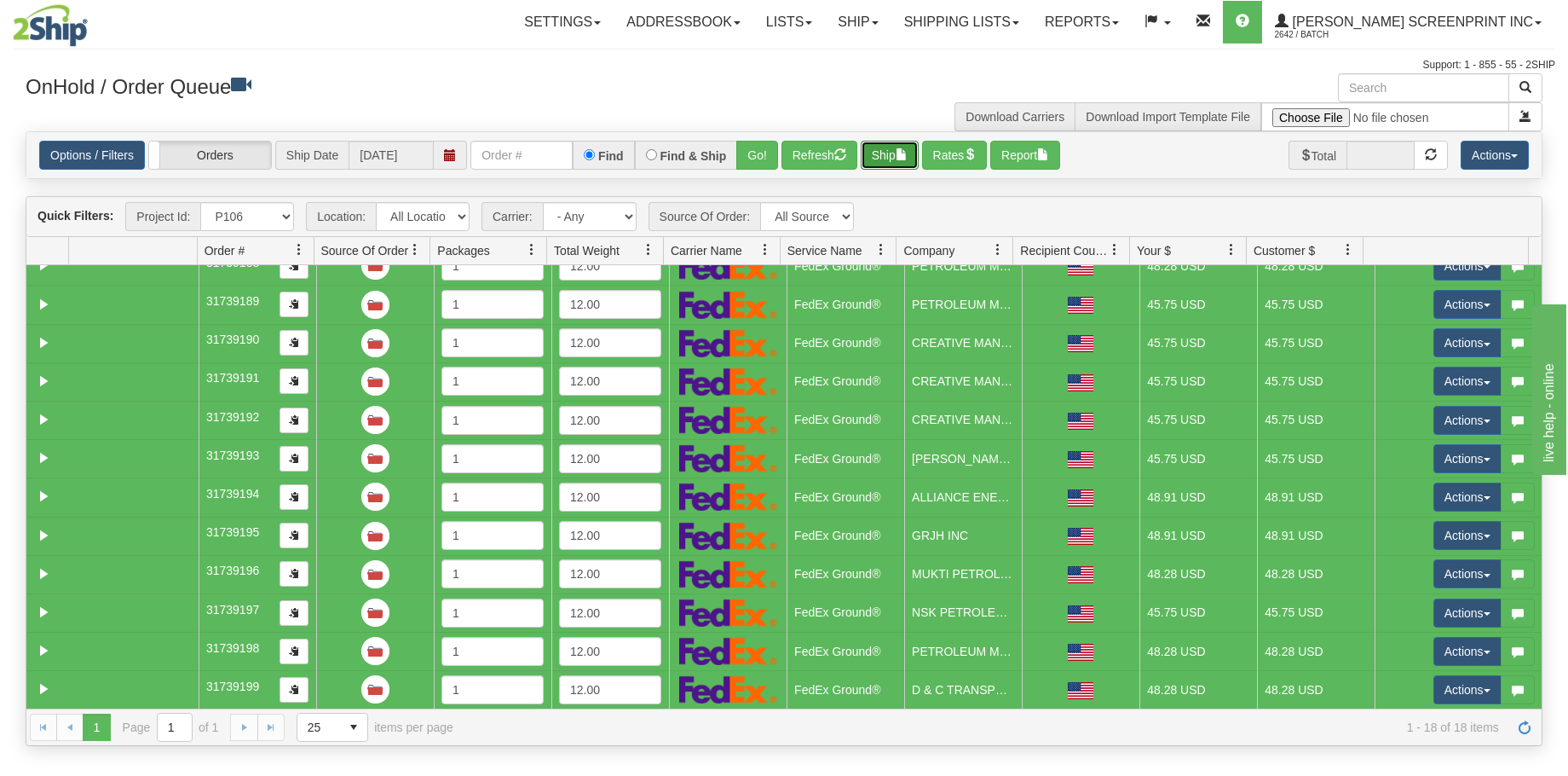
click at [897, 164] on button "Ship" at bounding box center [889, 154] width 58 height 29
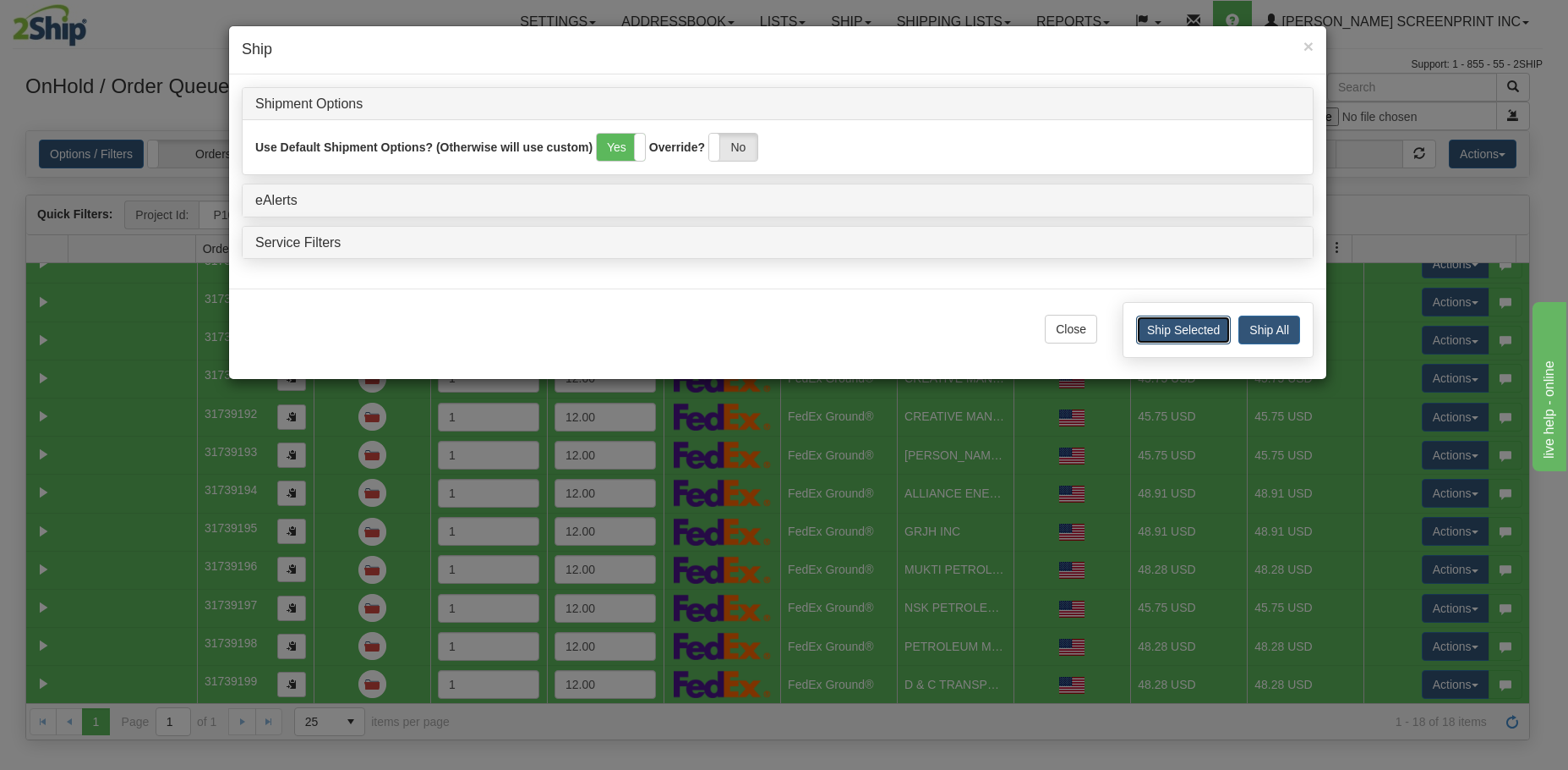
click at [1184, 336] on button "Ship Selected" at bounding box center [1184, 329] width 95 height 29
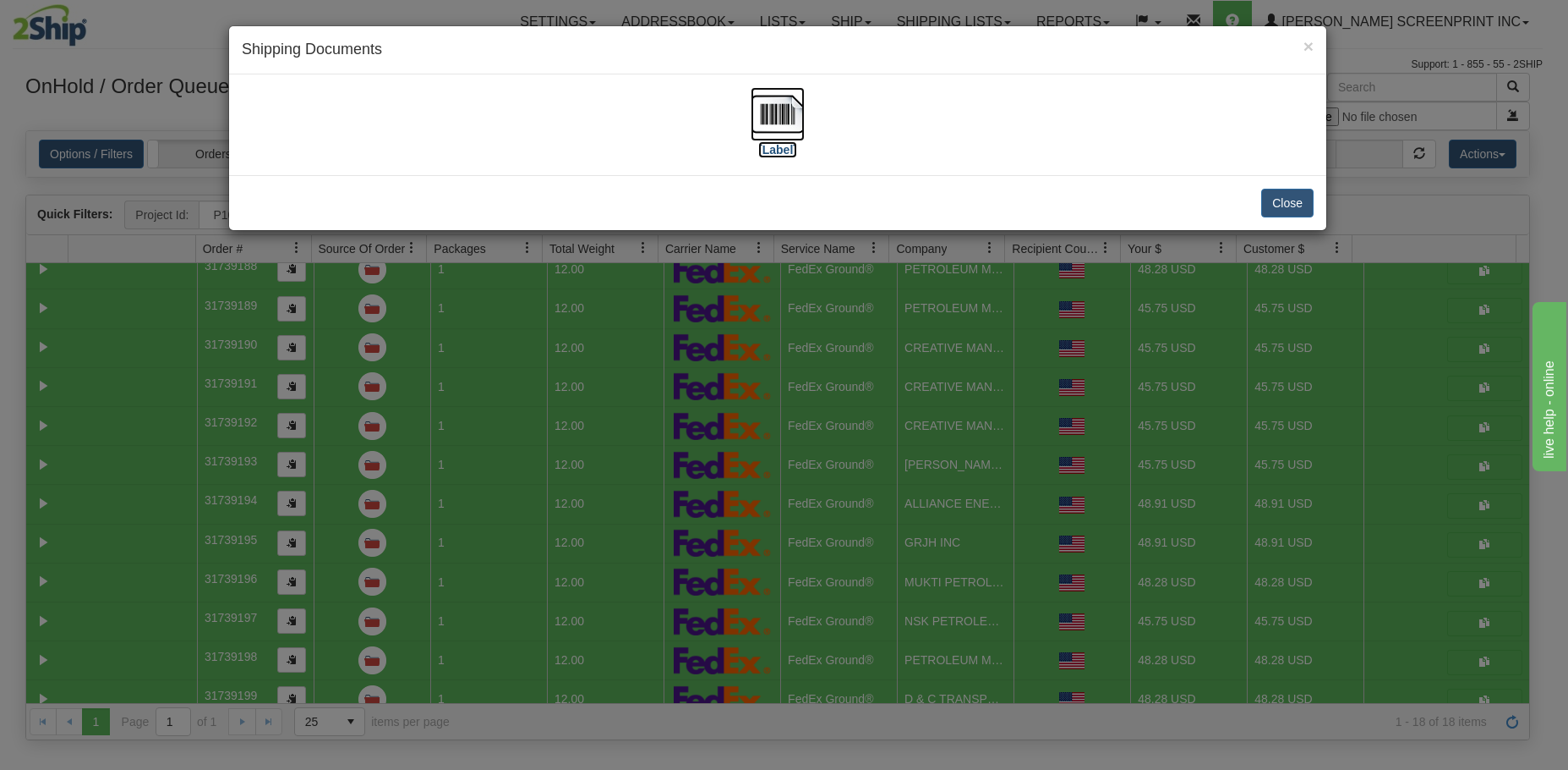
click at [788, 127] on img at bounding box center [777, 114] width 54 height 54
click at [1266, 205] on button "Close" at bounding box center [1288, 202] width 53 height 29
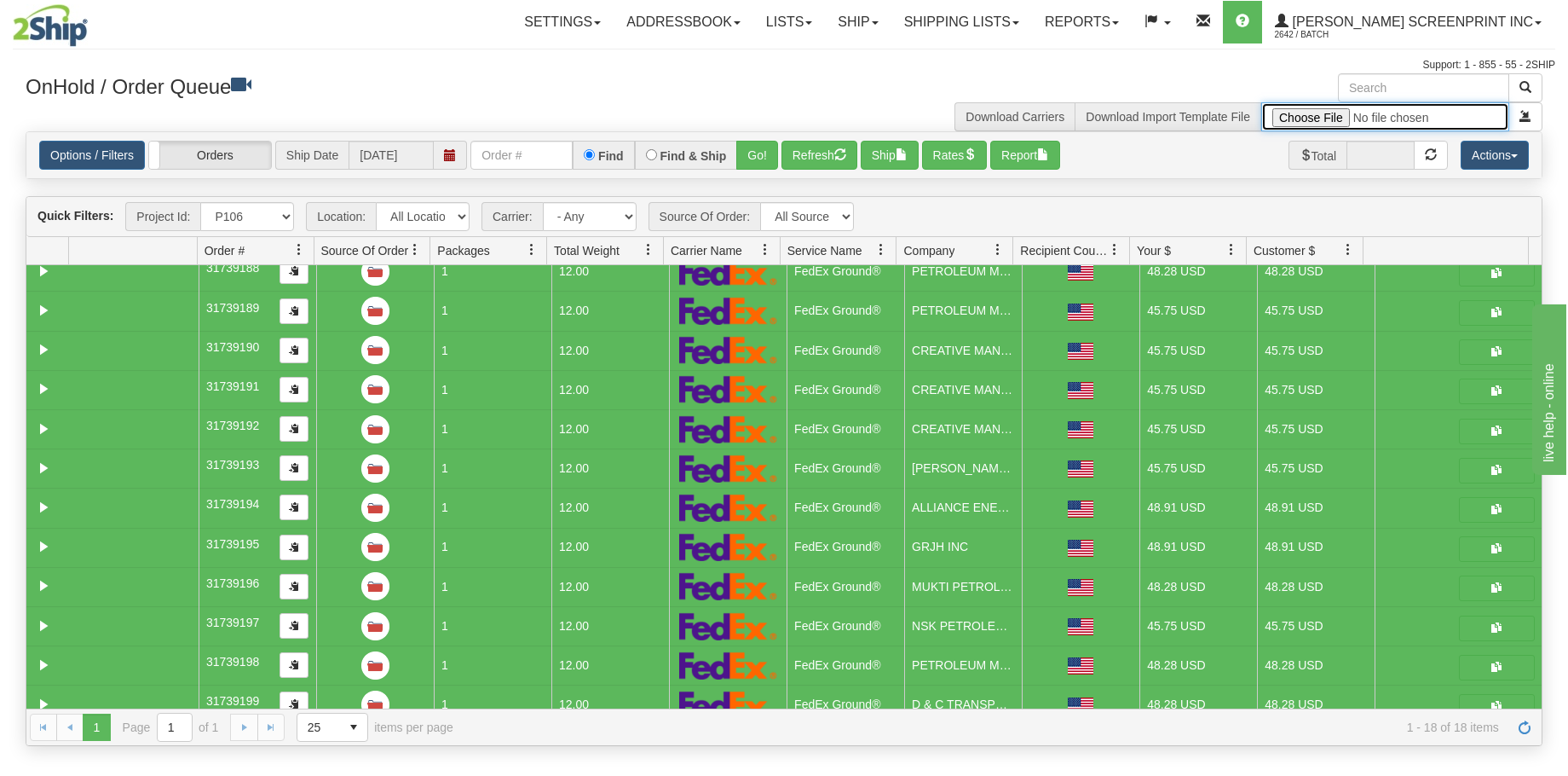
click at [1332, 111] on input "file" at bounding box center [1384, 117] width 248 height 29
type input "C:\fakepath\P110 GULF 2509-020 PAY FOR 2SHIP.xlsx"
click at [1519, 119] on button "submit" at bounding box center [1525, 117] width 34 height 29
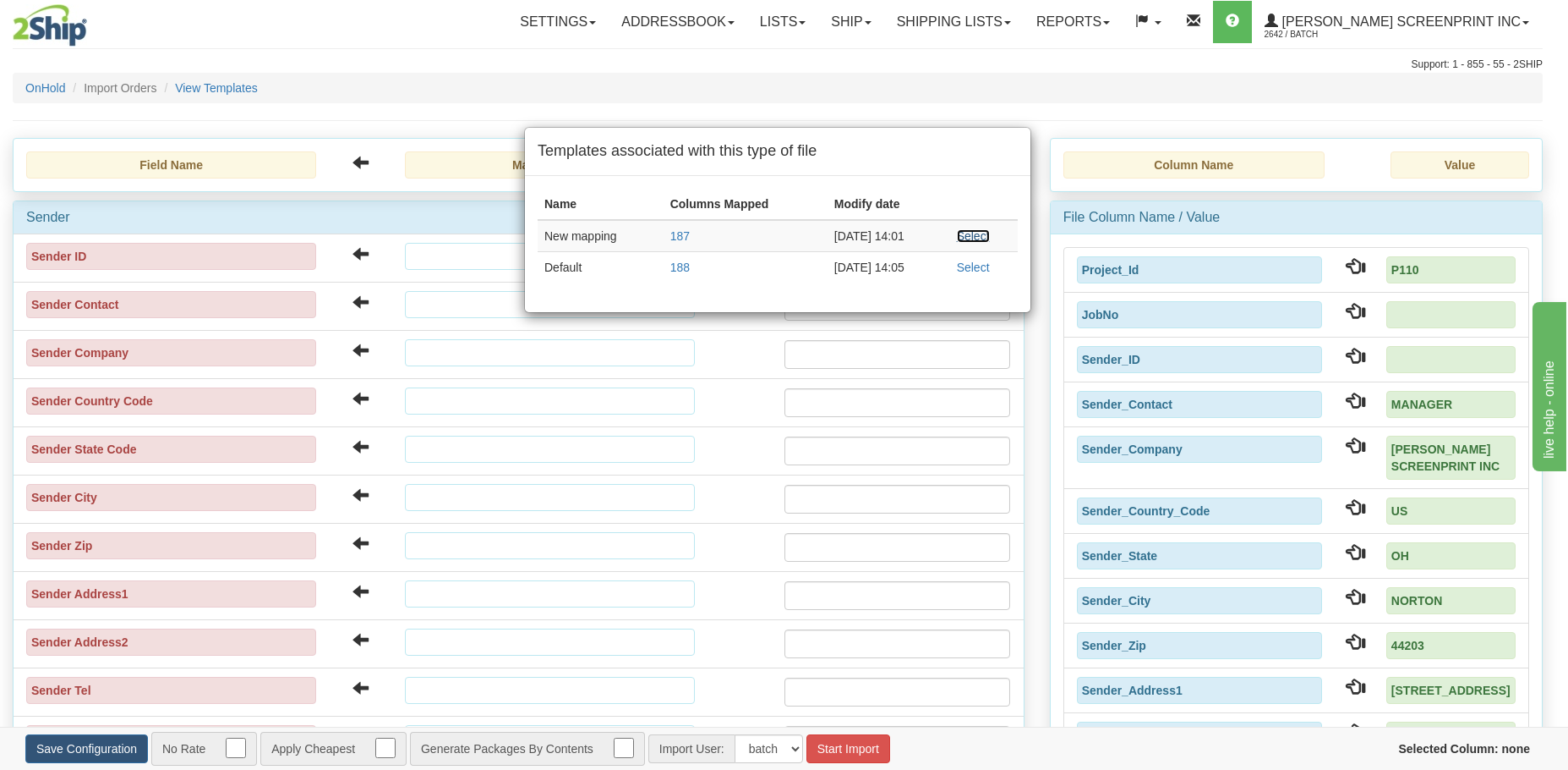
click at [969, 237] on link "Select" at bounding box center [974, 236] width 33 height 13
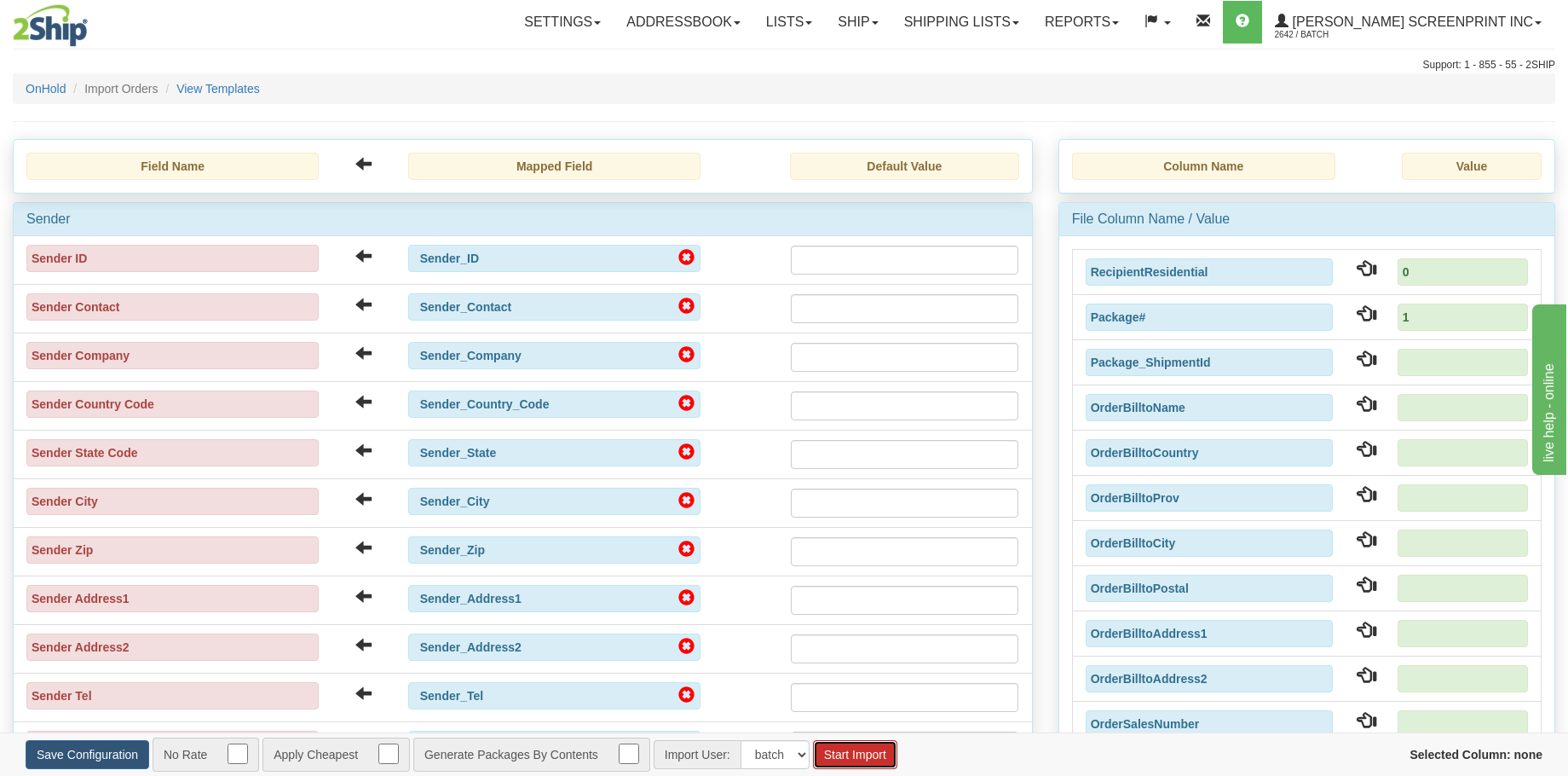
click at [857, 754] on button "Start Import" at bounding box center [855, 754] width 85 height 29
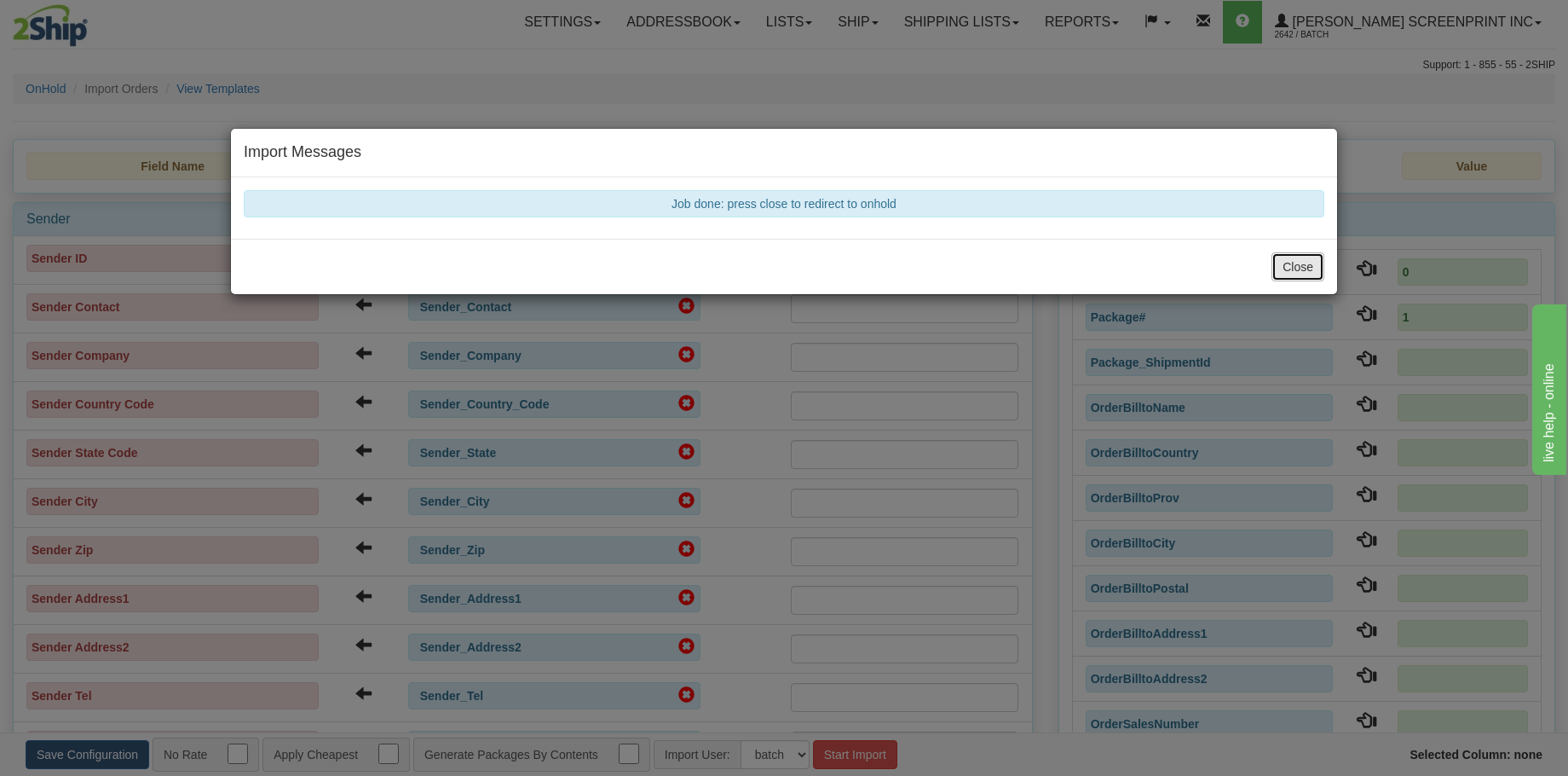
click at [1298, 276] on button "Close" at bounding box center [1298, 267] width 53 height 29
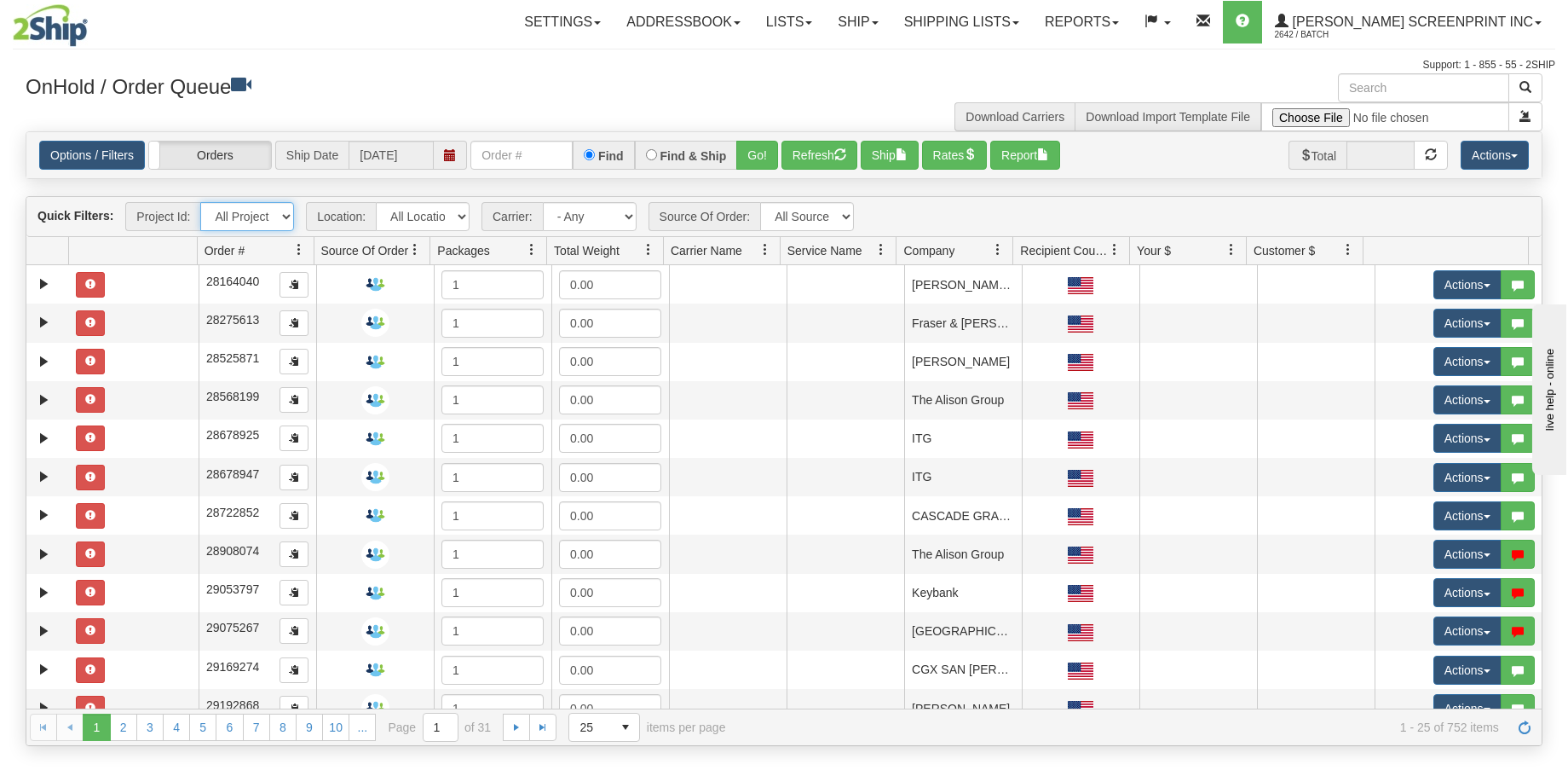
click at [286, 213] on select "All Projects Imagine MP1 MP2 MP3 MP4 MP5 MP6 MP7 MP8 MP9 P1 P10 P100 P101 P102 …" at bounding box center [247, 216] width 94 height 29
select select "P110"
click at [200, 202] on select "All Projects Imagine MP1 MP2 MP3 MP4 MP5 MP6 MP7 MP8 MP9 P1 P10 P100 P101 P102 …" at bounding box center [247, 216] width 94 height 29
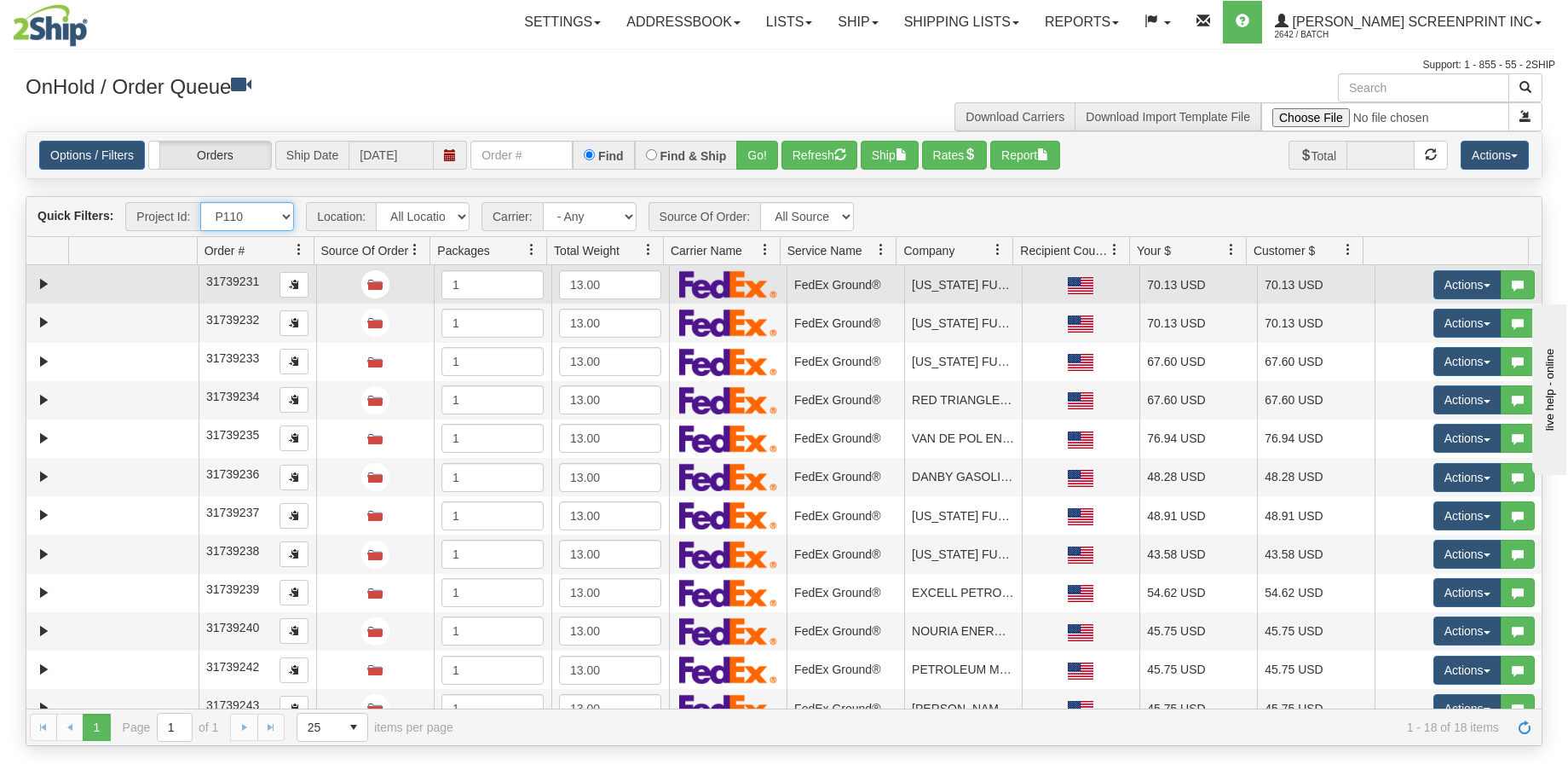
click at [137, 278] on td at bounding box center [133, 283] width 130 height 38
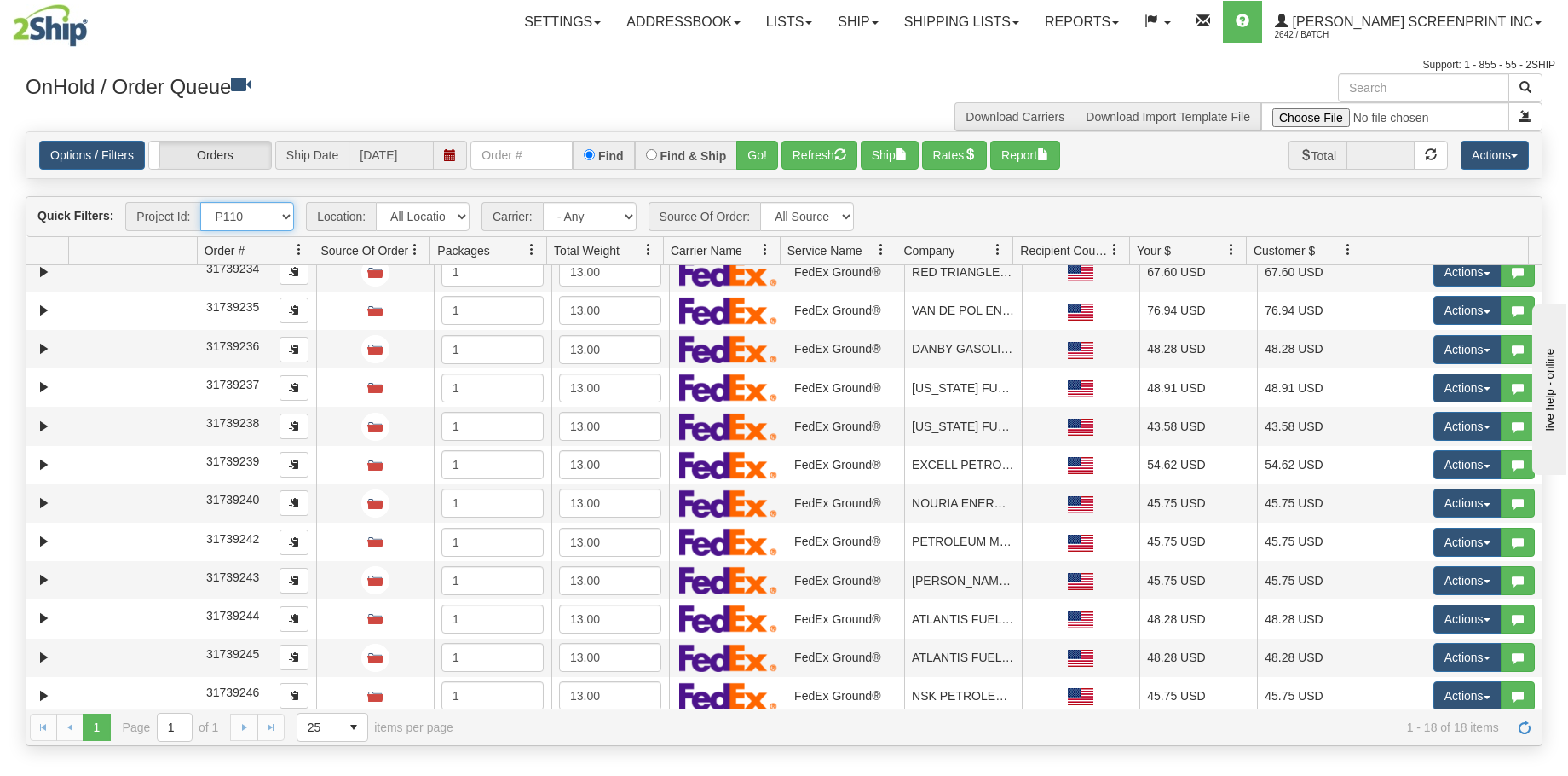
scroll to position [250, 0]
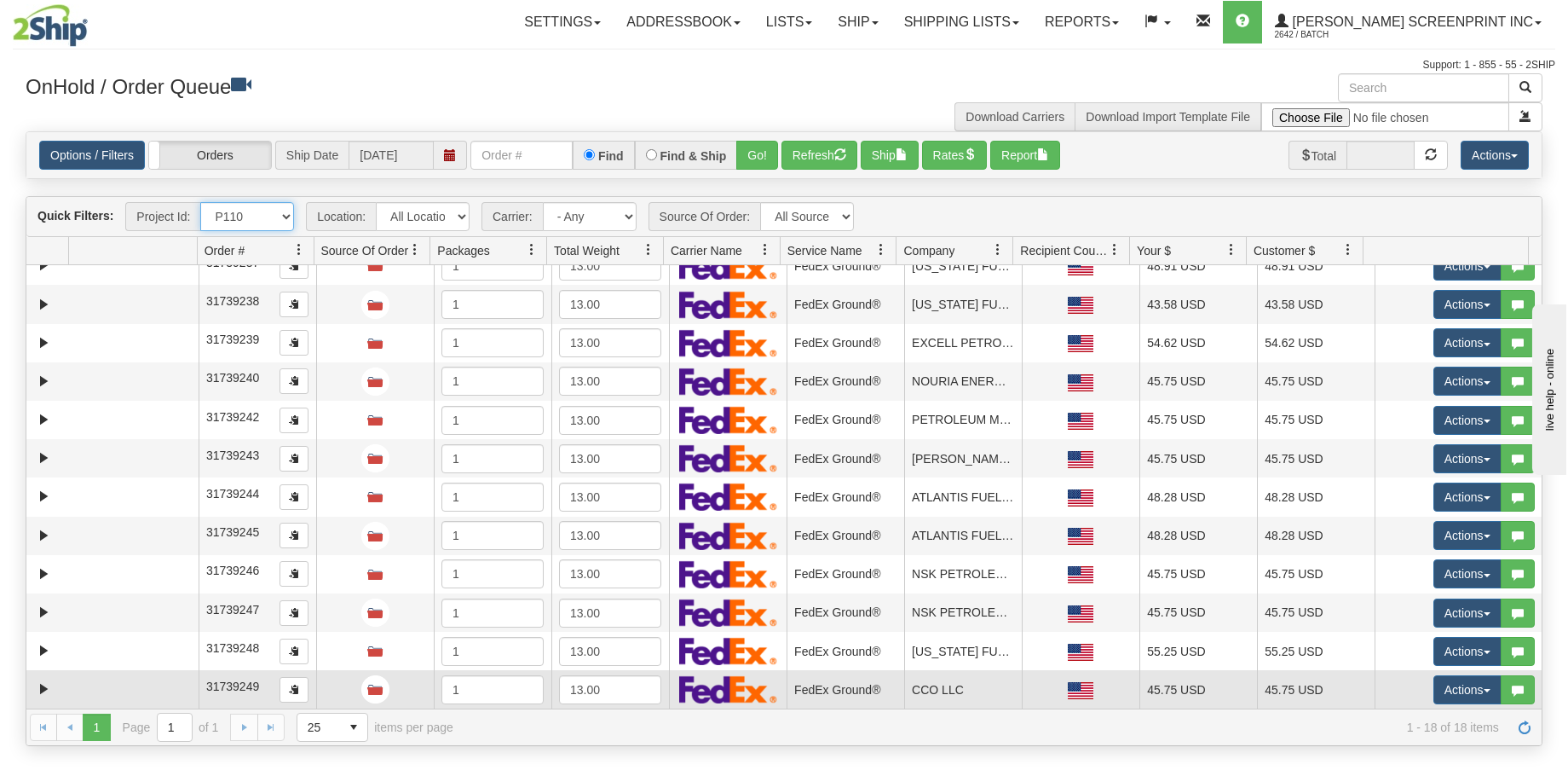
click at [169, 687] on td at bounding box center [133, 689] width 130 height 38
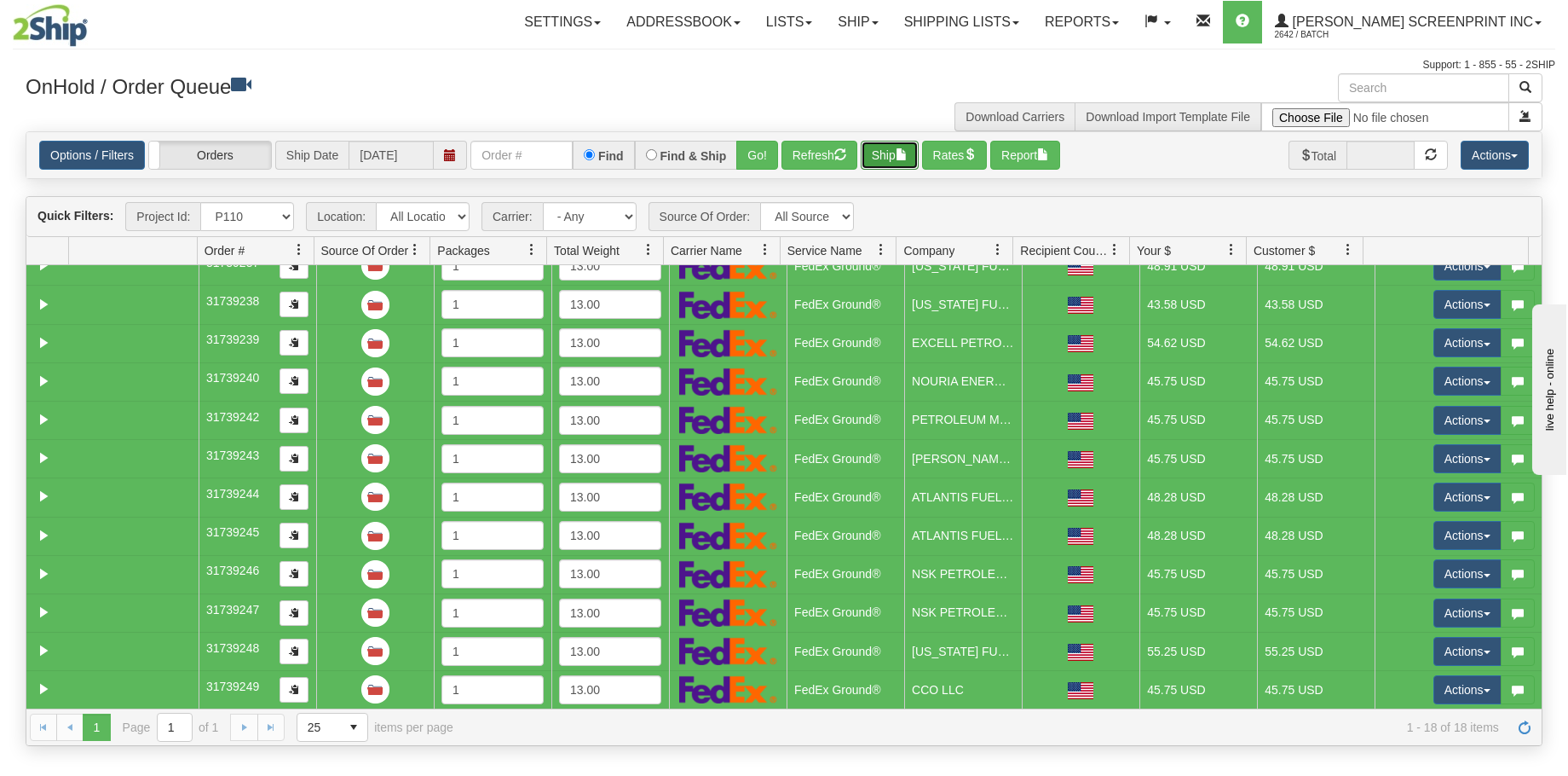
click at [898, 156] on button "Ship" at bounding box center [889, 154] width 58 height 29
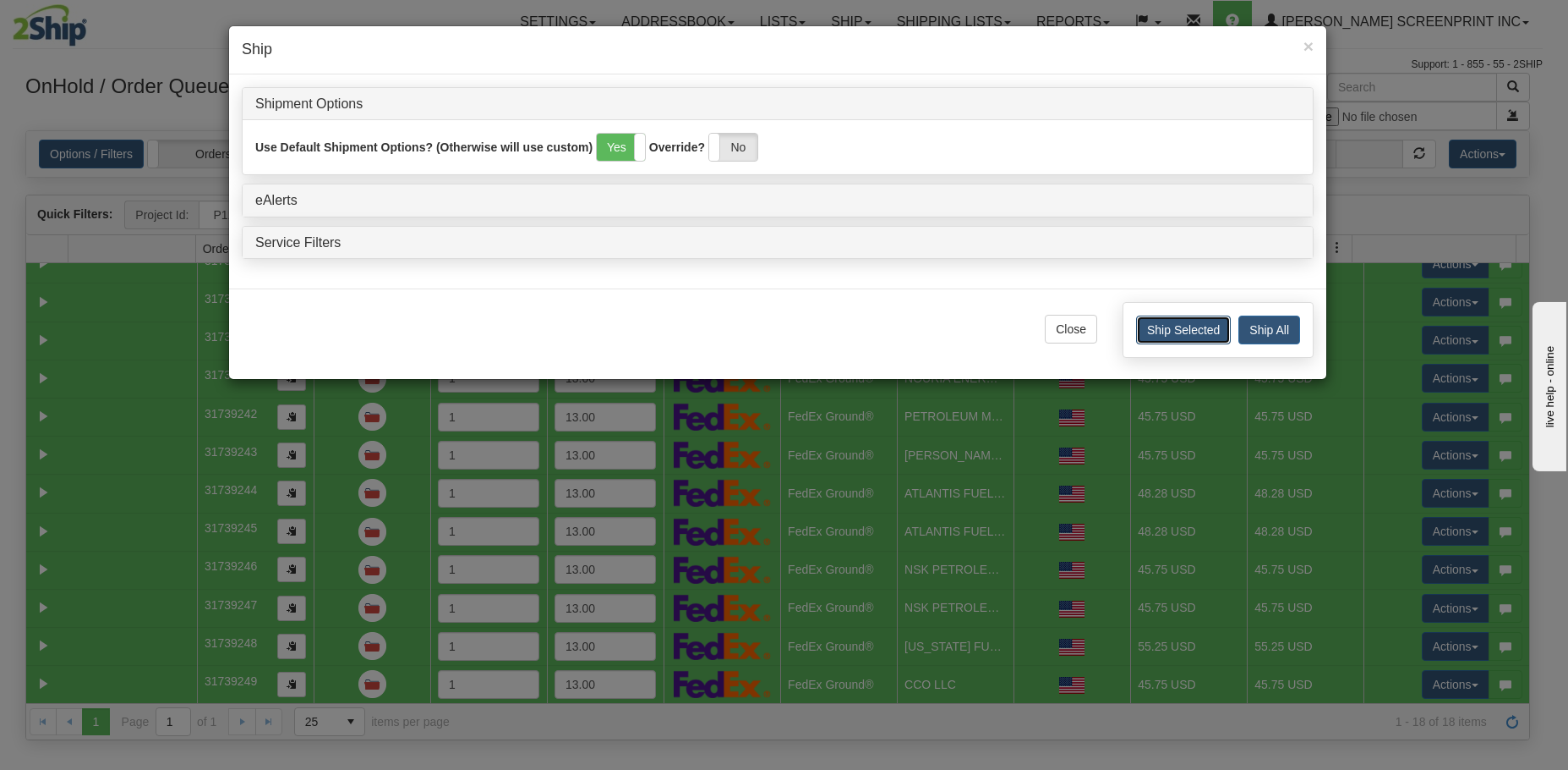
click at [1199, 329] on button "Ship Selected" at bounding box center [1184, 329] width 95 height 29
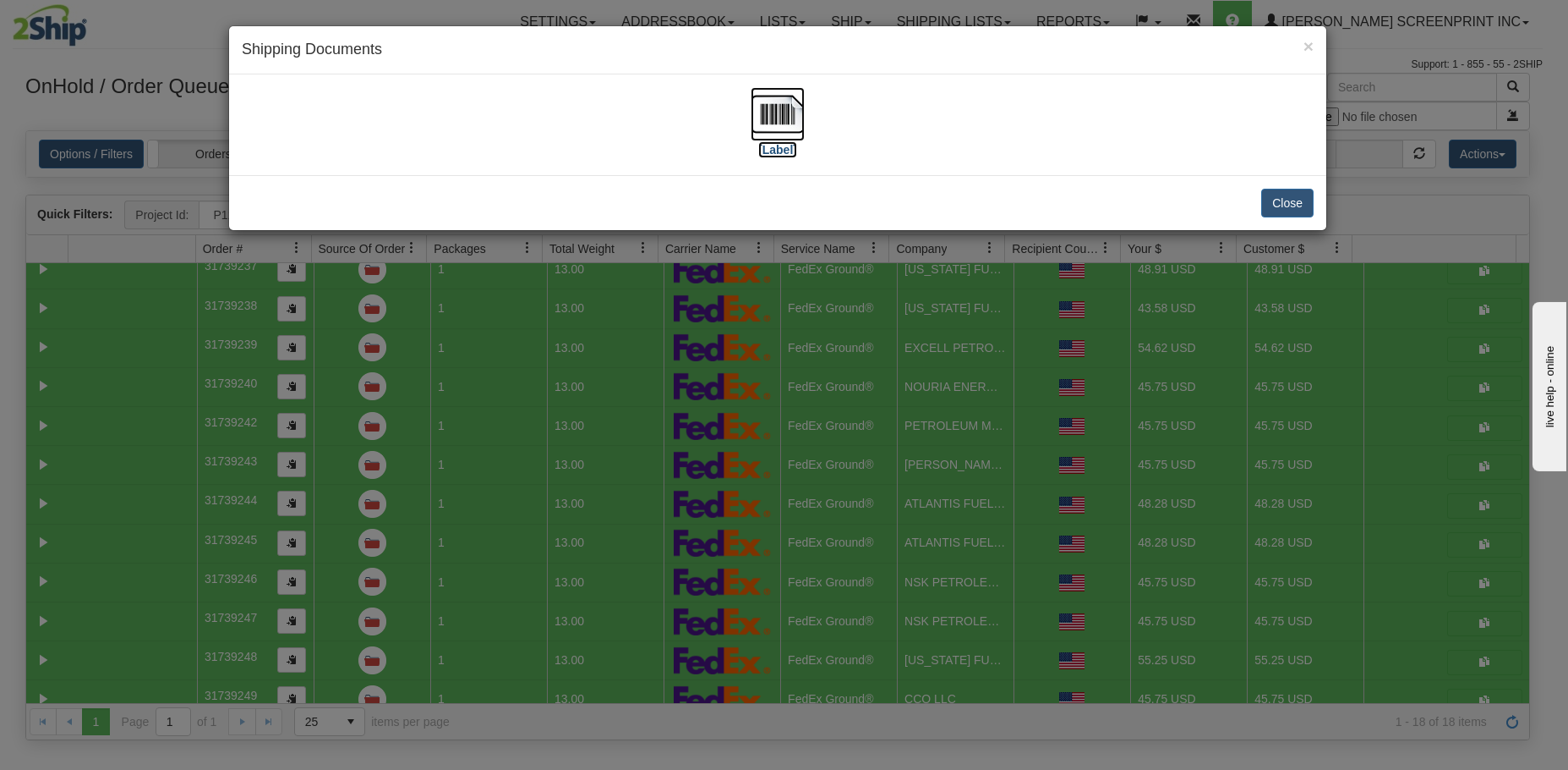
click at [767, 113] on img at bounding box center [777, 114] width 54 height 54
click at [1274, 201] on button "Close" at bounding box center [1288, 202] width 53 height 29
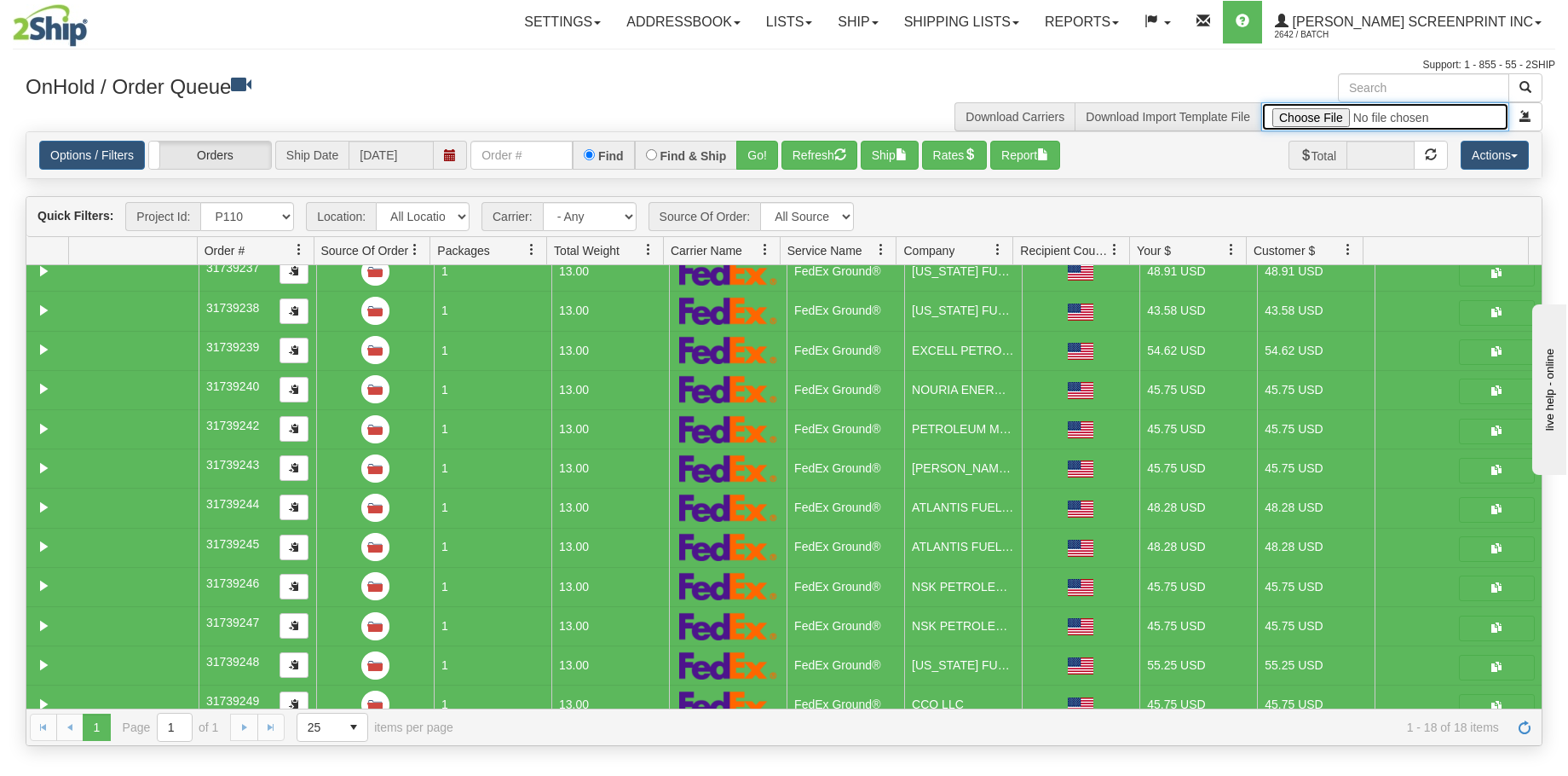
click at [1314, 114] on input "file" at bounding box center [1384, 117] width 248 height 29
type input "C:\fakepath\P111 GULF 2509-020 PAY FOR 2SHIP.xlsx"
click at [1527, 114] on span "submit" at bounding box center [1526, 117] width 12 height 12
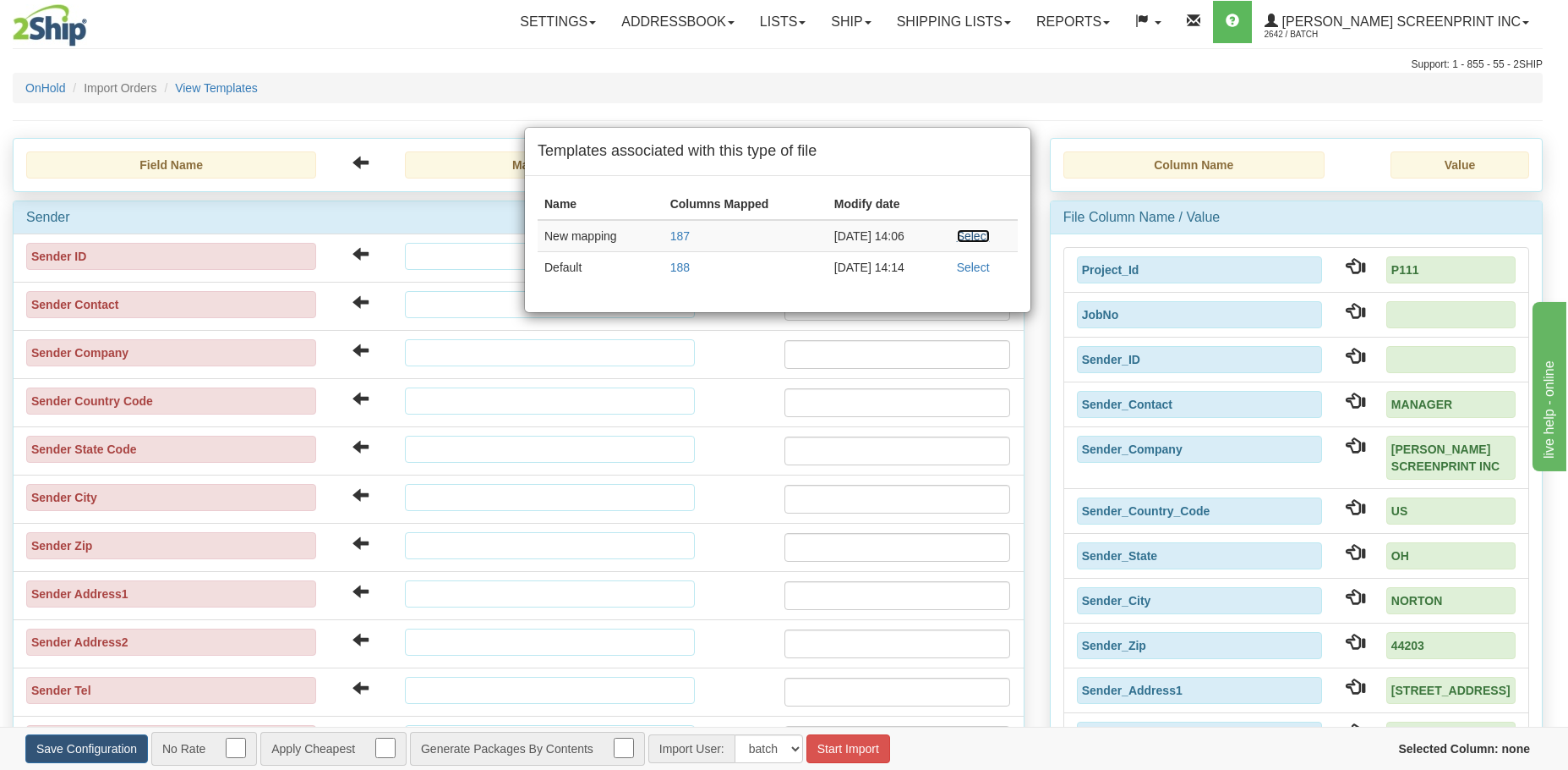
click at [986, 240] on link "Select" at bounding box center [974, 236] width 33 height 13
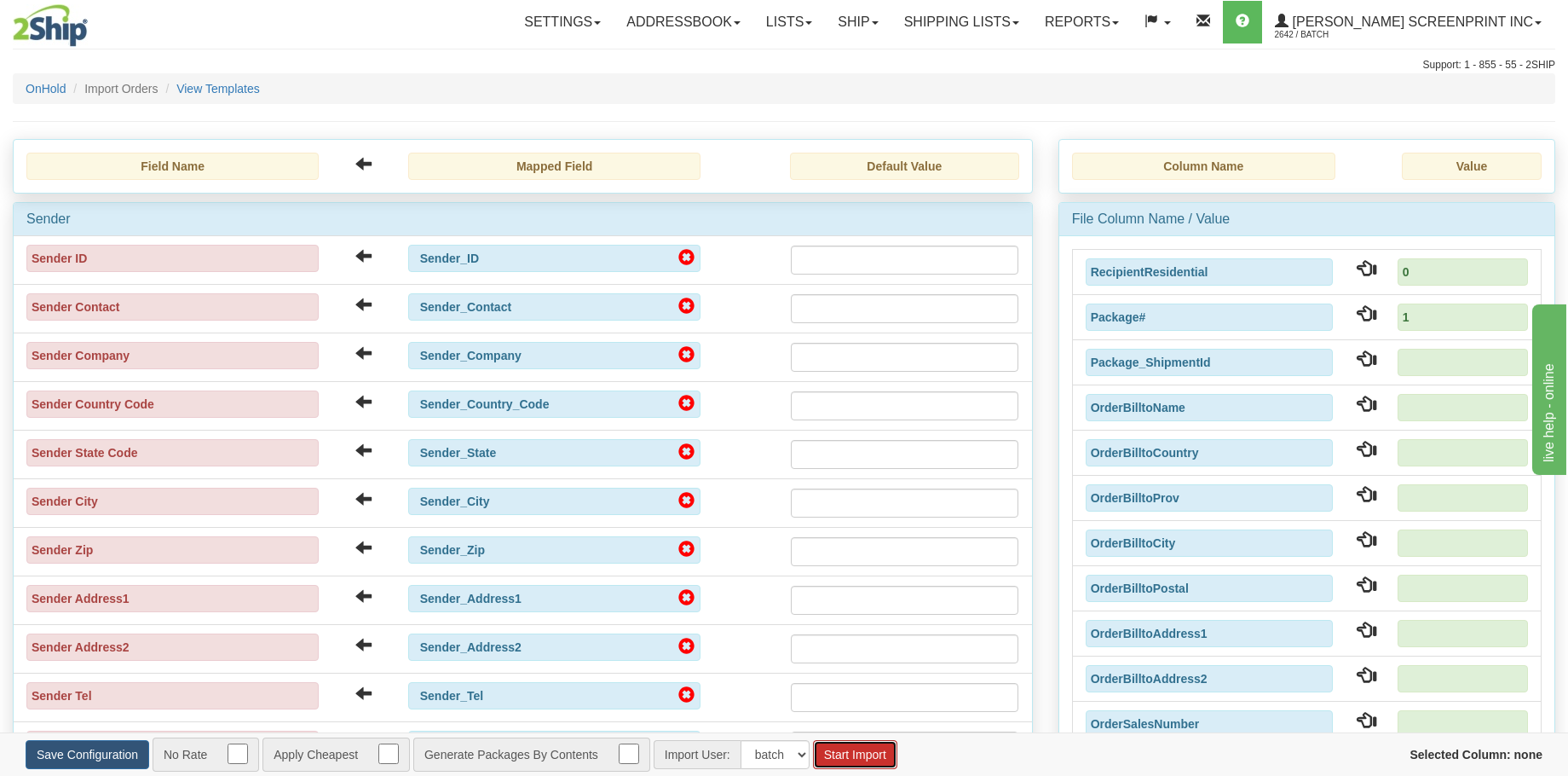
click at [844, 765] on button "Start Import" at bounding box center [855, 754] width 85 height 29
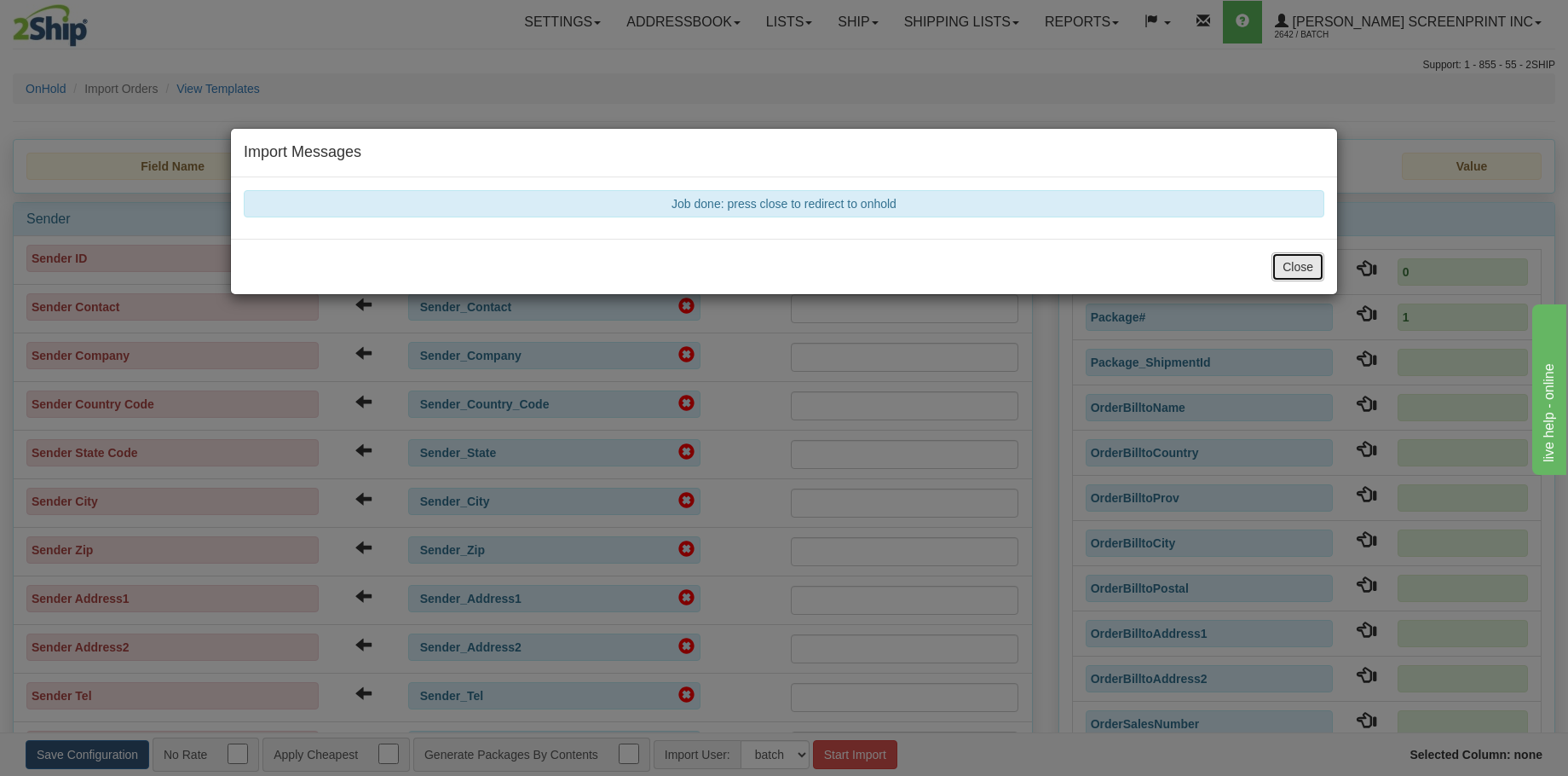
click at [1302, 267] on button "Close" at bounding box center [1298, 267] width 53 height 29
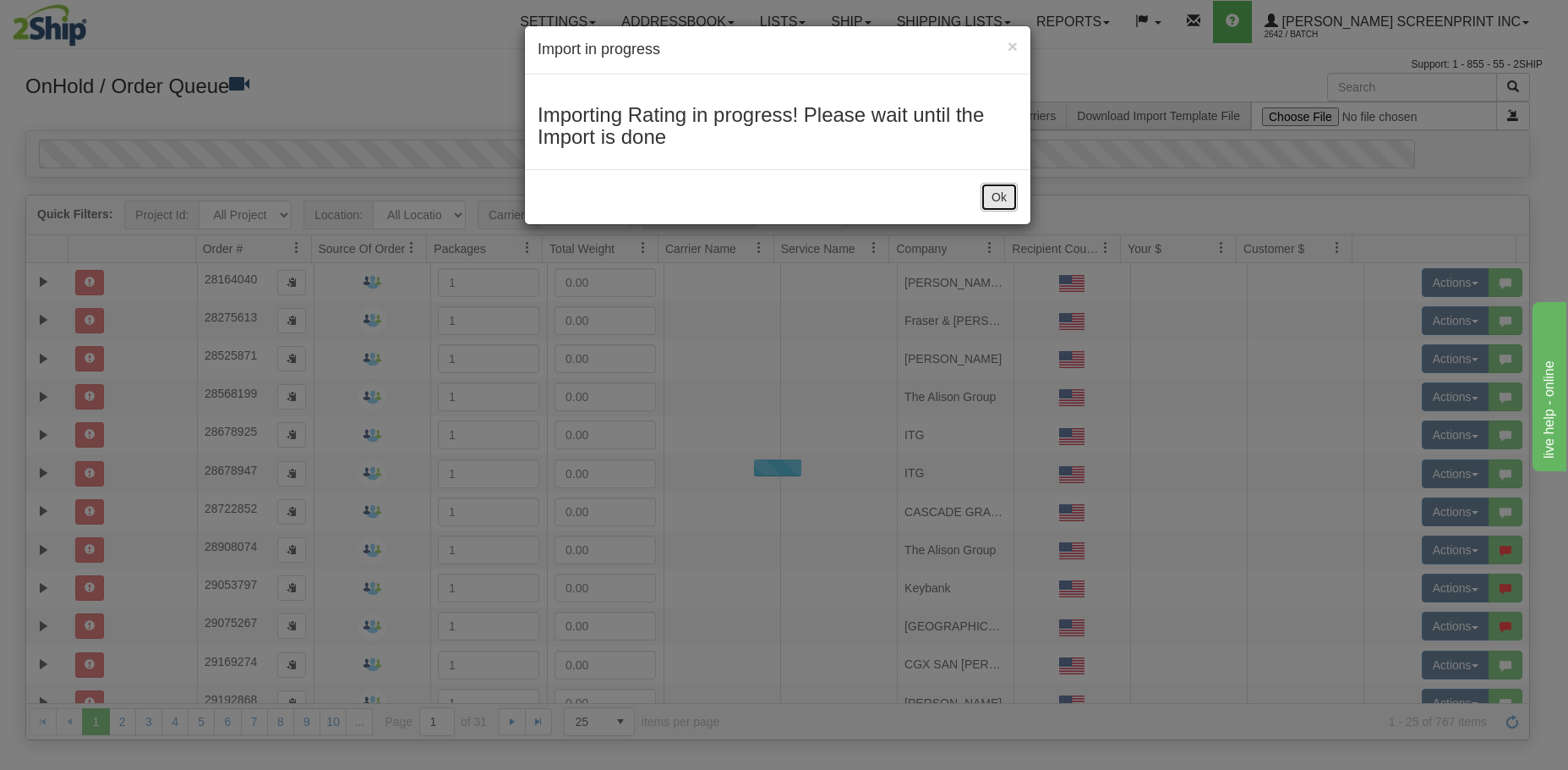
click at [1001, 203] on button "Ok" at bounding box center [999, 197] width 37 height 29
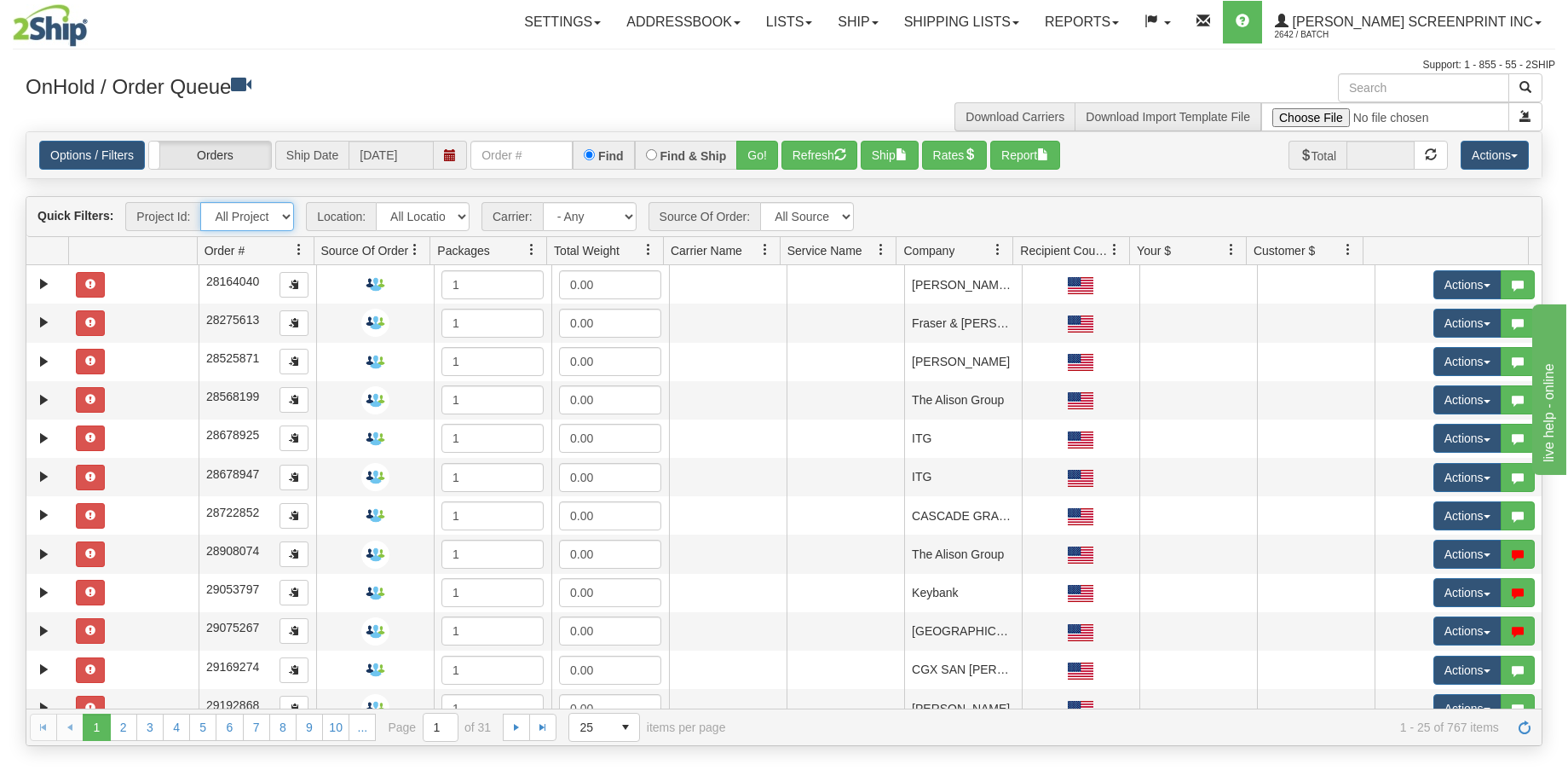
click at [284, 219] on select "All Projects Imagine MP1 MP2 MP3 MP4 MP5 MP6 MP7 MP8 MP9 P1 P10 P100 P101 P102 …" at bounding box center [247, 216] width 94 height 29
select select "P111"
click at [200, 202] on select "All Projects Imagine MP1 MP2 MP3 MP4 MP5 MP6 MP7 MP8 MP9 P1 P10 P100 P101 P102 …" at bounding box center [247, 216] width 94 height 29
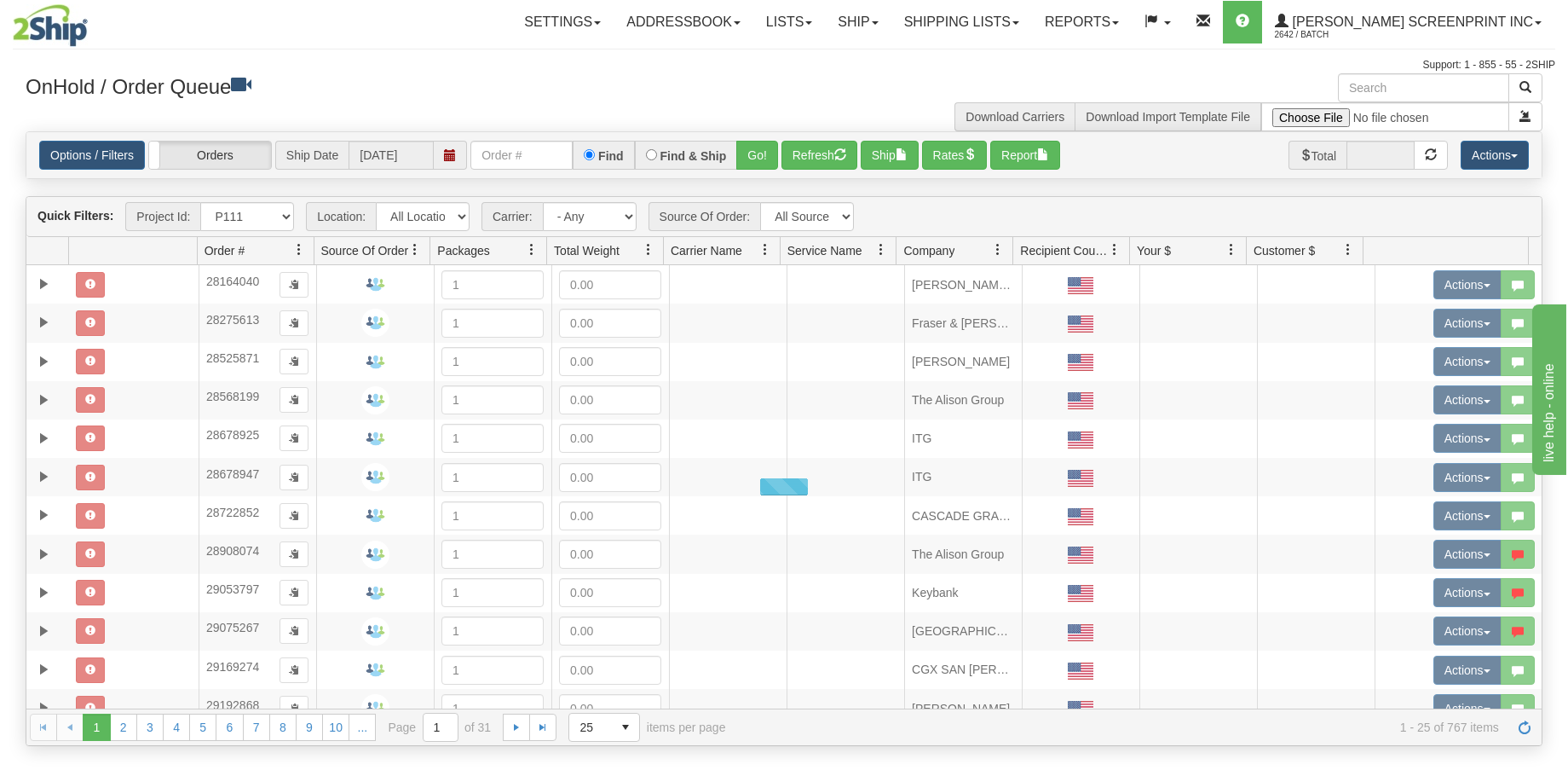
click at [244, 372] on div at bounding box center [784, 486] width 1515 height 443
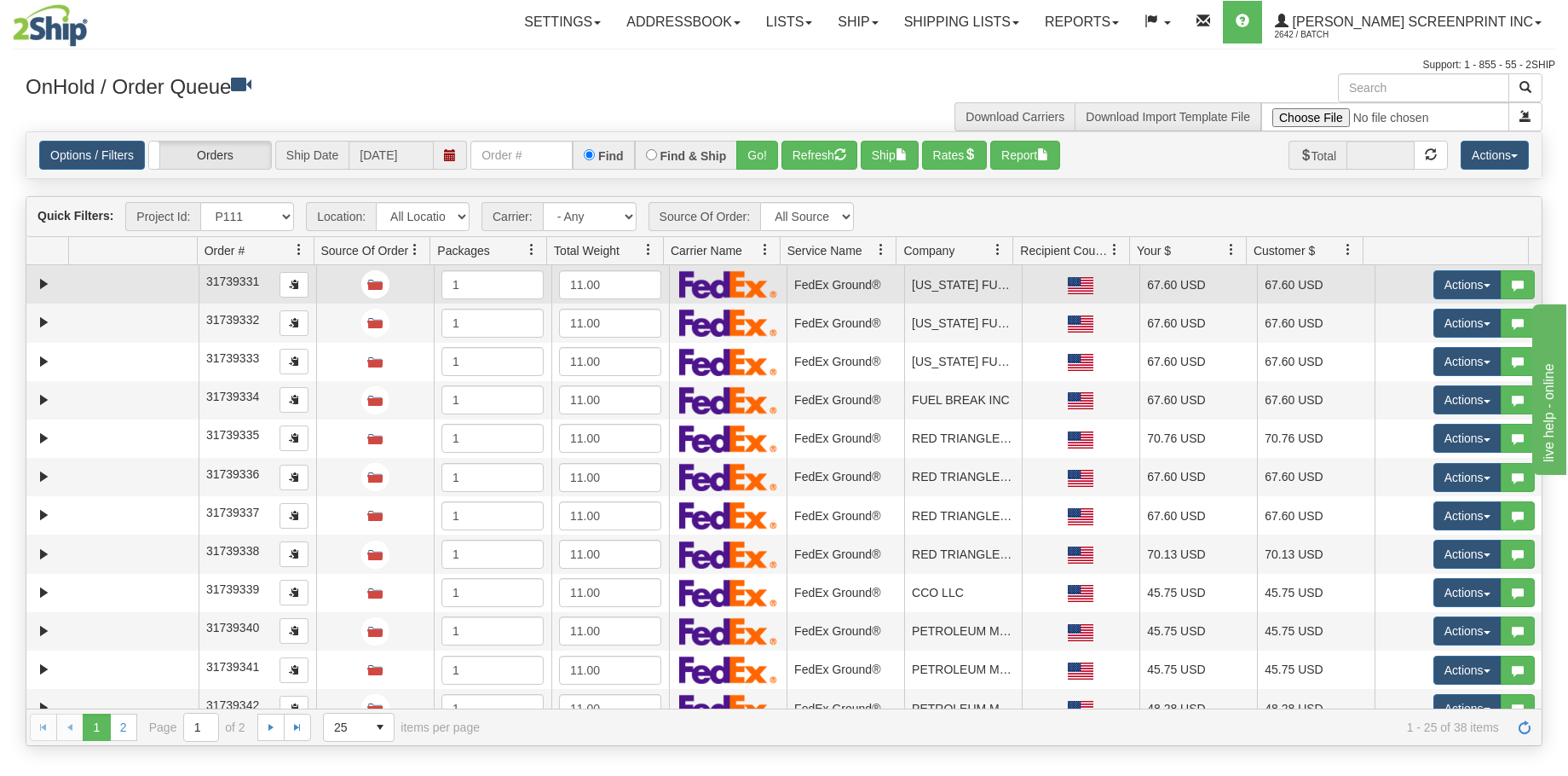
click at [169, 286] on td at bounding box center [133, 283] width 130 height 38
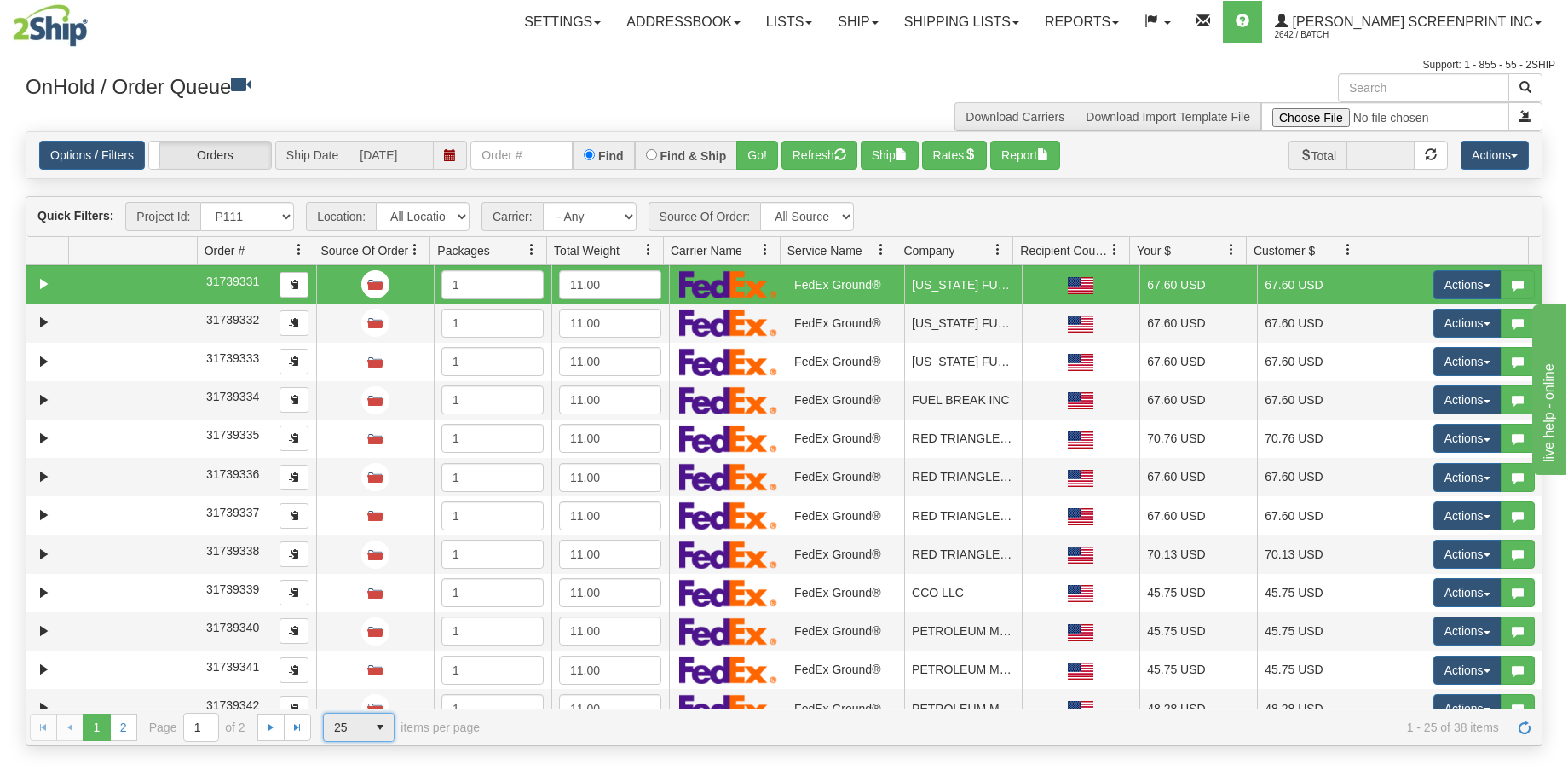
click at [385, 729] on span "select" at bounding box center [379, 727] width 27 height 27
click at [378, 673] on li "50" at bounding box center [358, 675] width 70 height 24
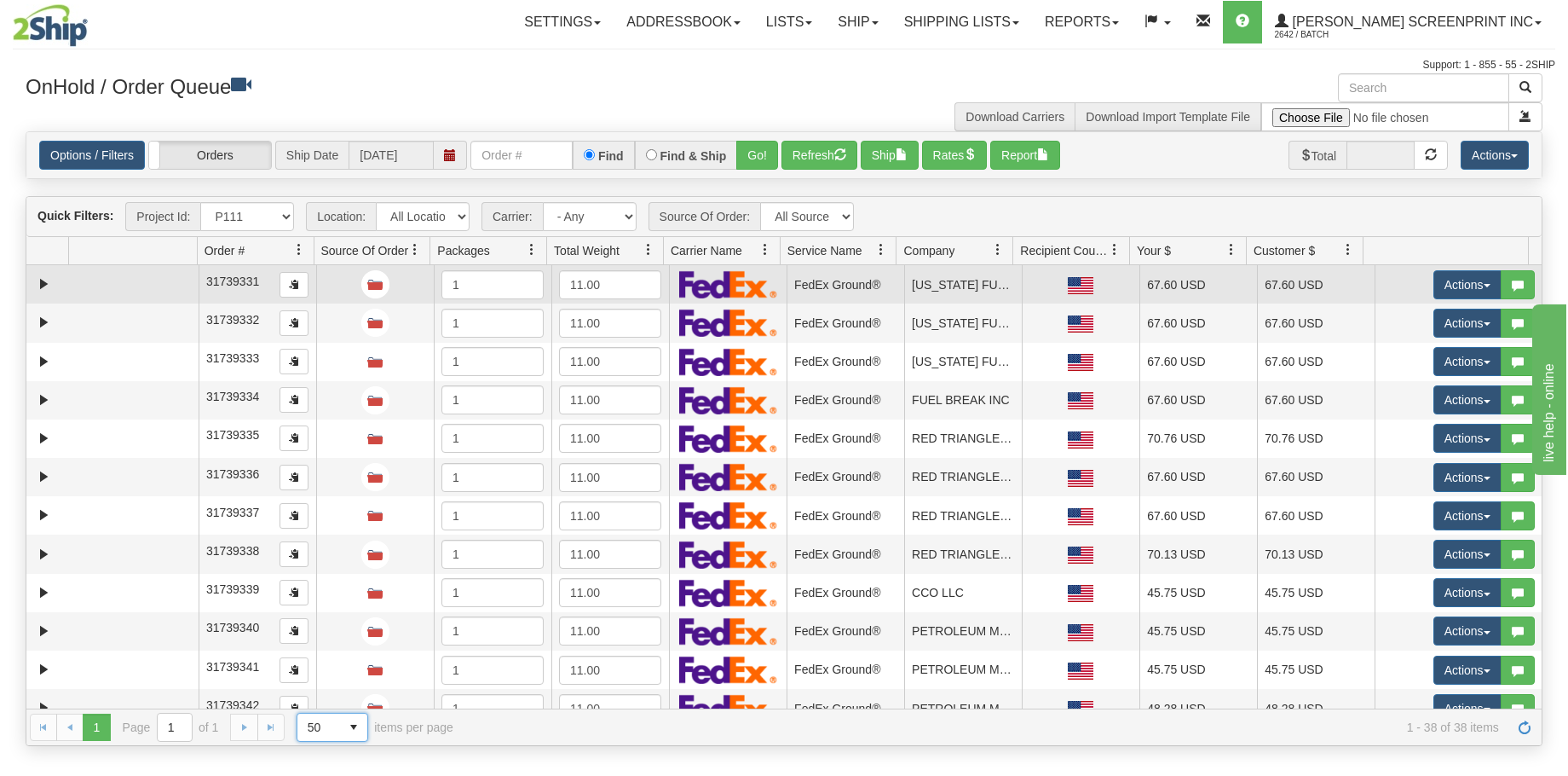
click at [80, 292] on td at bounding box center [133, 283] width 130 height 38
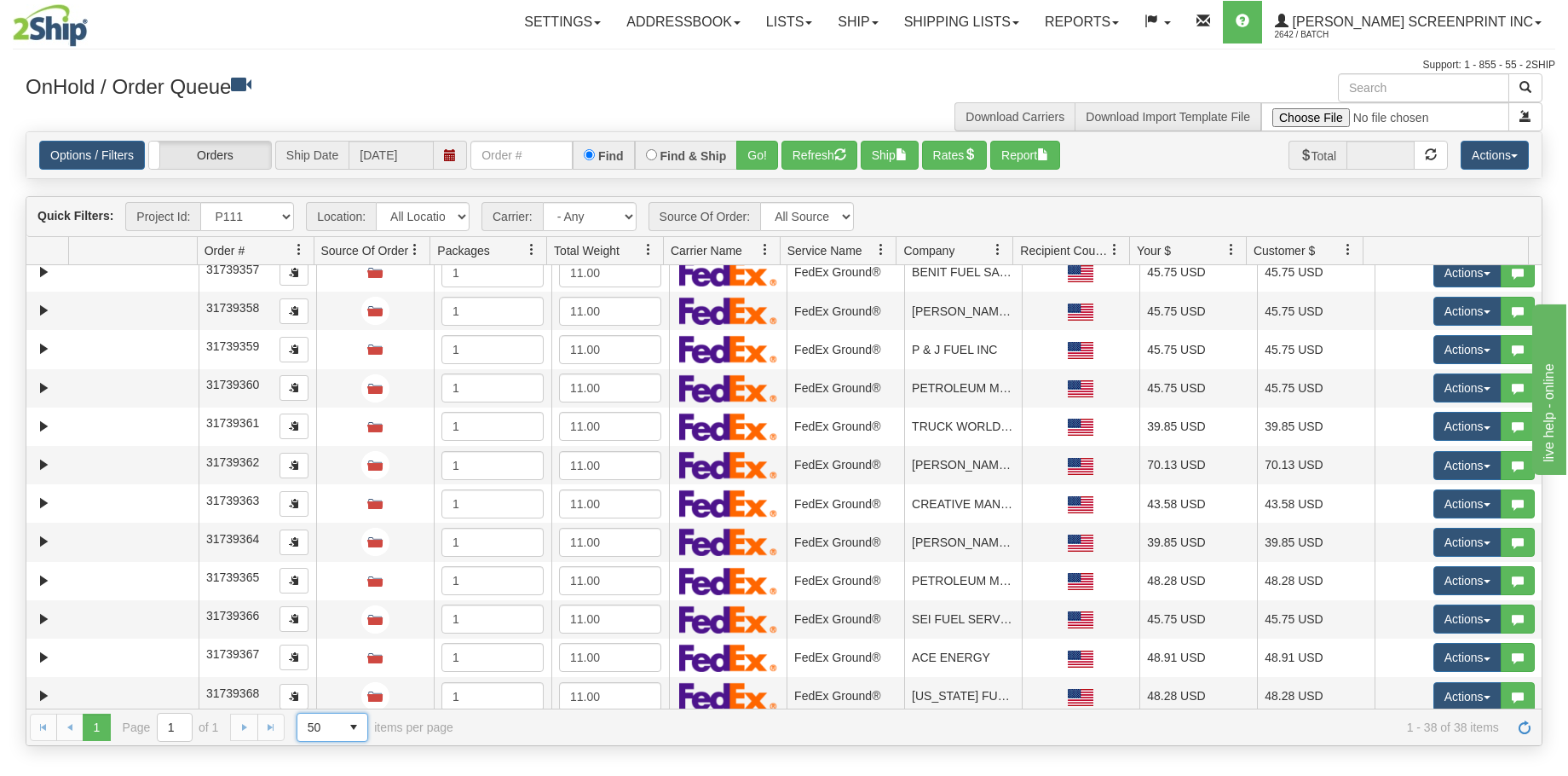
scroll to position [1021, 0]
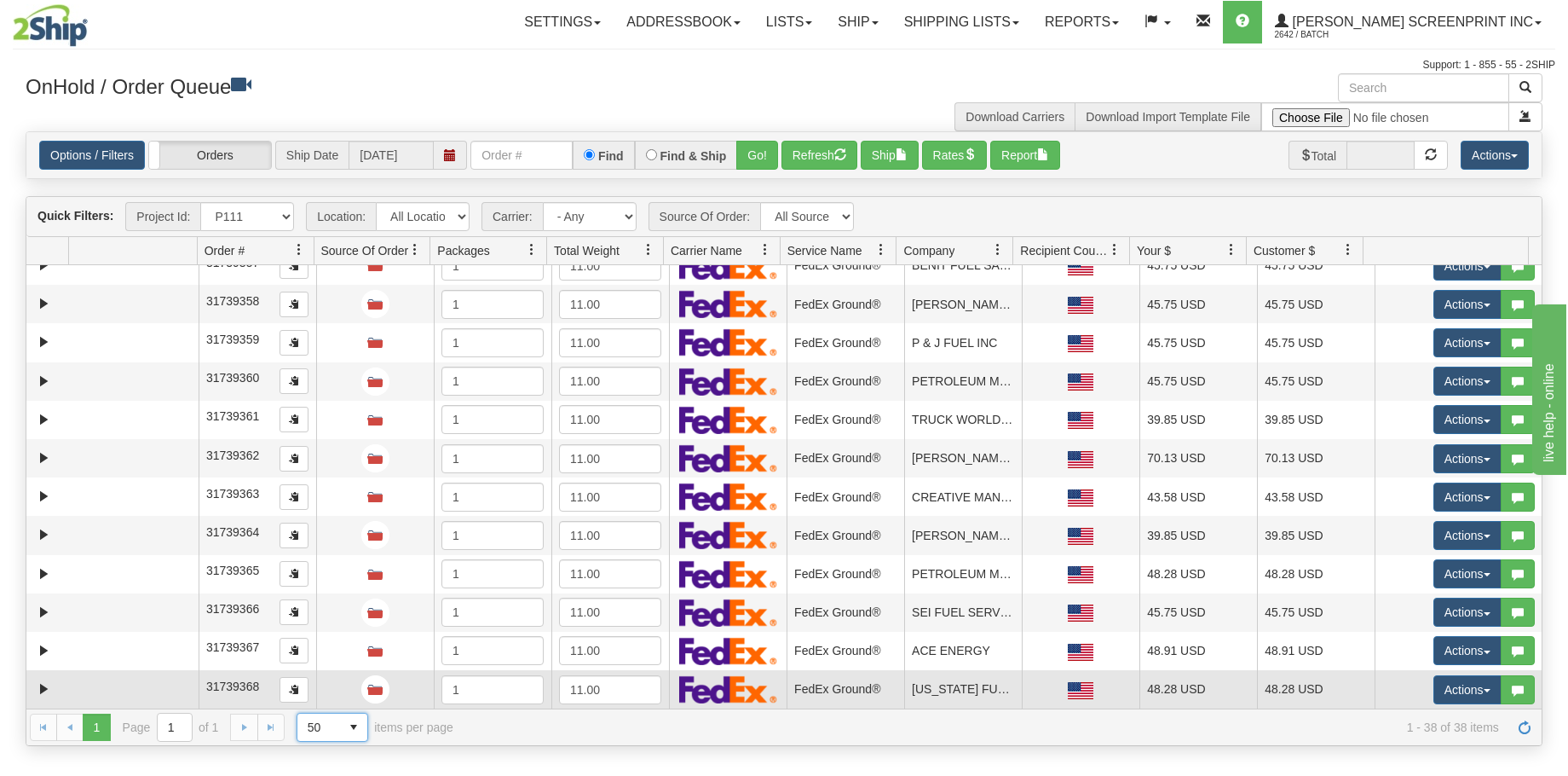
click at [106, 692] on td at bounding box center [133, 689] width 130 height 38
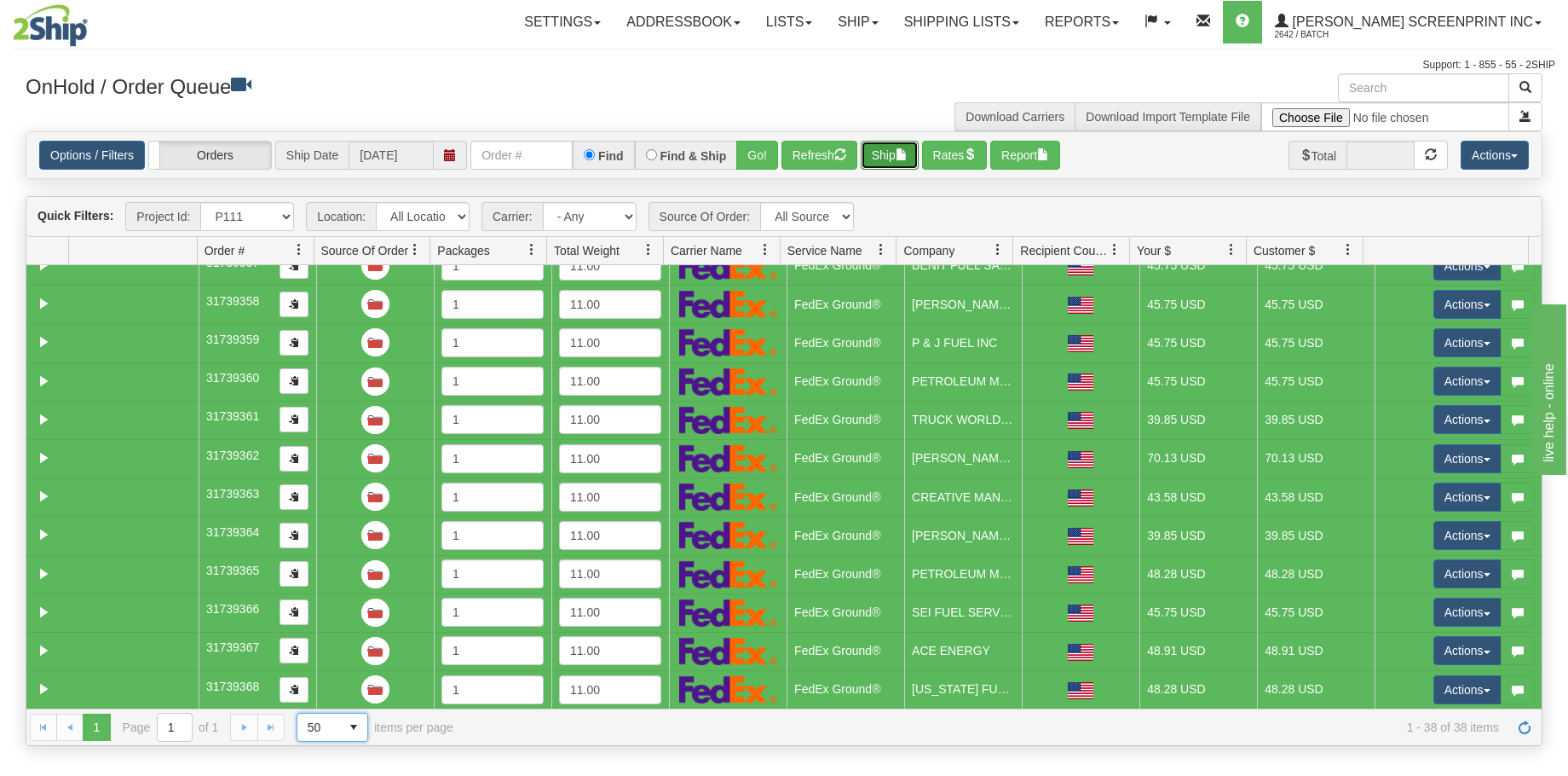
click at [907, 149] on span "button" at bounding box center [902, 154] width 12 height 12
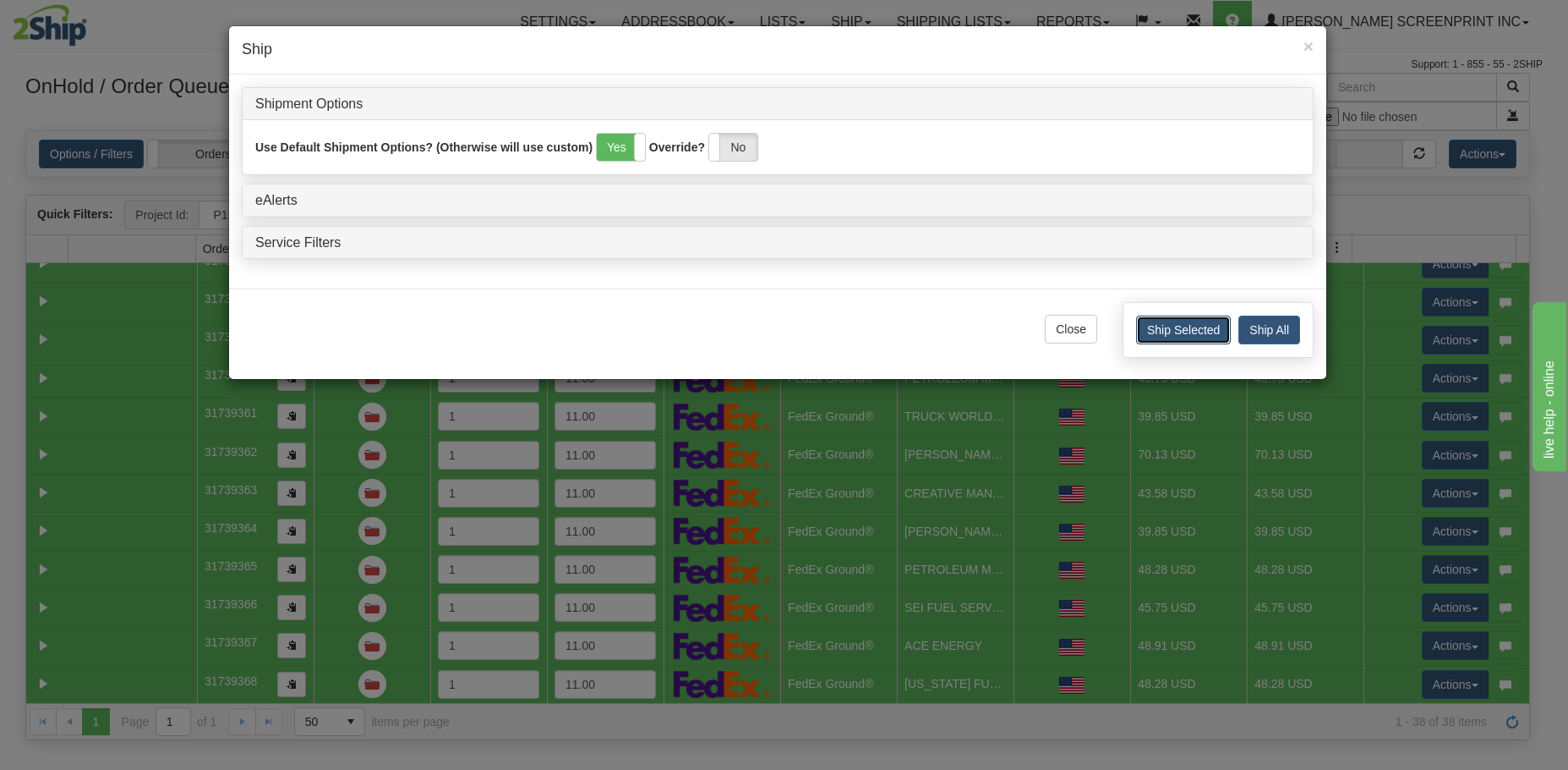
click at [1188, 333] on button "Ship Selected" at bounding box center [1184, 329] width 95 height 29
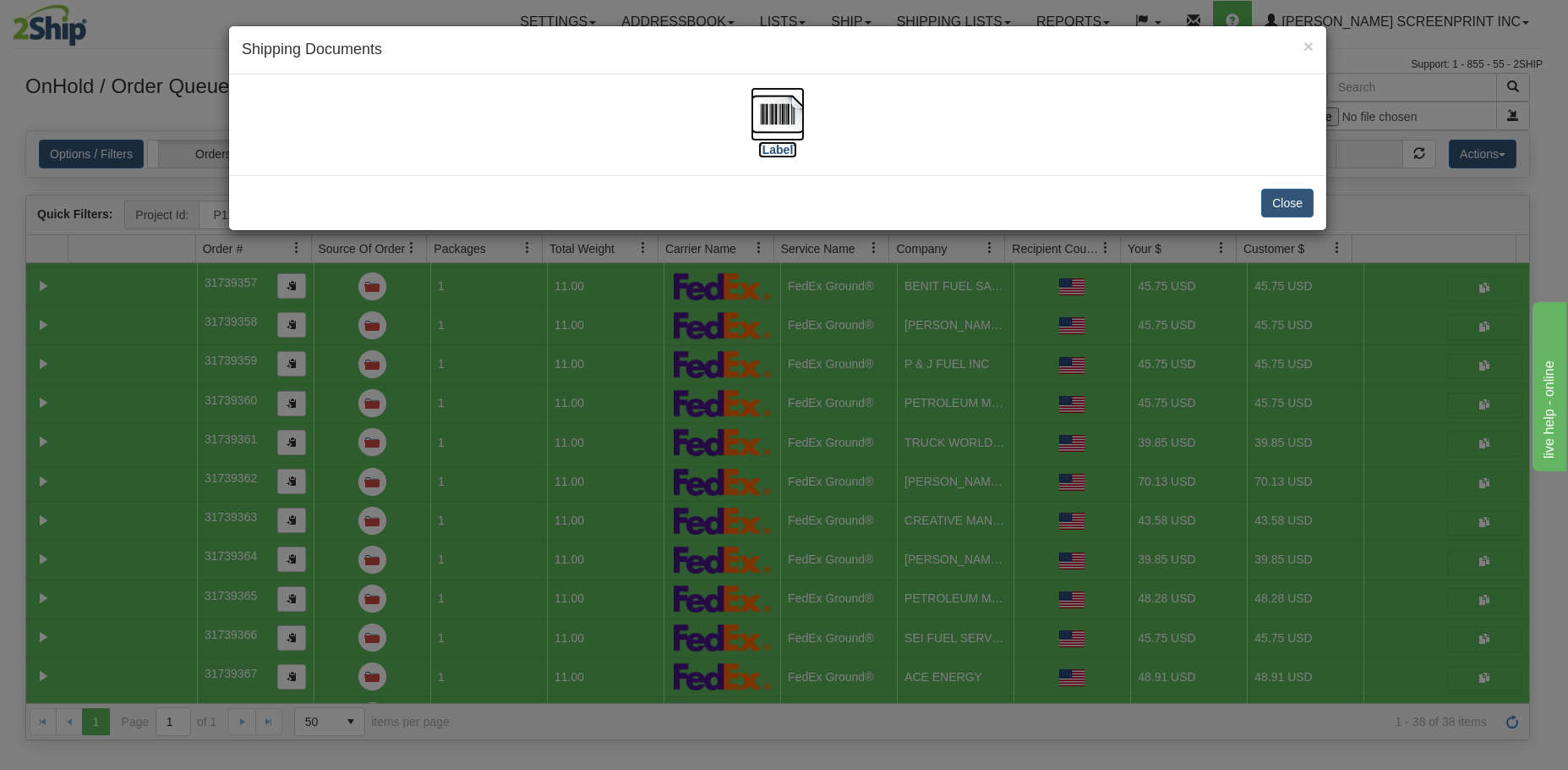
click at [792, 147] on label "[Label]" at bounding box center [777, 149] width 39 height 17
click at [1278, 201] on button "Close" at bounding box center [1288, 202] width 53 height 29
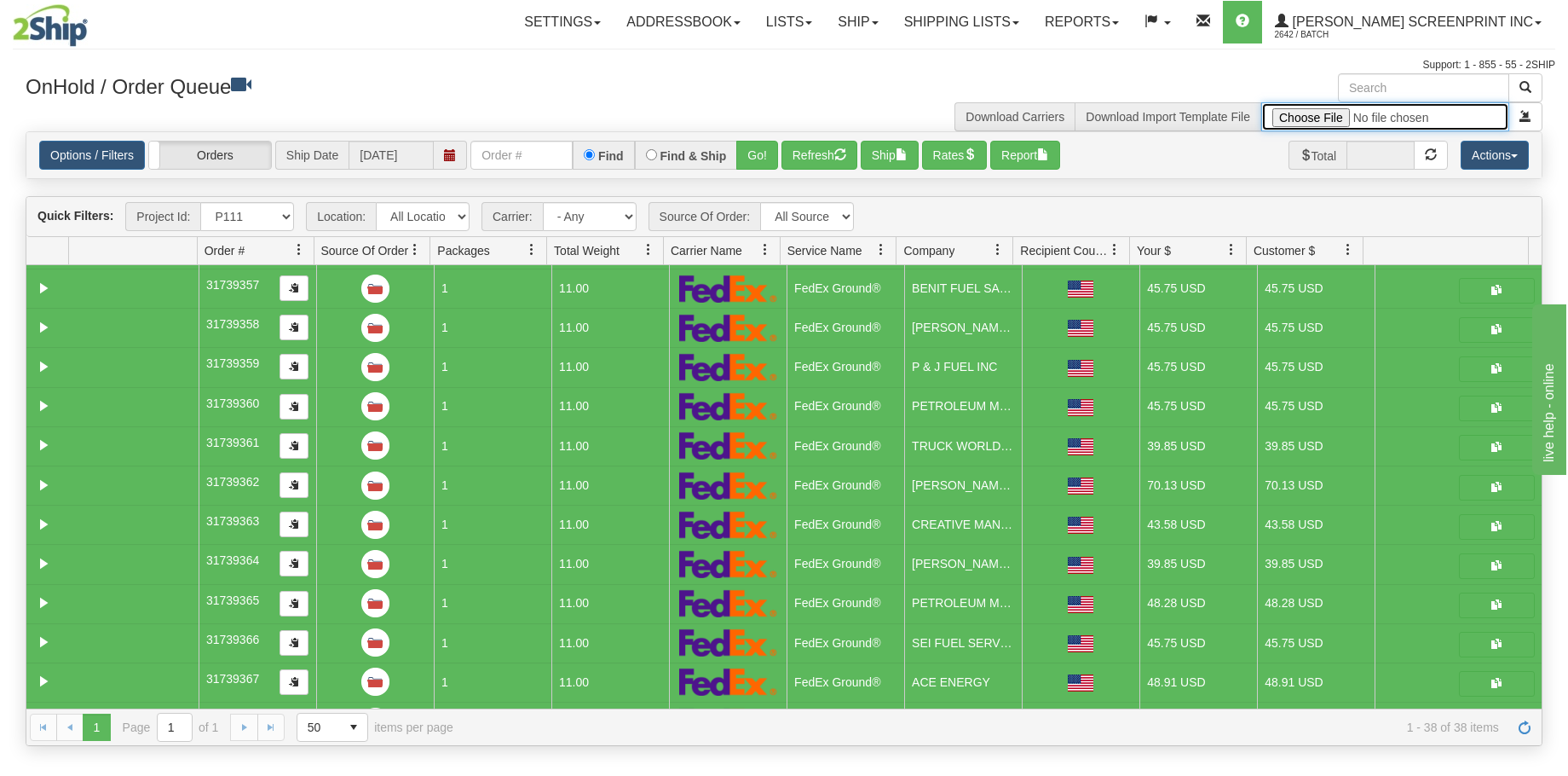
click at [1331, 122] on input "file" at bounding box center [1384, 117] width 248 height 29
type input "C:\fakepath\P119 GULF 2509-020 PAY FOR 2SHIP.xlsx"
click at [1535, 117] on button "submit" at bounding box center [1525, 117] width 34 height 29
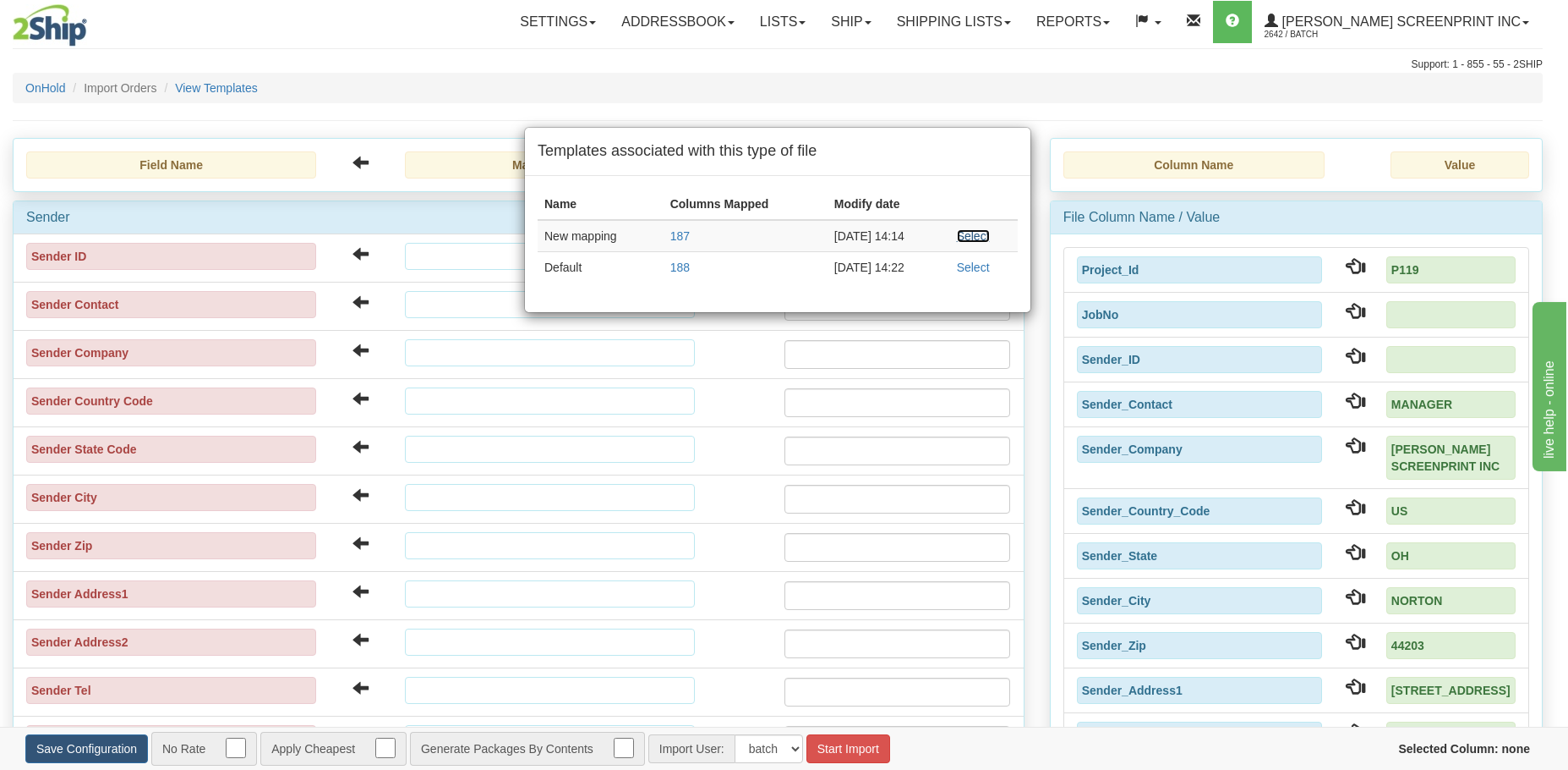
click at [983, 232] on link "Select" at bounding box center [974, 236] width 33 height 13
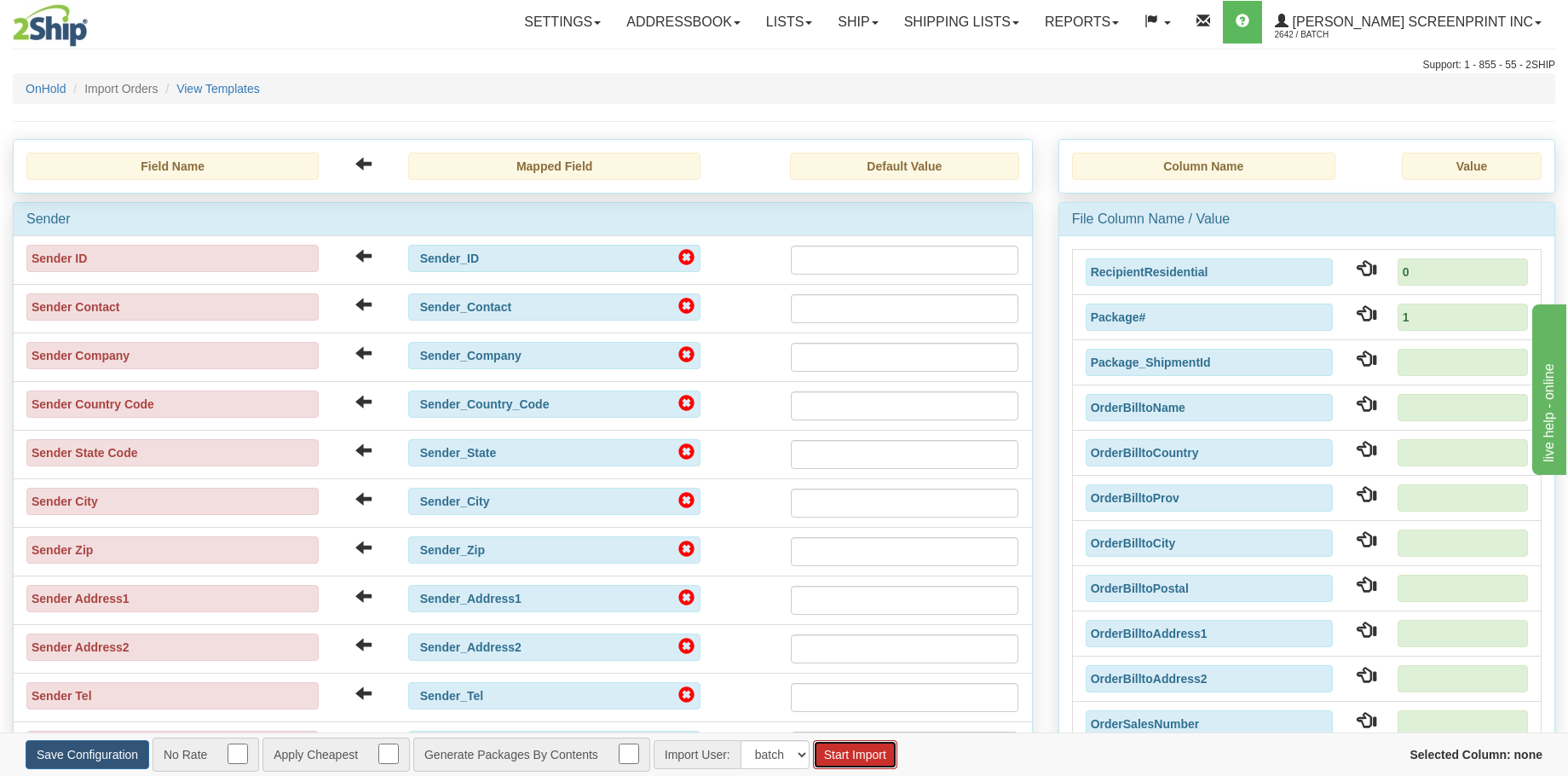
click at [882, 754] on button "Start Import" at bounding box center [855, 754] width 85 height 29
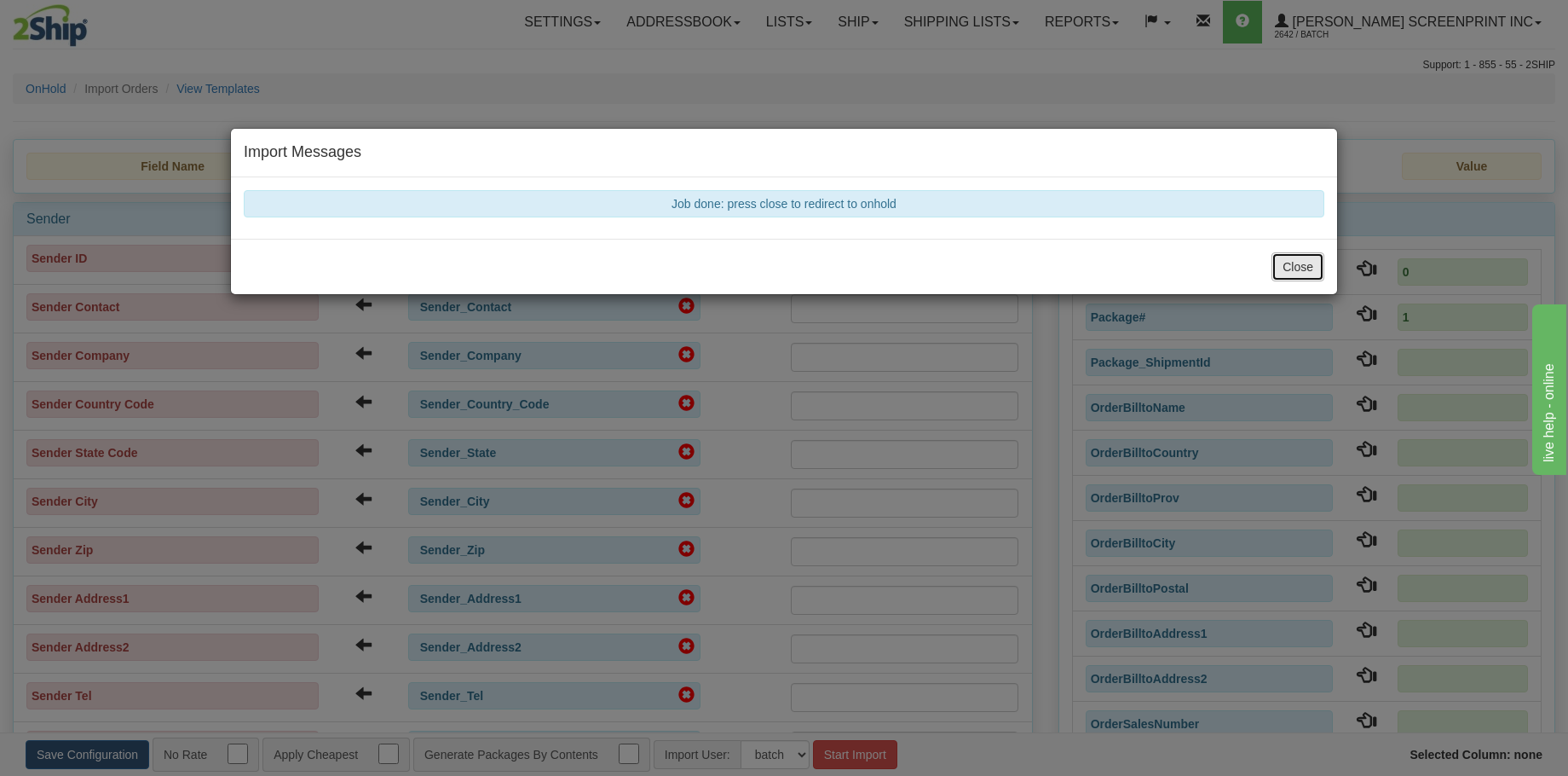
click at [1310, 270] on button "Close" at bounding box center [1298, 267] width 53 height 29
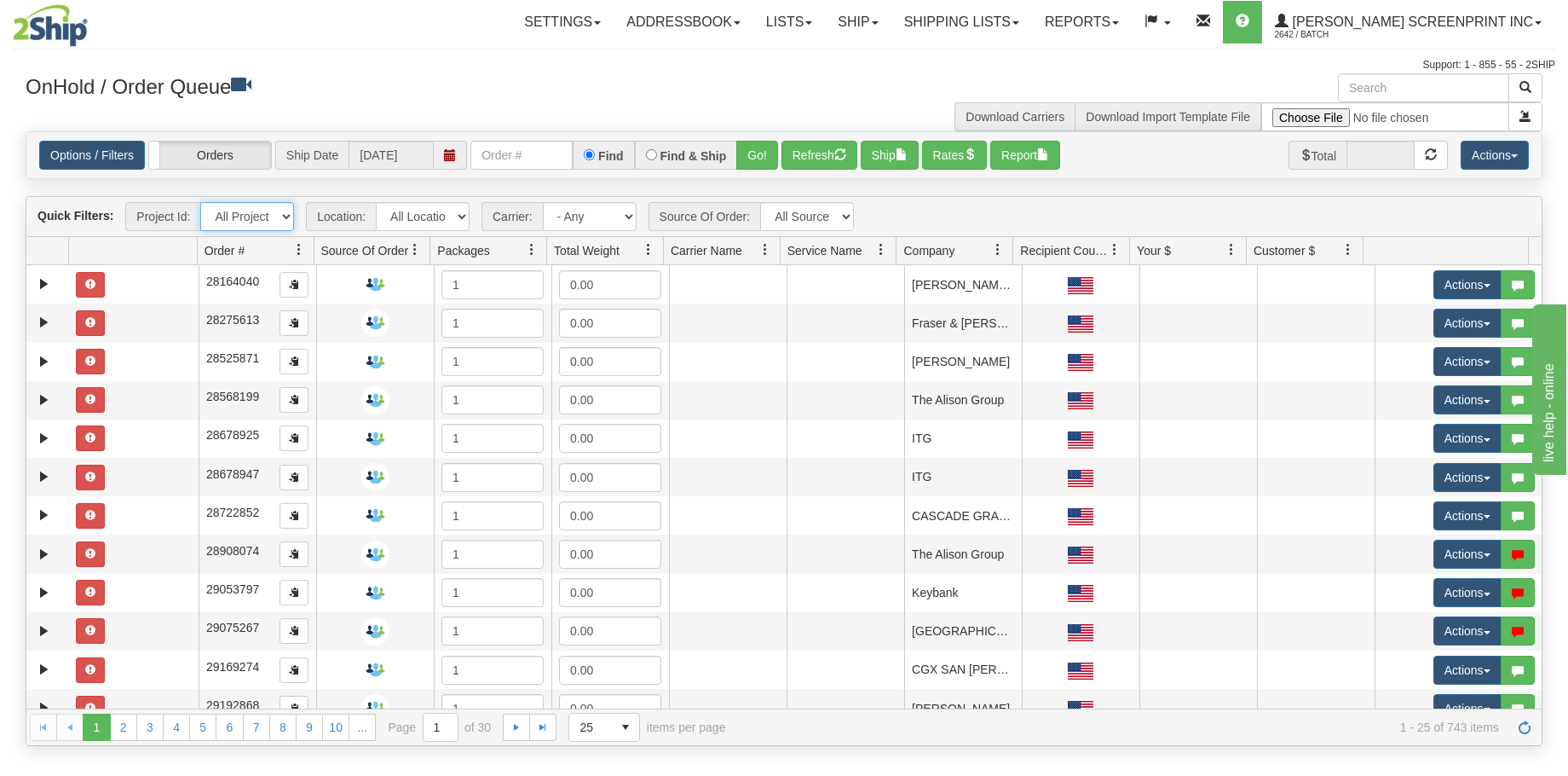
click at [284, 216] on select "All Projects Imagine MP1 MP2 MP3 MP4 MP5 MP6 MP7 MP8 MP9 P10 P100 P101 P102 P10…" at bounding box center [247, 216] width 94 height 29
select select "P119"
click at [200, 202] on select "All Projects Imagine MP1 MP2 MP3 MP4 MP5 MP6 MP7 MP8 MP9 P10 P100 P101 P102 P10…" at bounding box center [247, 216] width 94 height 29
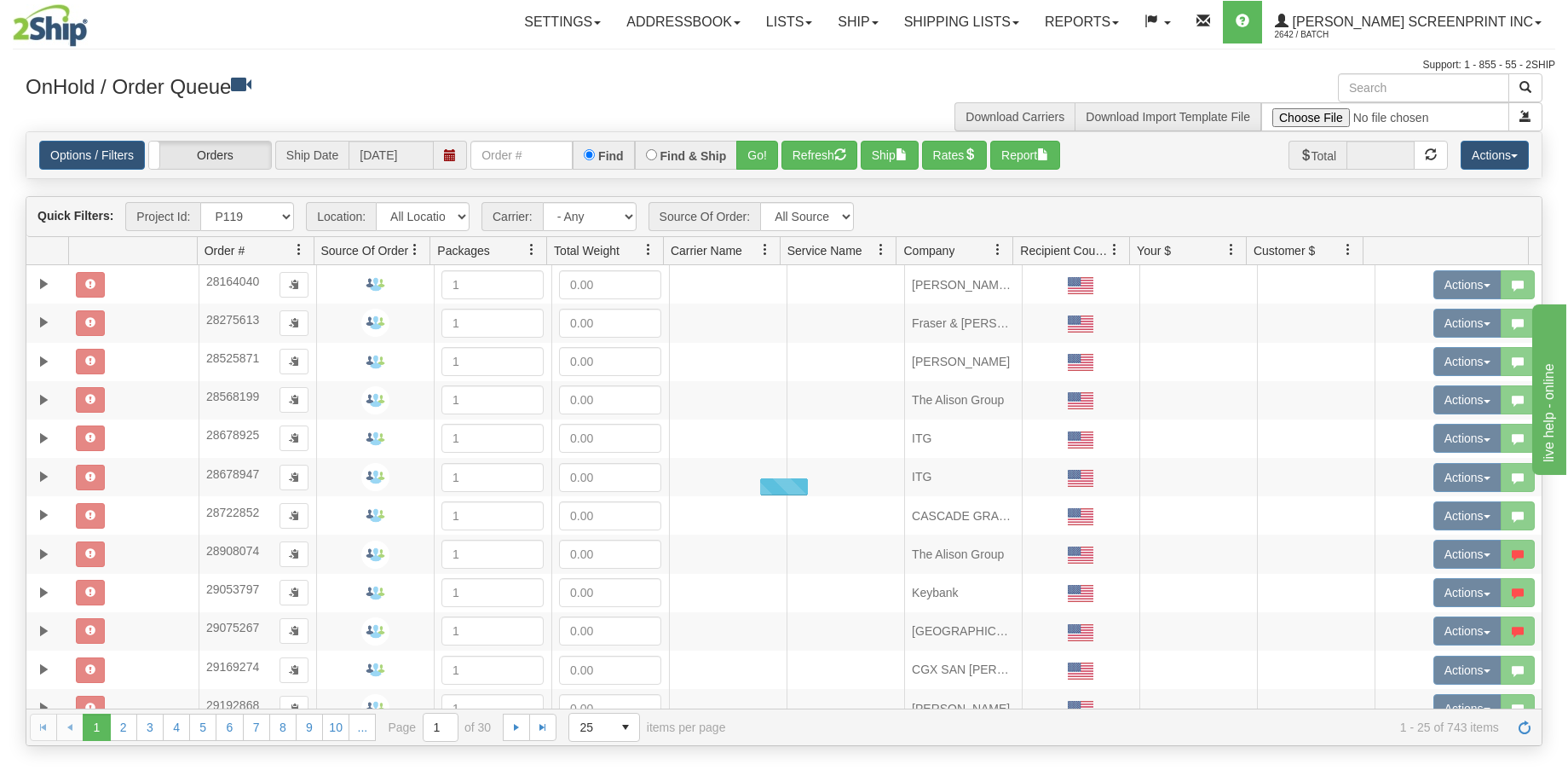
click at [259, 498] on div at bounding box center [784, 486] width 1515 height 443
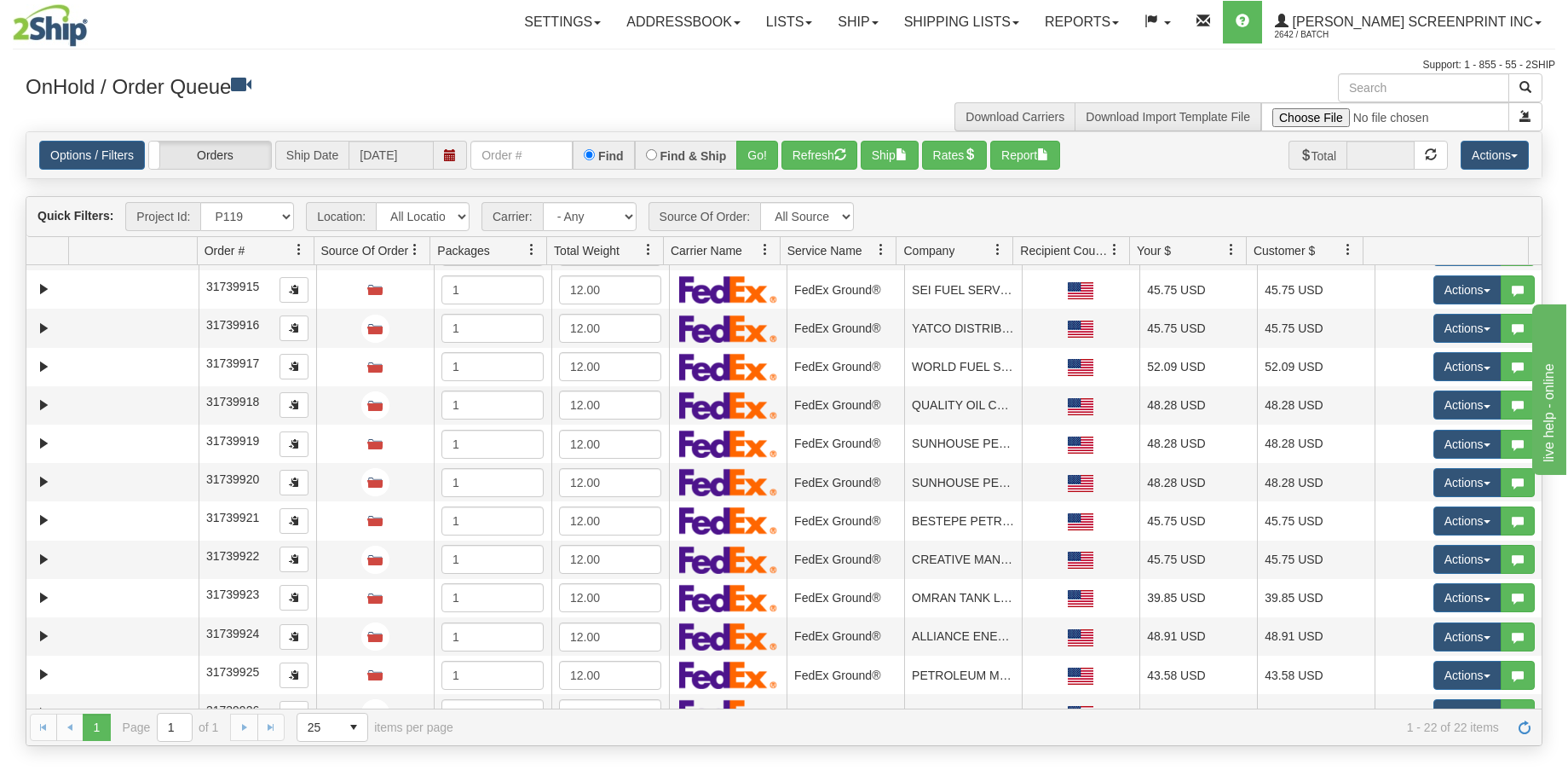
scroll to position [404, 0]
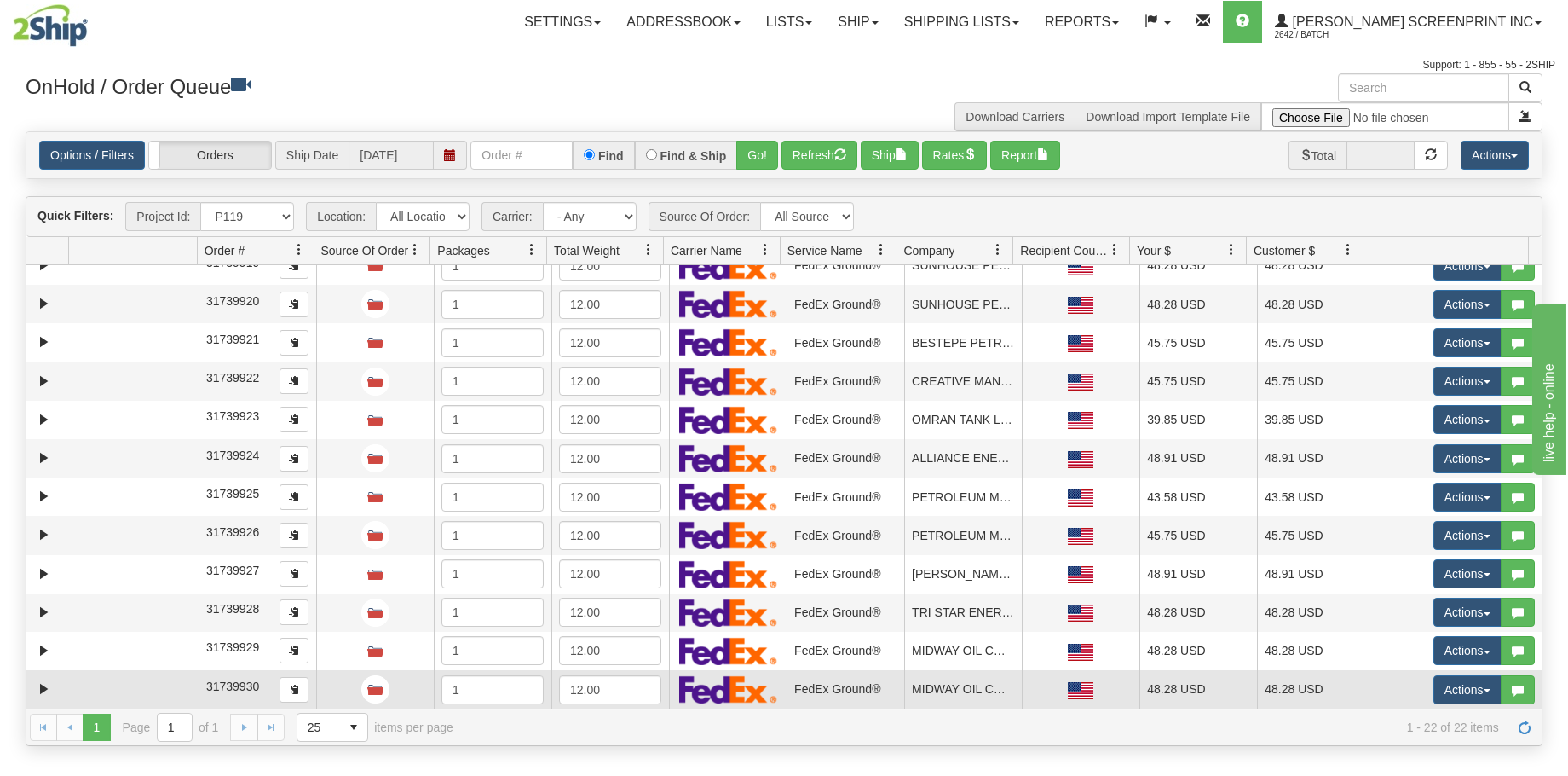
click at [111, 692] on td at bounding box center [133, 689] width 130 height 38
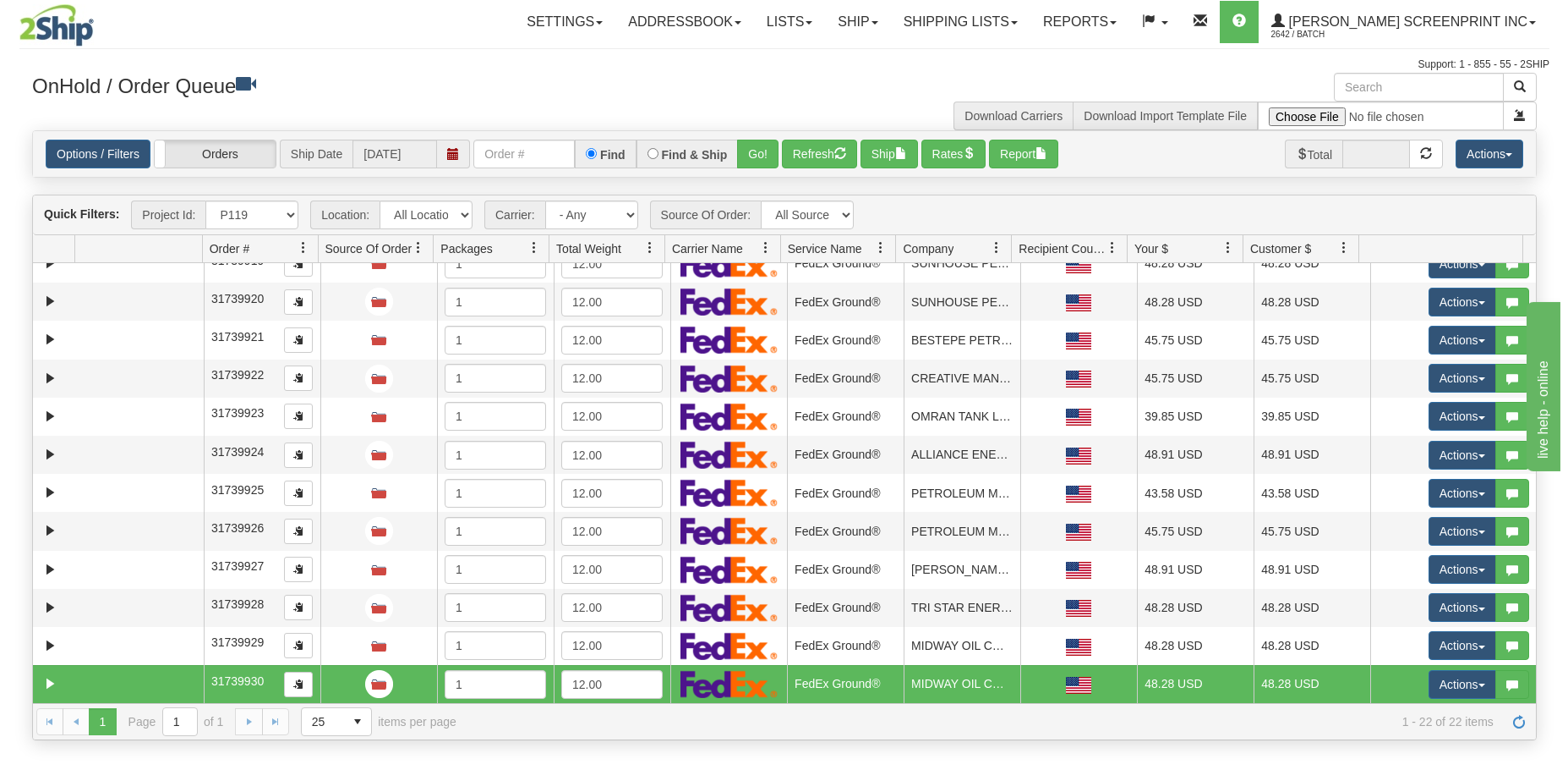
scroll to position [0, 0]
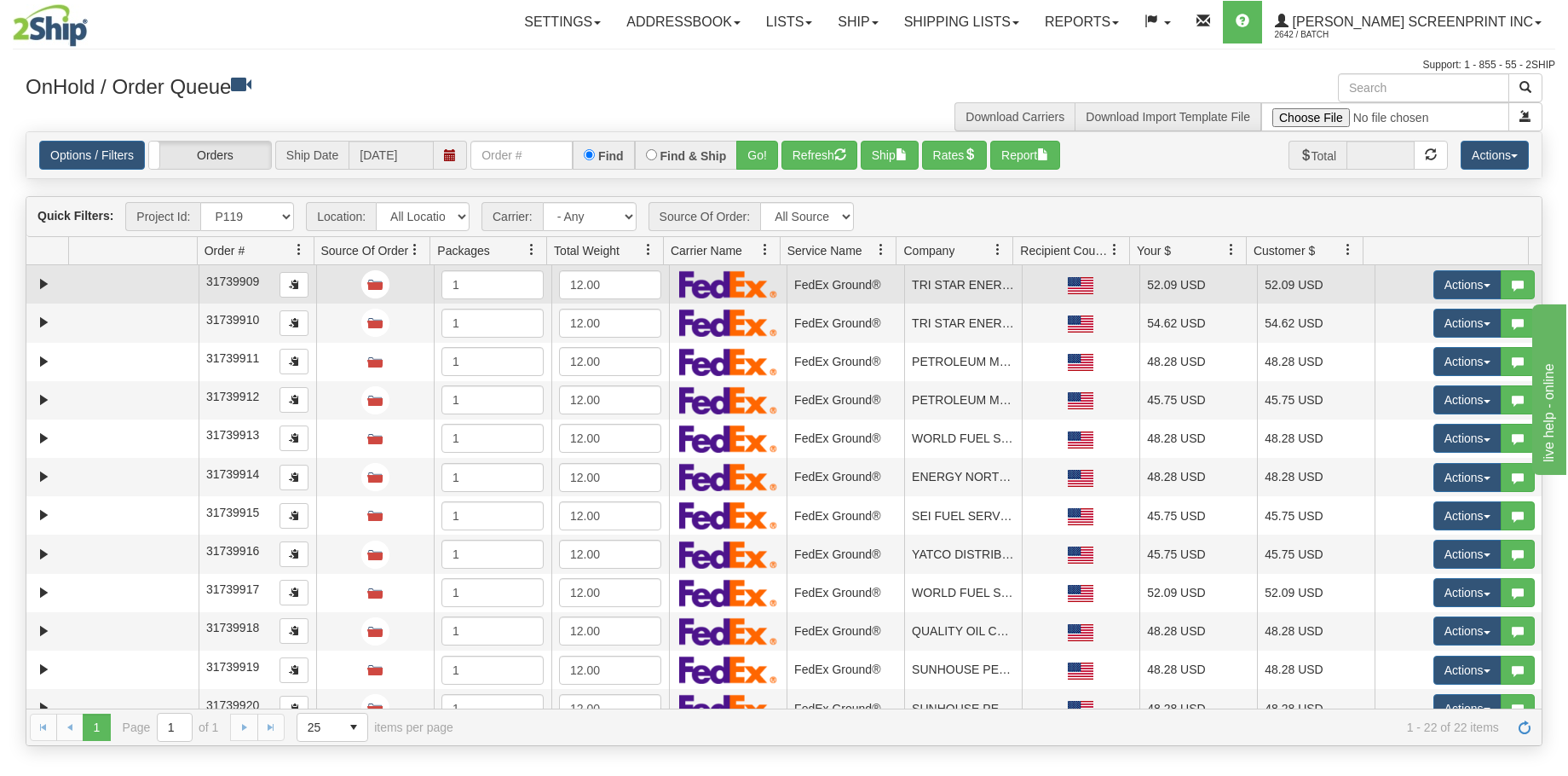
click at [146, 283] on td at bounding box center [133, 283] width 130 height 38
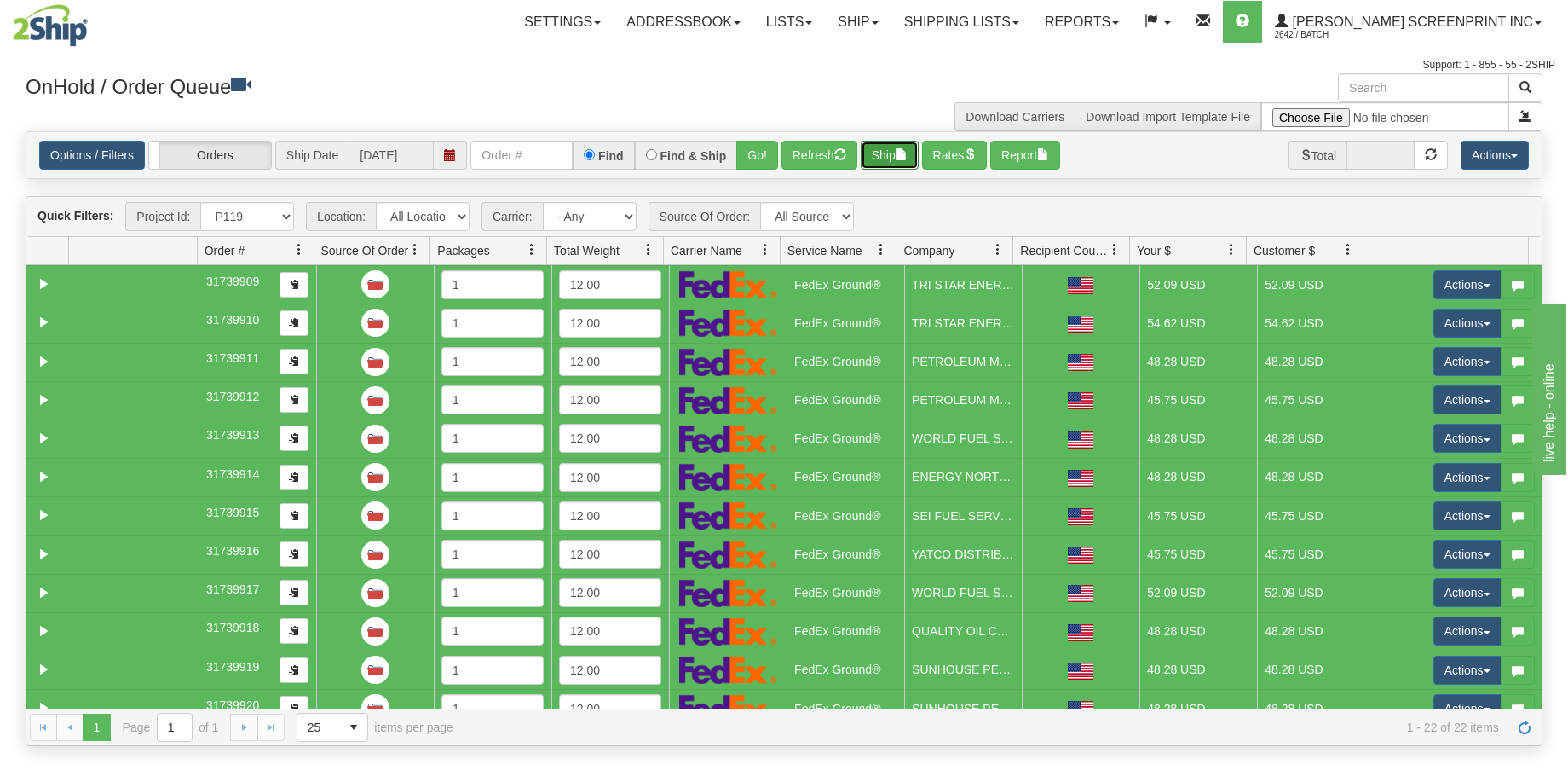
click at [903, 155] on span "button" at bounding box center [902, 154] width 12 height 12
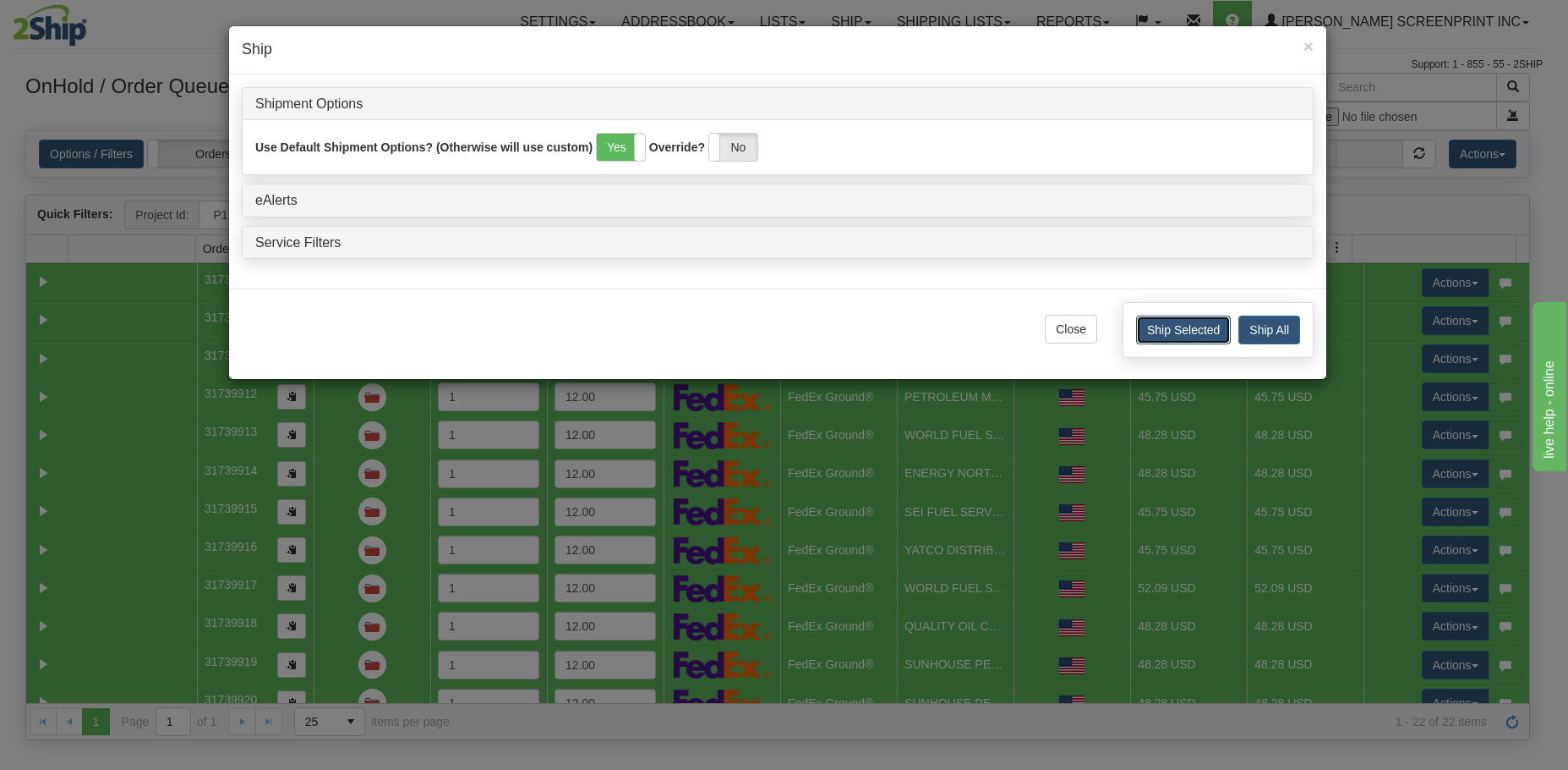
click at [1207, 329] on button "Ship Selected" at bounding box center [1184, 329] width 95 height 29
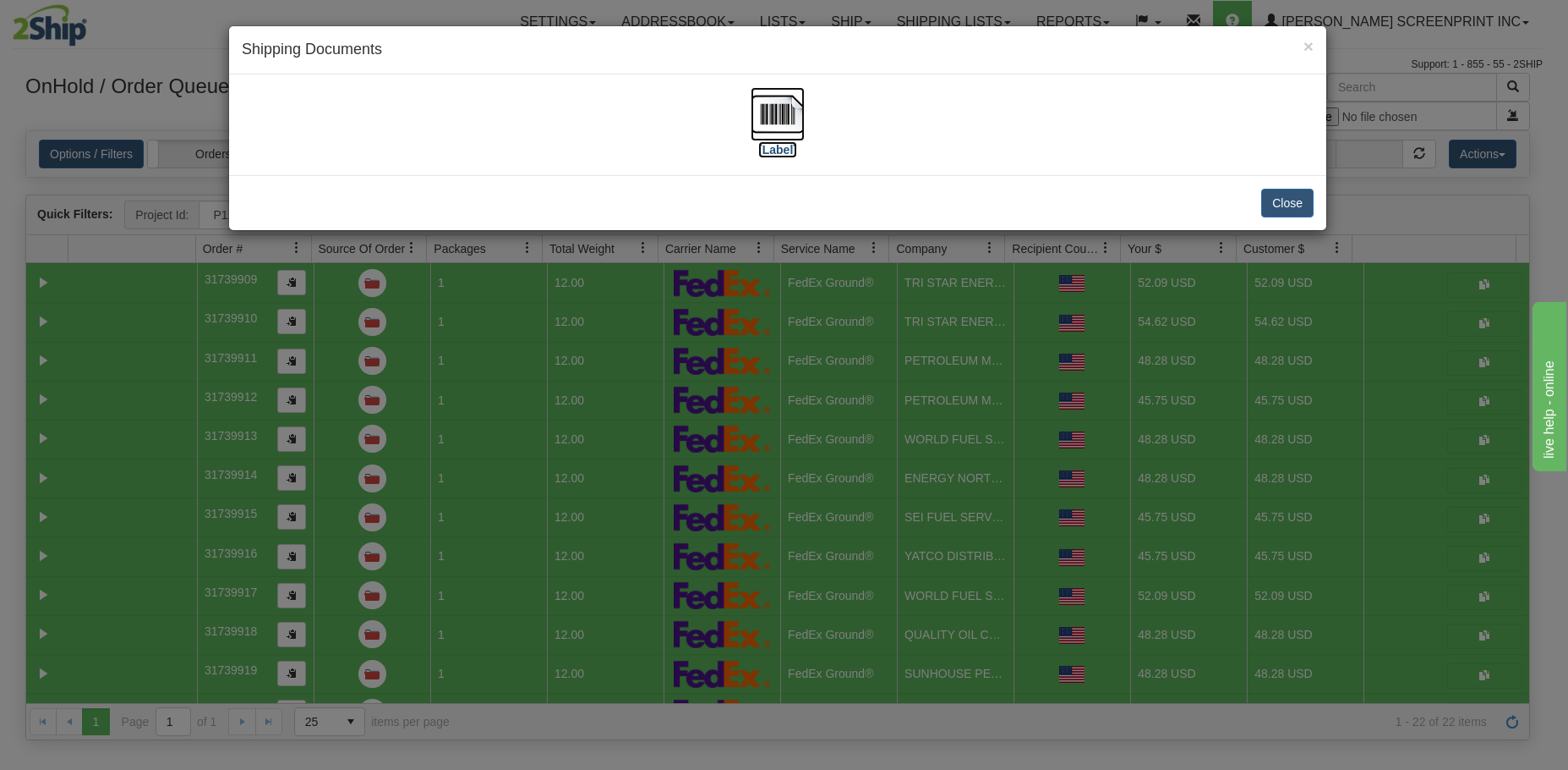
click at [784, 118] on img at bounding box center [777, 114] width 54 height 54
